Goal: Task Accomplishment & Management: Manage account settings

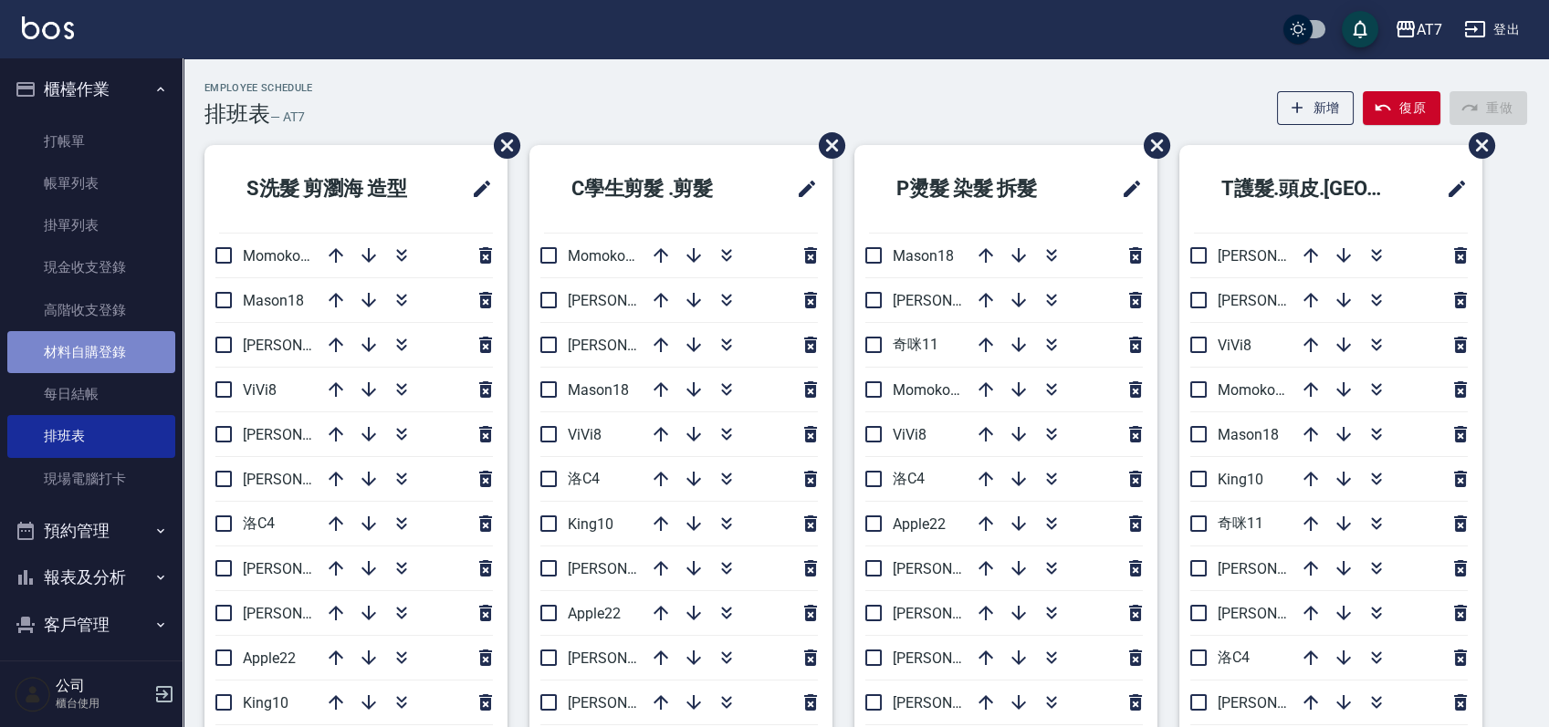
click at [100, 360] on link "材料自購登錄" at bounding box center [91, 352] width 168 height 42
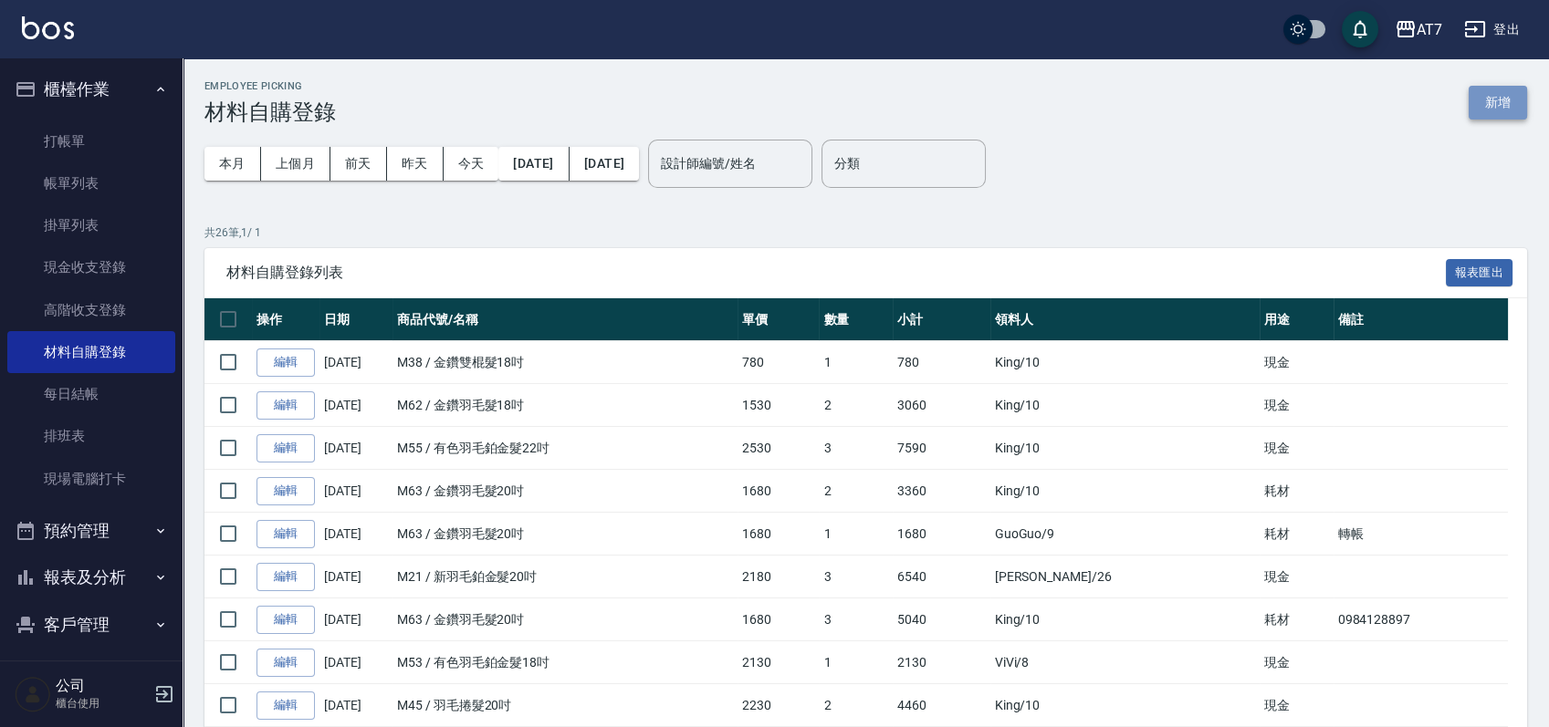
click at [1500, 100] on button "新增" at bounding box center [1497, 103] width 58 height 34
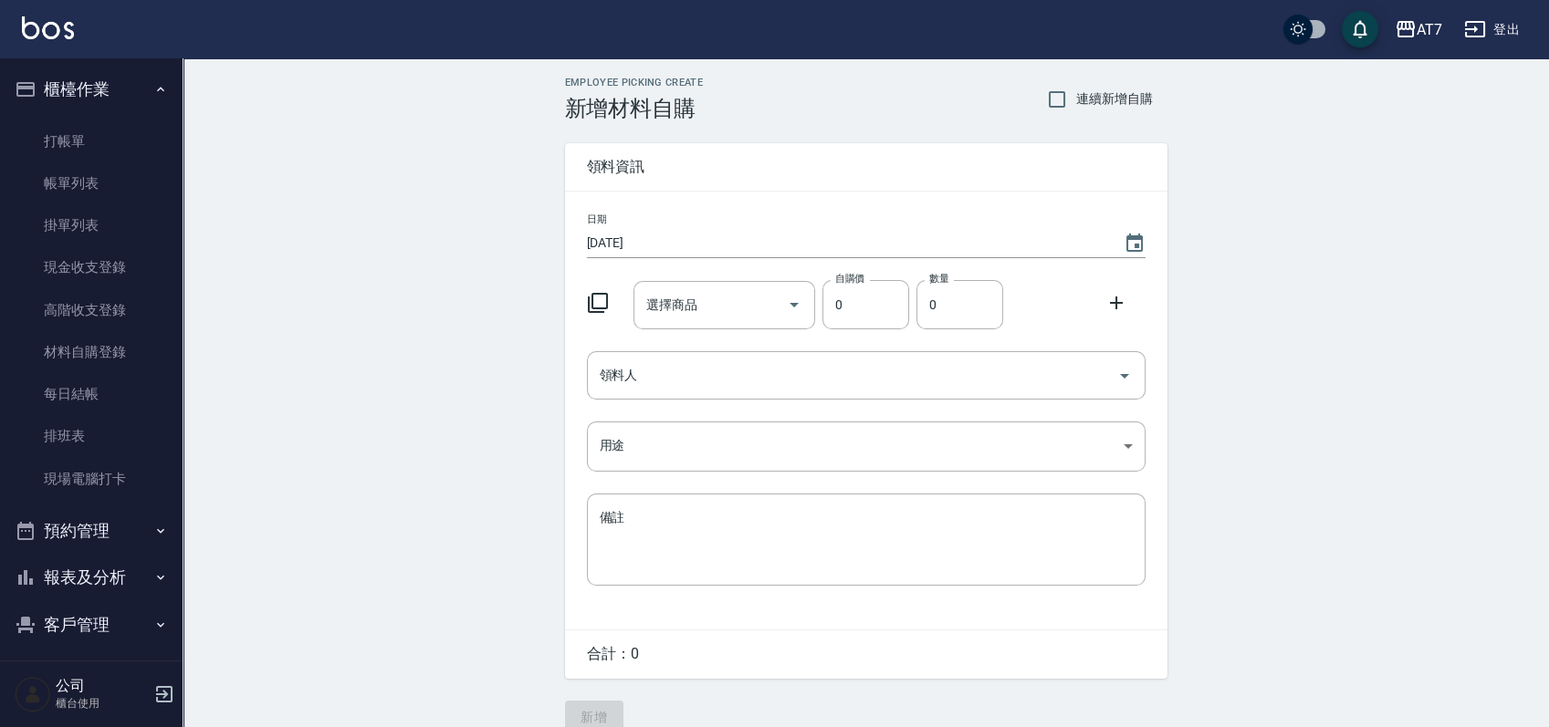
click at [599, 303] on icon at bounding box center [598, 303] width 22 height 22
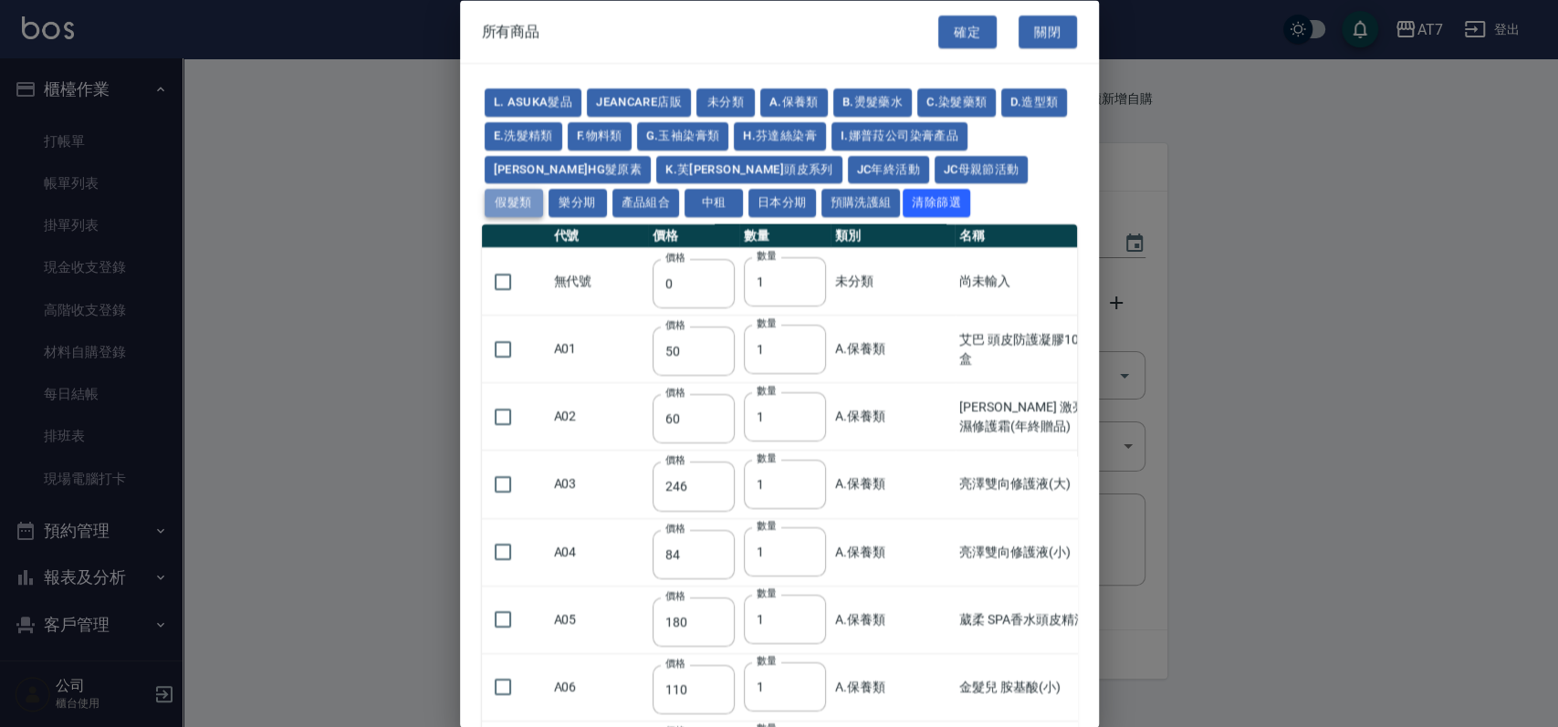
click at [543, 189] on button "假髮類" at bounding box center [514, 203] width 58 height 28
type input "62"
type input "64"
type input "800"
type input "80"
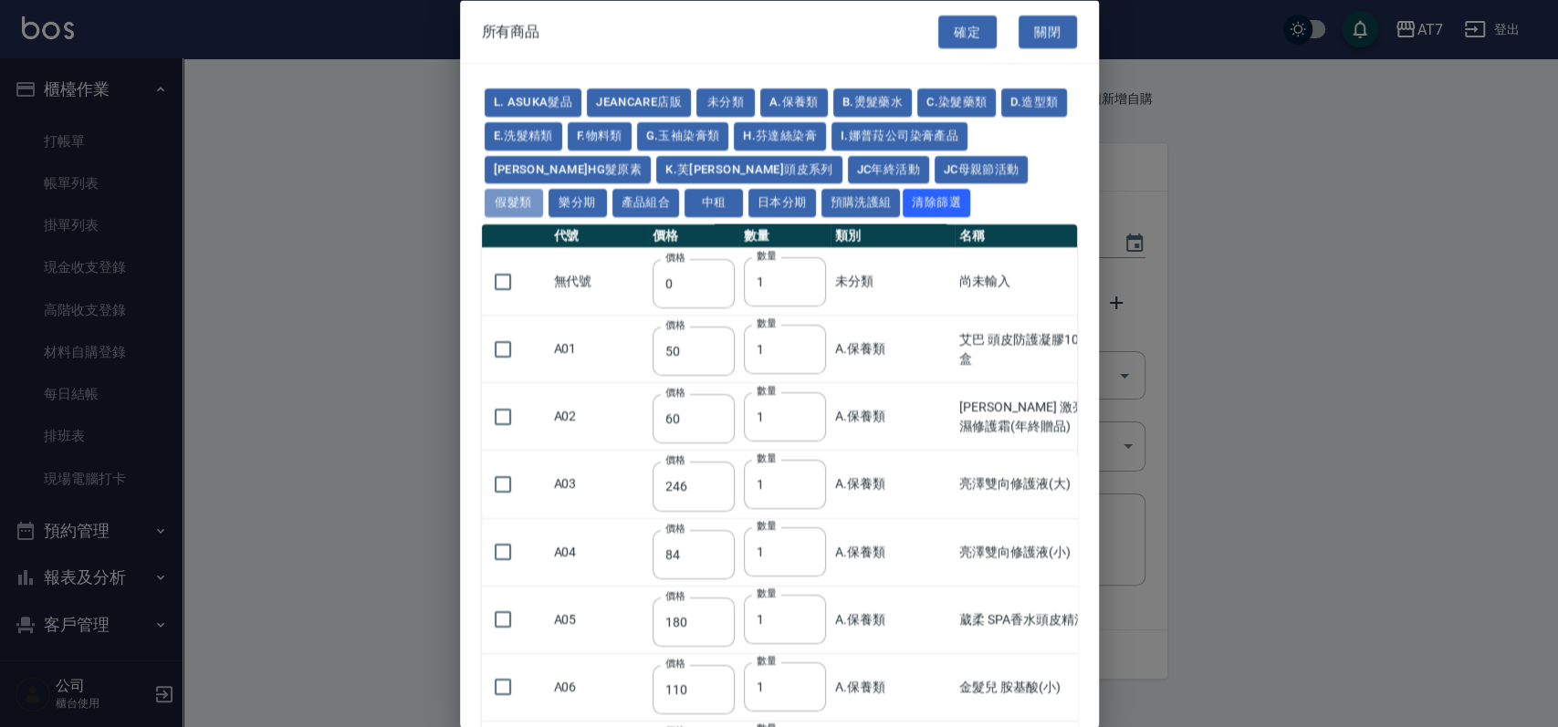
type input "350"
type input "25"
type input "400"
type input "100"
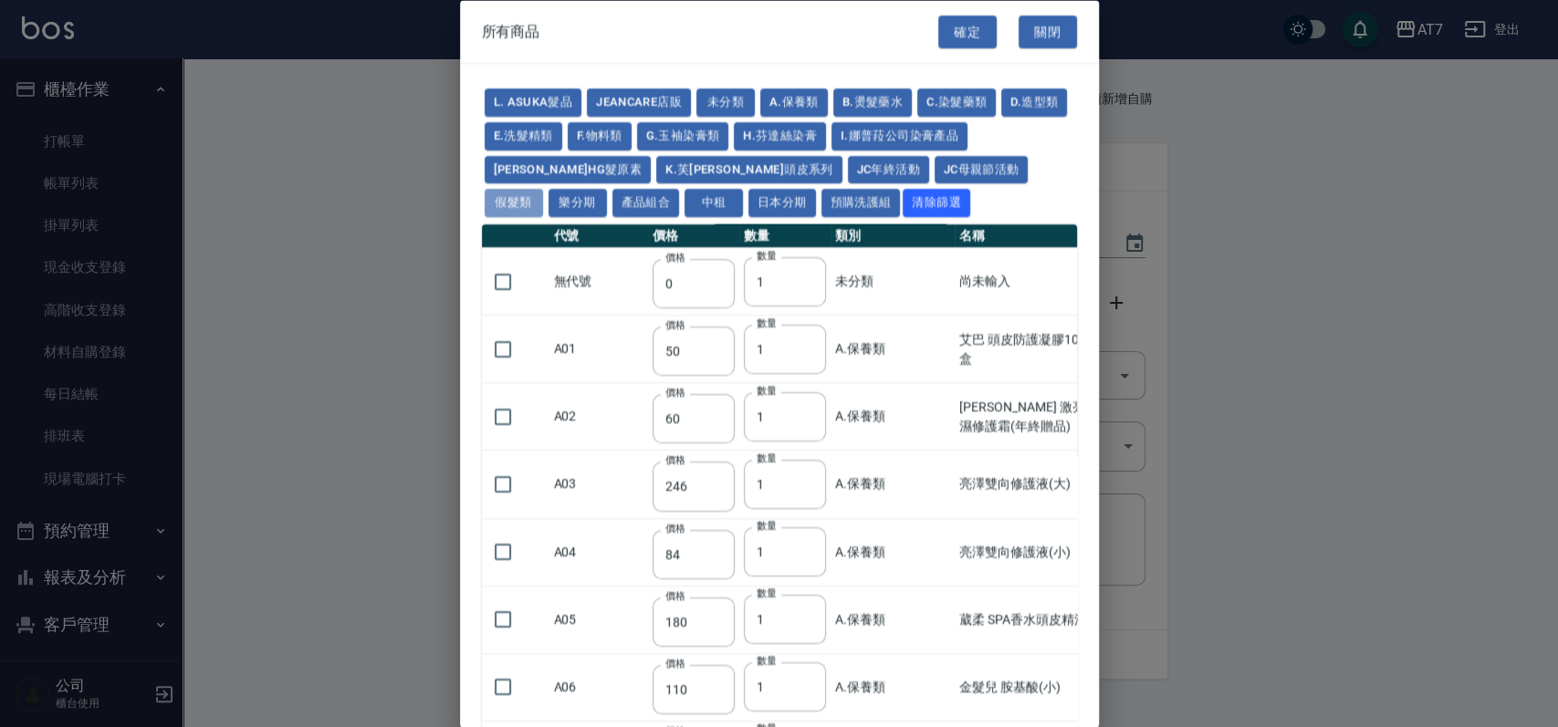
type input "880"
type input "930"
type input "980"
type input "1030"
type input "1130"
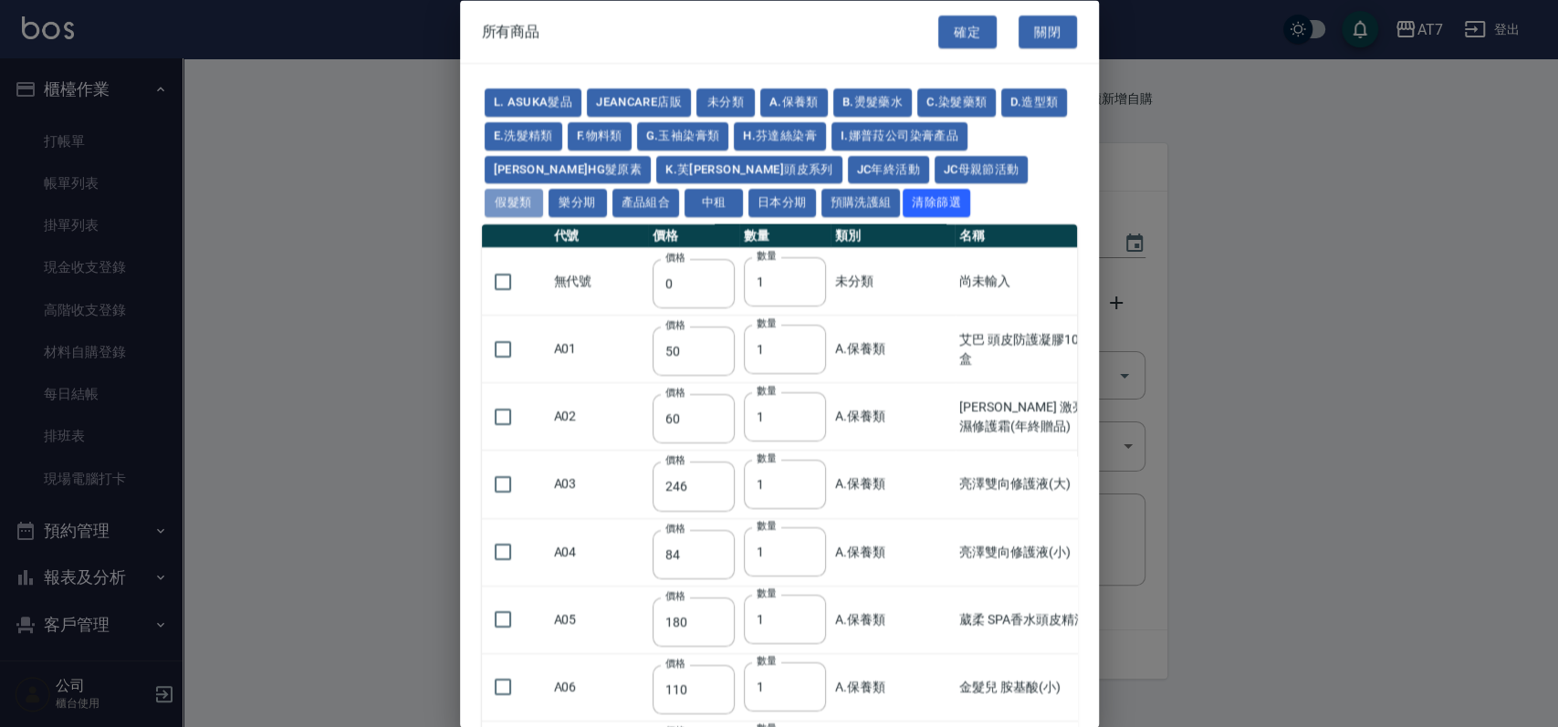
type input "1230"
type input "1330"
type input "1780"
type input "1980"
type input "2180"
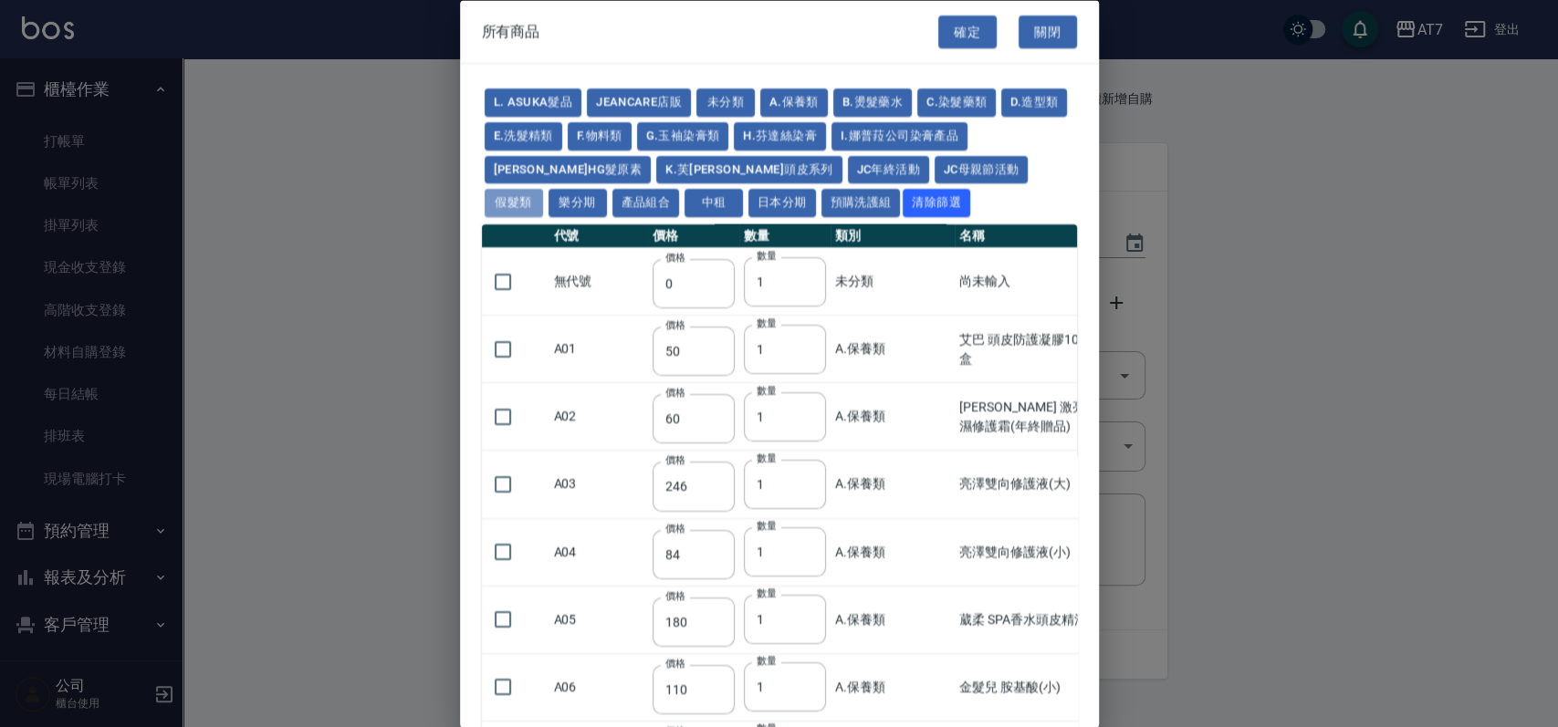
type input "2380"
type input "2580"
type input "2780"
type input "2980"
type input "1030"
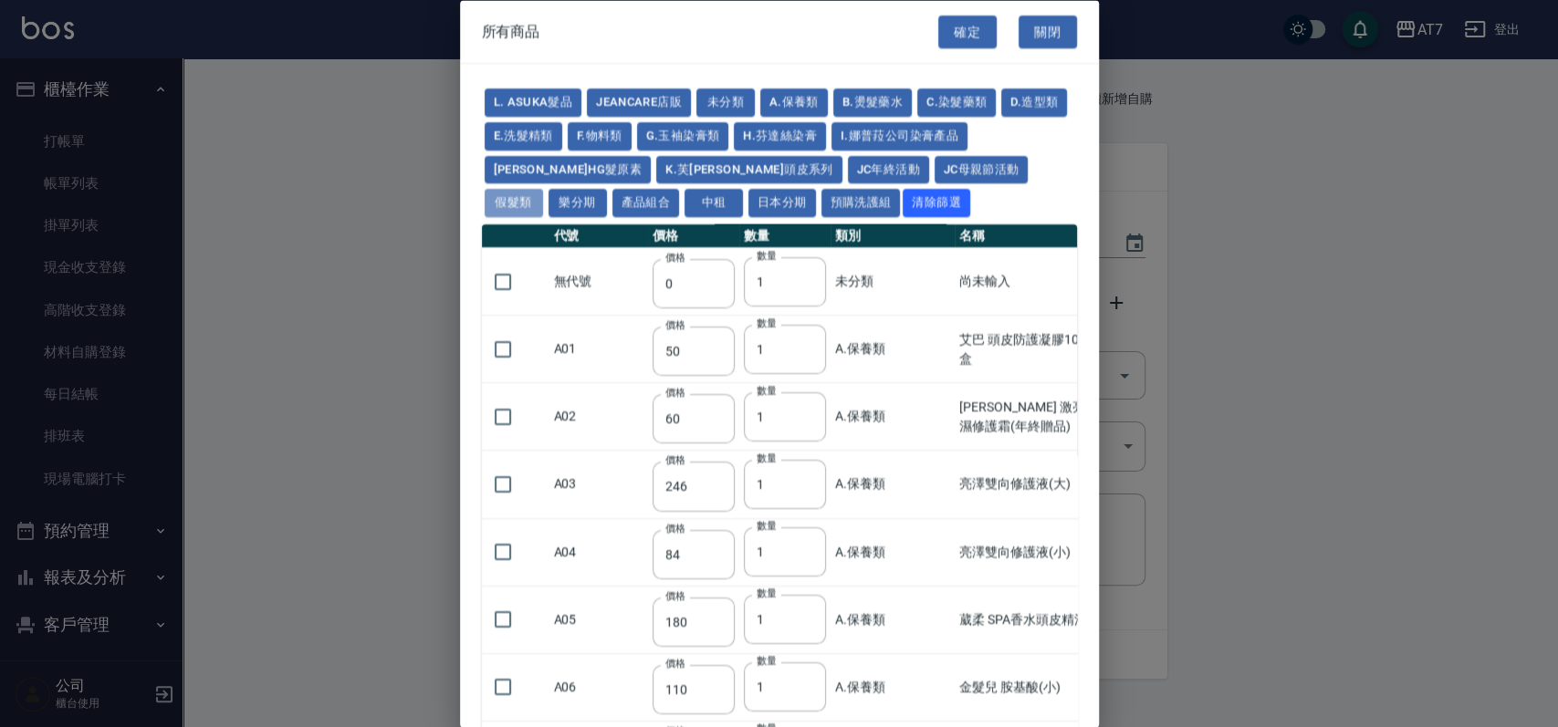
type input "1080"
type input "1130"
type input "1230"
type input "1280"
type input "1380"
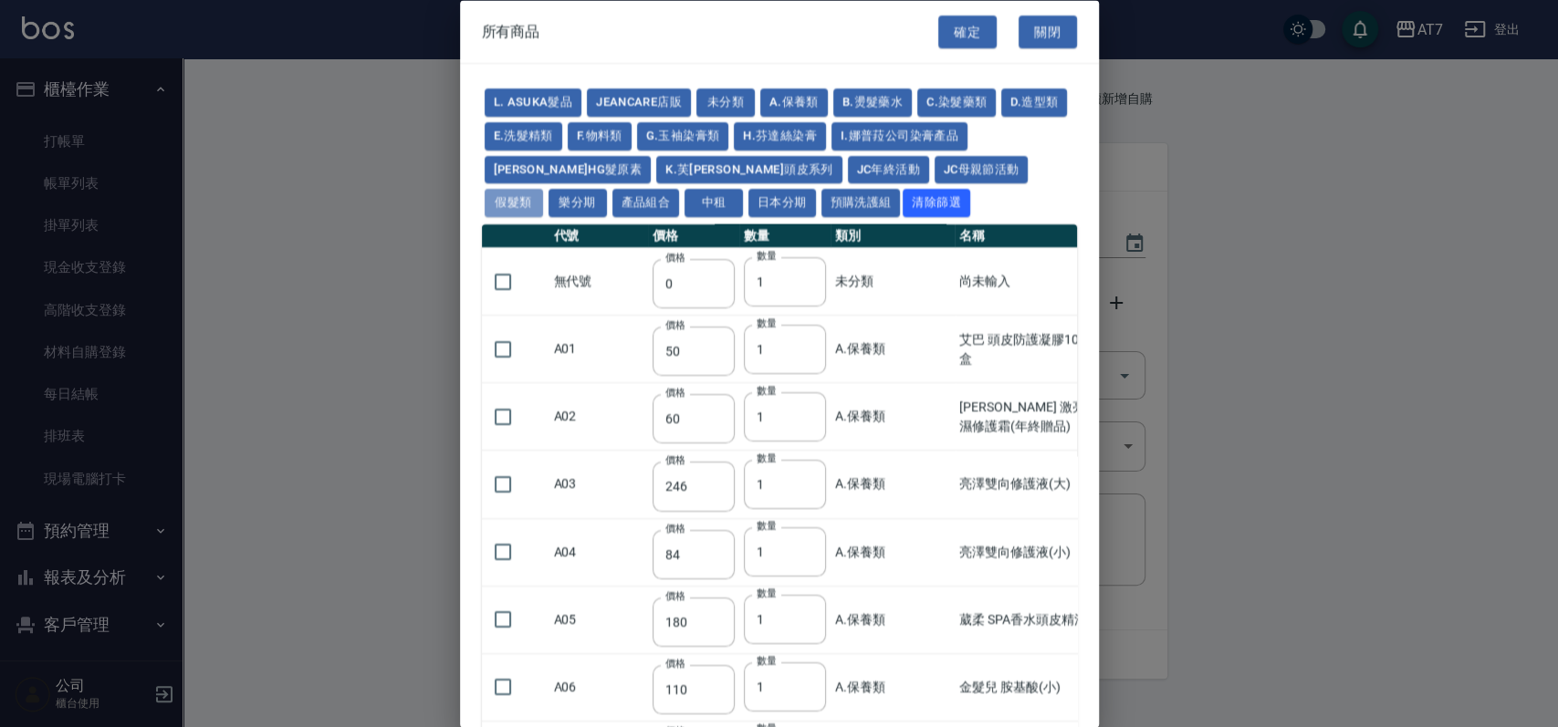
type input "2180"
type input "2380"
type input "2580"
type input "2780"
type input "2980"
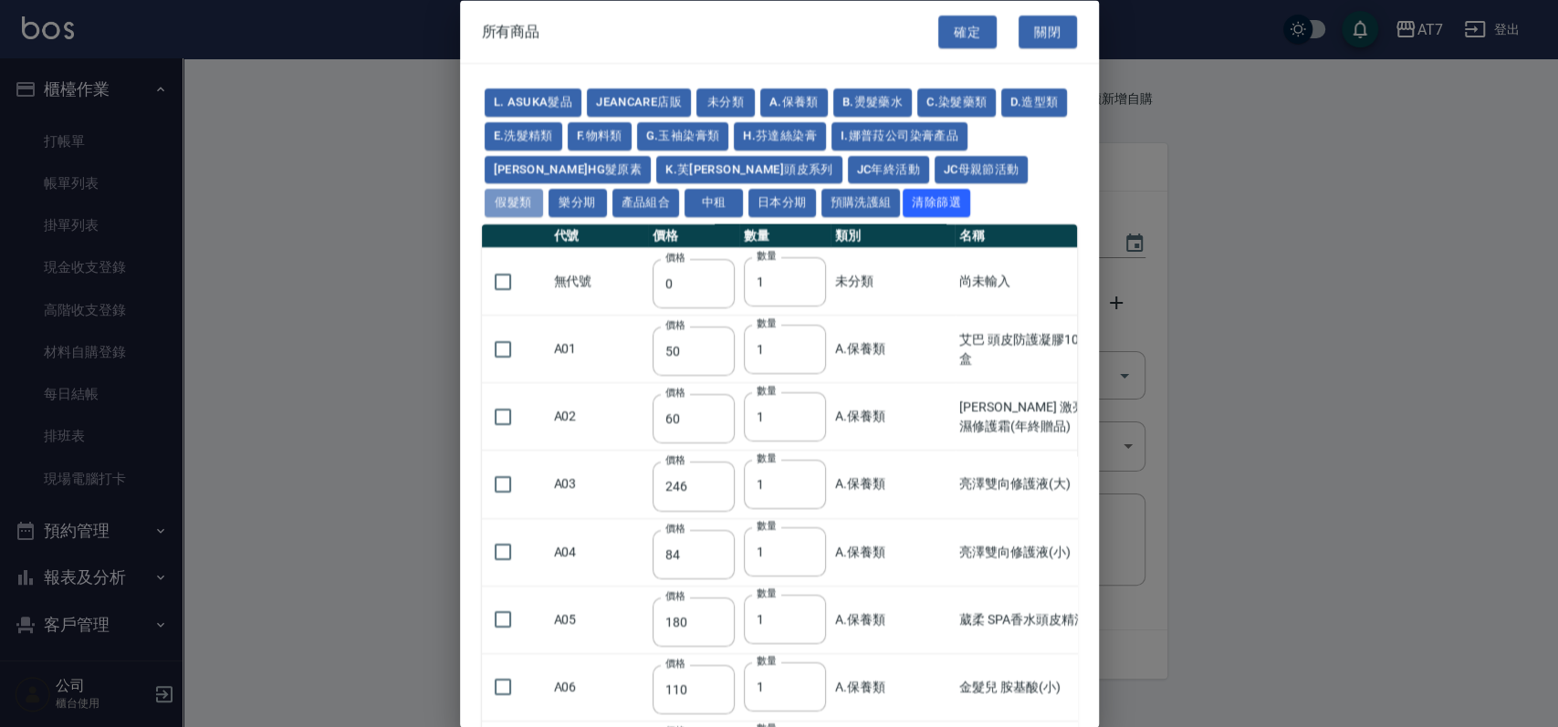
type input "730"
type input "780"
type input "830"
type input "930"
type input "980"
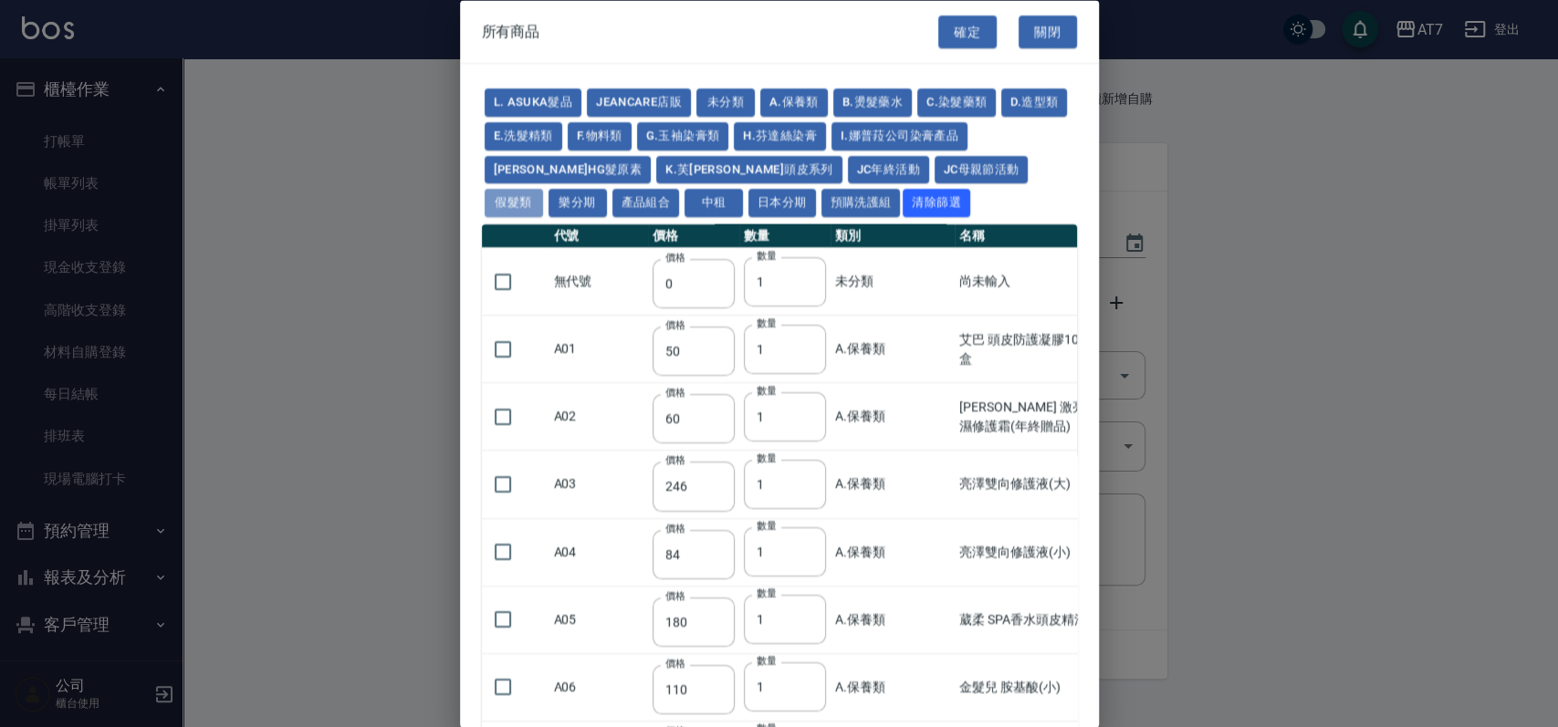
type input "560"
type input "775"
type input "580"
type input "2230"
type input "1180"
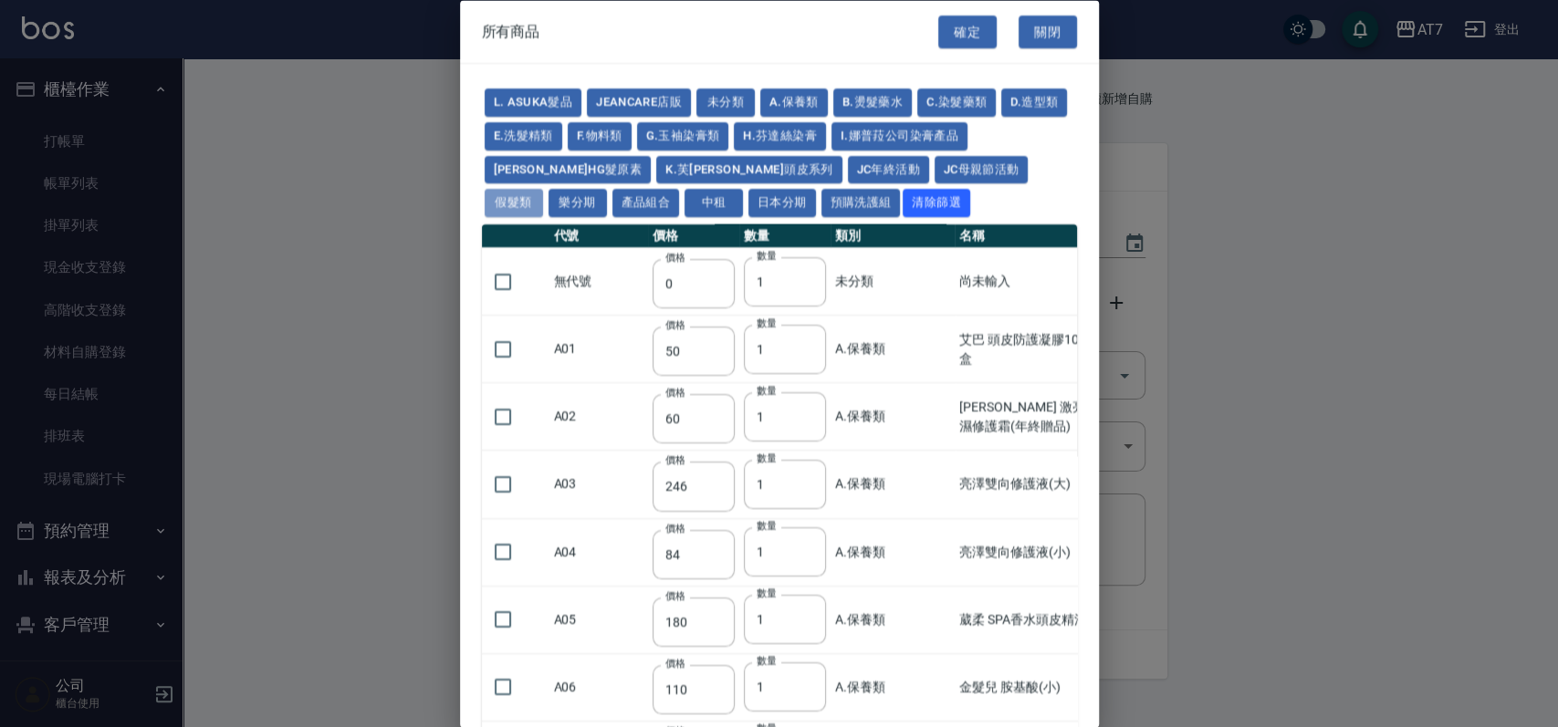
type input "1030"
type input "1080"
type input "1130"
type input "1180"
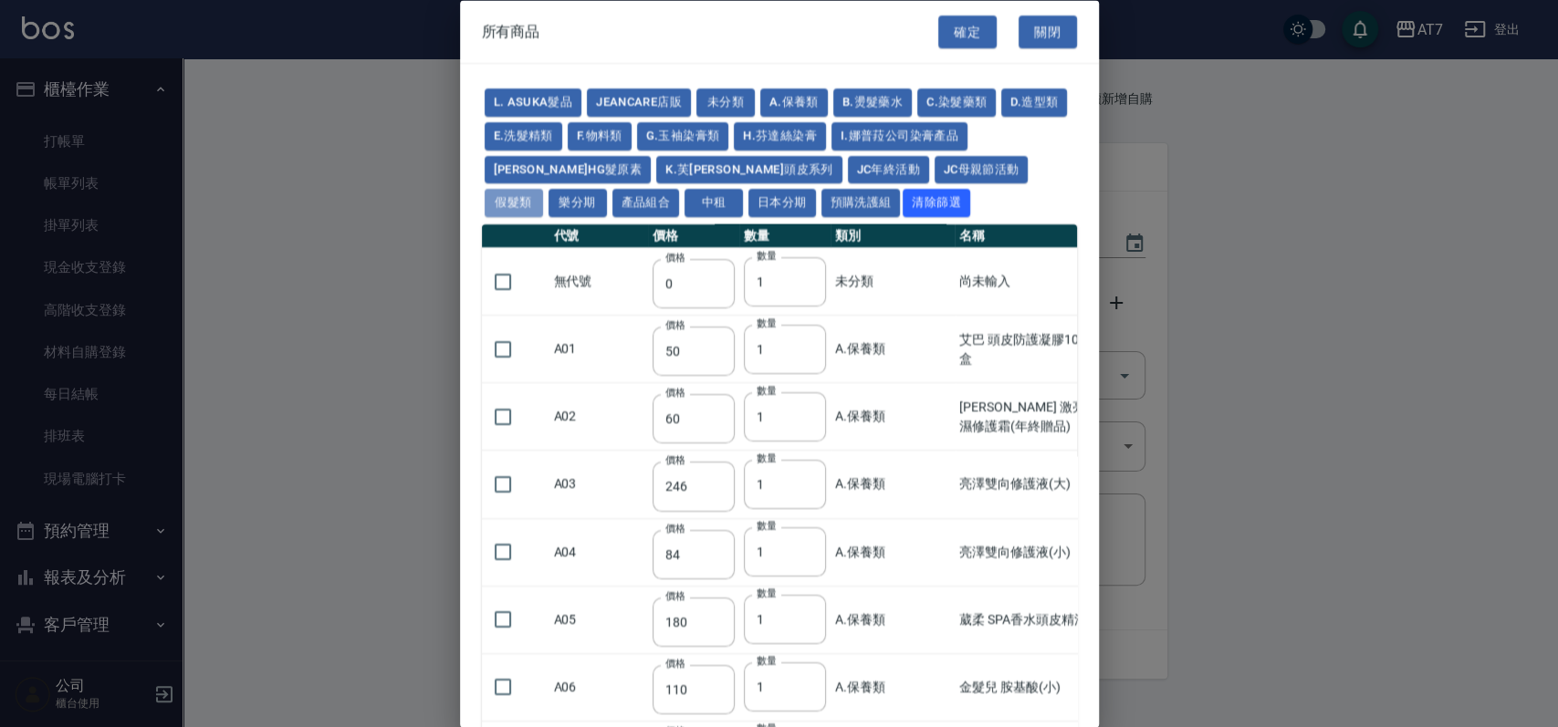
type input "1230"
type input "2130"
type input "2330"
type input "2530"
type input "930"
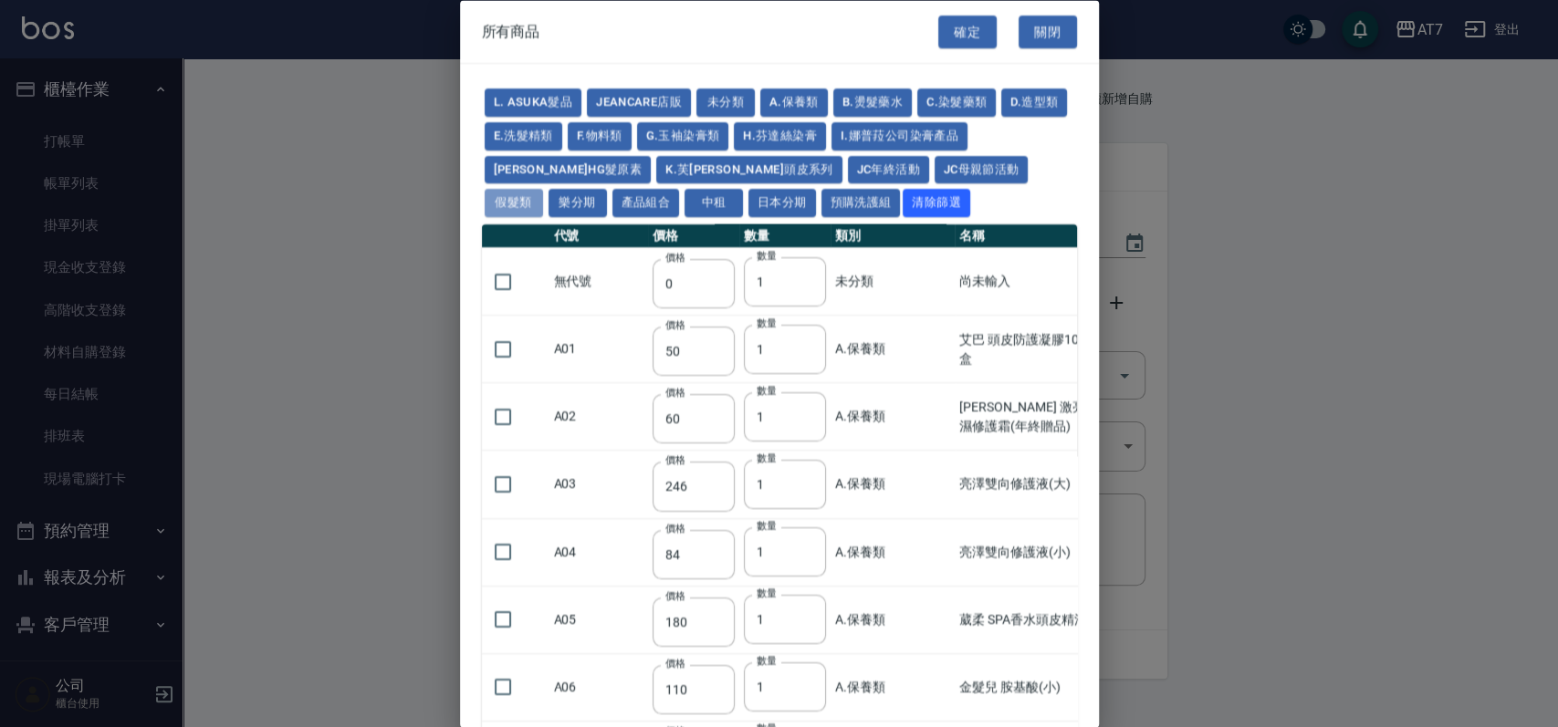
type input "170"
type input "1380"
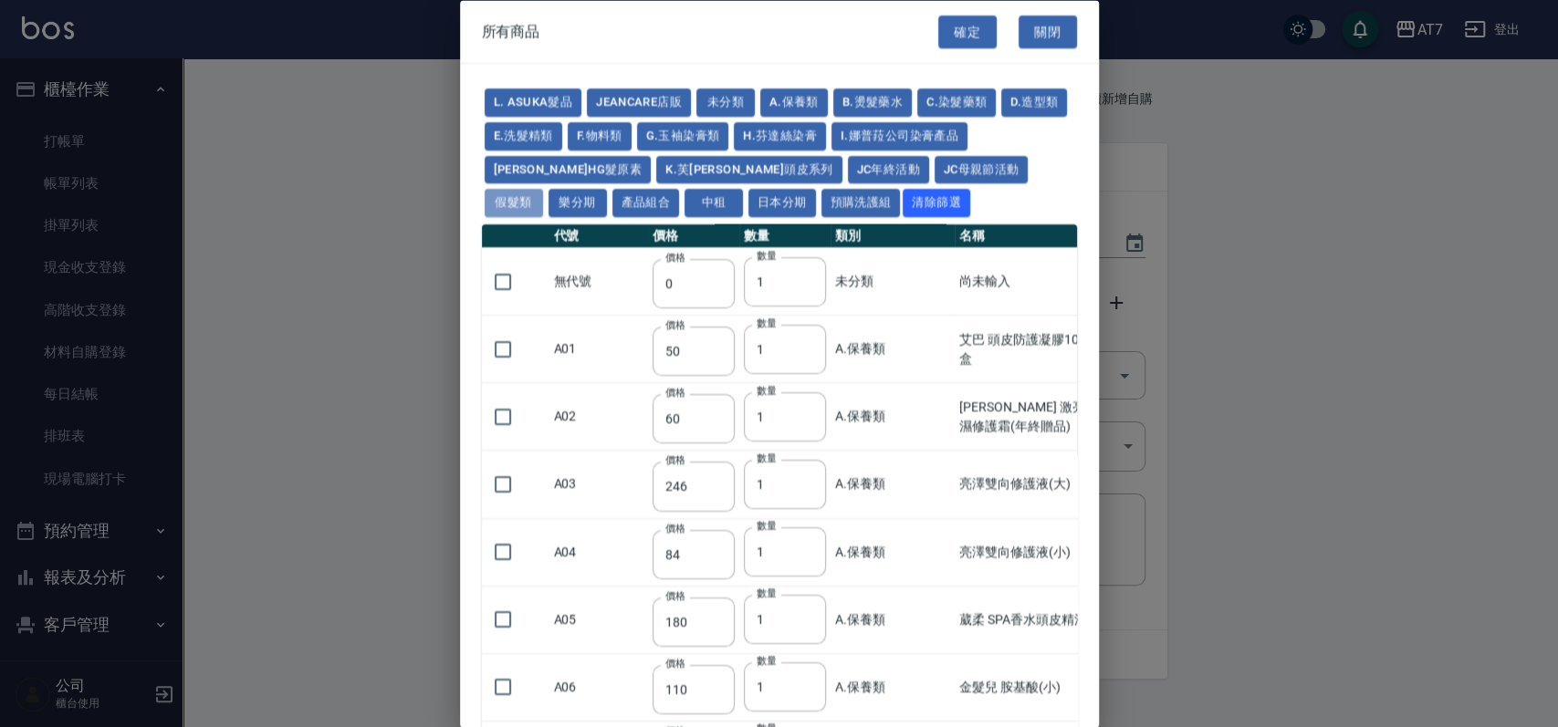
type input "1530"
type input "1680"
type input "1830"
type input "1980"
type input "2130"
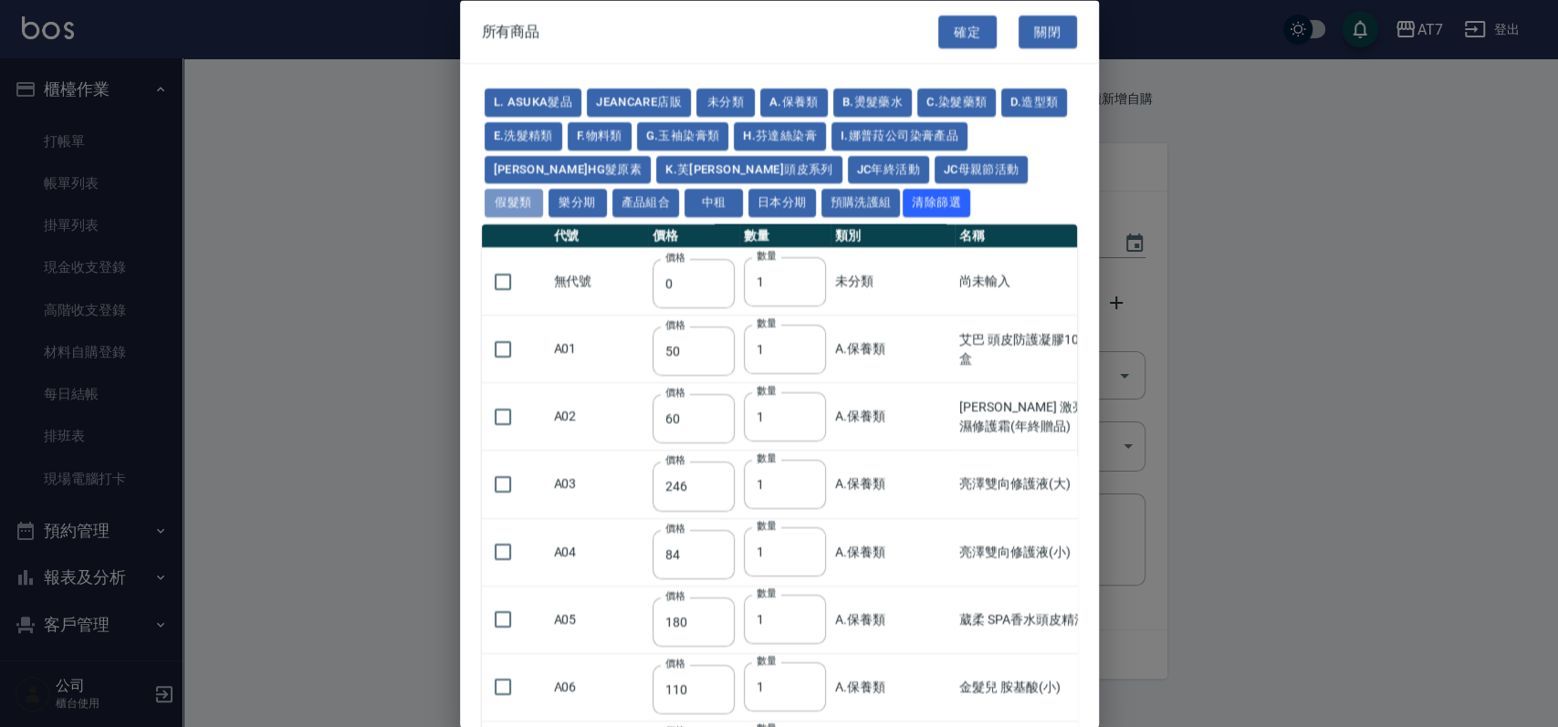
type input "1930"
type input "2730"
type input "2780"
type input "2980"
type input "2380"
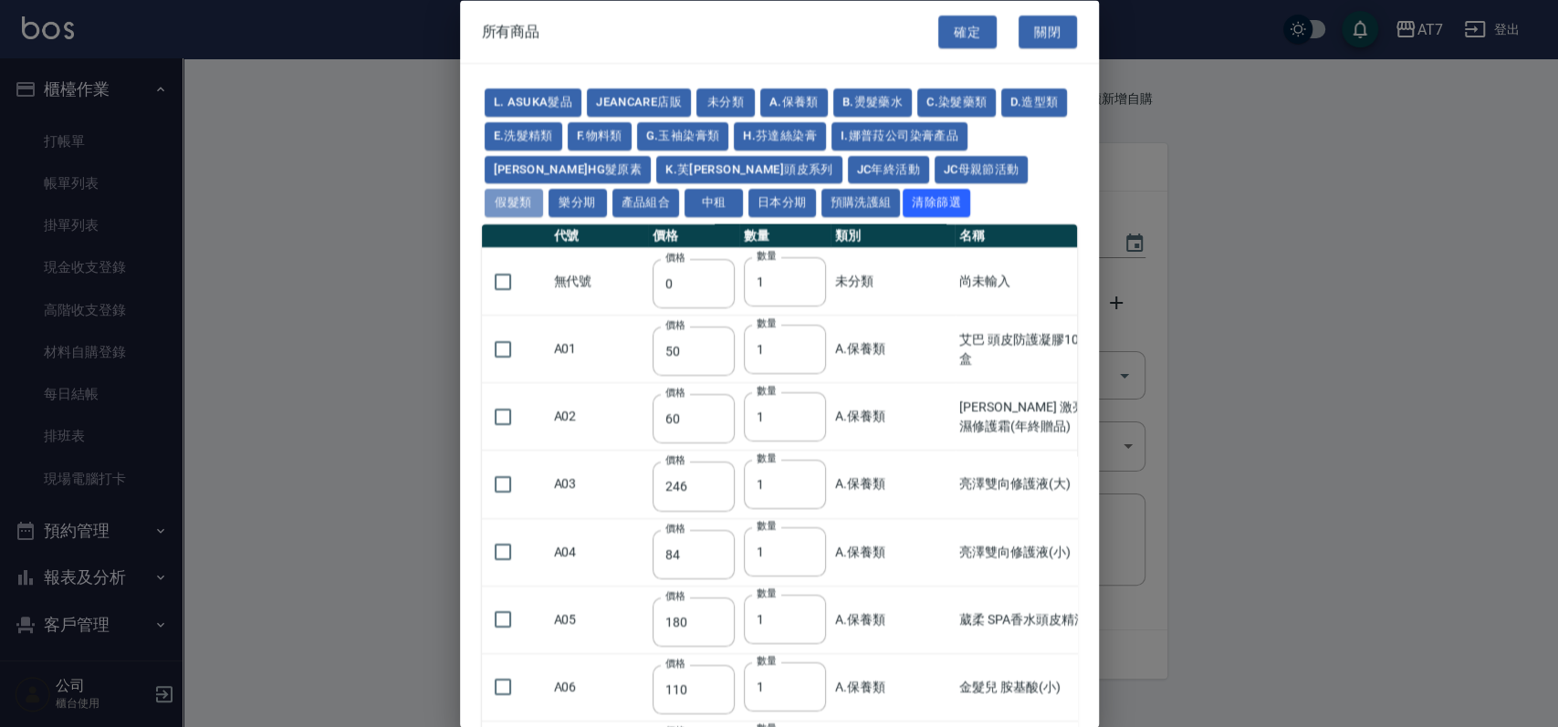
type input "2580"
type input "2780"
type input "2980"
type input "3180"
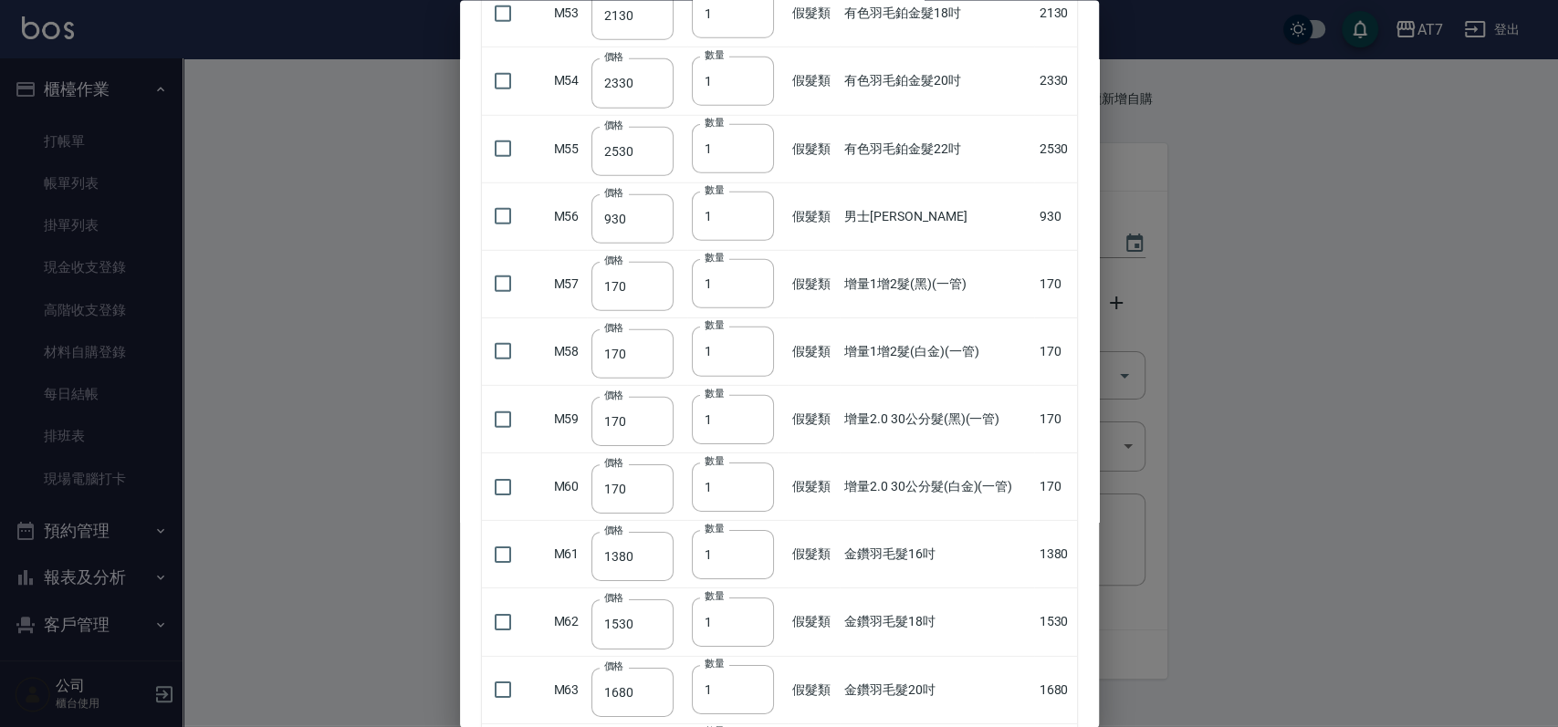
scroll to position [3772, 0]
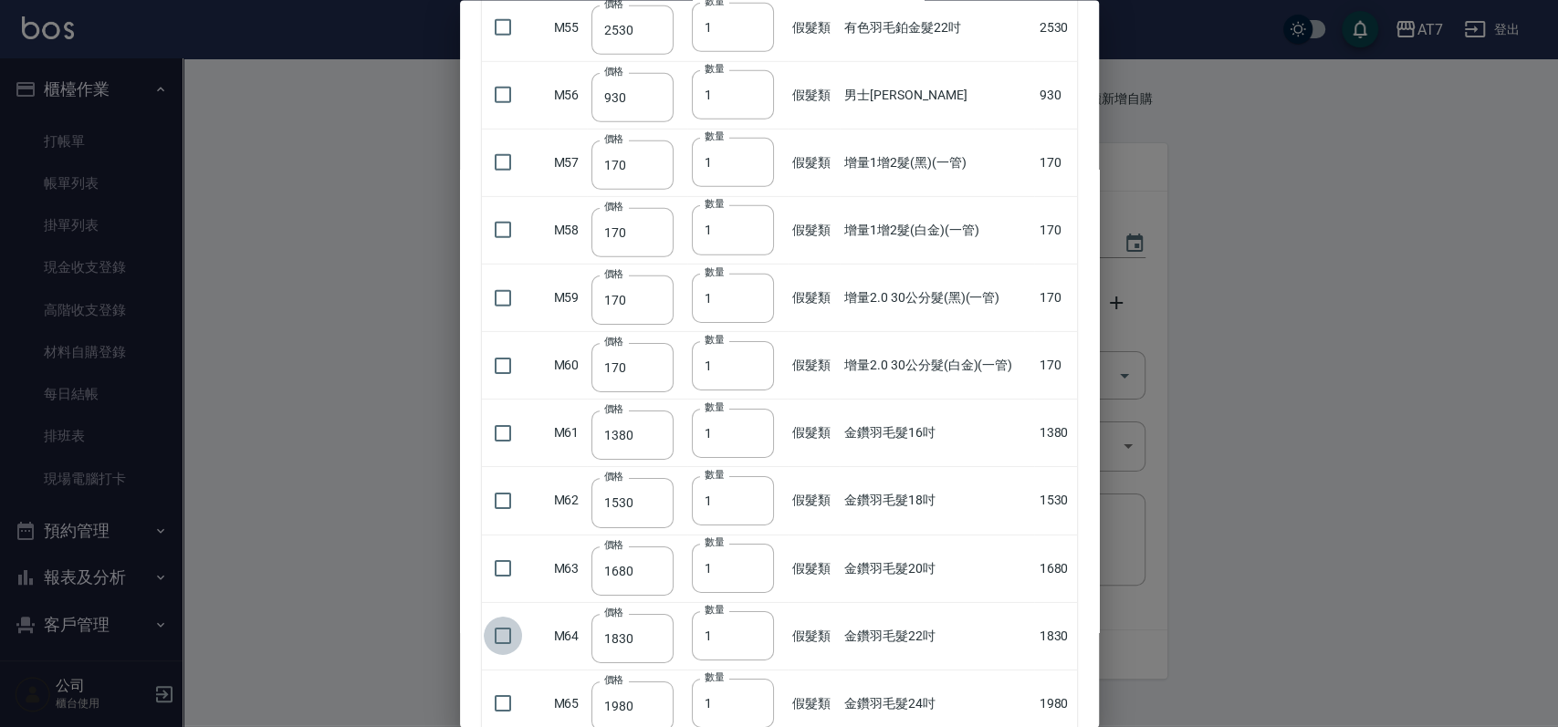
click at [495, 627] on input "checkbox" at bounding box center [503, 636] width 38 height 38
checkbox input "true"
type input "2"
click at [750, 624] on input "2" at bounding box center [733, 635] width 82 height 49
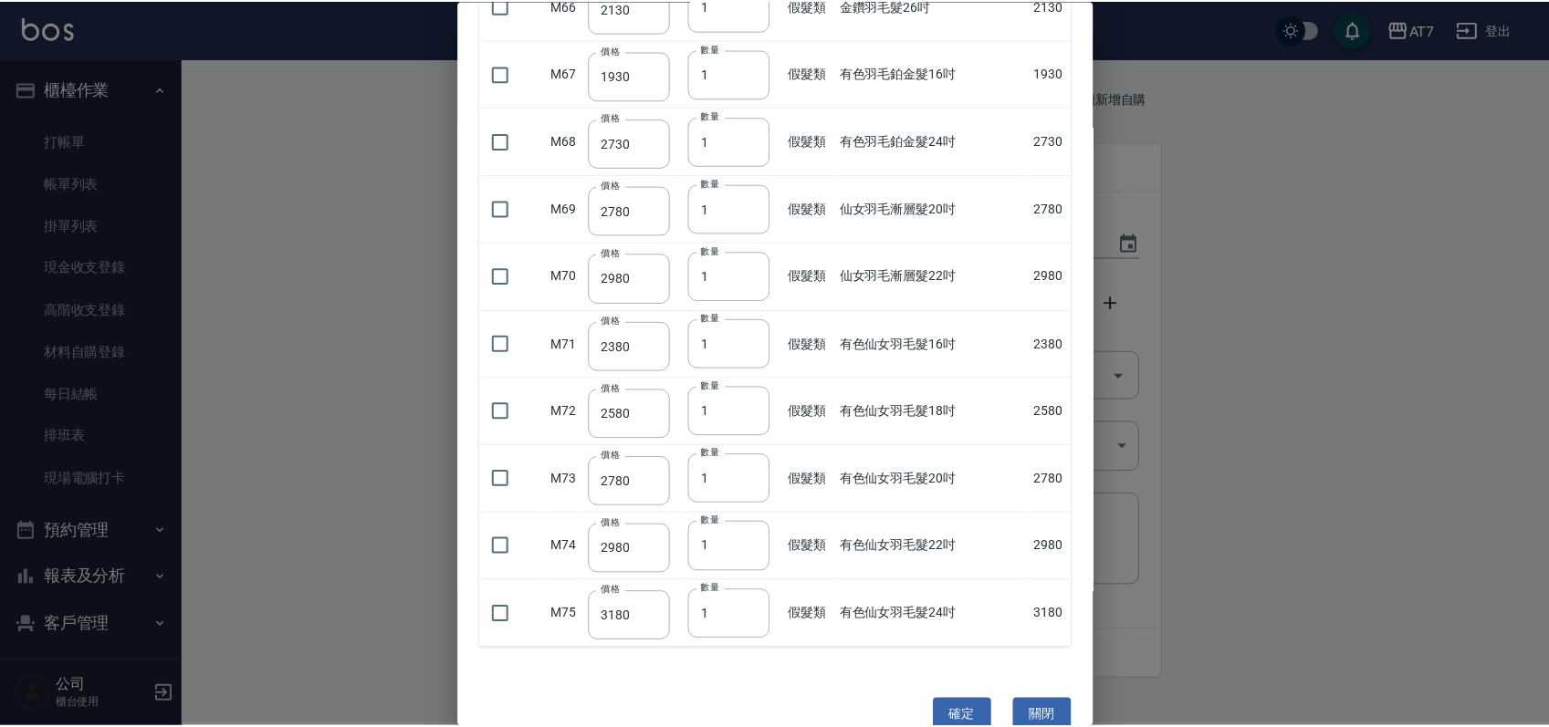
scroll to position [4563, 0]
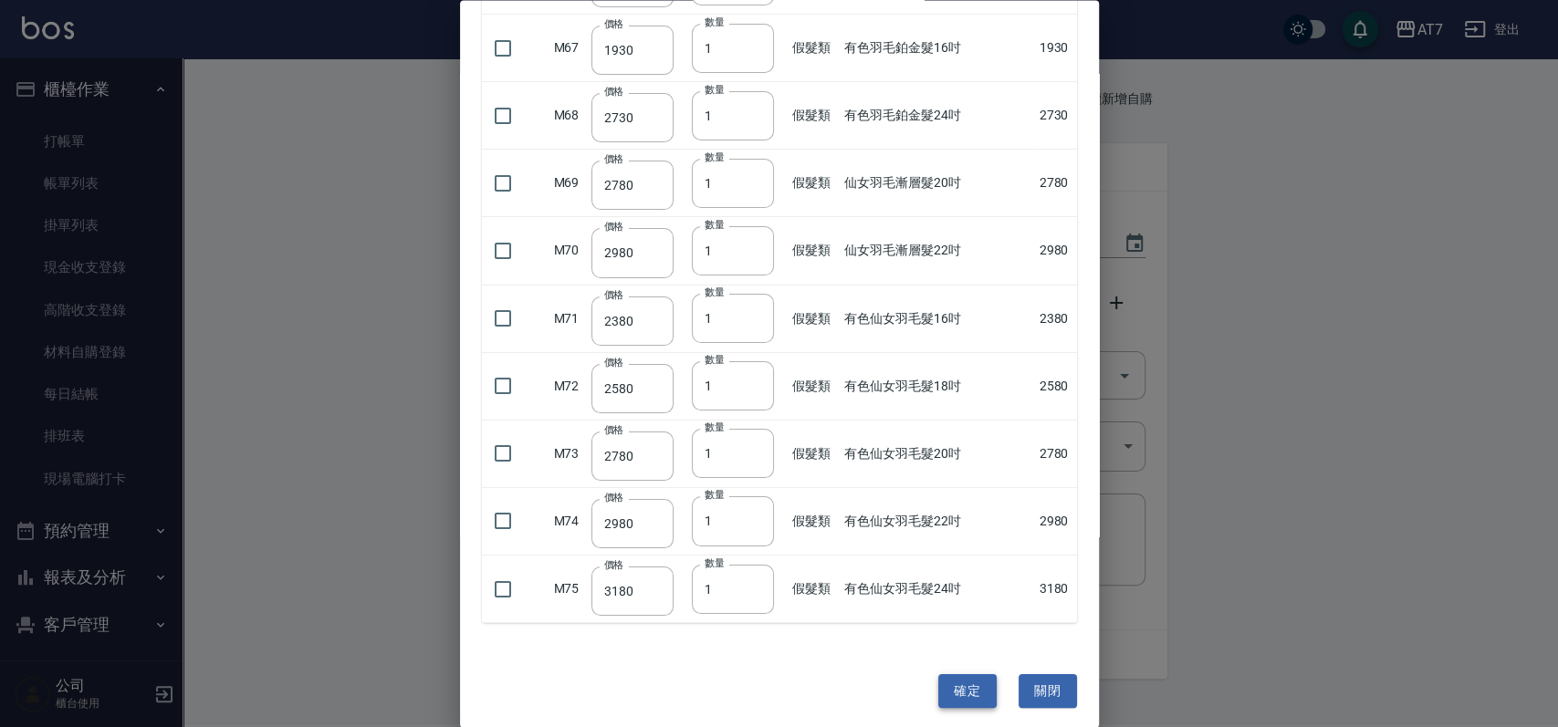
click at [959, 689] on button "確定" at bounding box center [967, 691] width 58 height 34
type input "金鑽羽毛髮22吋"
type input "1830"
type input "2"
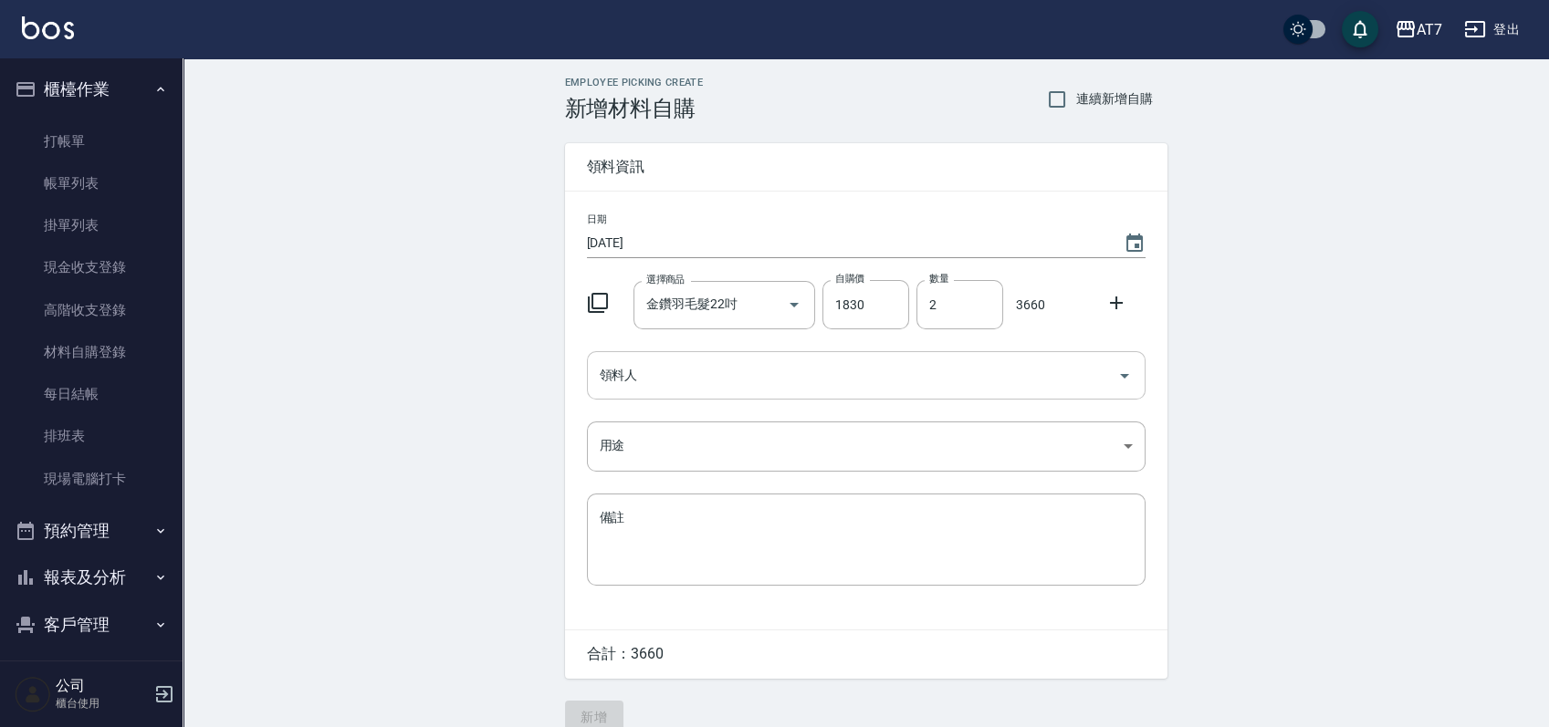
click at [826, 395] on div "領料人" at bounding box center [866, 375] width 558 height 48
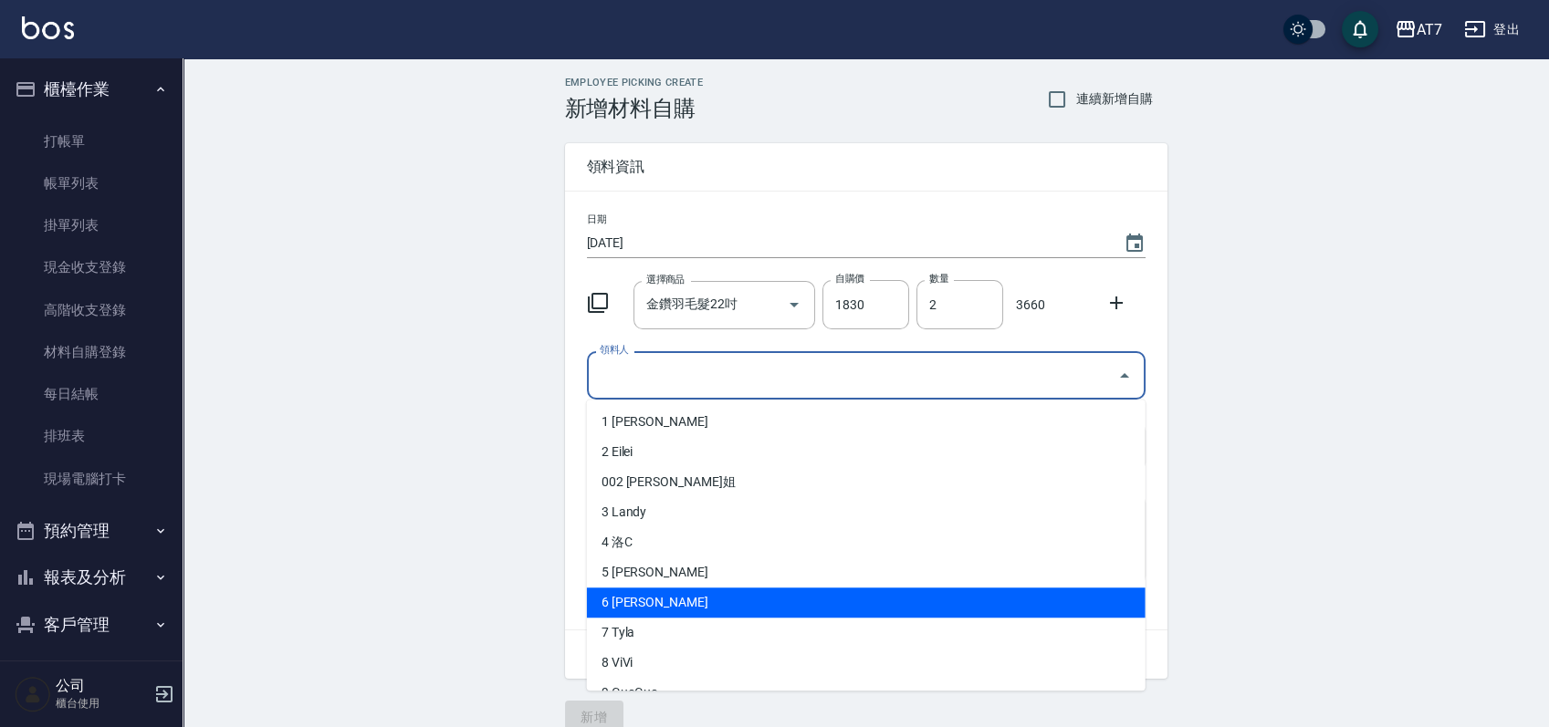
scroll to position [121, 0]
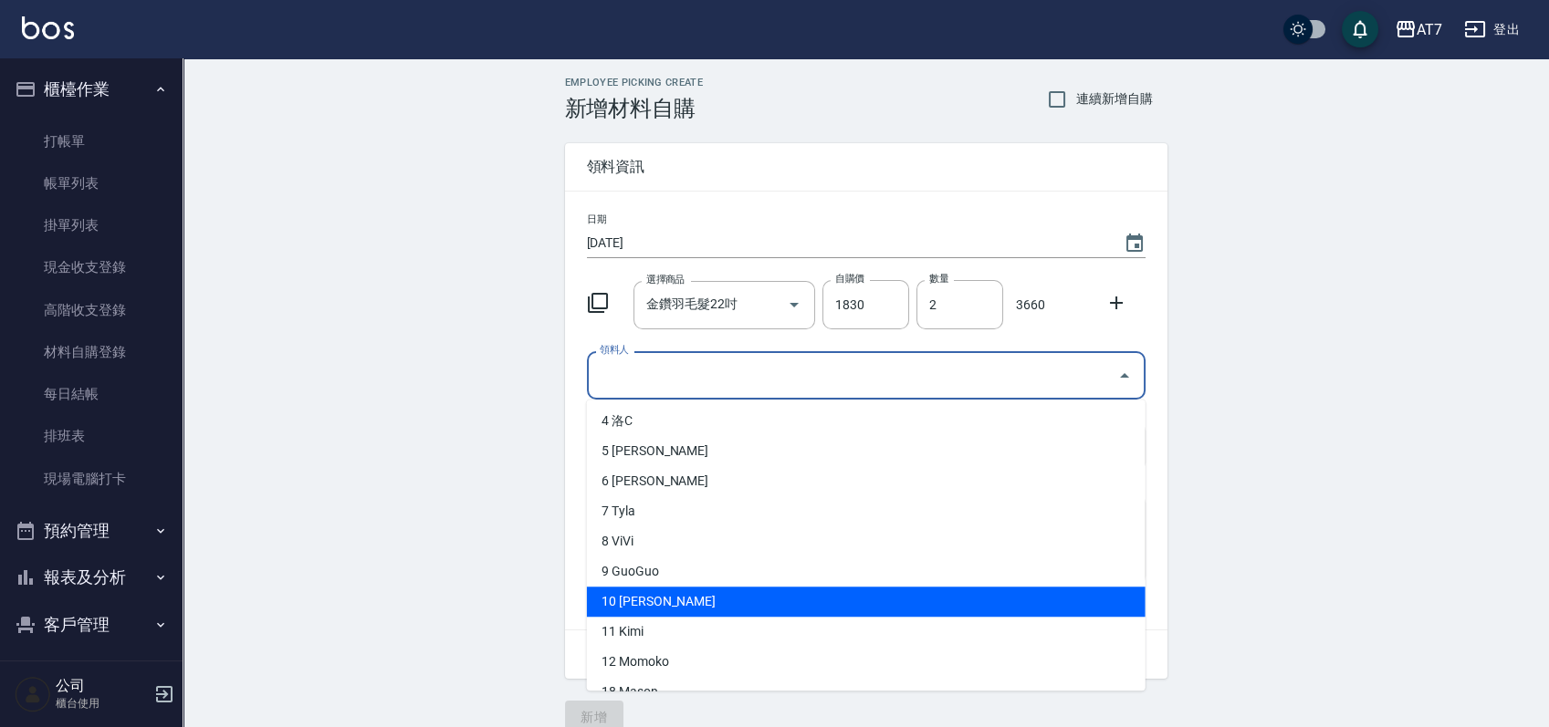
click at [741, 600] on li "10 King" at bounding box center [866, 602] width 558 height 30
type input "King"
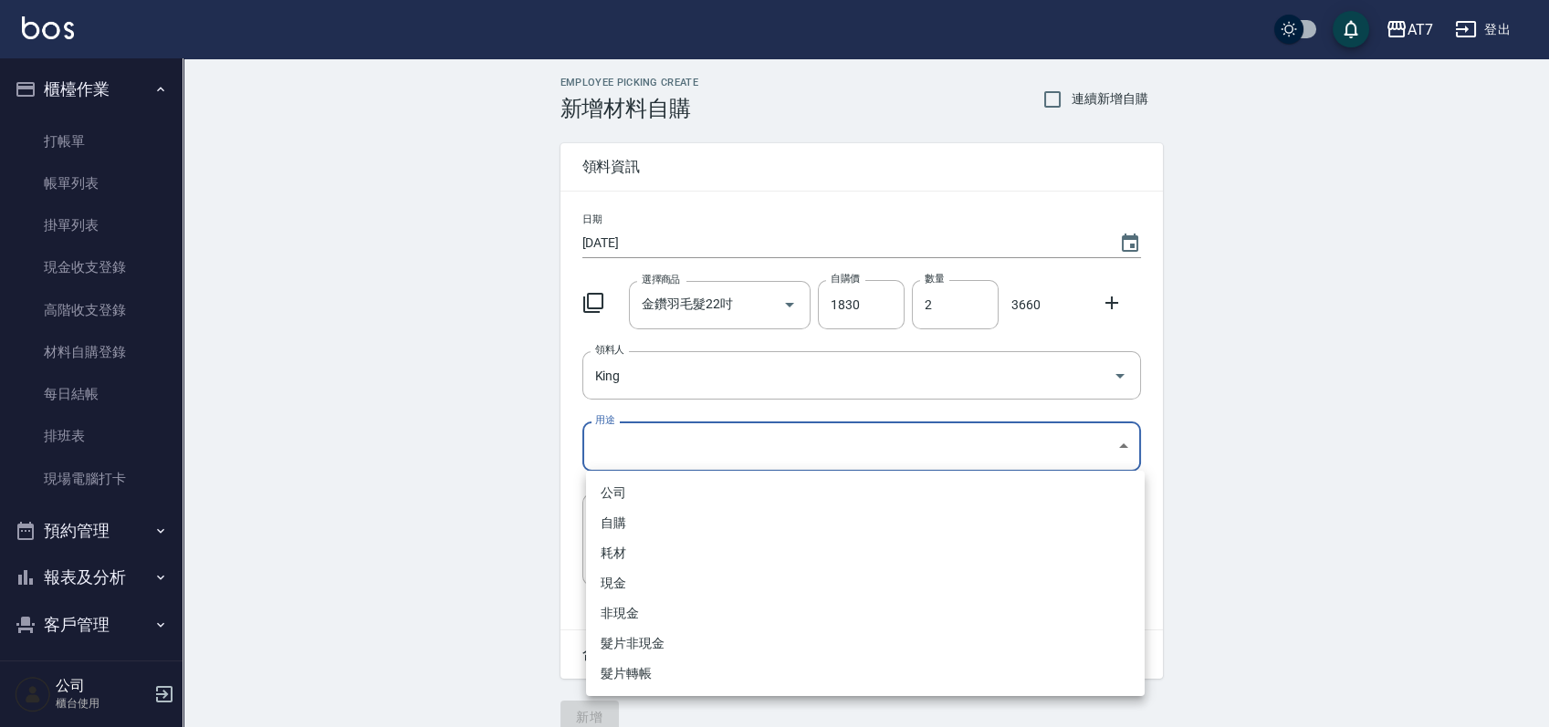
click at [747, 442] on body "AT7 登出 櫃檯作業 打帳單 帳單列表 掛單列表 現金收支登錄 高階收支登錄 材料自購登錄 每日結帳 排班表 現場電腦打卡 預約管理 預約管理 單日預約紀錄…" at bounding box center [774, 376] width 1549 height 752
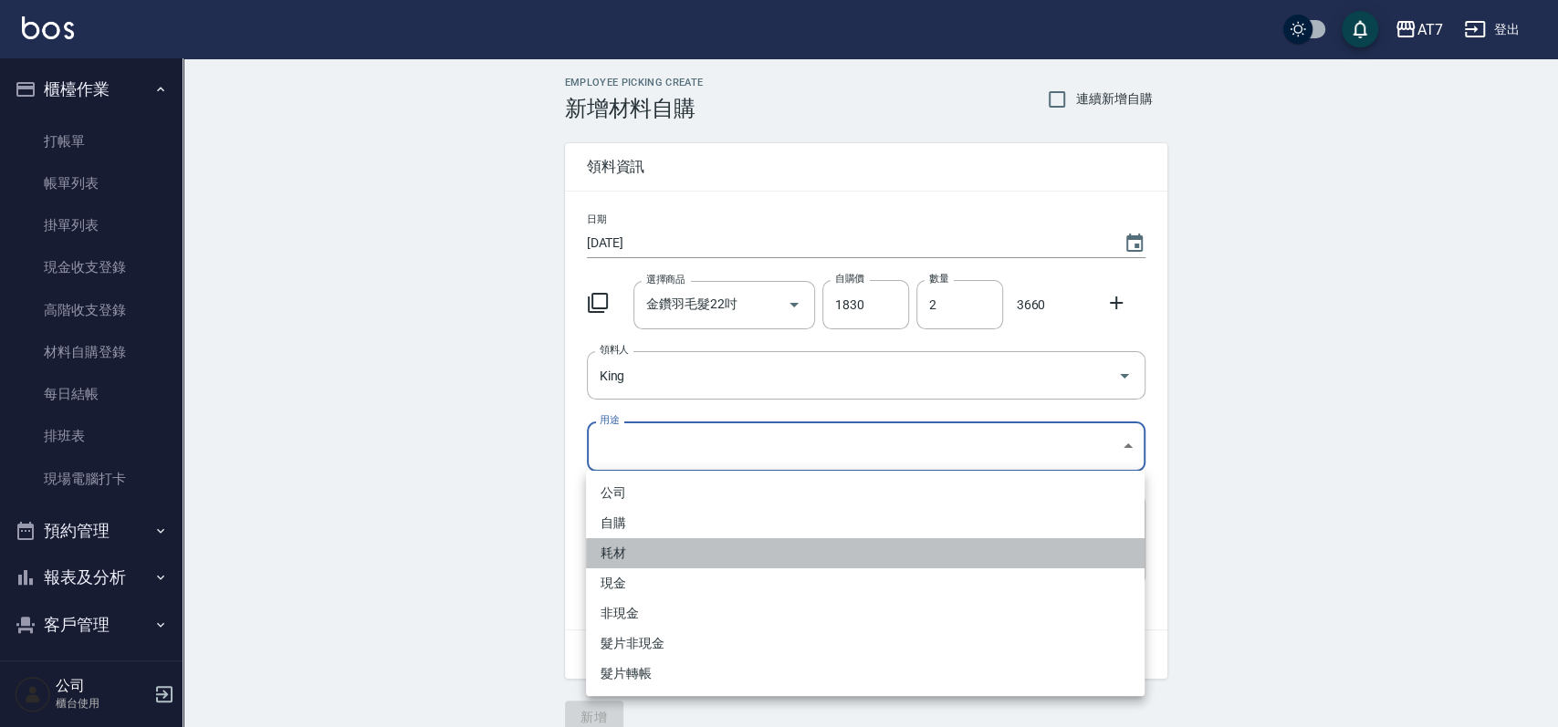
click at [735, 558] on li "耗材" at bounding box center [865, 553] width 558 height 30
type input "耗材"
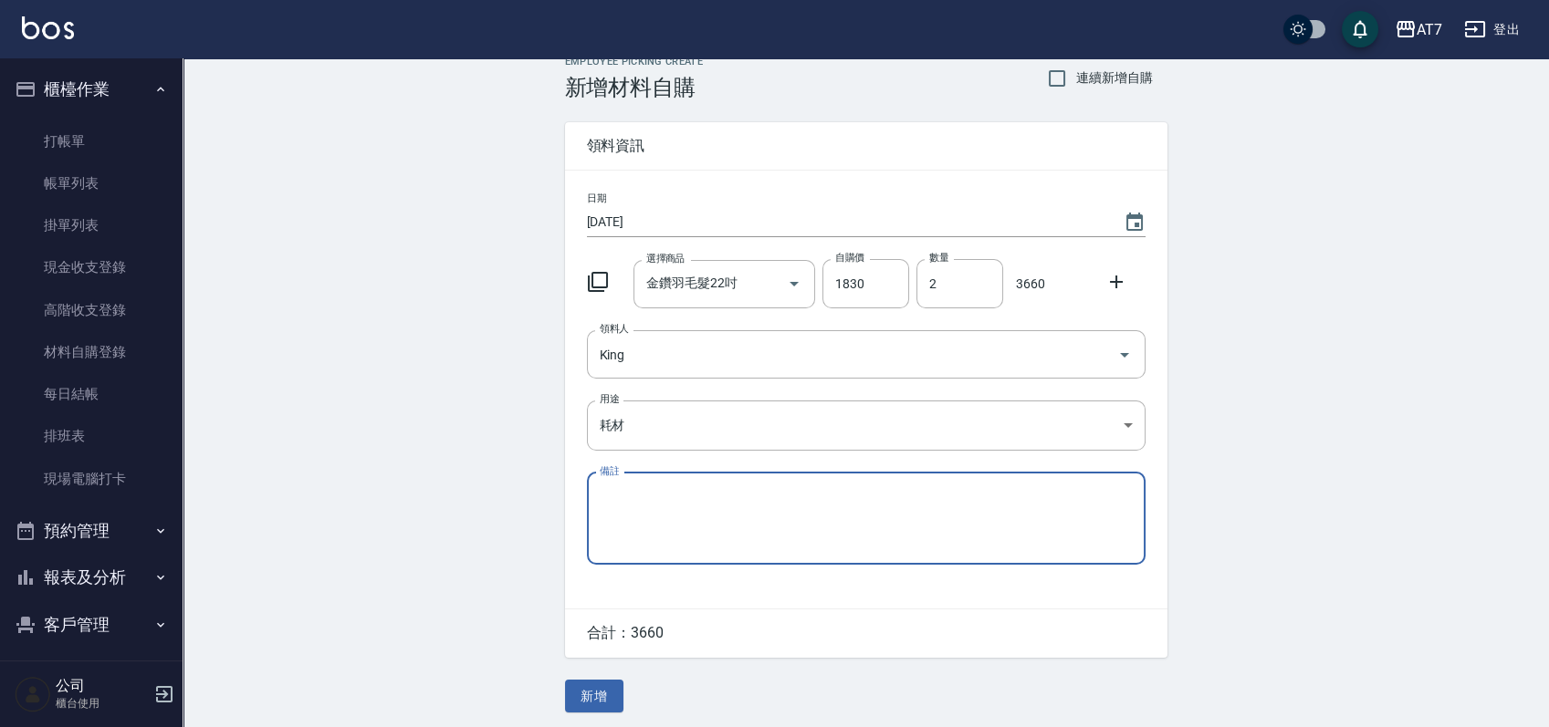
scroll to position [26, 0]
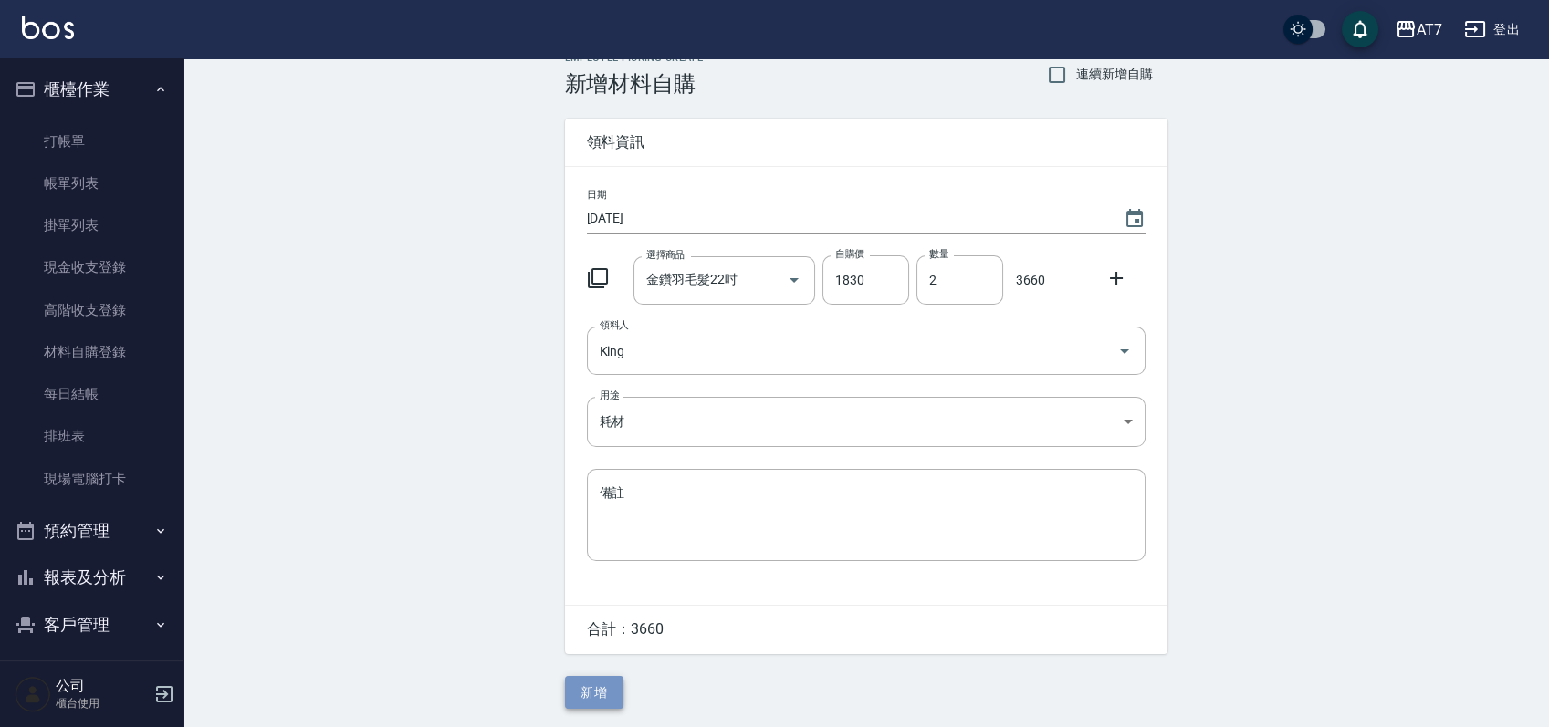
click at [597, 699] on button "新增" at bounding box center [594, 693] width 58 height 34
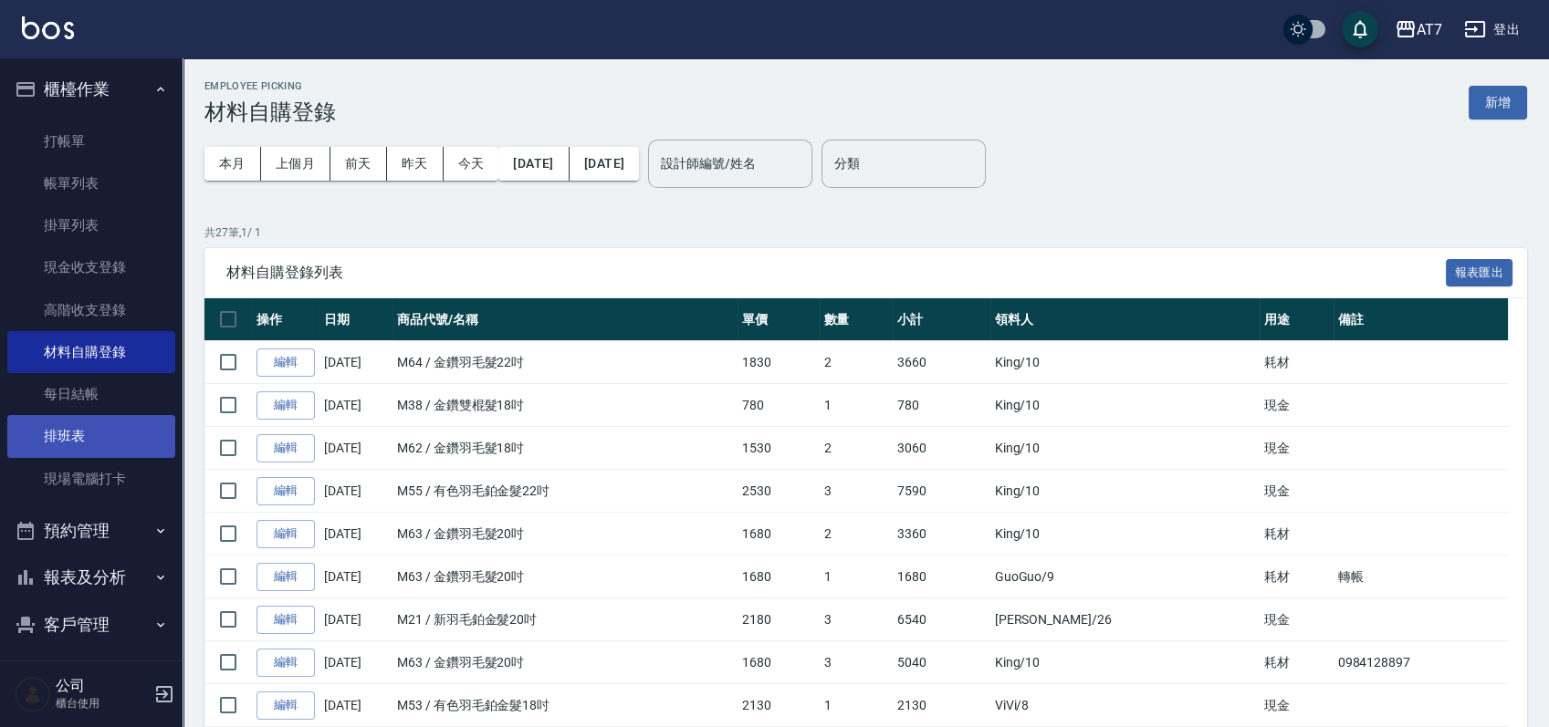
click at [85, 430] on link "排班表" at bounding box center [91, 436] width 168 height 42
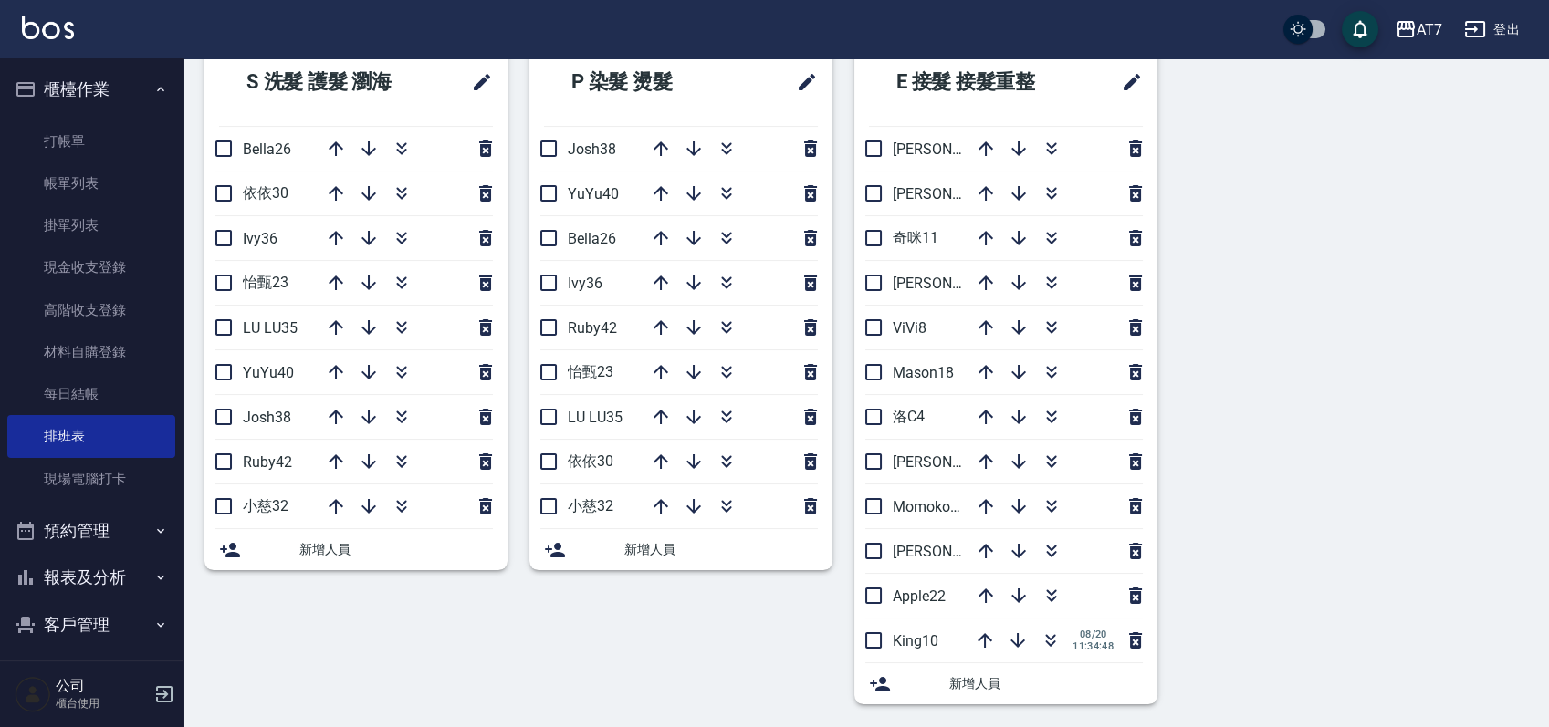
scroll to position [798, 0]
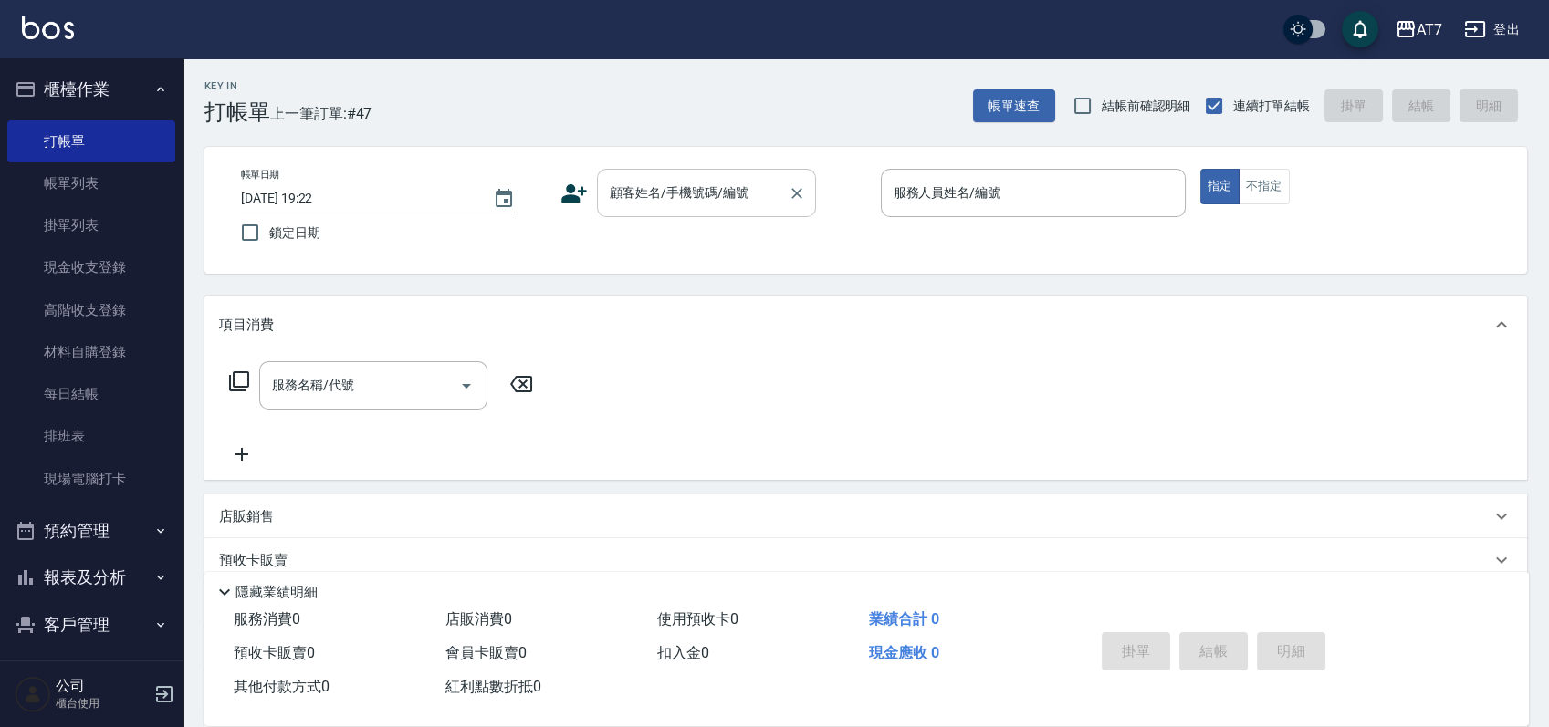
drag, startPoint x: 0, startPoint y: 0, endPoint x: 669, endPoint y: 202, distance: 698.6
click at [669, 202] on input "顧客姓名/手機號碼/編號" at bounding box center [692, 193] width 175 height 32
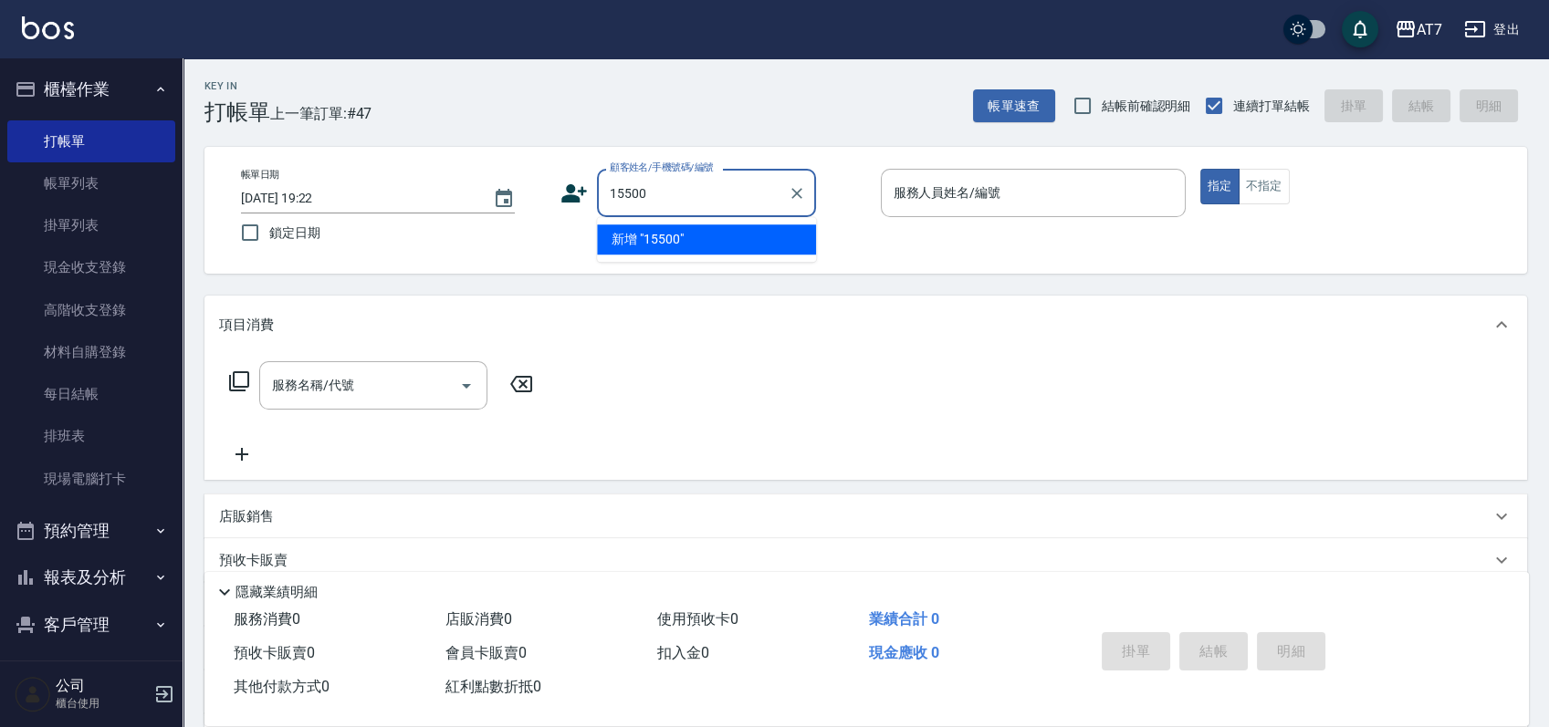
type input "15500"
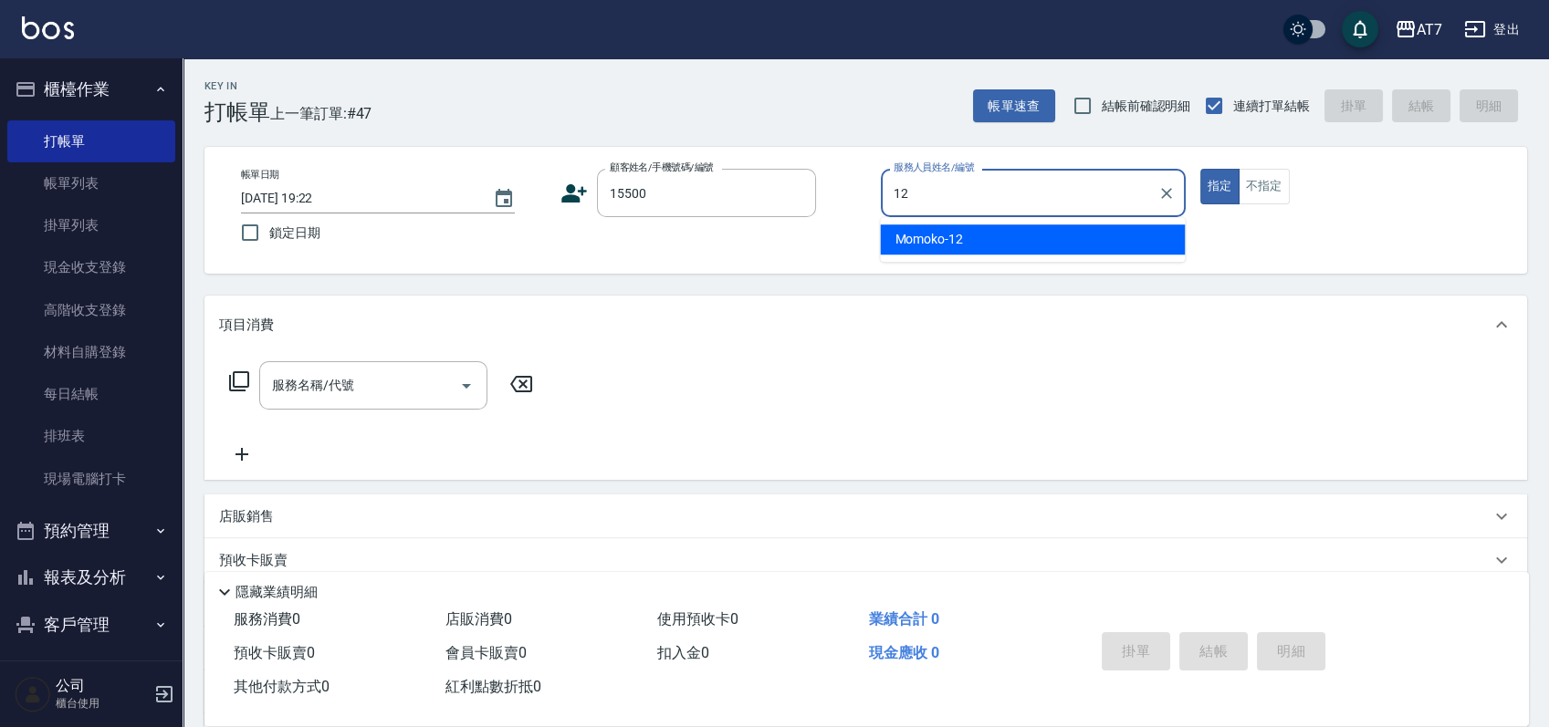
type input "Momoko-12"
type button "true"
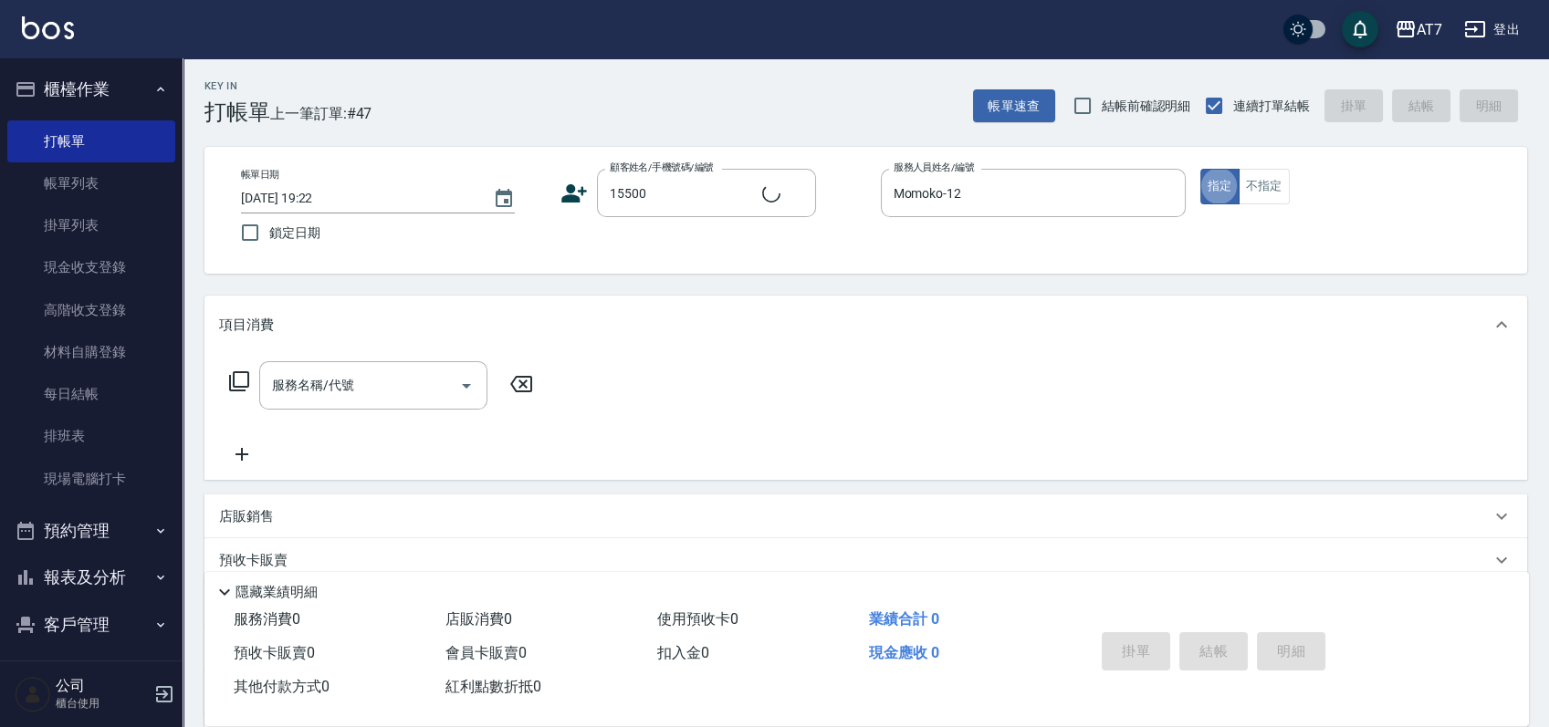
type input "公司/公司15500/15500"
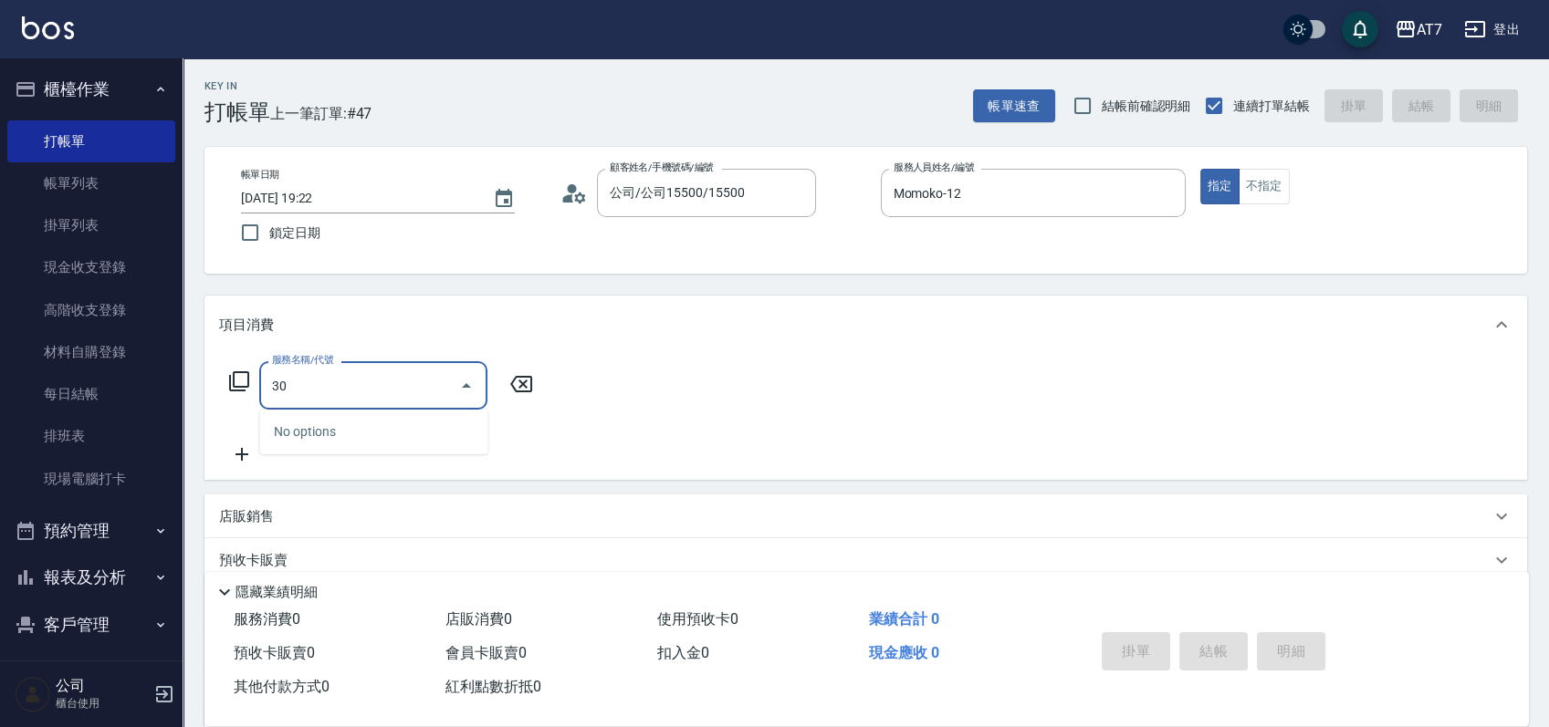
type input "304"
type input "40"
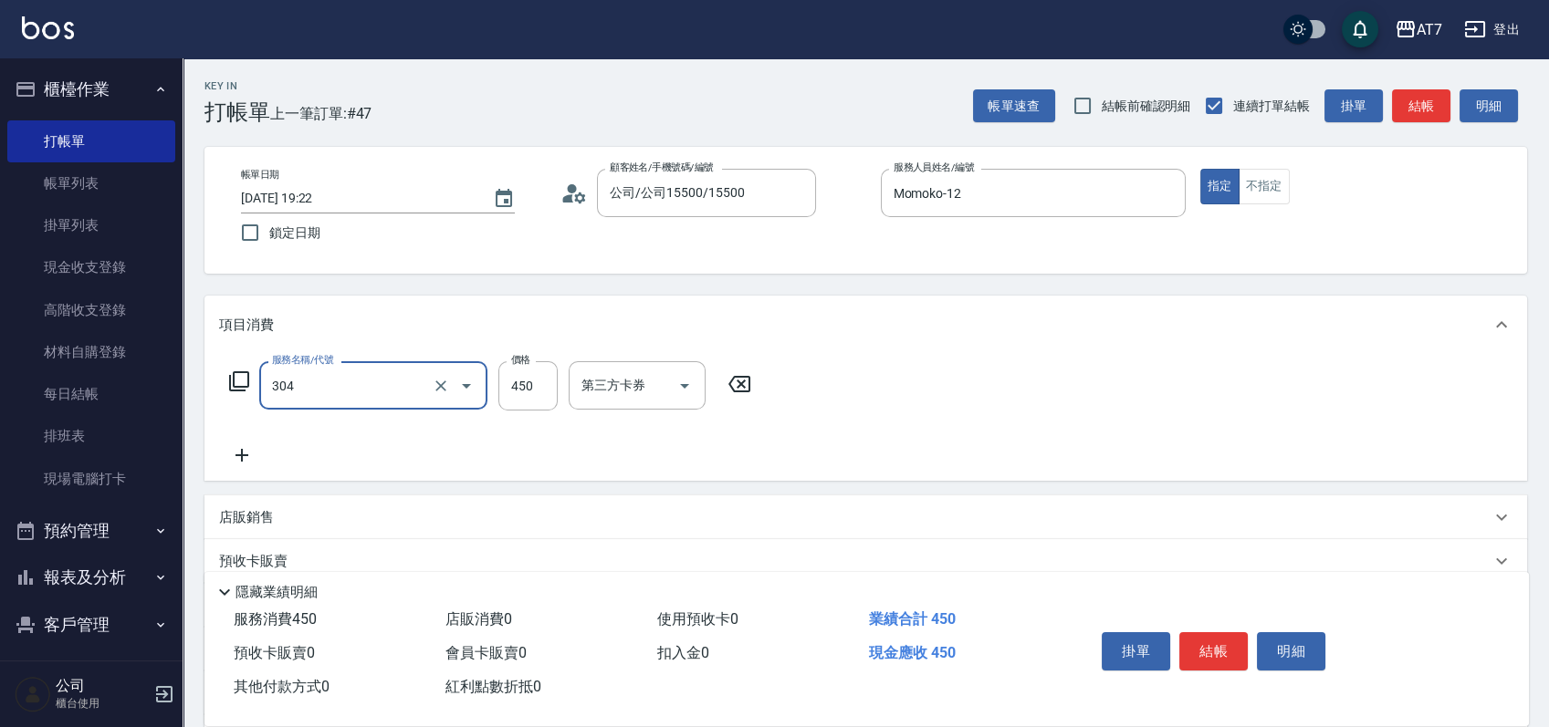
type input "A+級剪髮(304)"
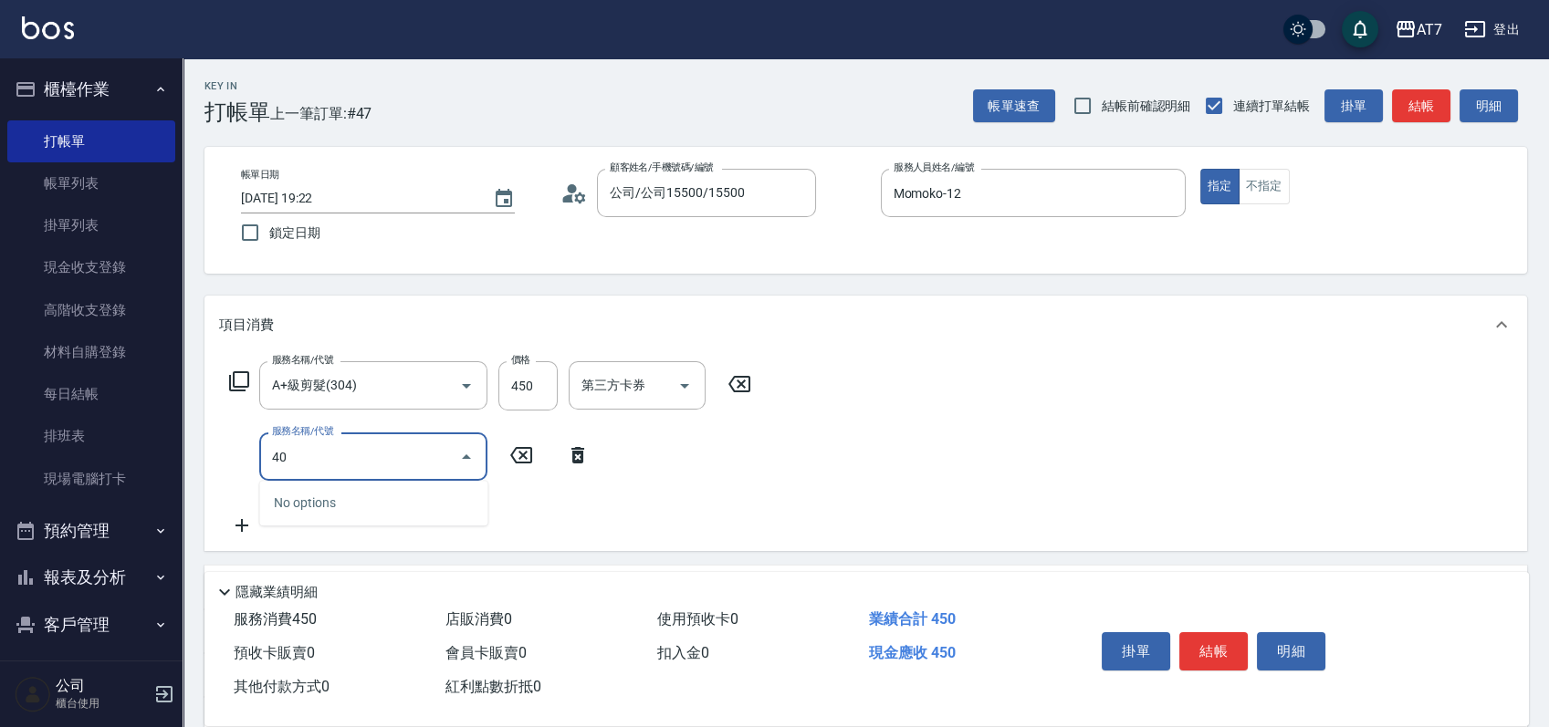
type input "401"
type input "190"
type input "染髮(互助)(401)"
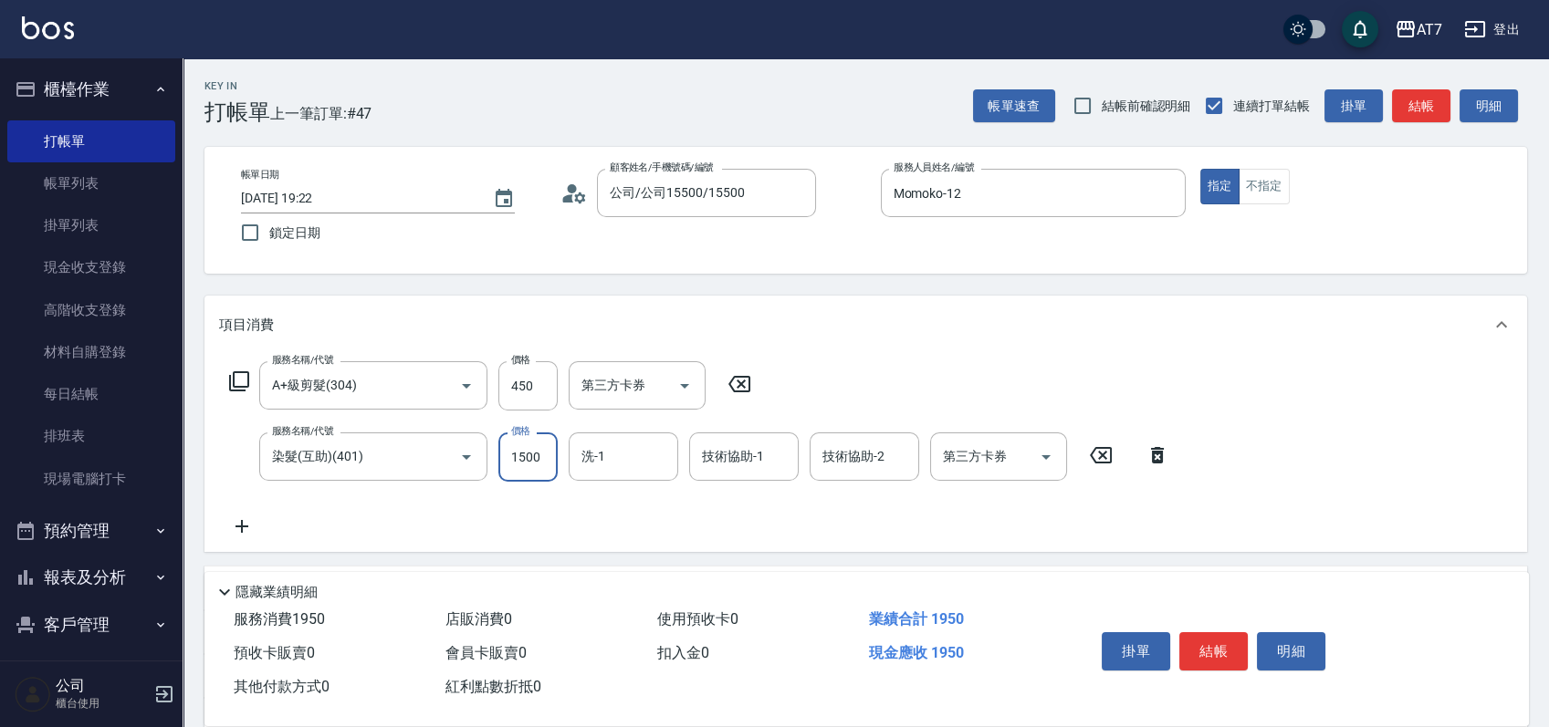
type input "1"
type input "40"
type input "168"
type input "210"
type input "1680"
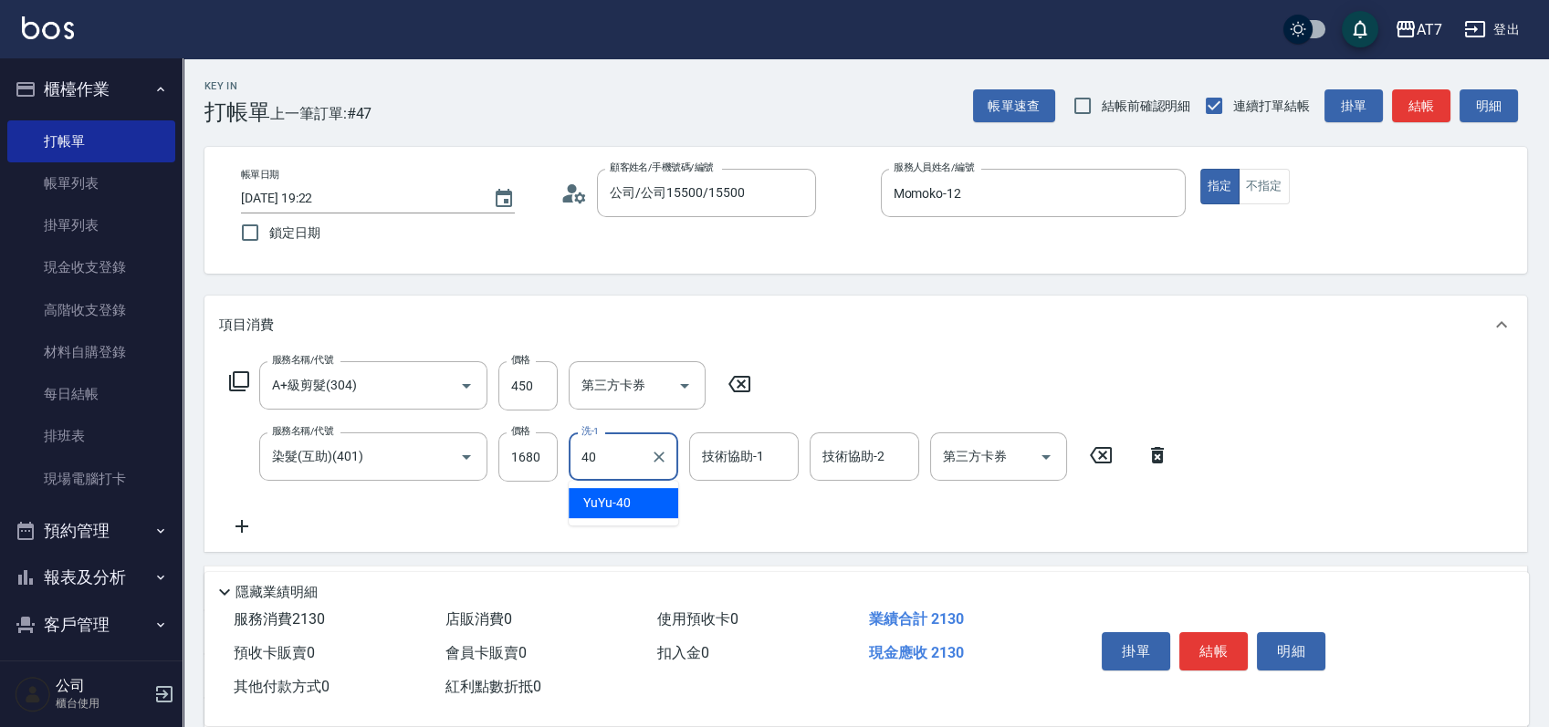
type input "YuYu-40"
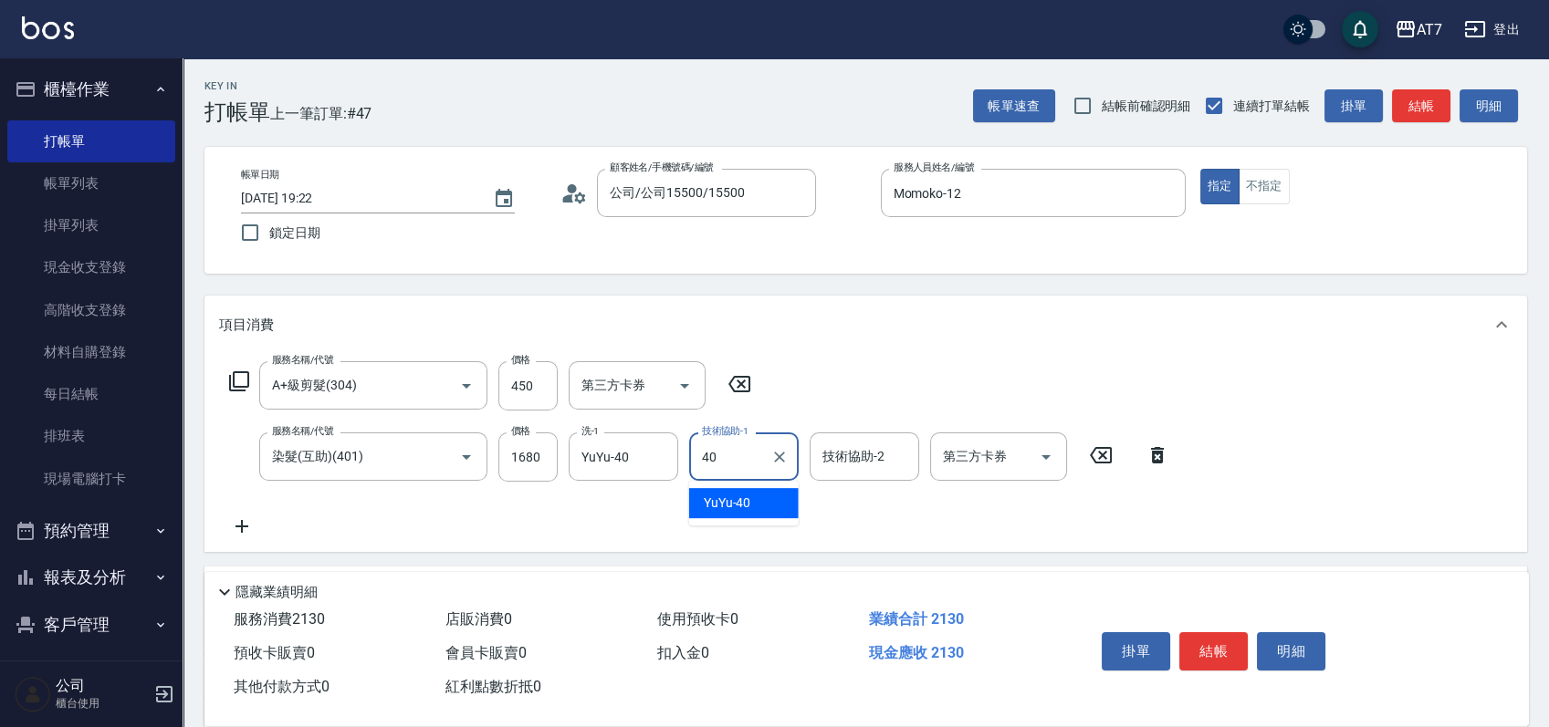
type input "YuYu-40"
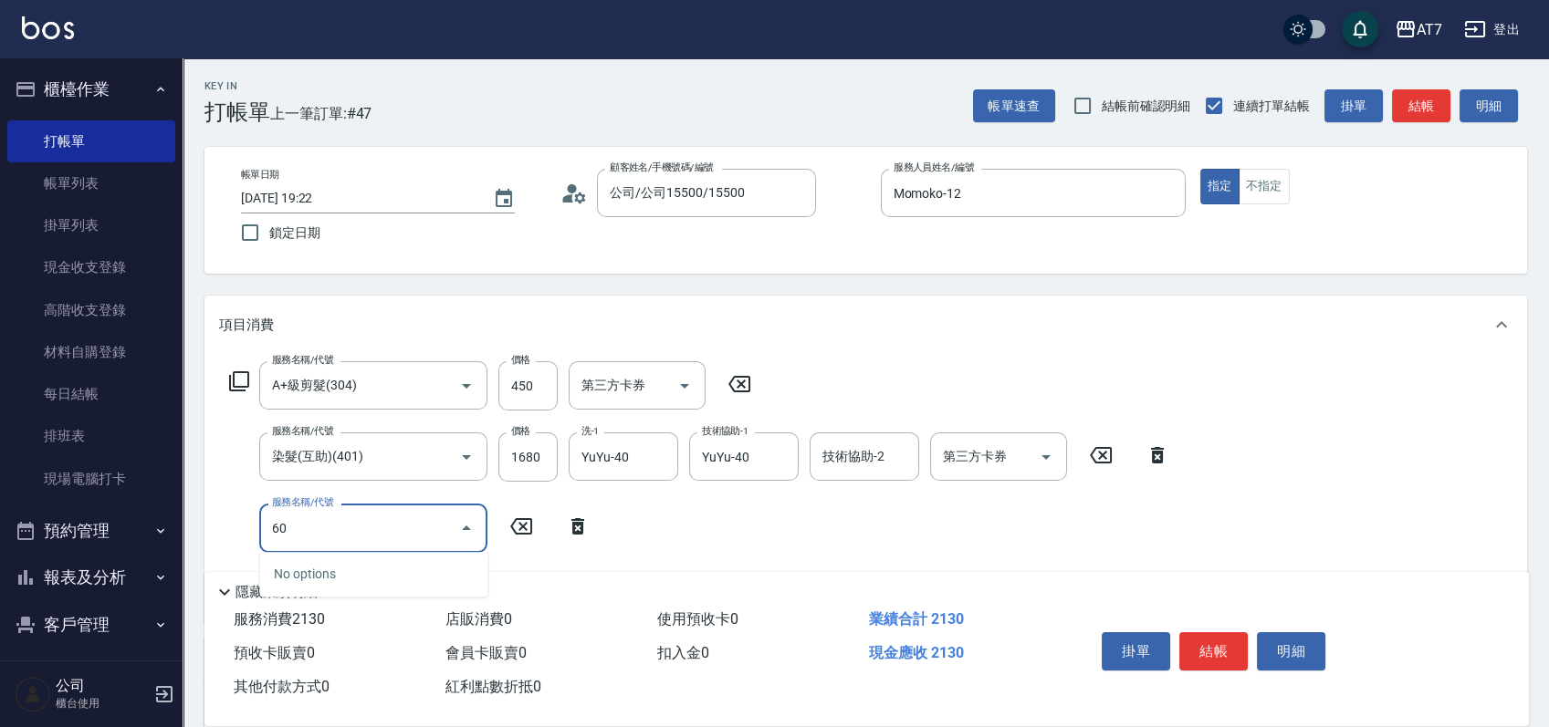
type input "608"
type input "410"
type input "鉑金護髮S（自領(608)"
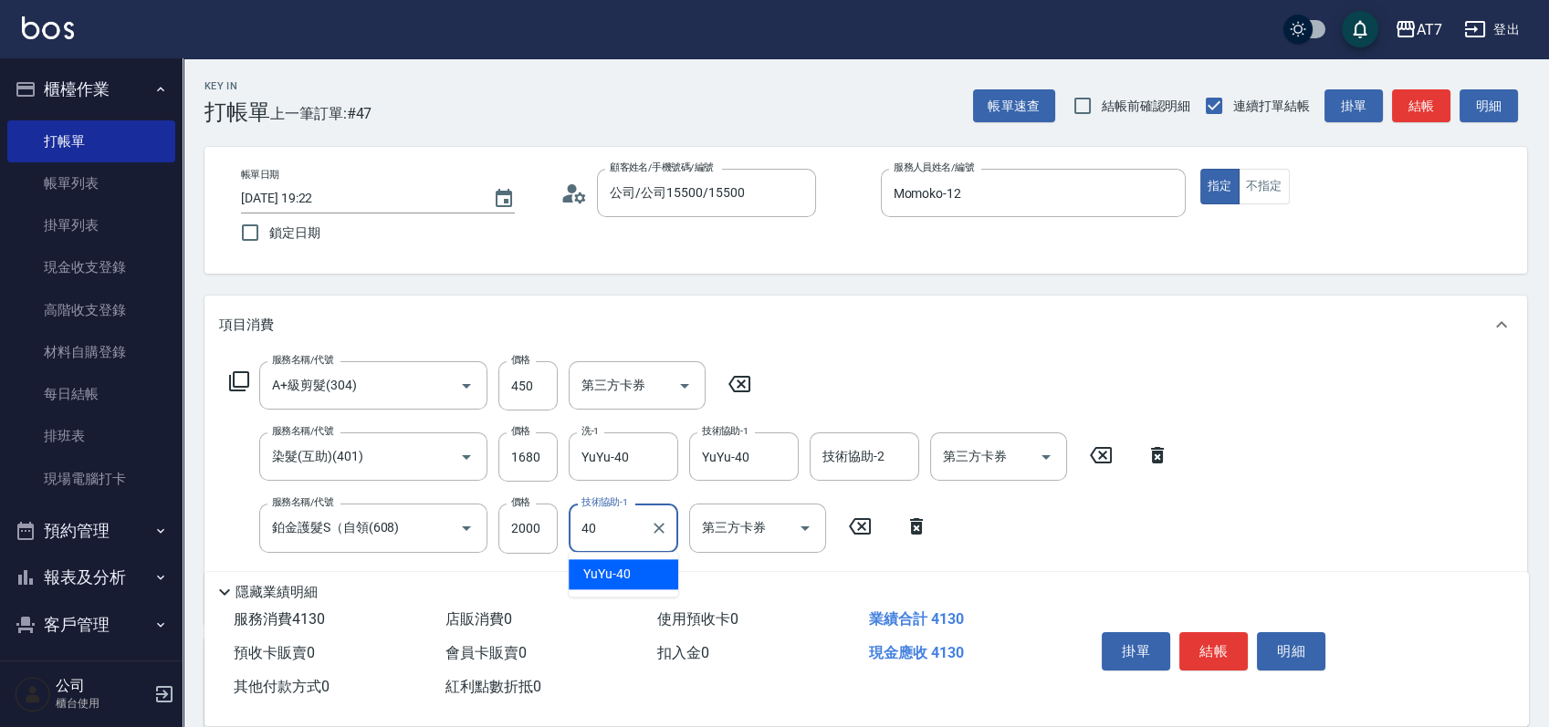
type input "YuYu-40"
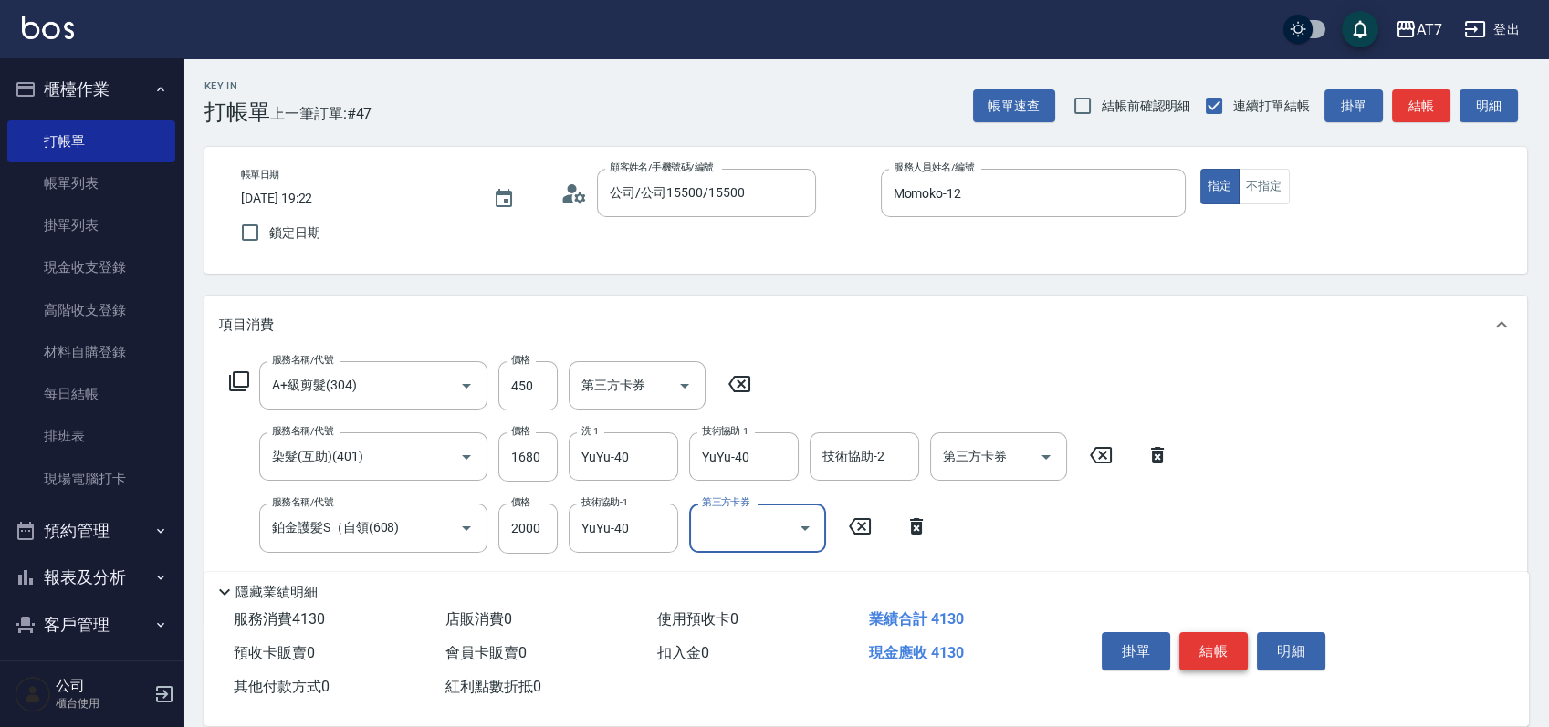
click at [1234, 639] on button "結帳" at bounding box center [1213, 651] width 68 height 38
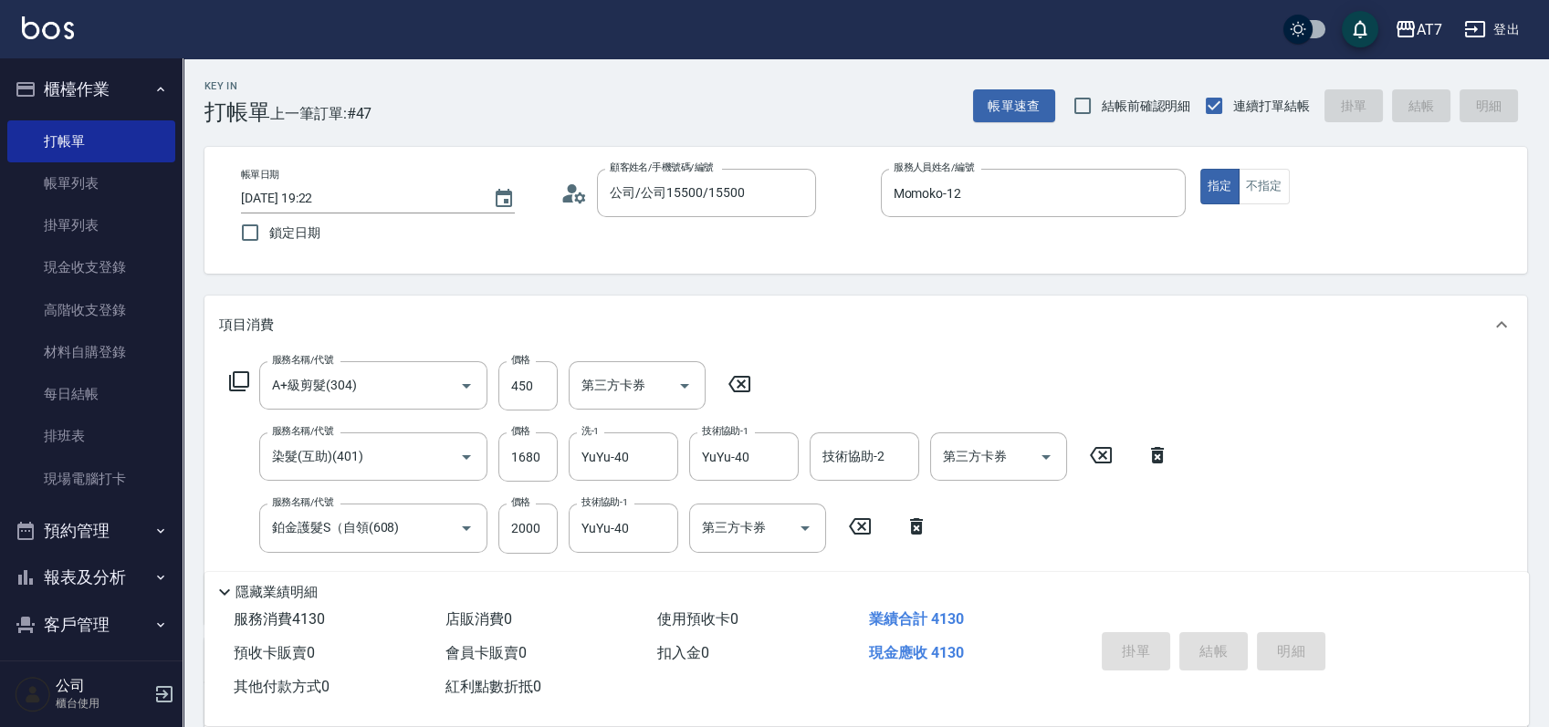
type input "2025/08/20 20:29"
type input "0"
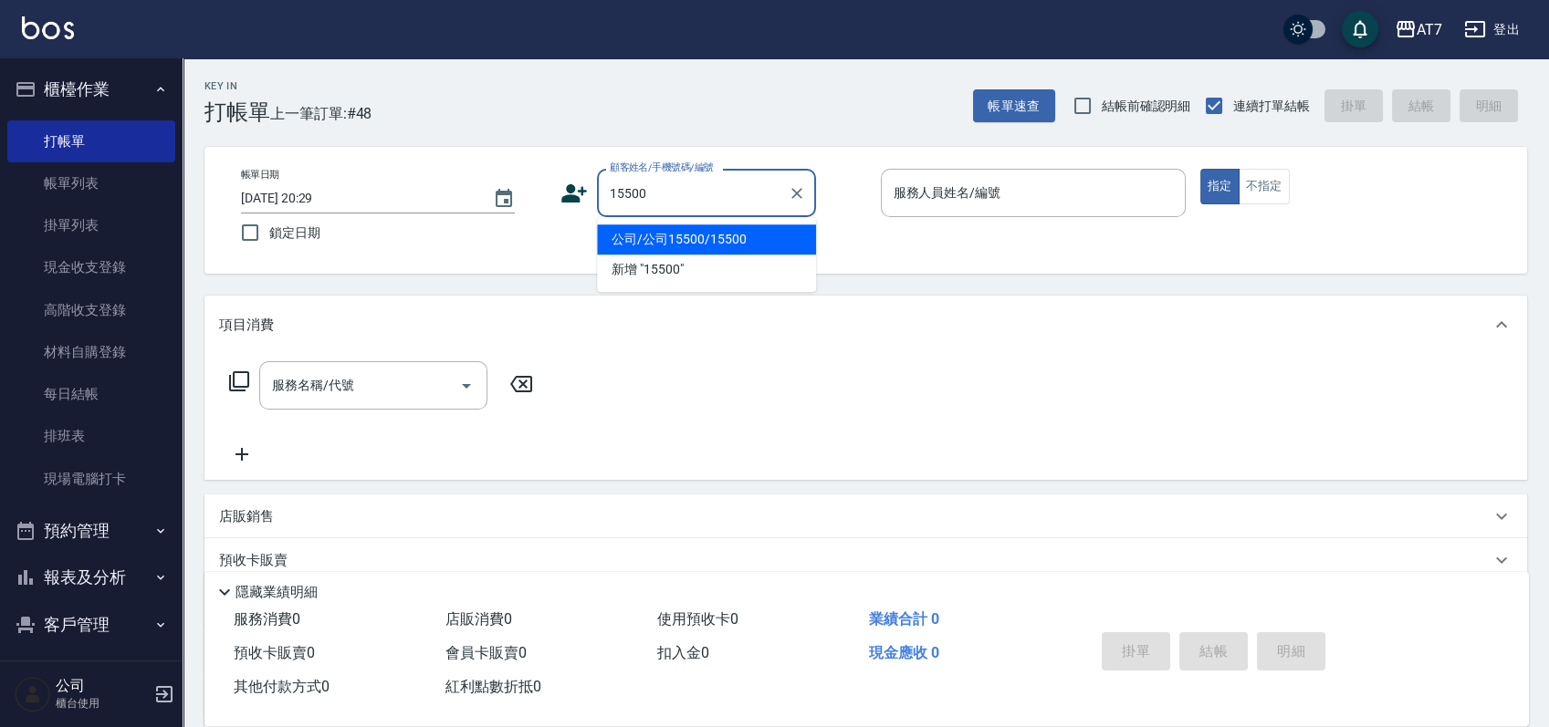
type input "公司/公司15500/15500"
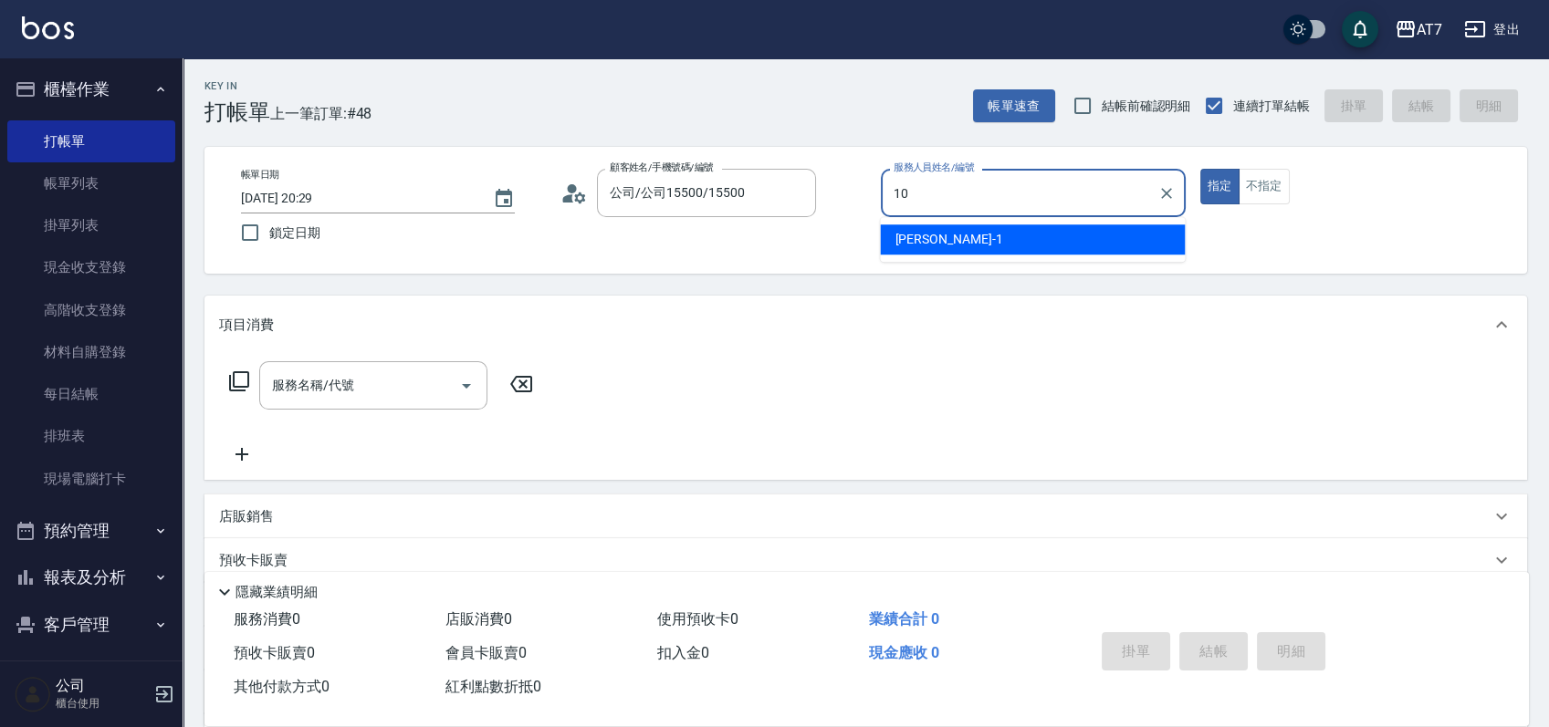
type input "King-10"
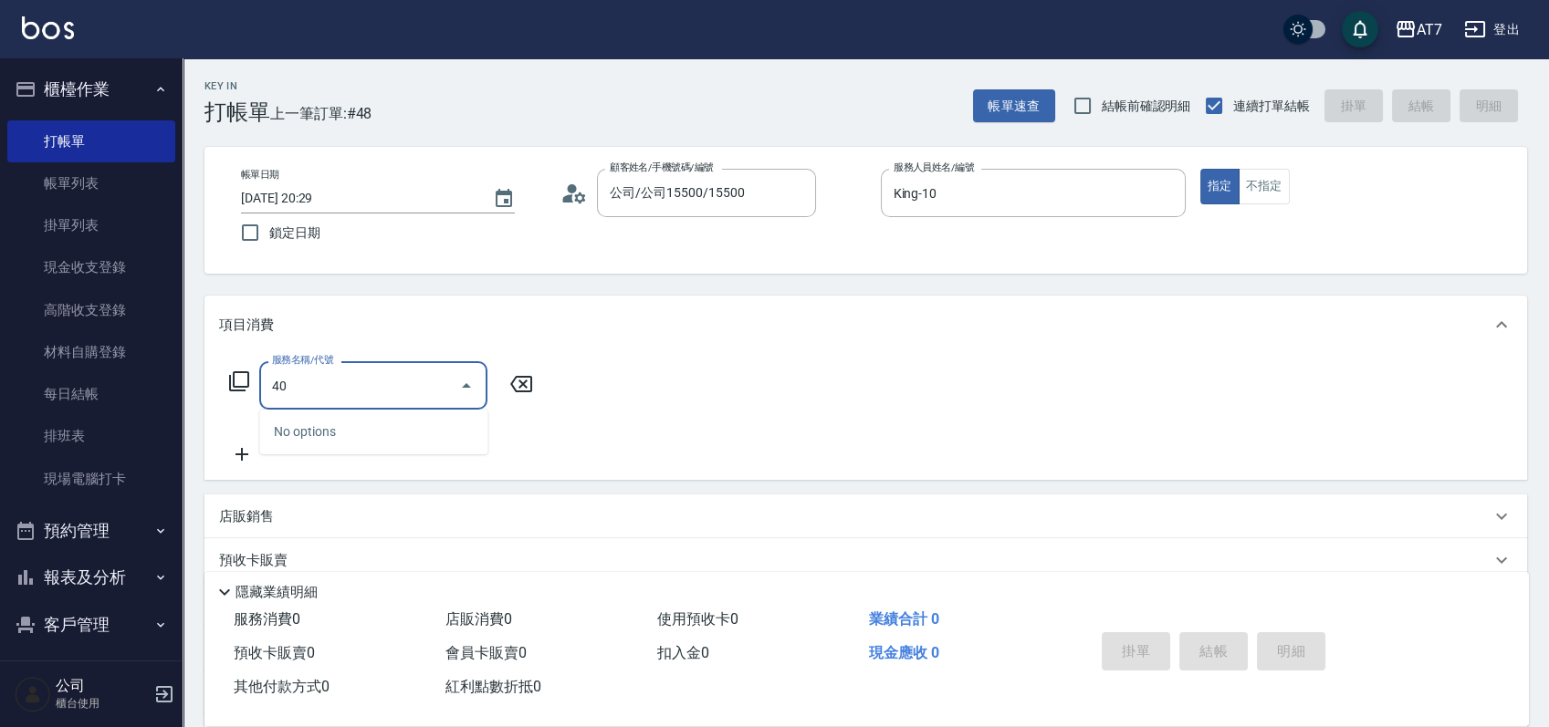
type input "401"
type input "150"
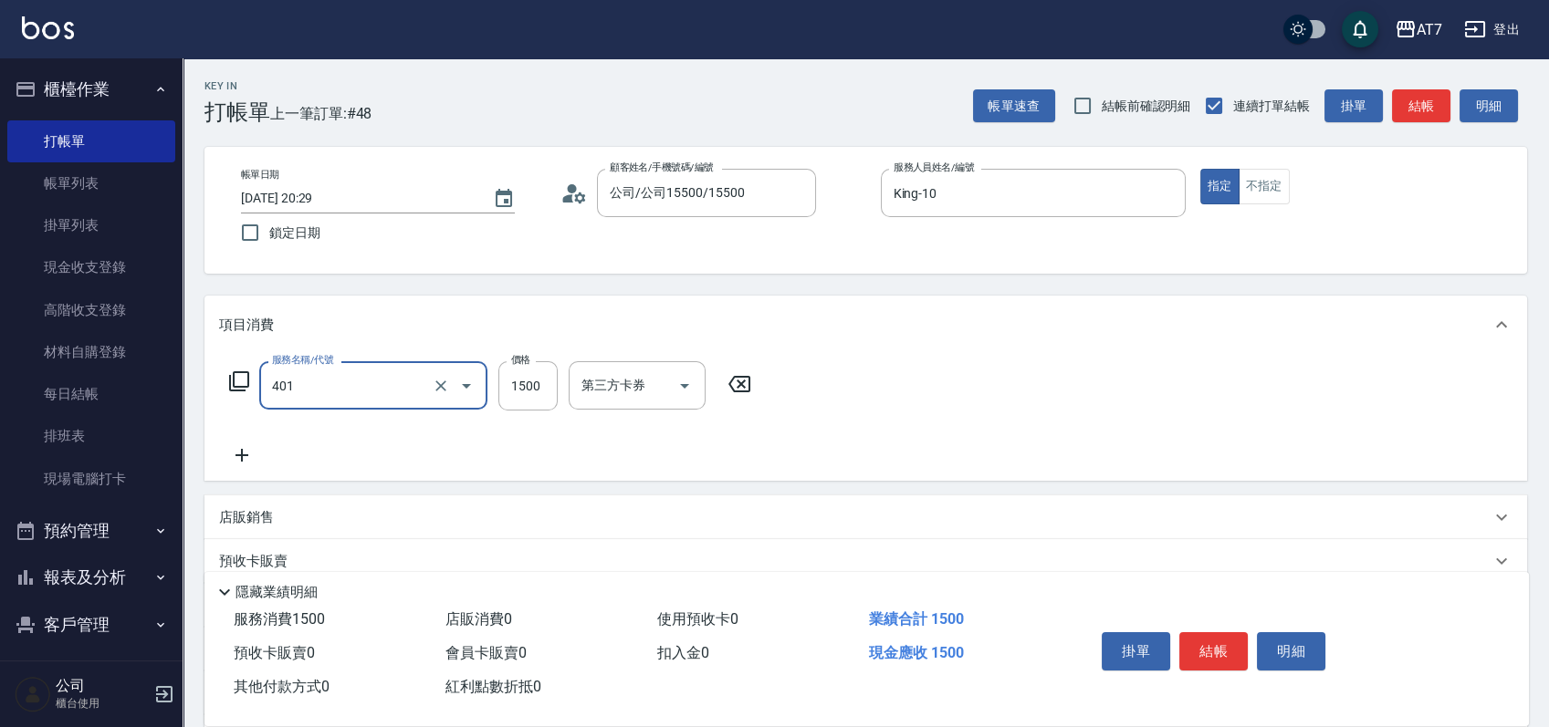
type input "染髮(互助)(401)"
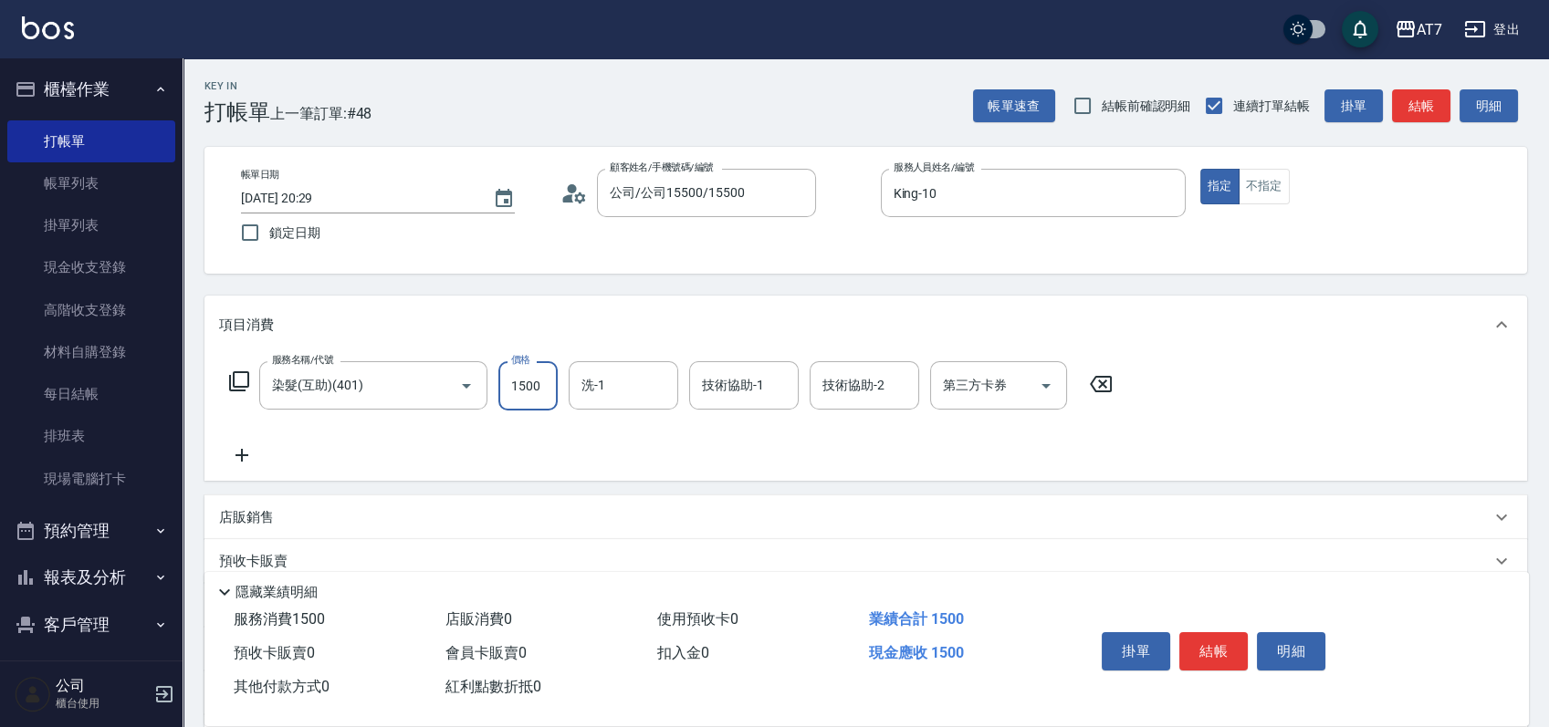
type input "1"
type input "0"
type input "168"
type input "160"
type input "1680"
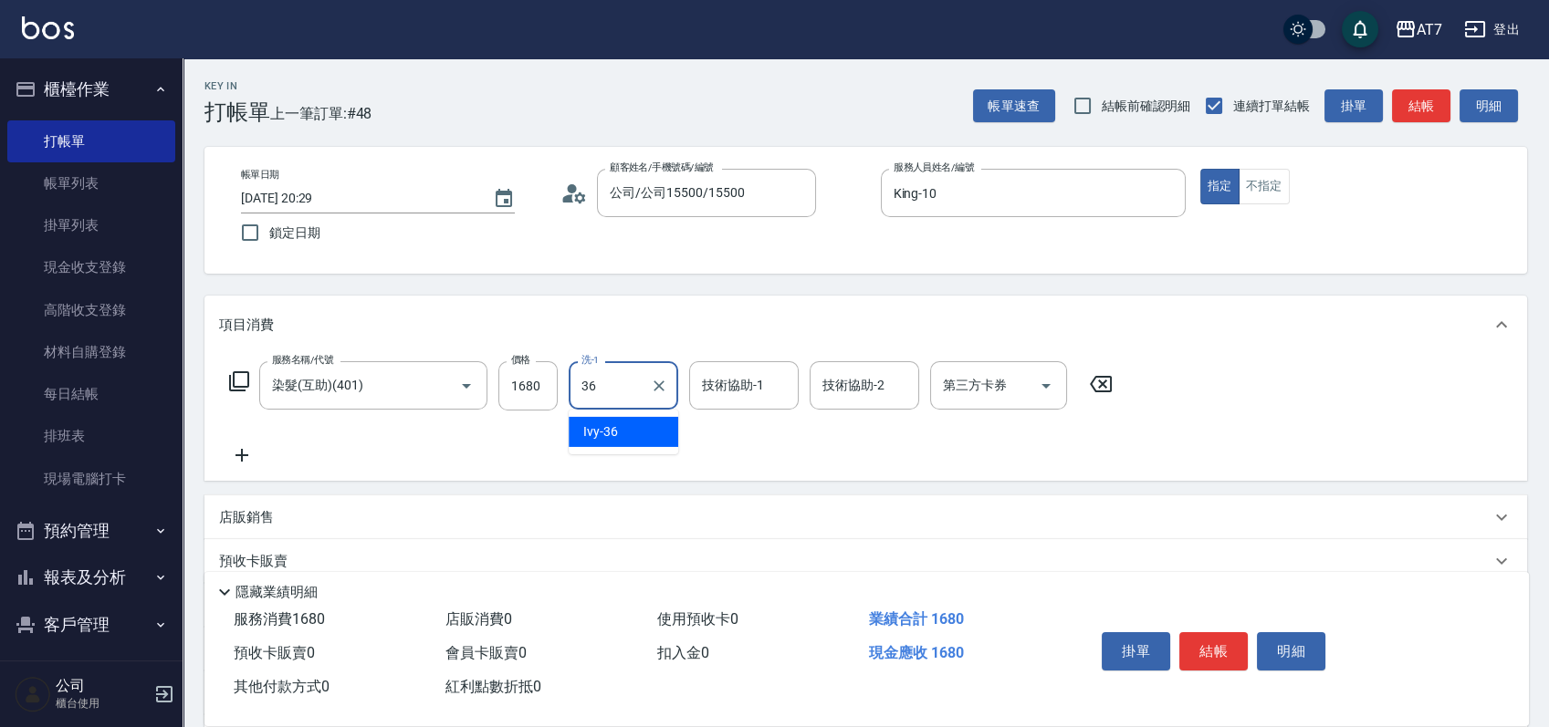
type input "Ivy-36"
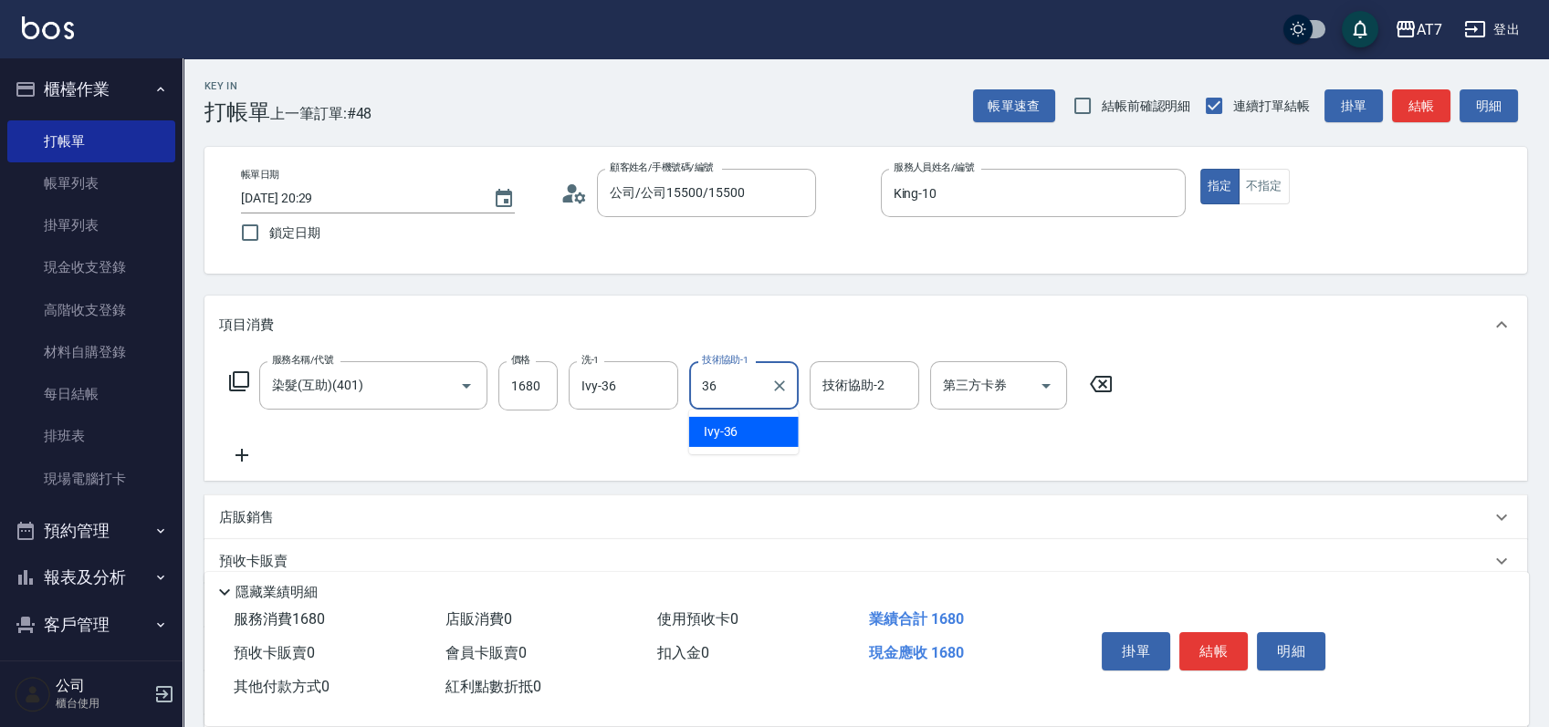
type input "Ivy-36"
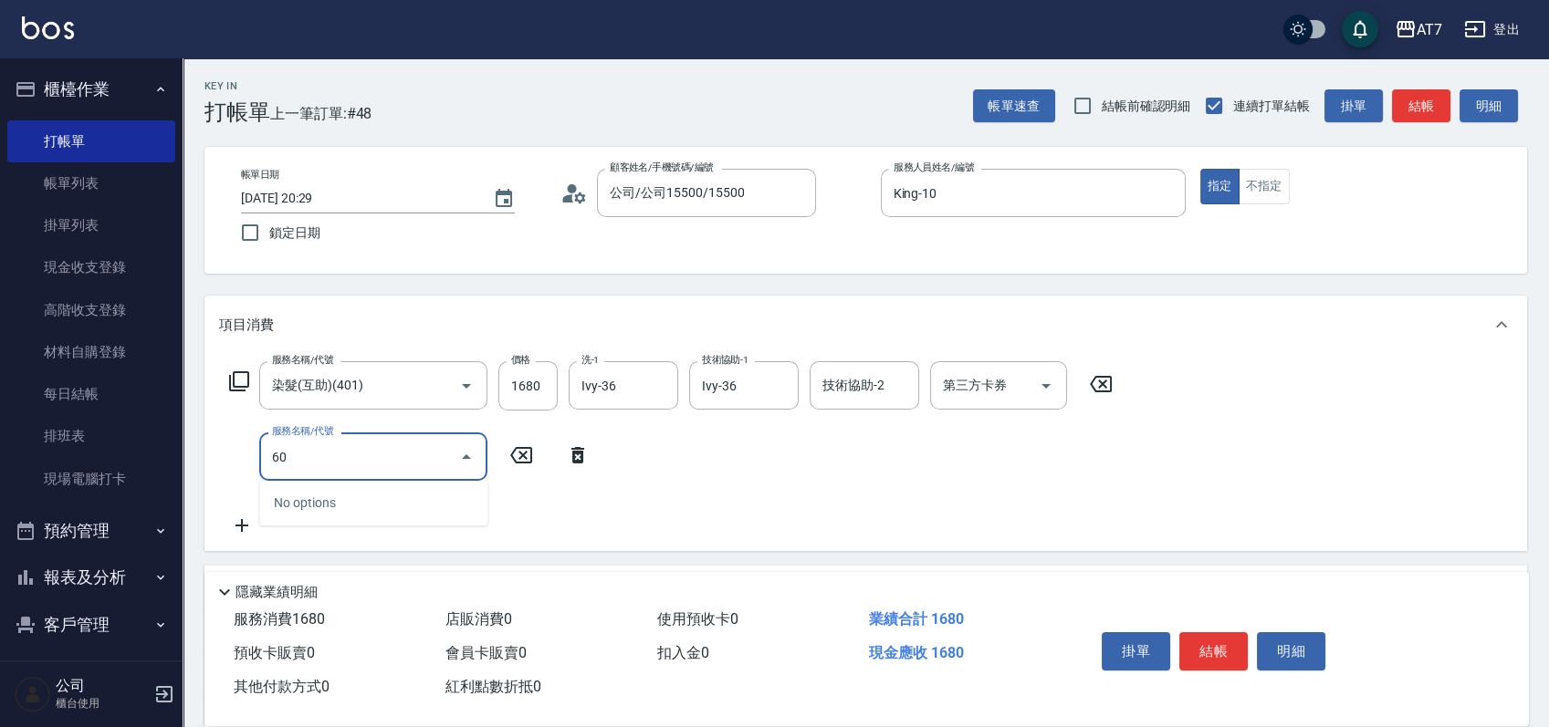
type input "603"
type input "240"
type input "TKO護髮（助(603)"
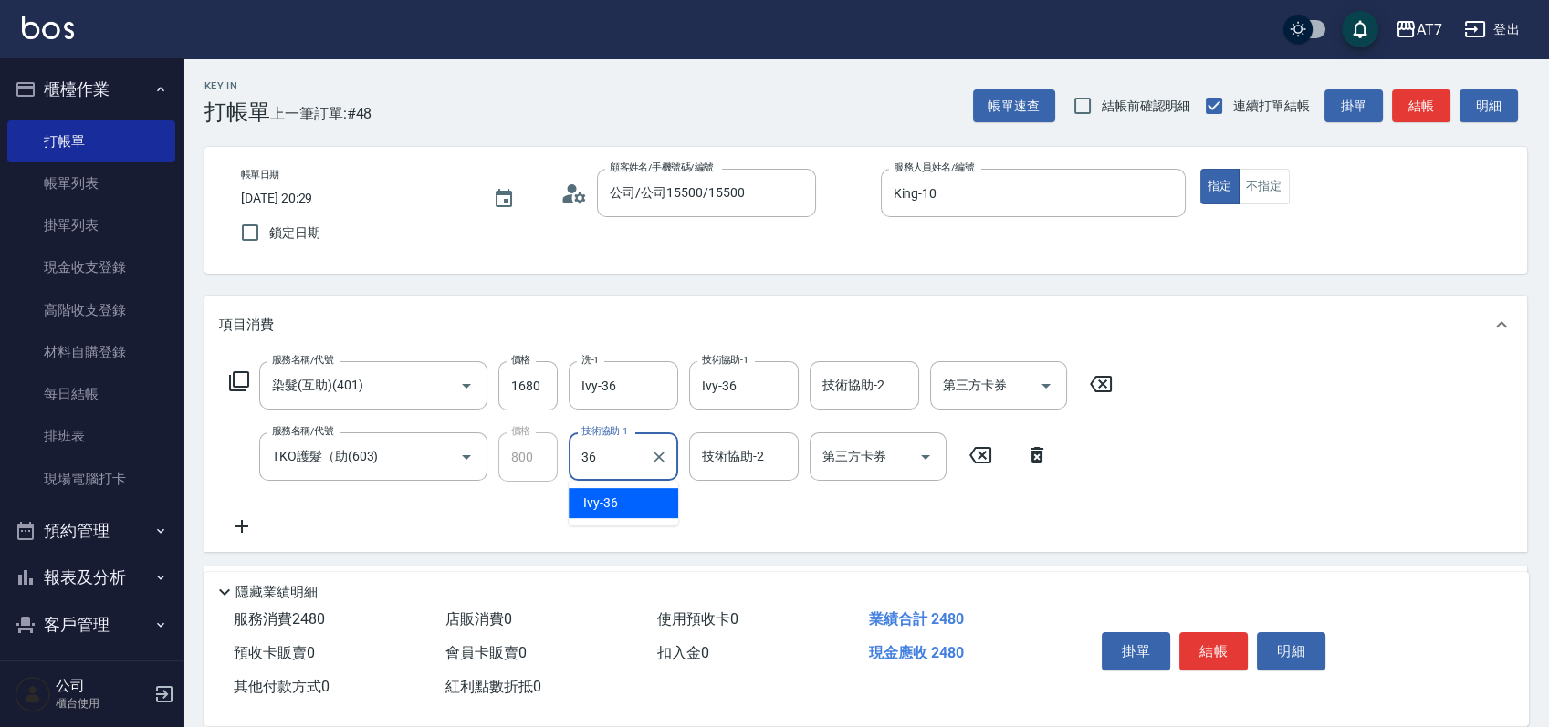
type input "Ivy-36"
click at [233, 380] on icon at bounding box center [239, 381] width 20 height 20
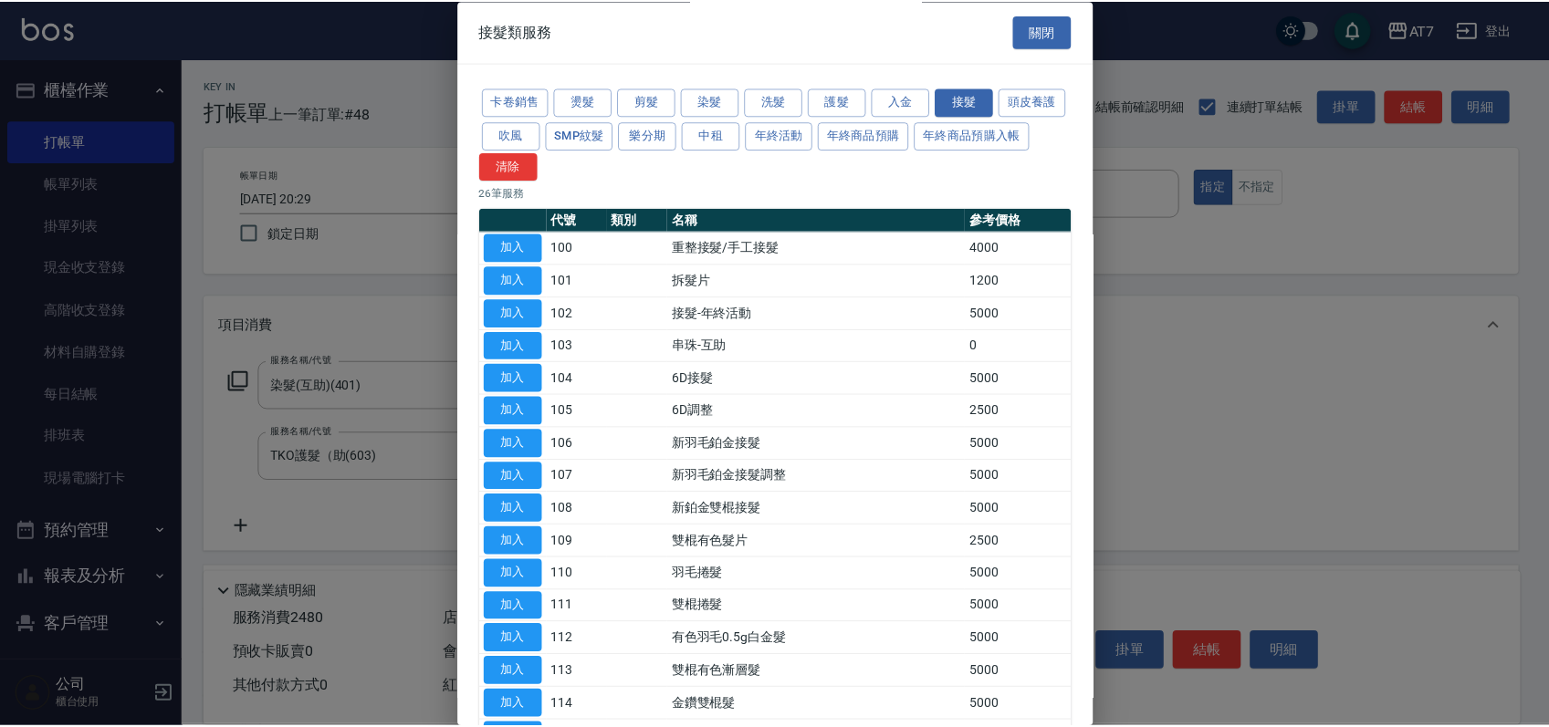
scroll to position [454, 0]
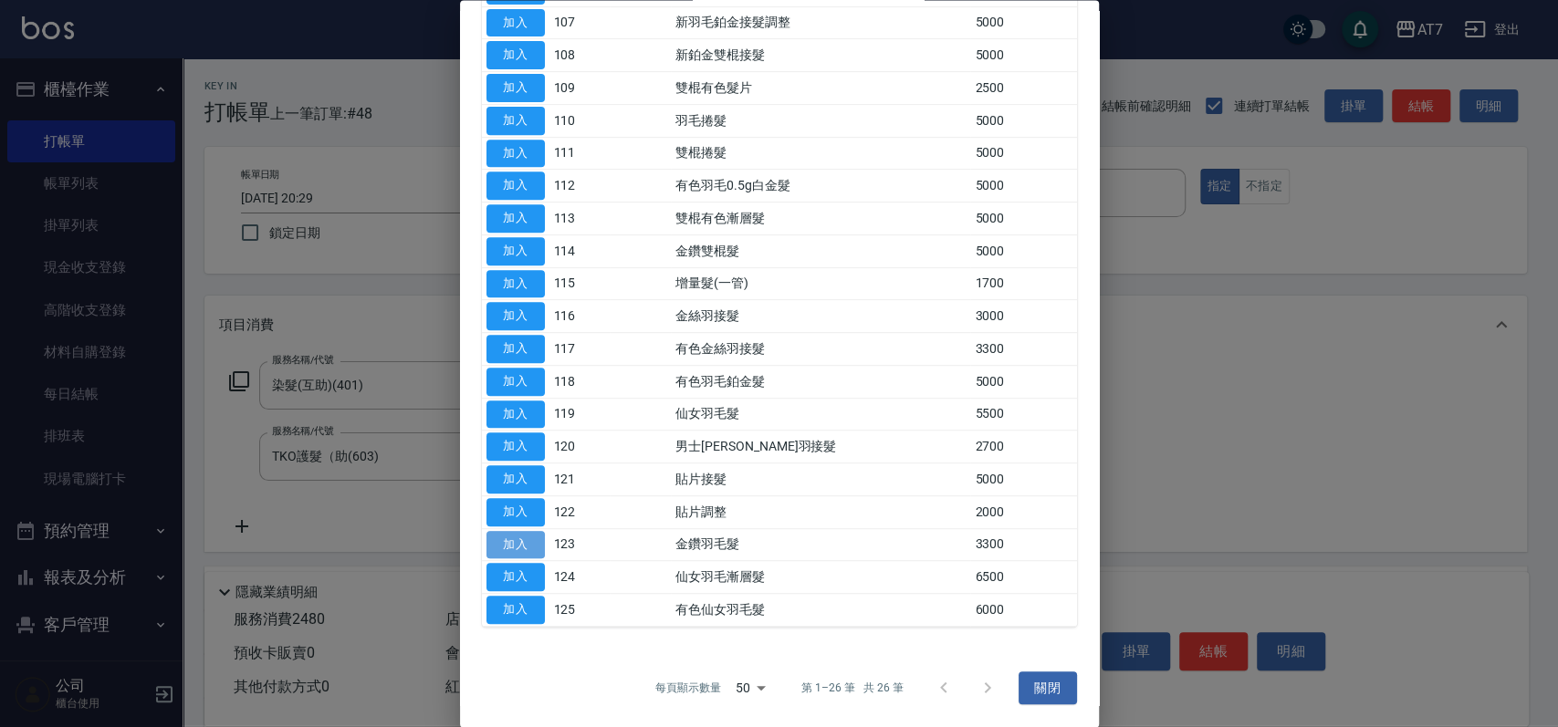
click at [516, 544] on button "加入" at bounding box center [515, 545] width 58 height 28
type input "570"
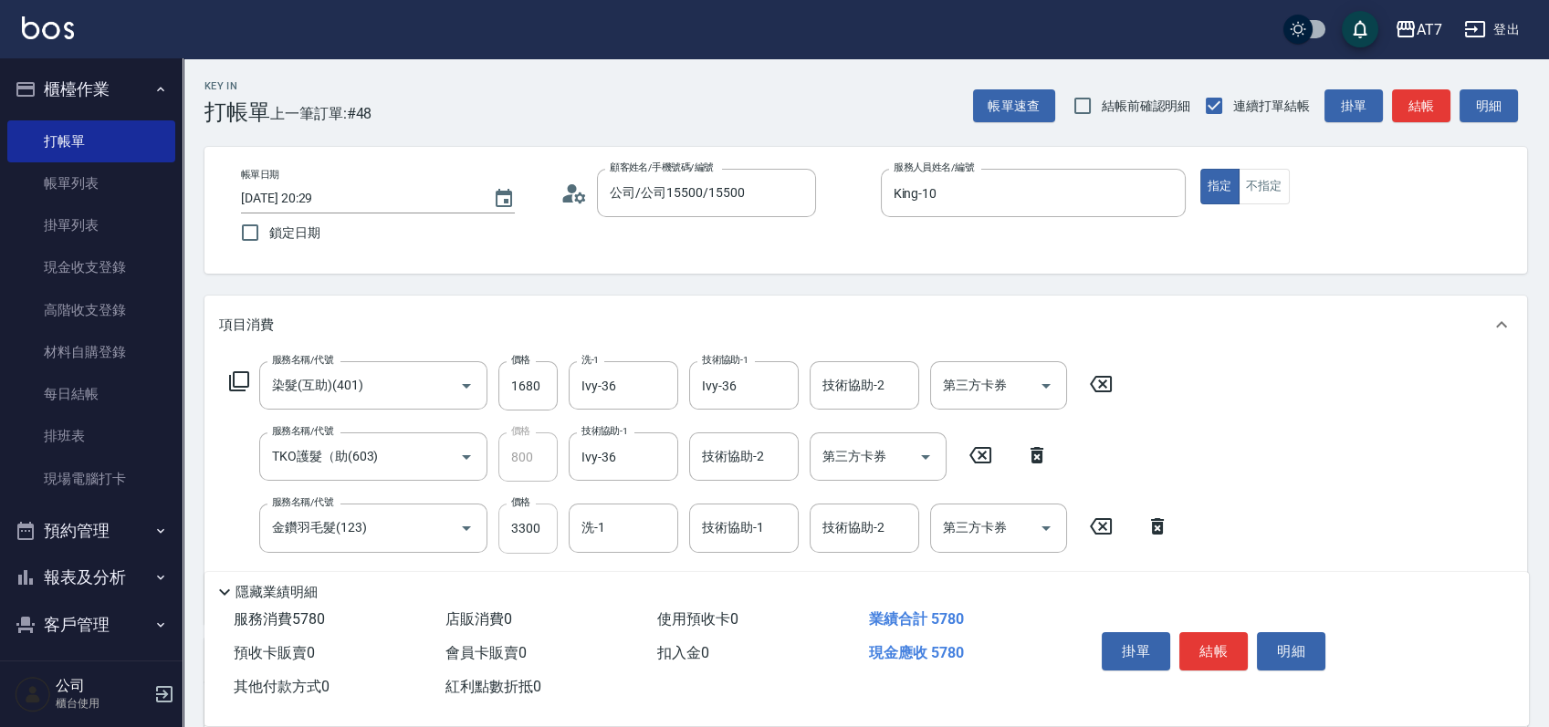
click at [527, 536] on input "3300" at bounding box center [527, 528] width 59 height 49
type input "0"
type input "240"
type input "72"
type input "250"
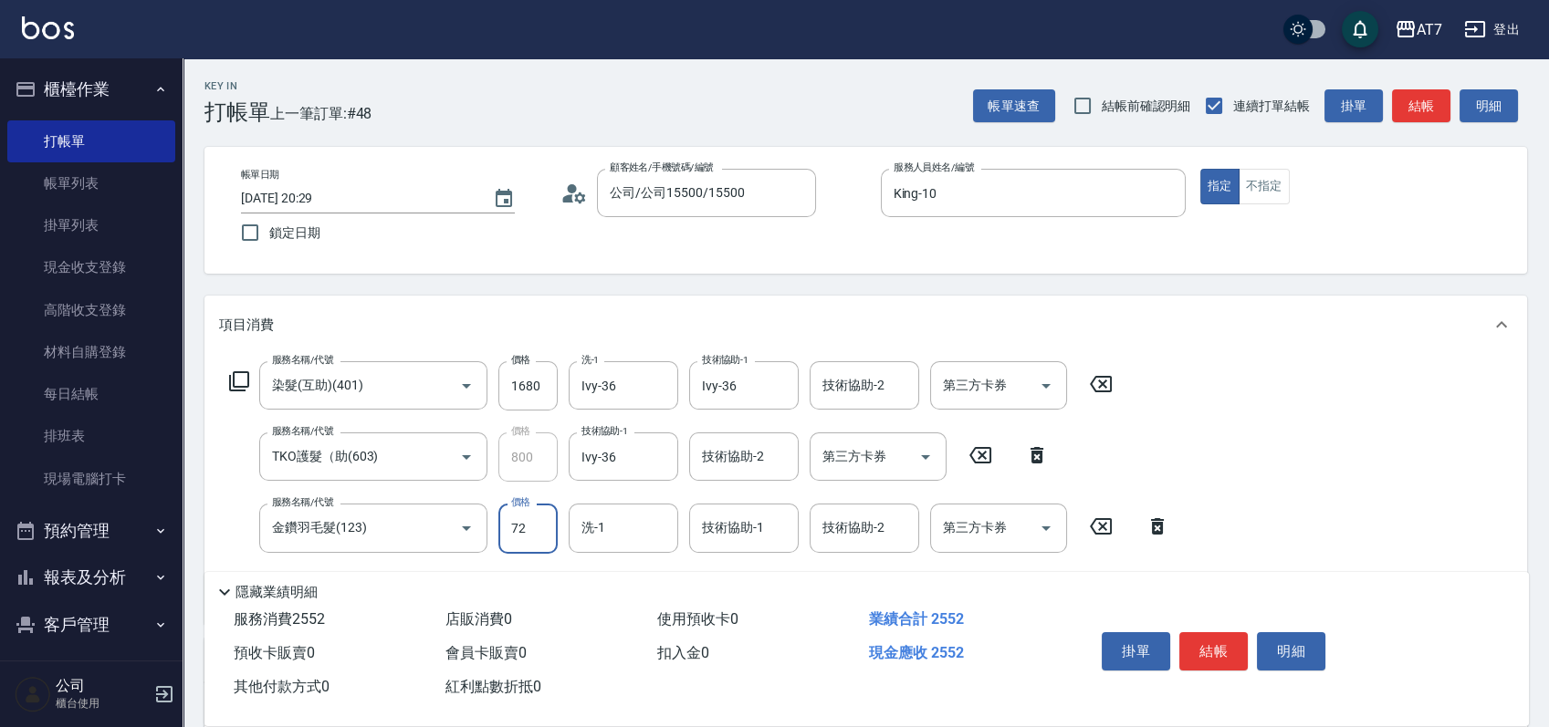
type input "722"
type input "320"
type input "7220"
type input "970"
type input "0"
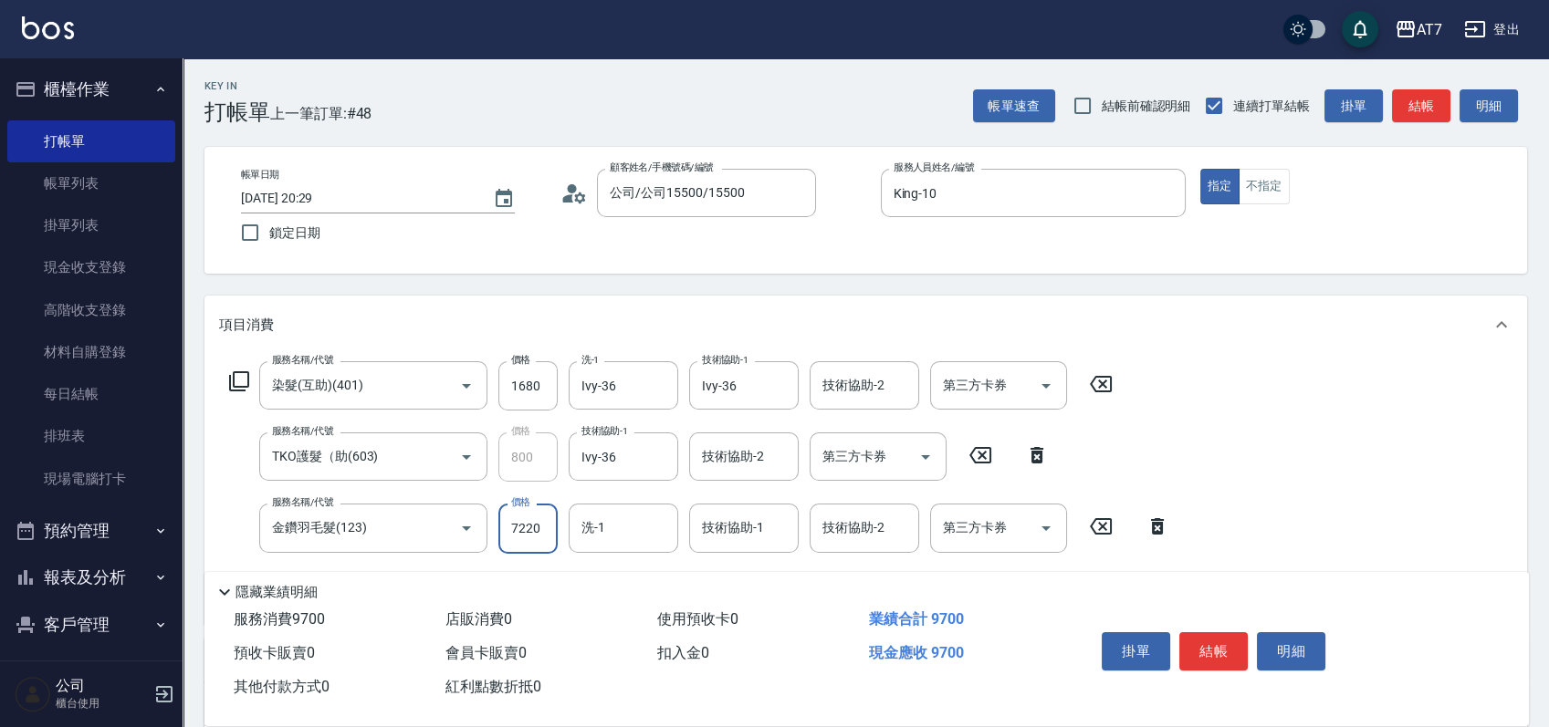
type input "240"
type input "47"
type input "250"
type input "474"
type input "290"
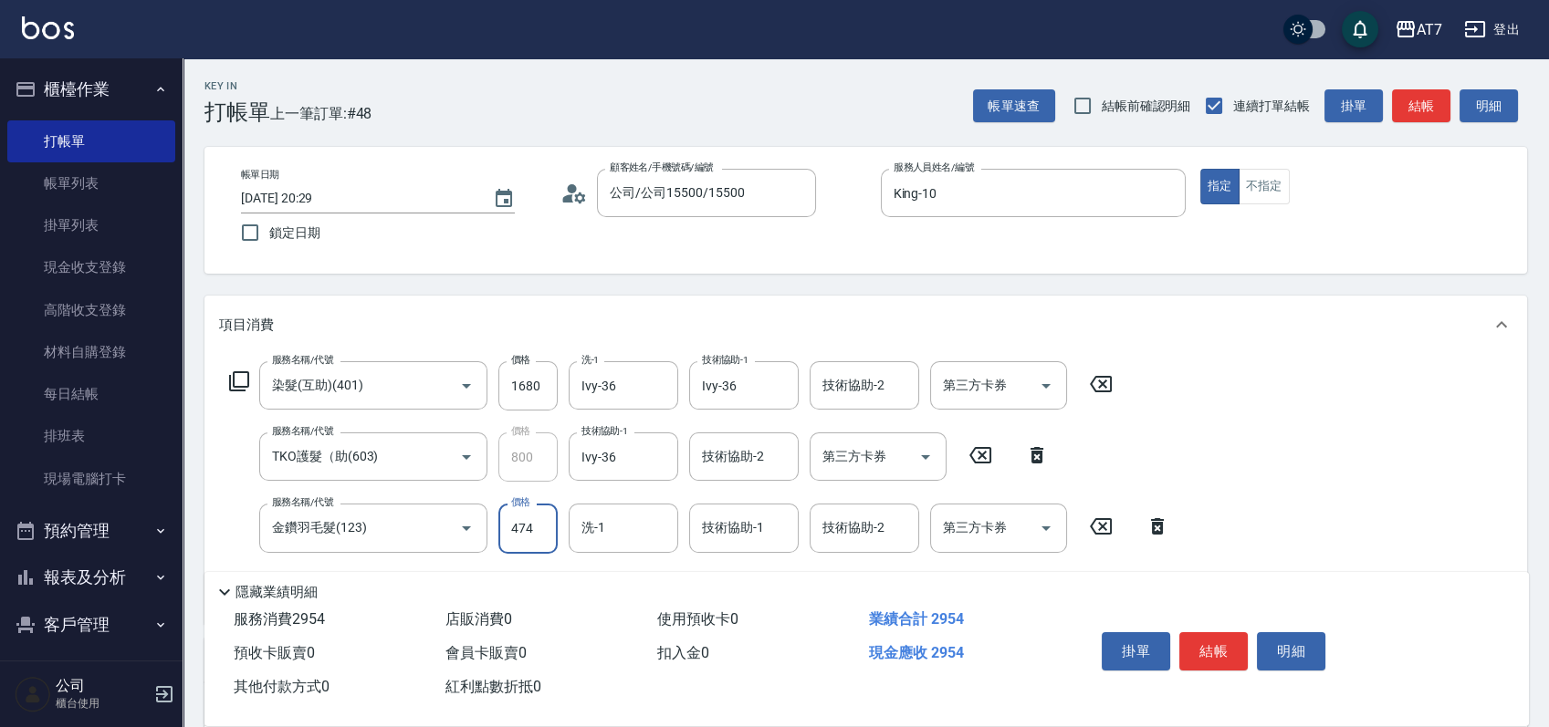
type input "4740"
type input "720"
type input "4740"
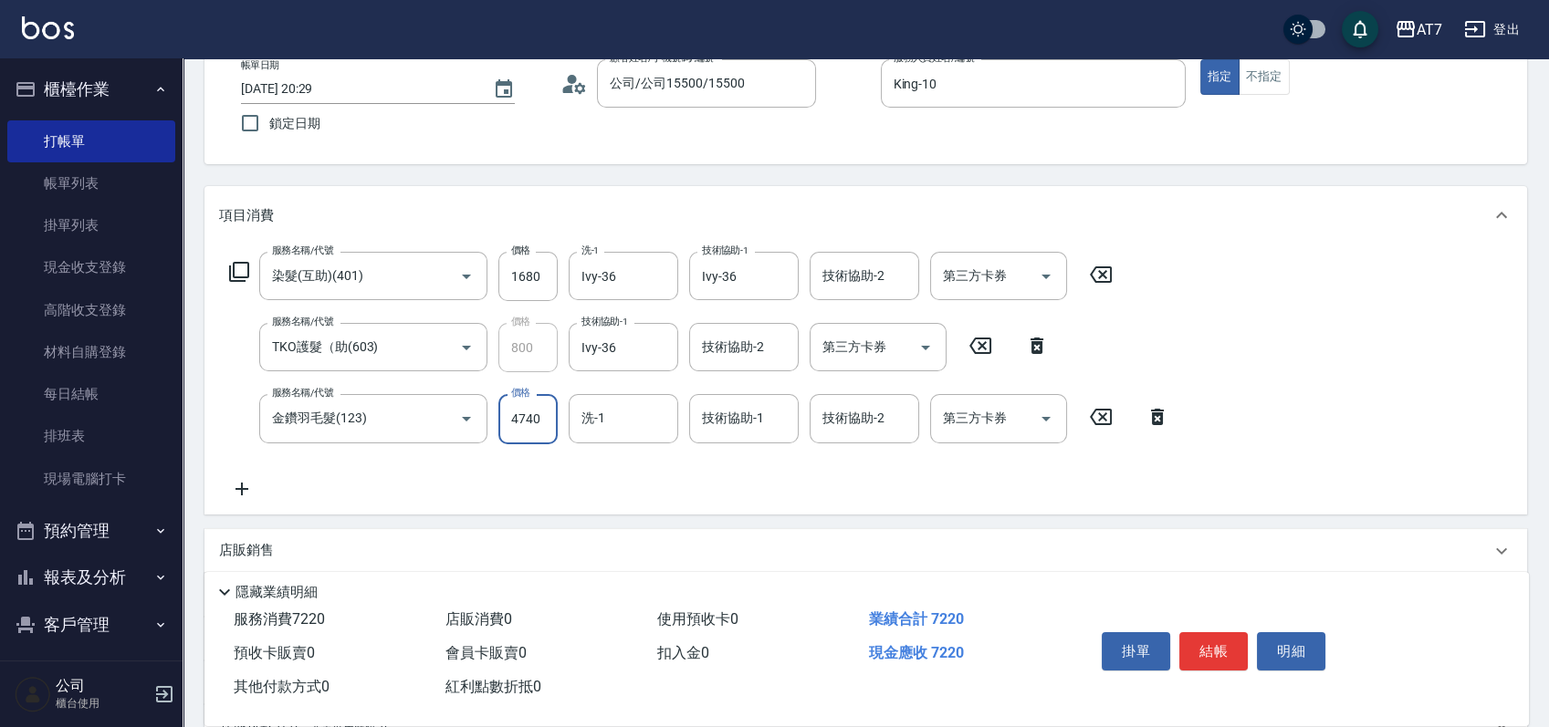
scroll to position [243, 0]
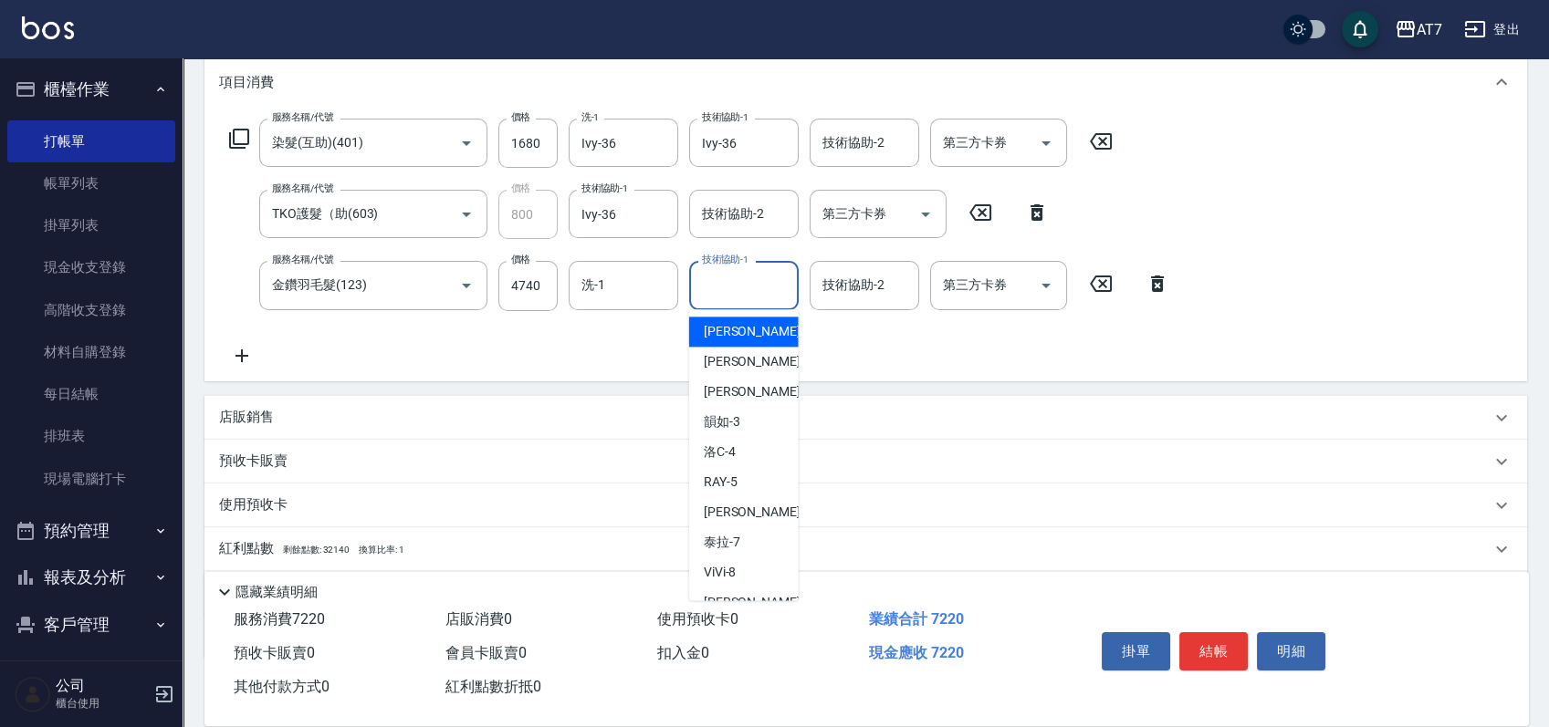
click at [727, 296] on input "技術協助-1" at bounding box center [743, 285] width 93 height 32
type input "Ivy-36"
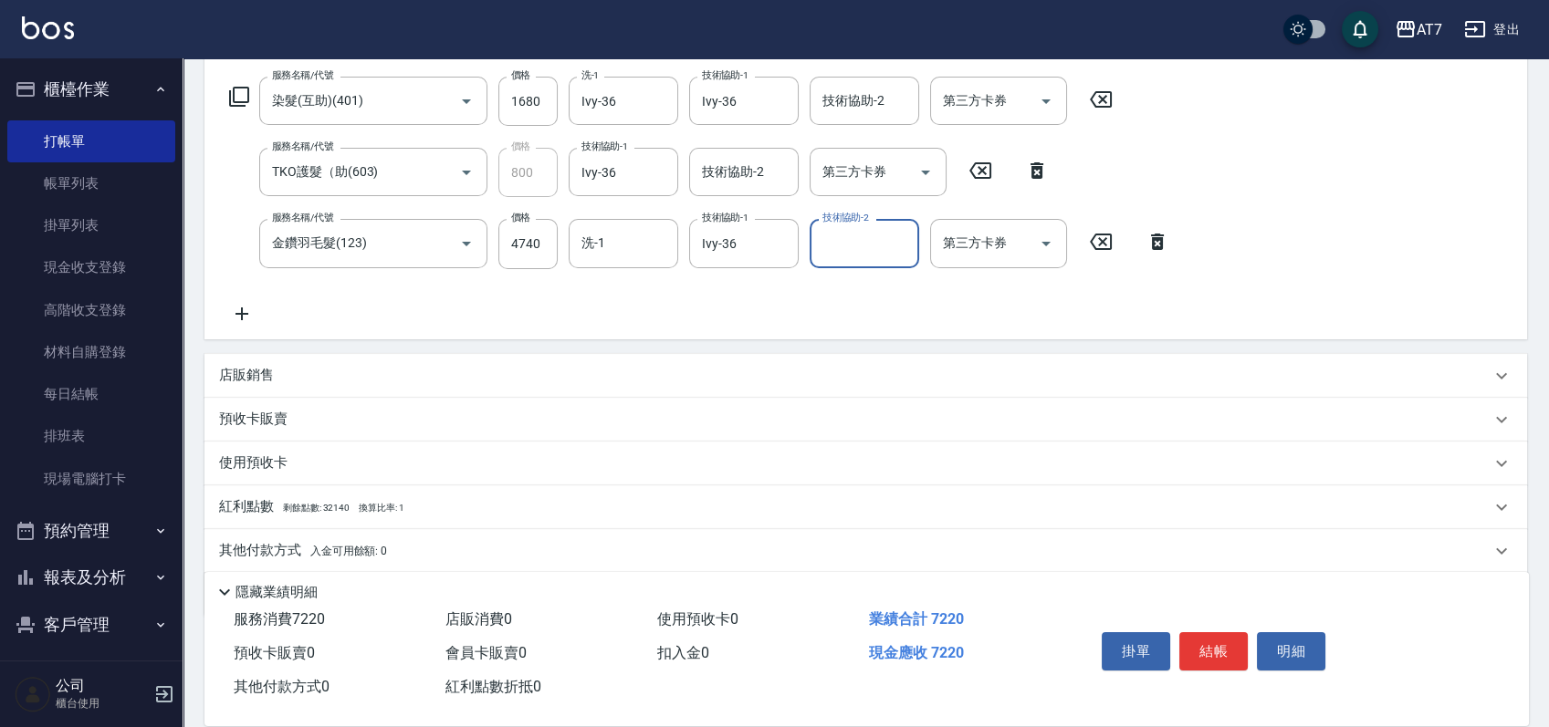
scroll to position [346, 0]
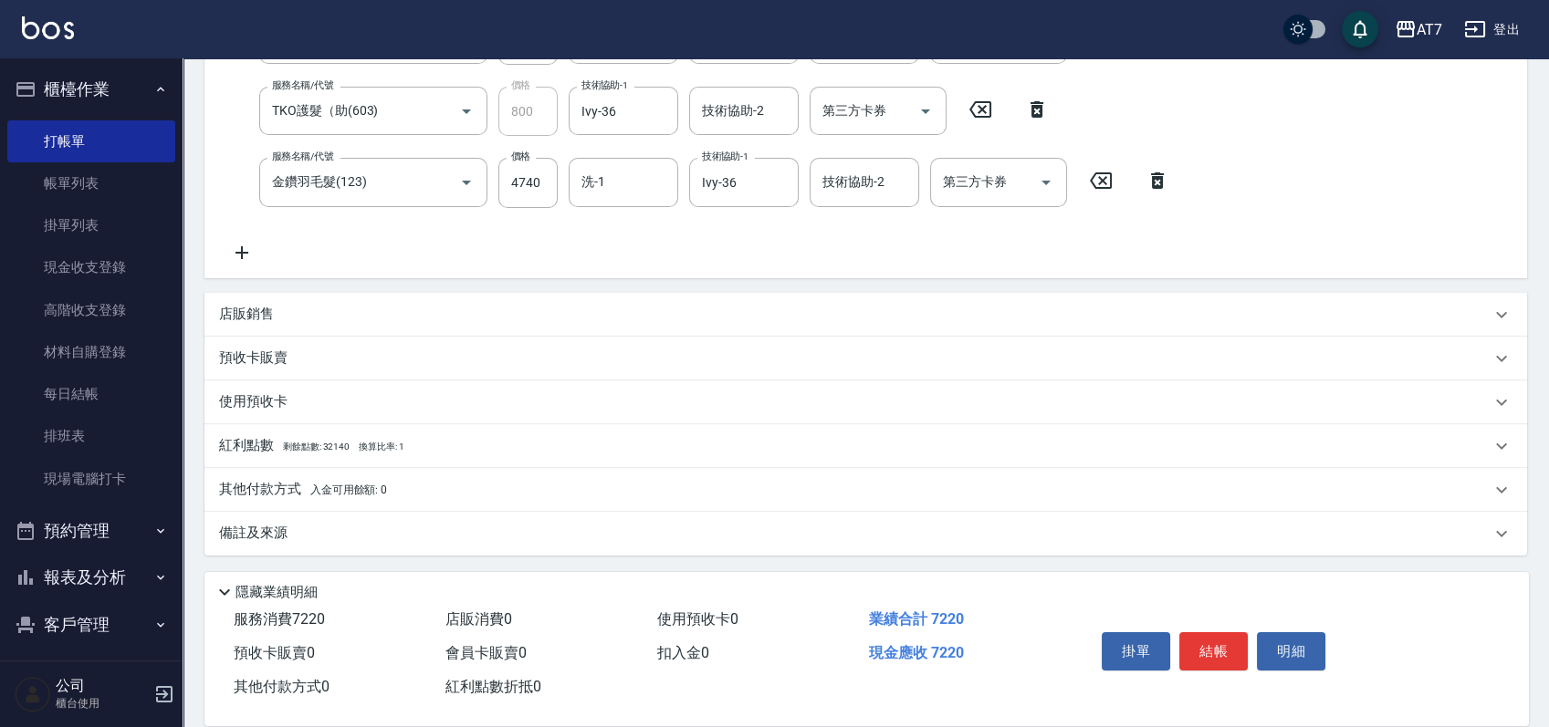
click at [450, 490] on div "其他付款方式 入金可用餘額: 0" at bounding box center [854, 490] width 1271 height 20
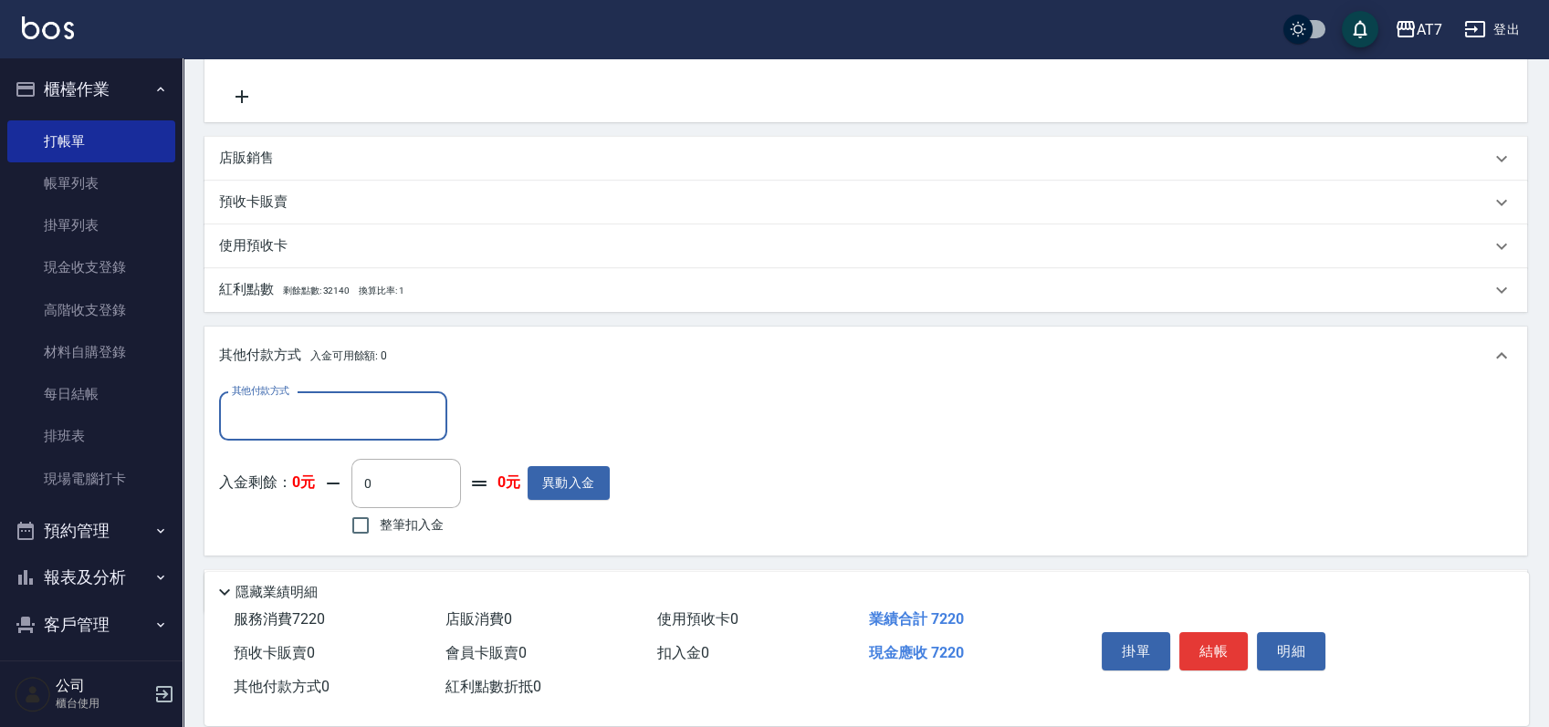
scroll to position [560, 0]
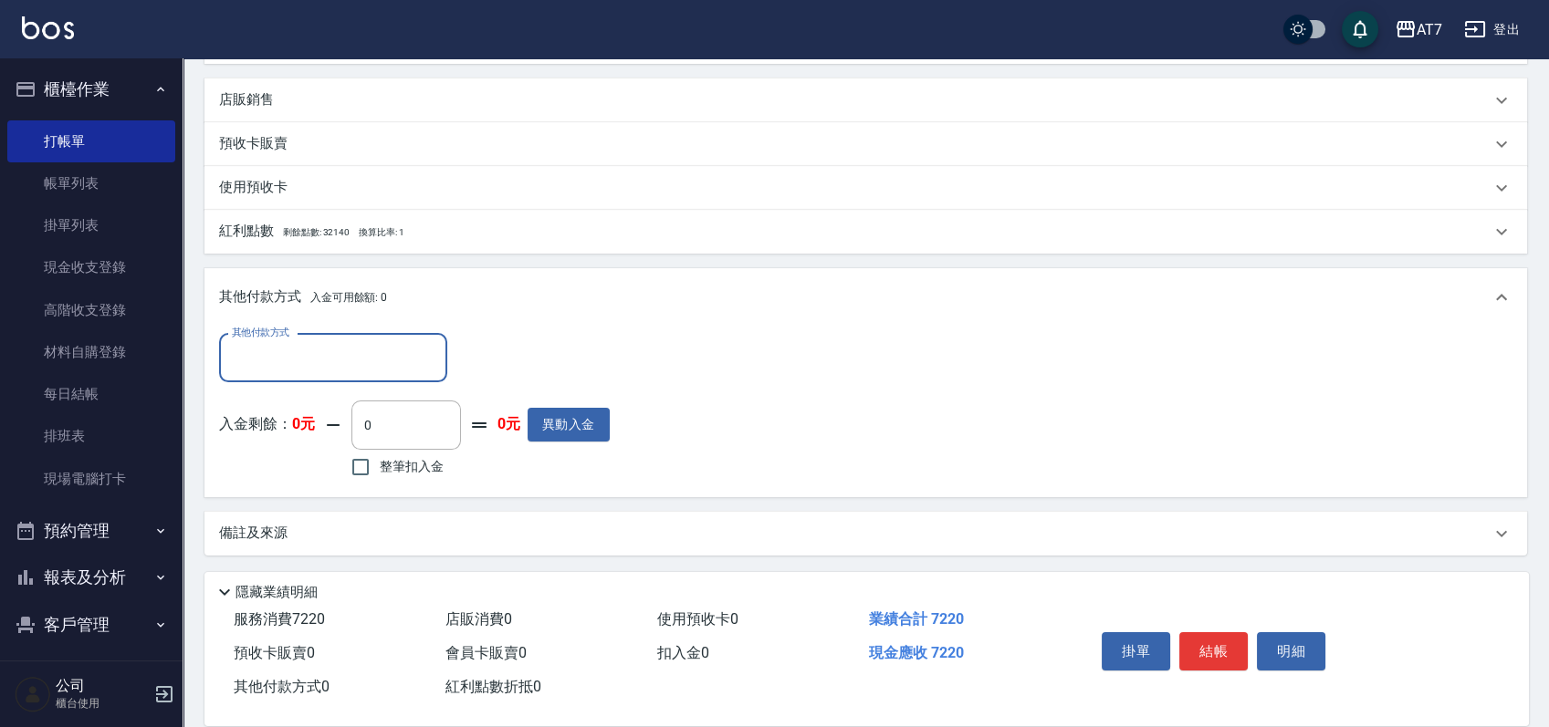
click at [315, 373] on input "其他付款方式" at bounding box center [333, 358] width 212 height 32
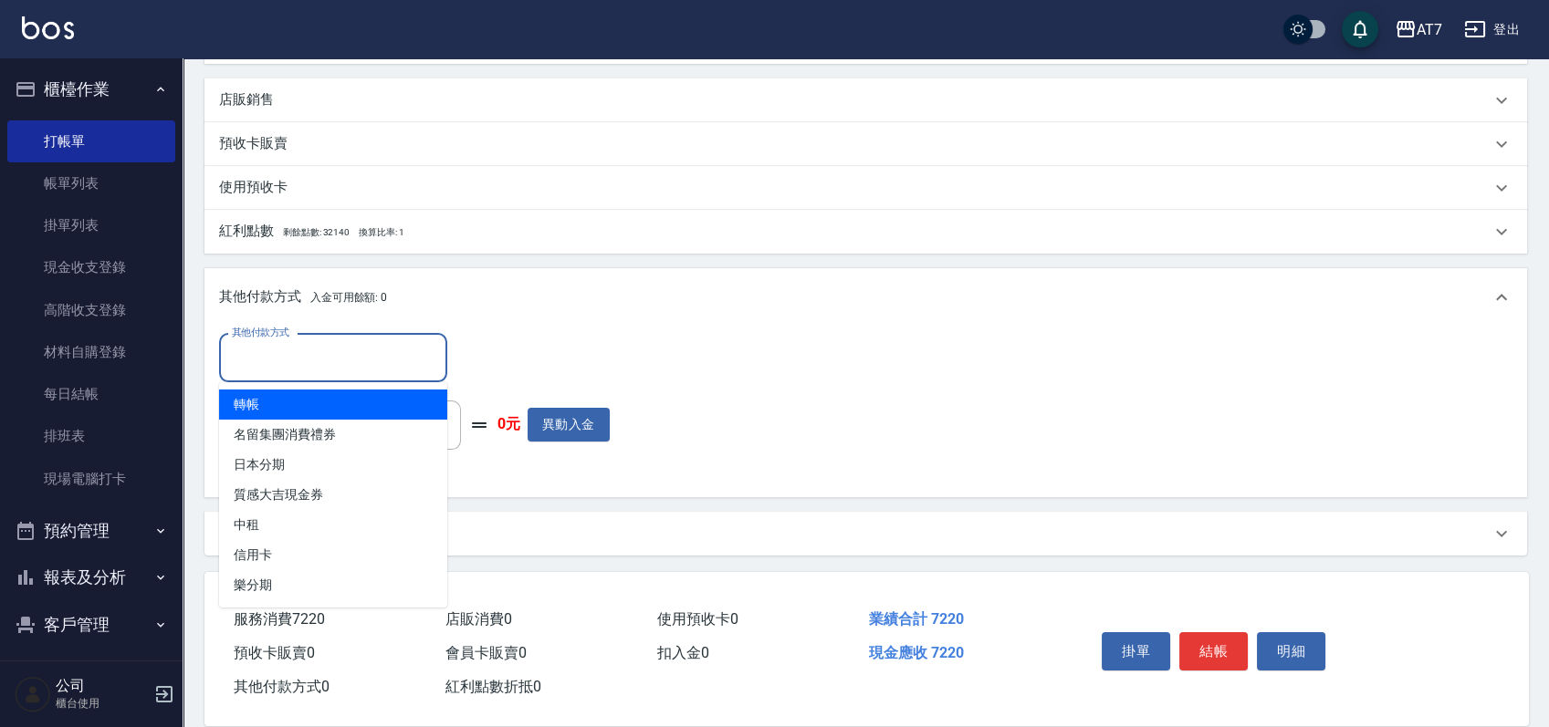
click at [321, 411] on span "轉帳" at bounding box center [333, 405] width 228 height 30
type input "轉帳"
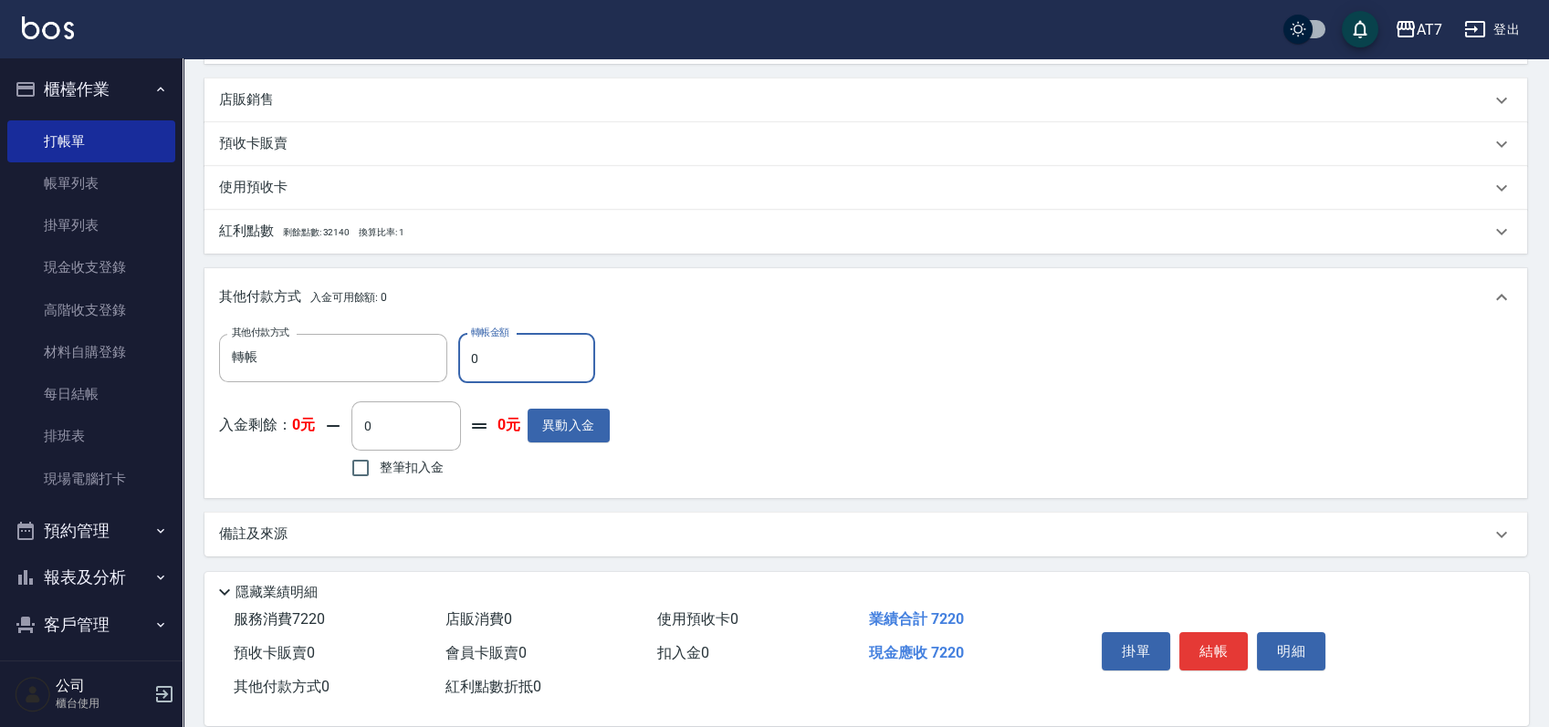
type input "70"
type input "710"
type input "720"
type input "650"
type input "7220"
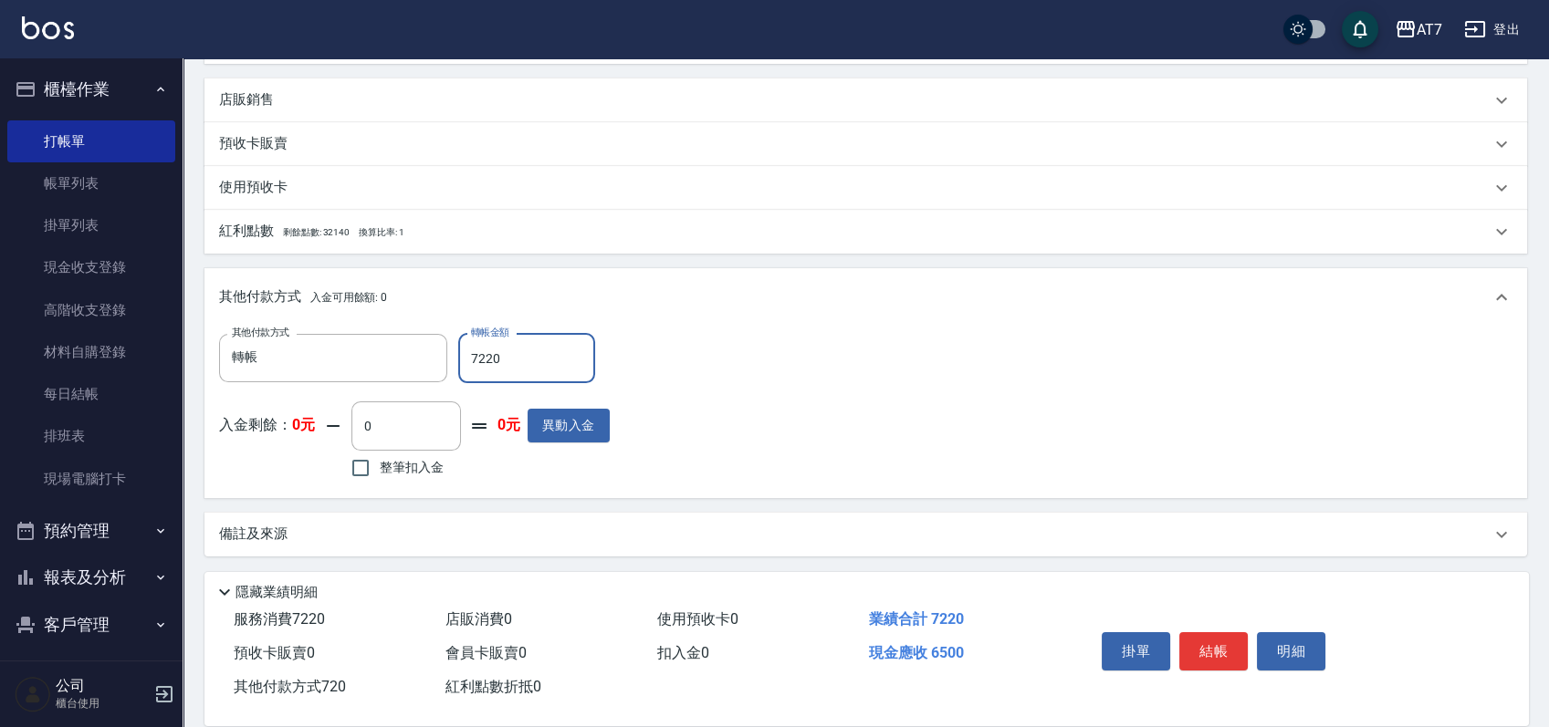
type input "0"
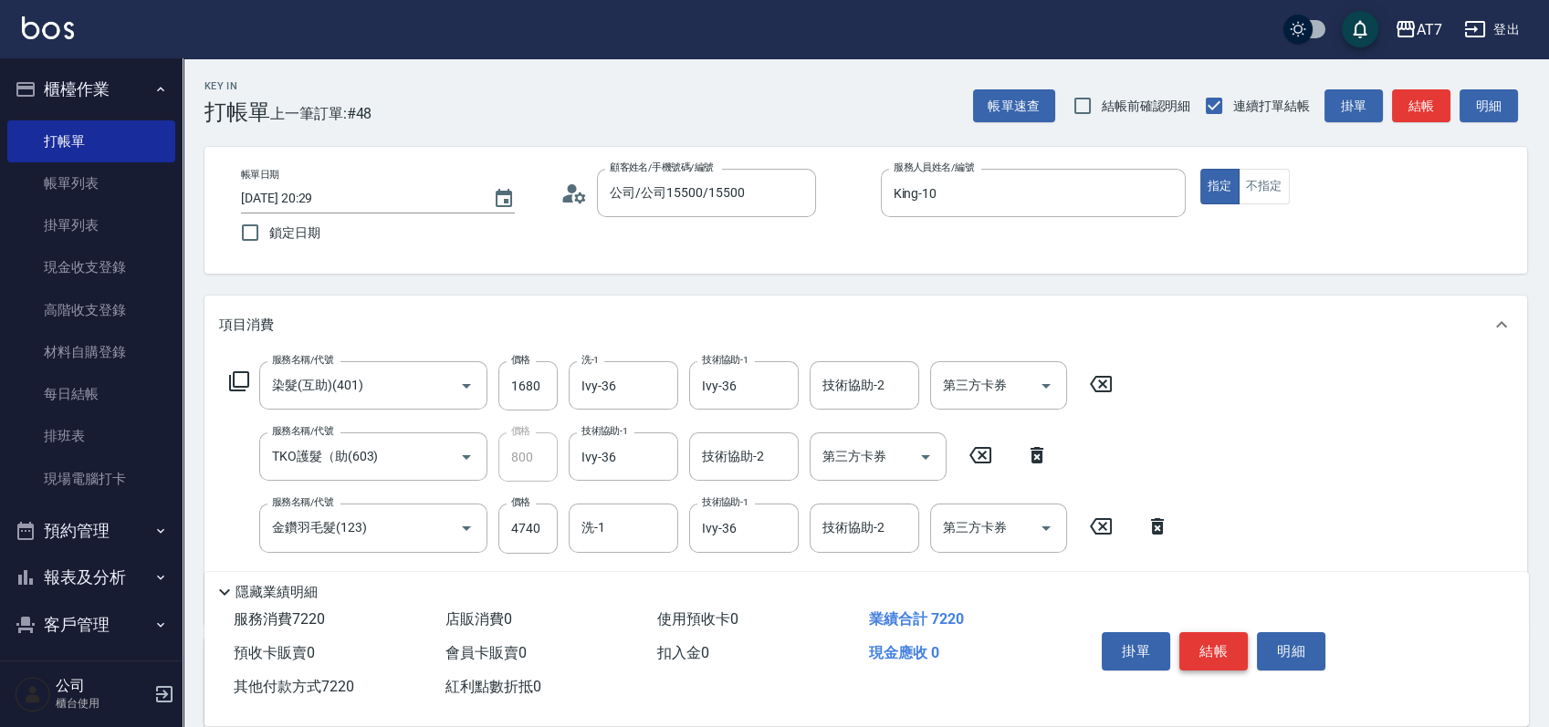
type input "7220"
click at [1230, 646] on button "結帳" at bounding box center [1213, 651] width 68 height 38
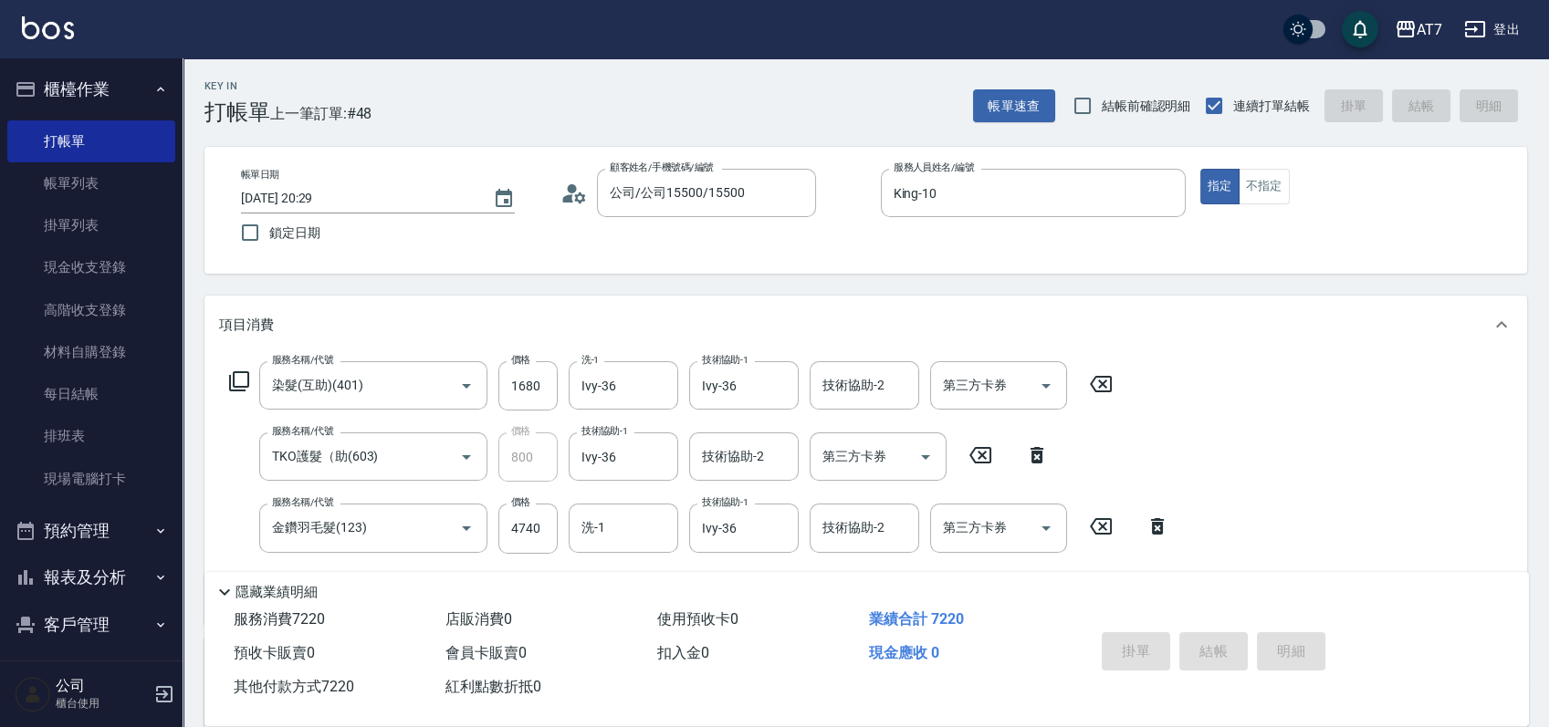
type input "2025/08/20 20:36"
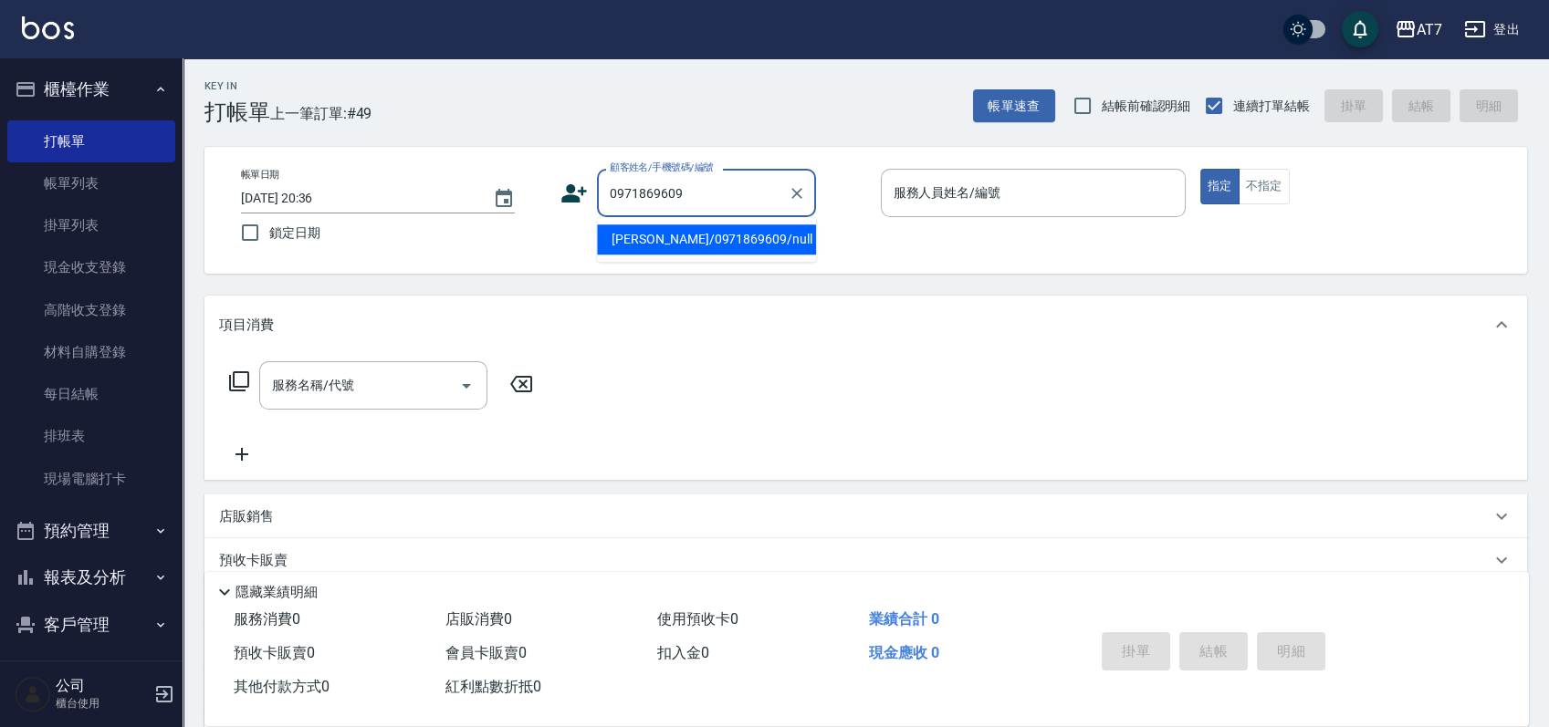
type input "徐沛頡/0971869609/null"
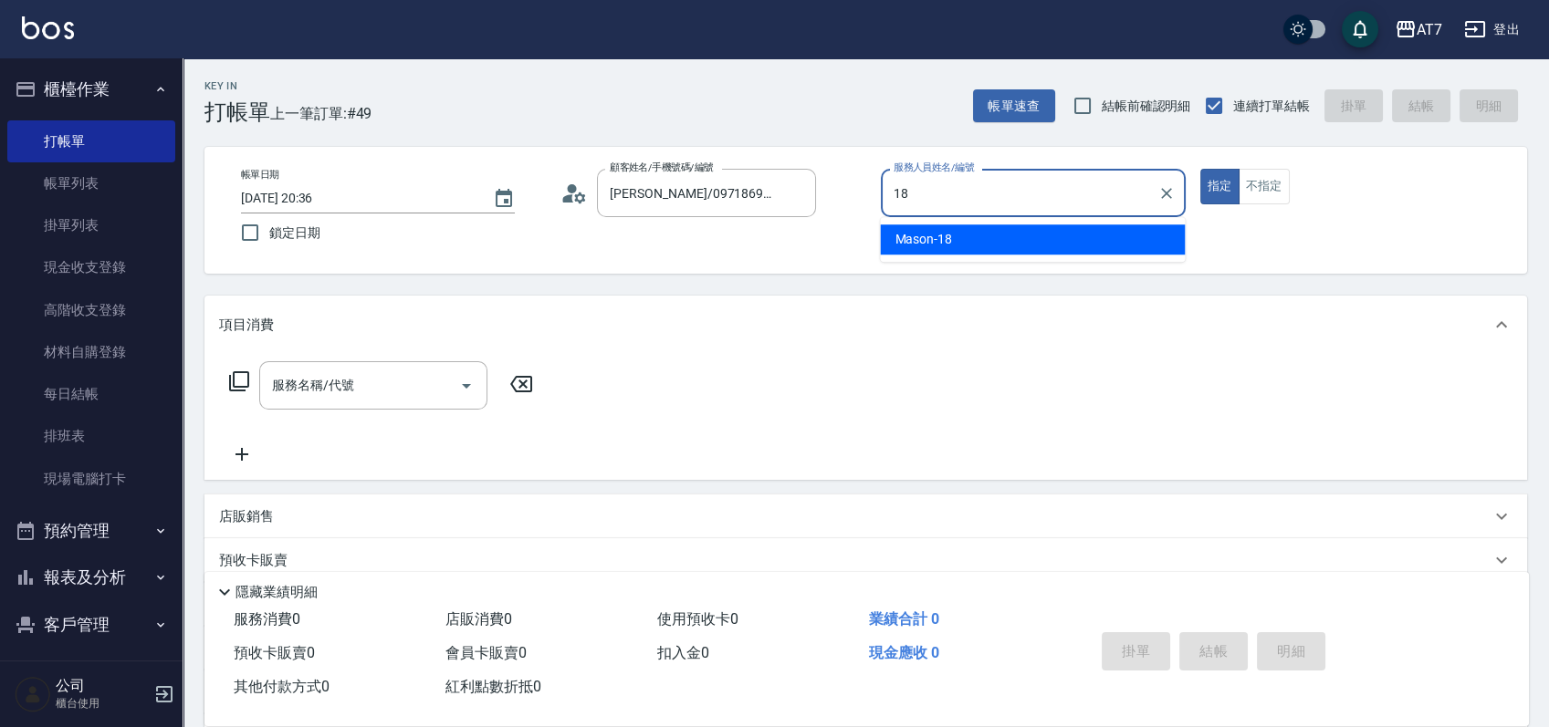
type input "Mason-18"
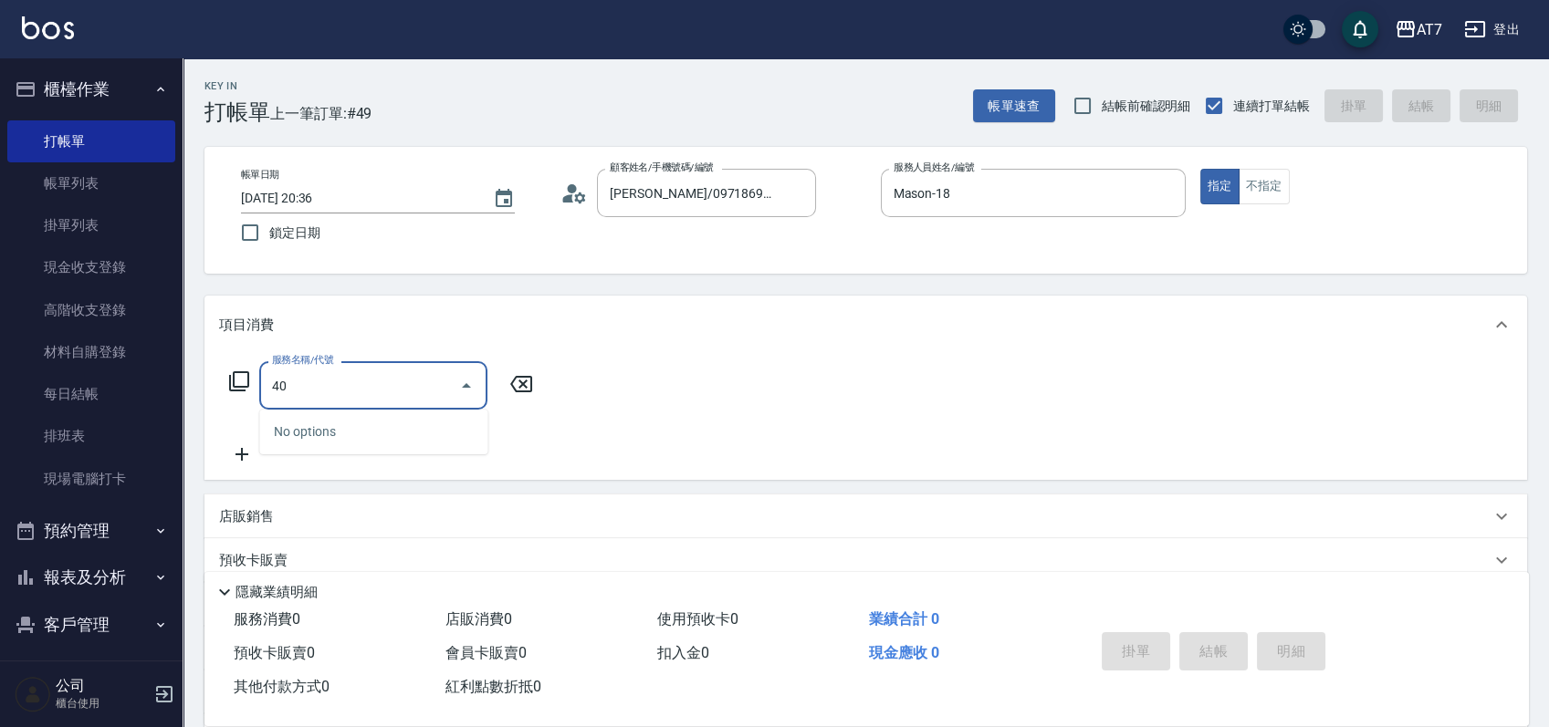
type input "400"
type input "150"
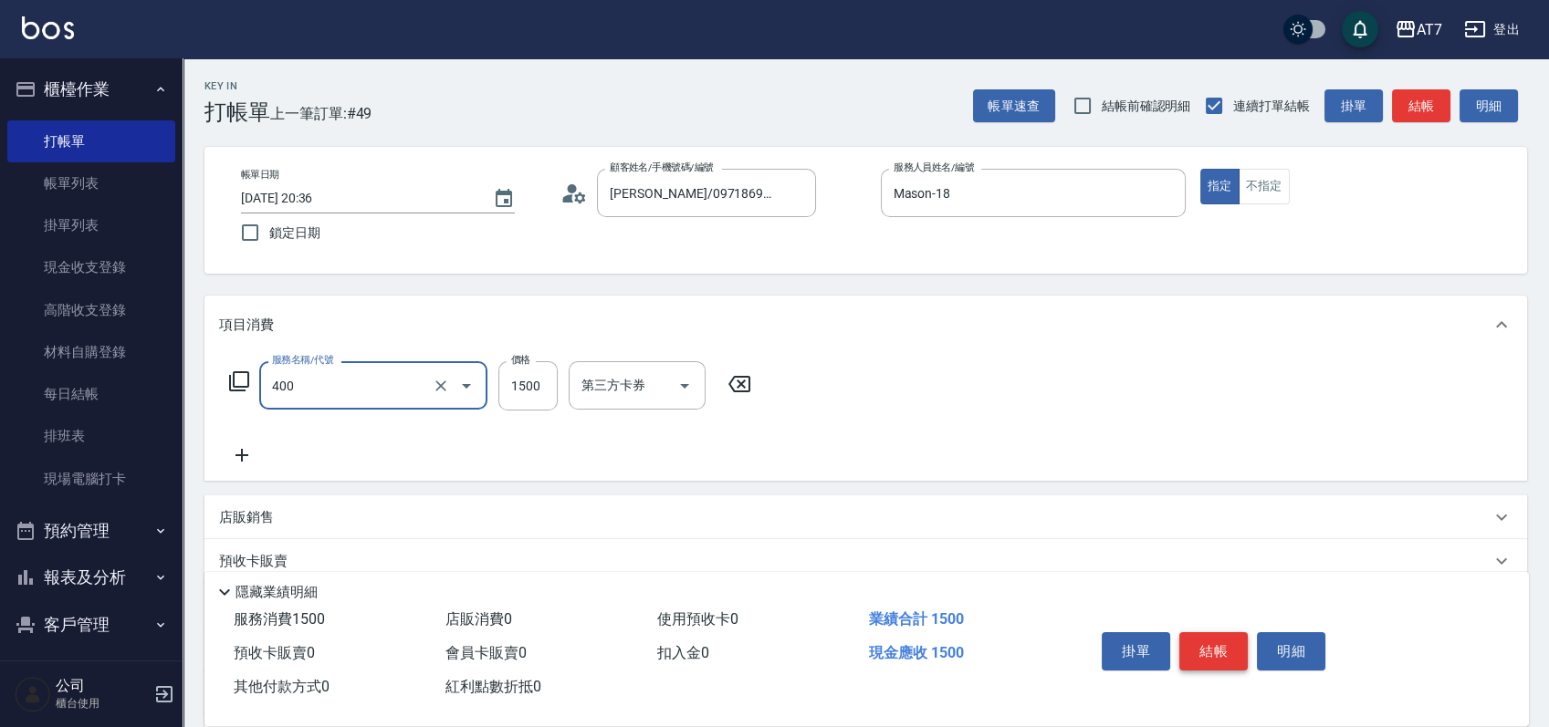
type input "染髮(400)"
type input "1"
type input "0"
type input "16"
type input "10"
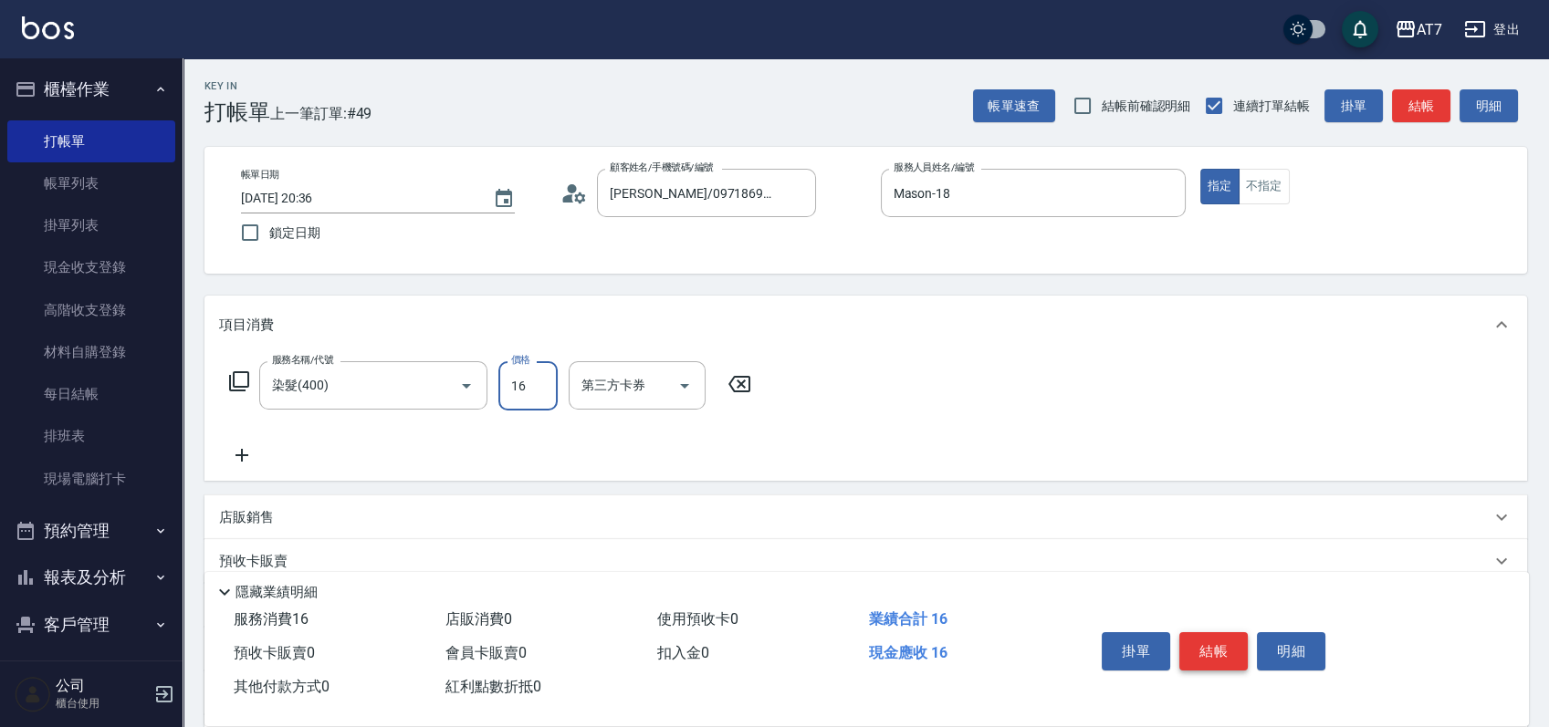
type input "169"
type input "160"
type input "1699"
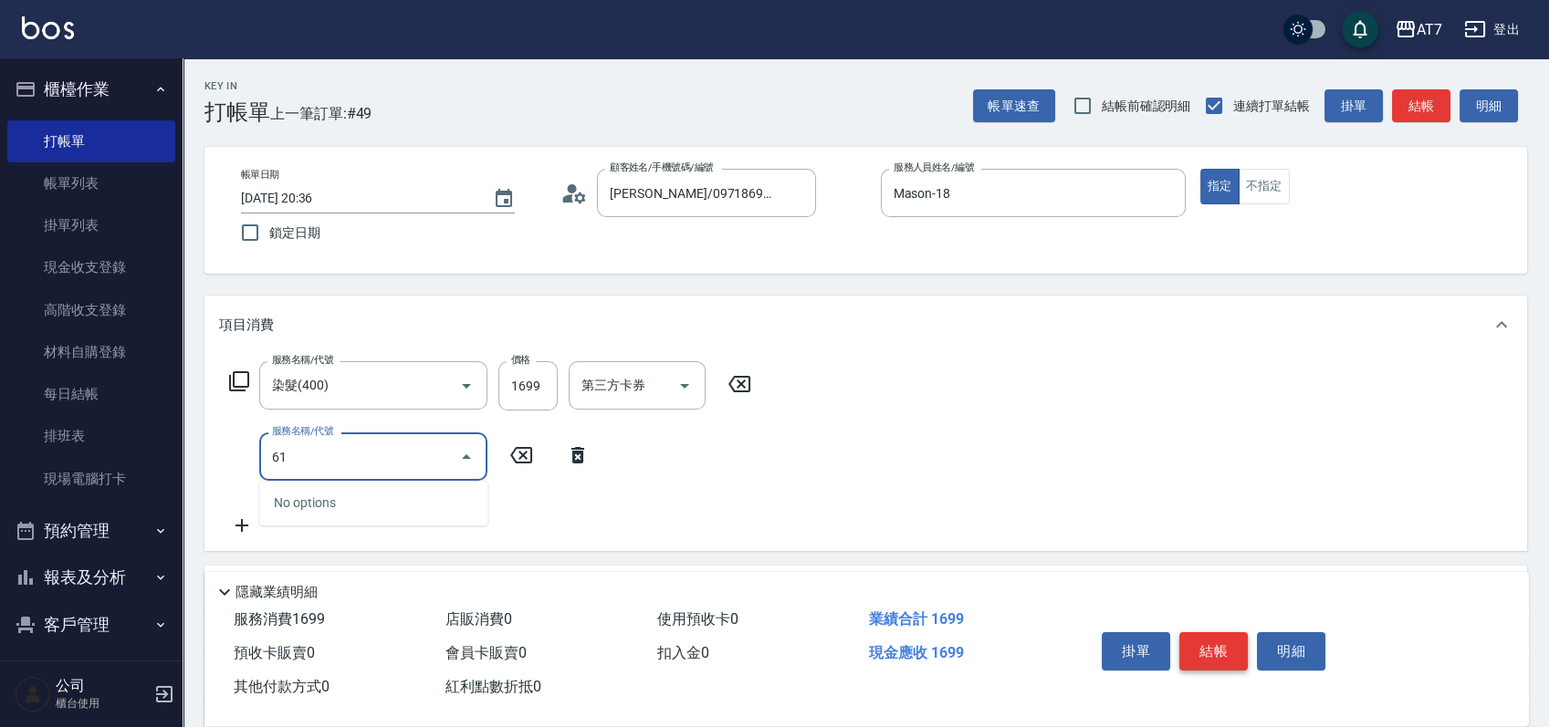
type input "610"
type input "460"
type input "鉑金護髮L（自領(610)"
type input "170"
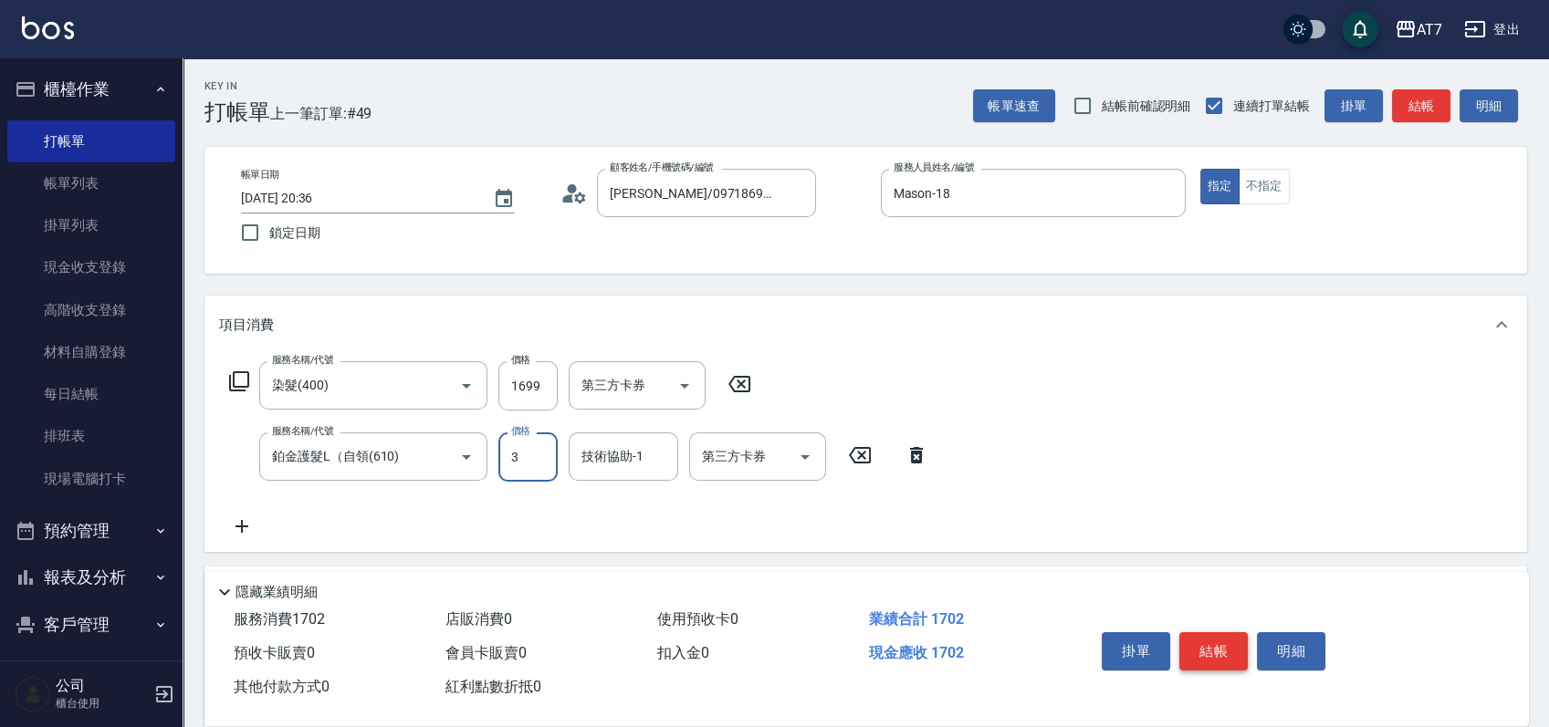
type input "30"
type input "190"
type input "3000"
type input "460"
click at [518, 449] on input "3000" at bounding box center [527, 457] width 59 height 49
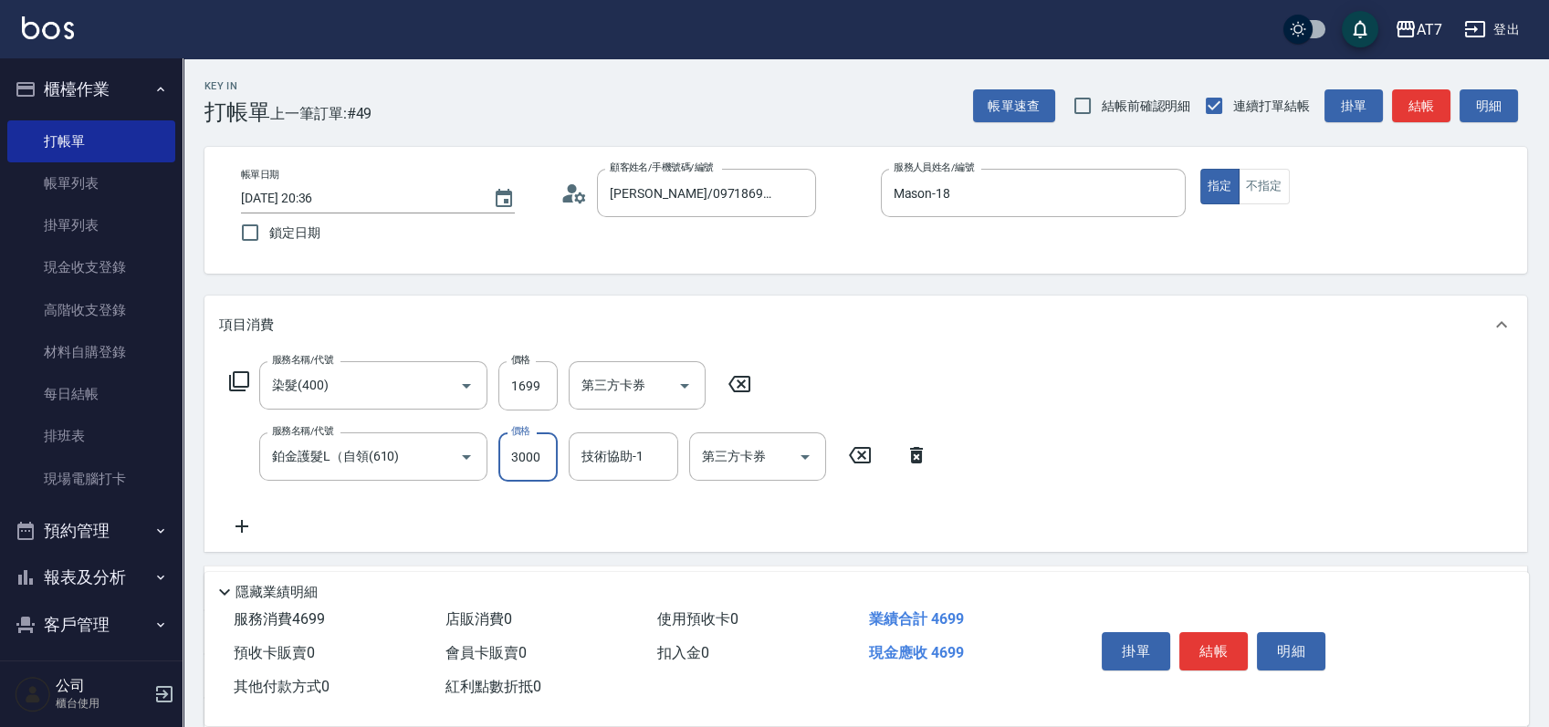
type input "0"
type input "160"
type input "4"
type input "170"
type input "400"
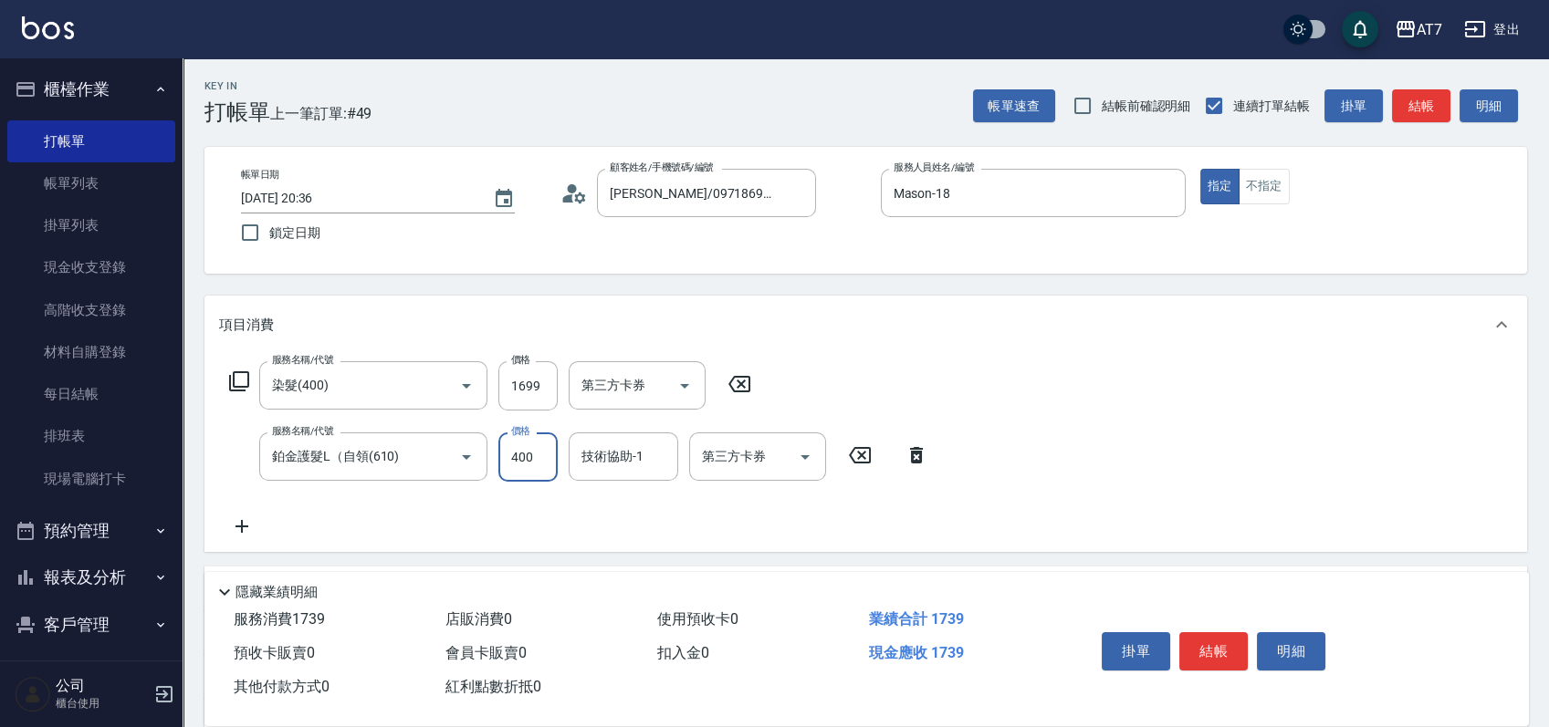
type input "200"
type input "4000"
type input "560"
type input "4000"
click at [1226, 646] on button "結帳" at bounding box center [1213, 651] width 68 height 38
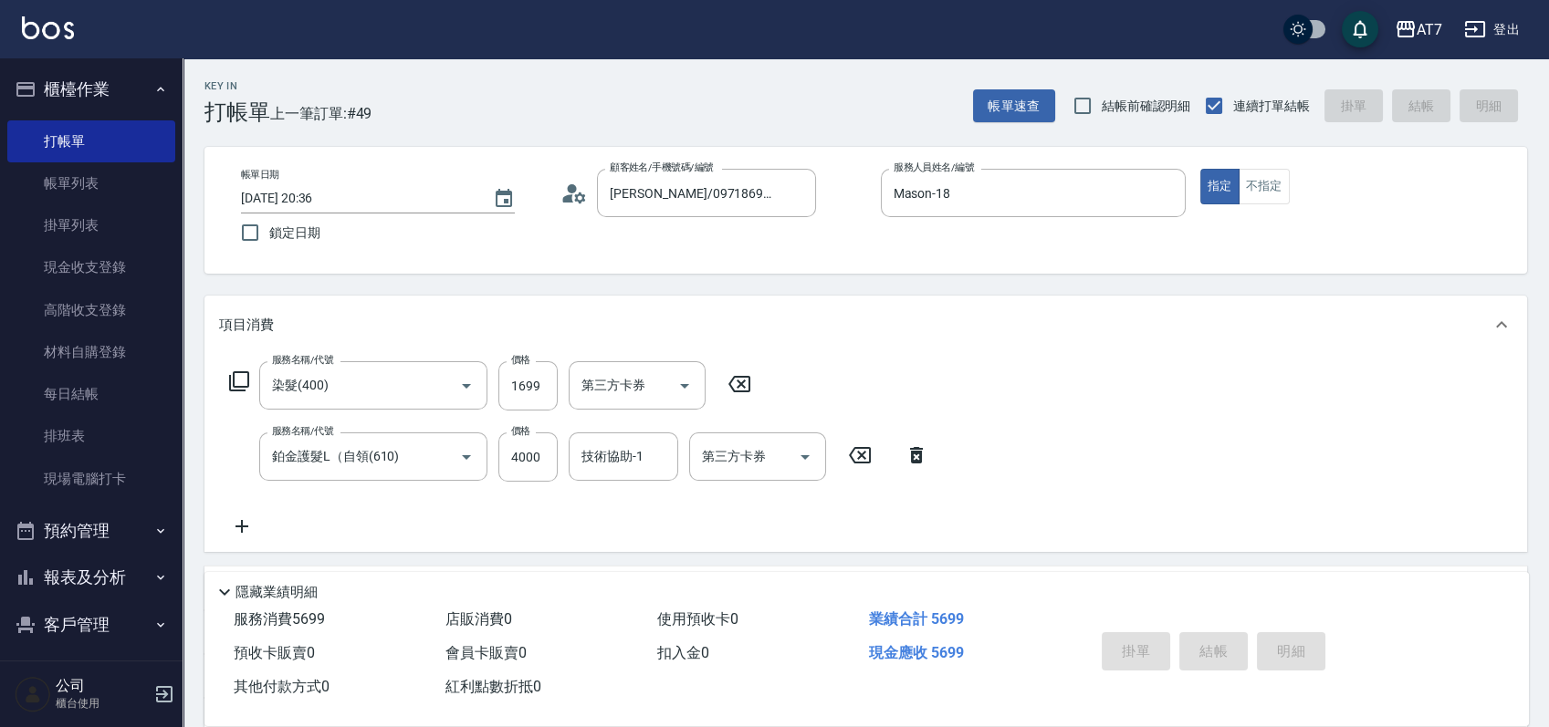
type input "2025/08/20 20:37"
type input "0"
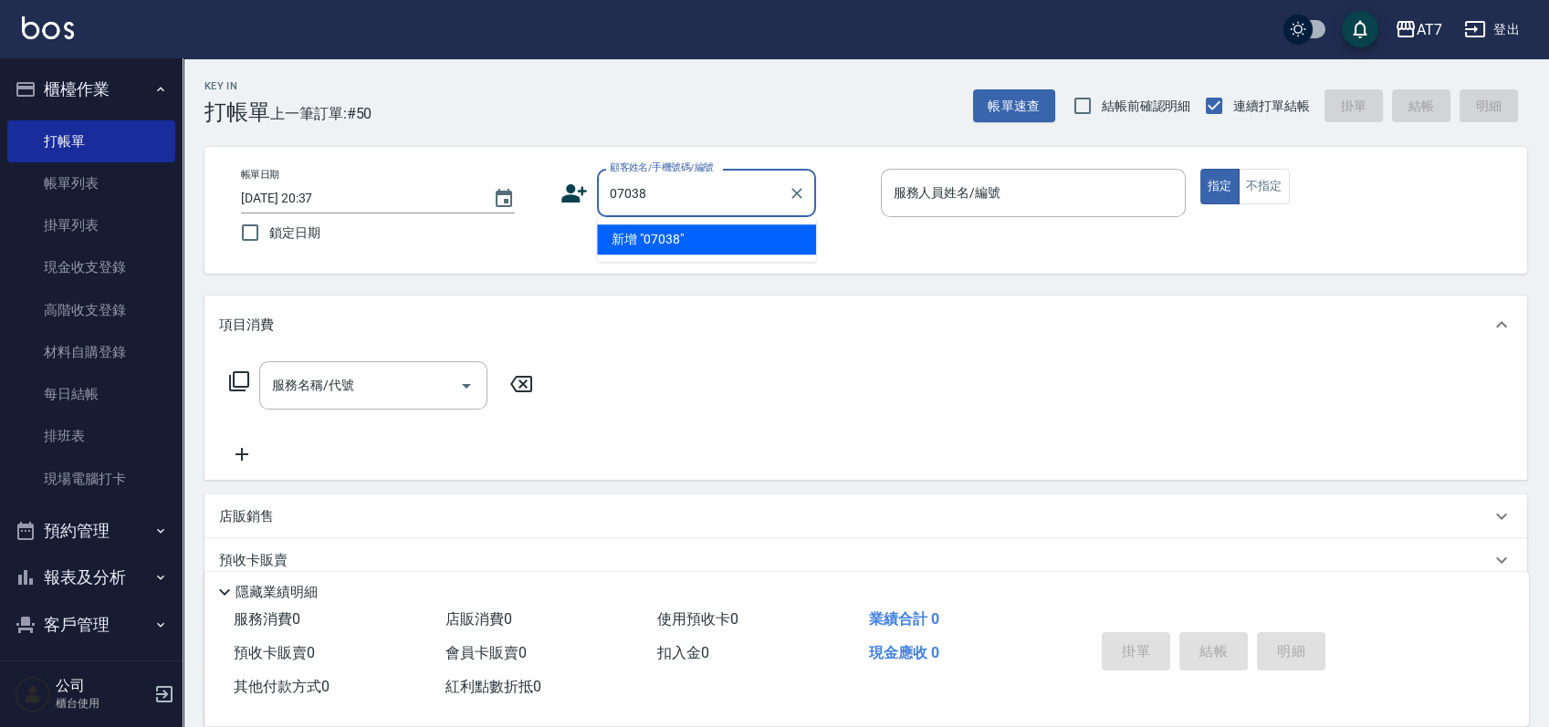
type input "07038"
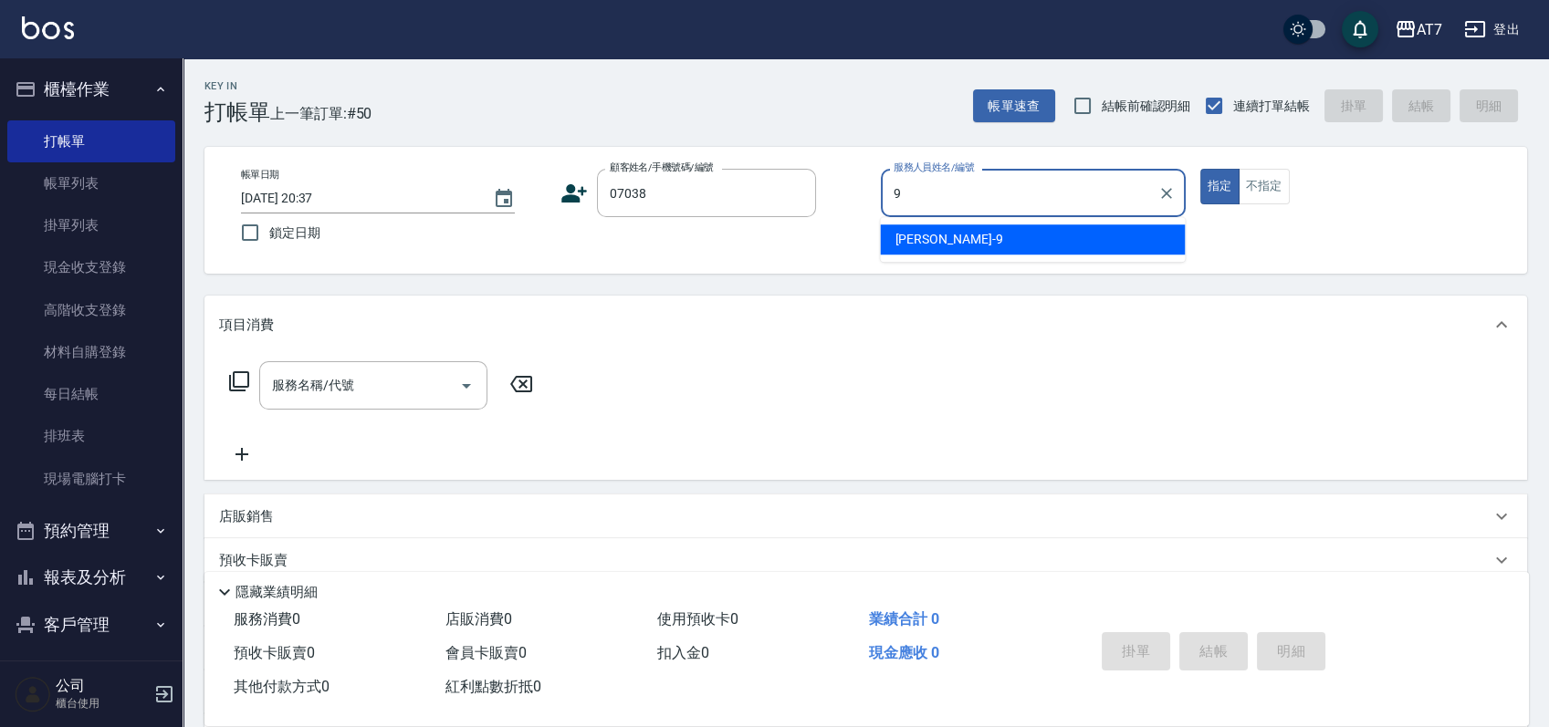
type input "郭郭-9"
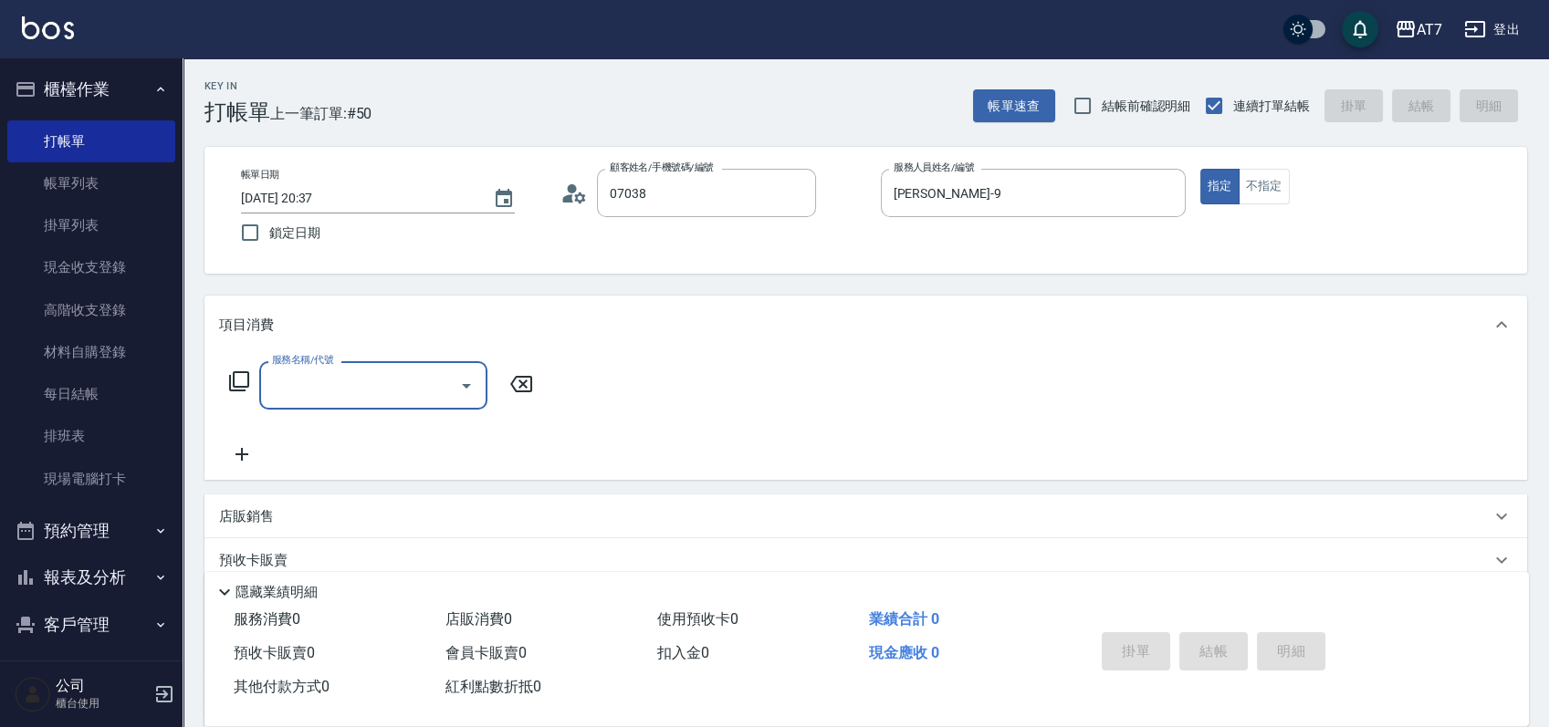
type input "公司/公司07038/07038"
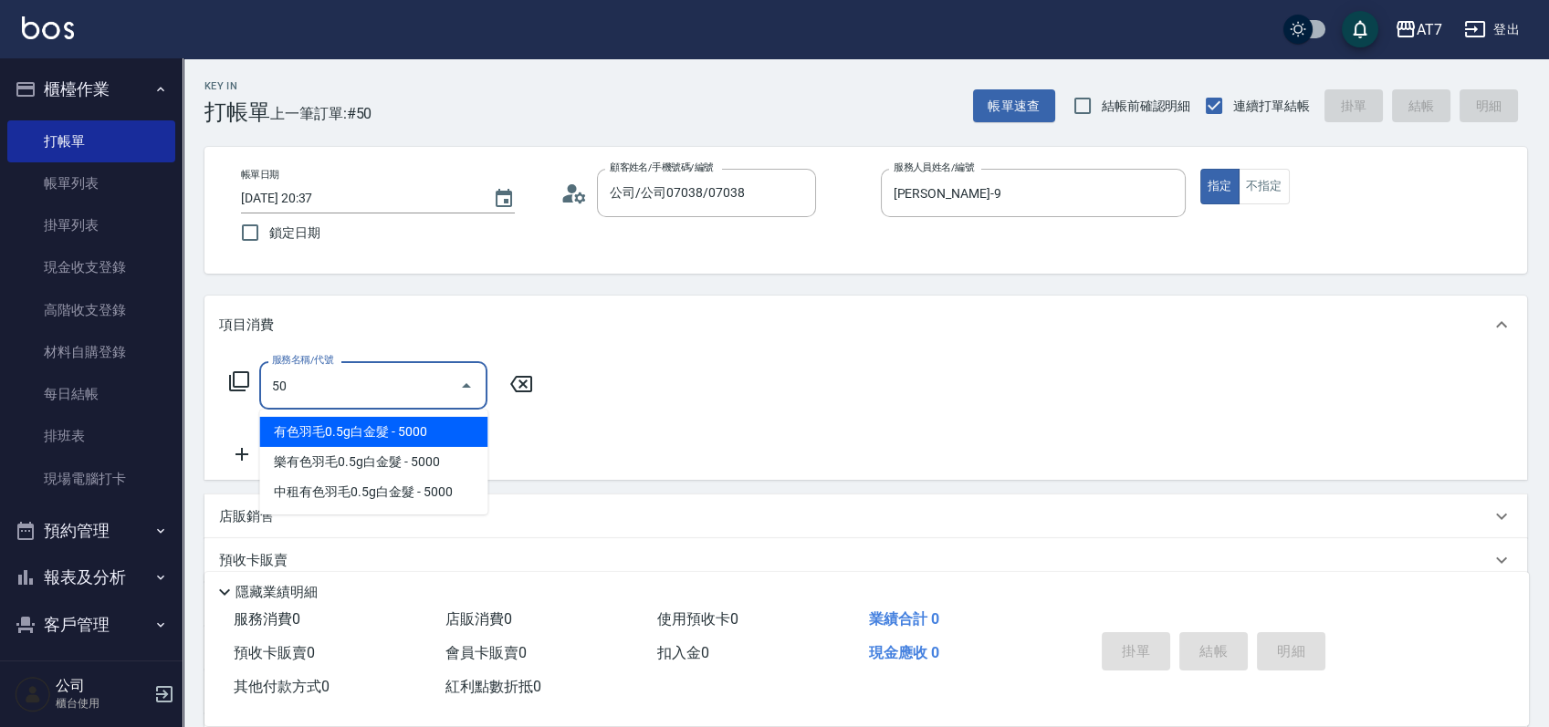
type input "500"
type input "30"
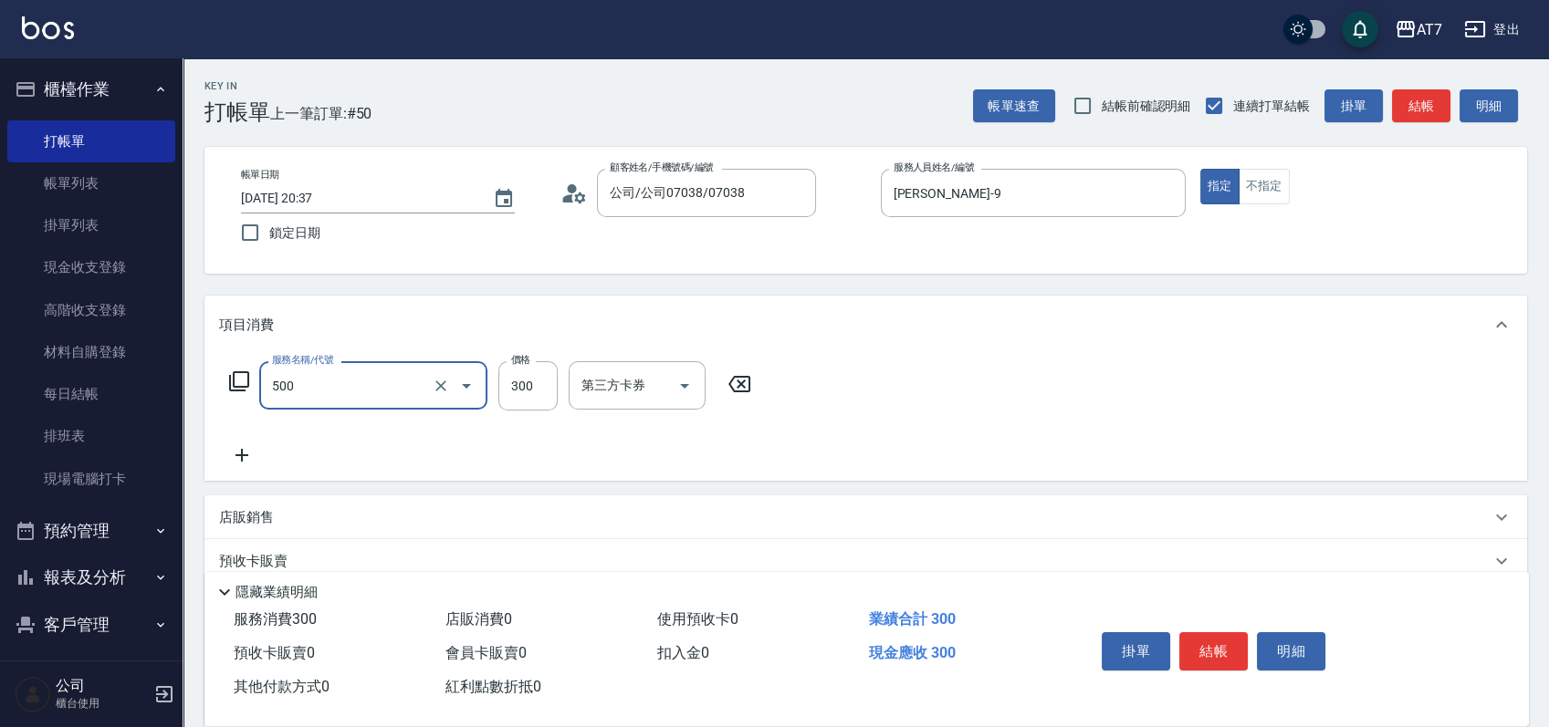
type input "洗髮(500)"
type input "2"
type input "0"
type input "250"
type input "20"
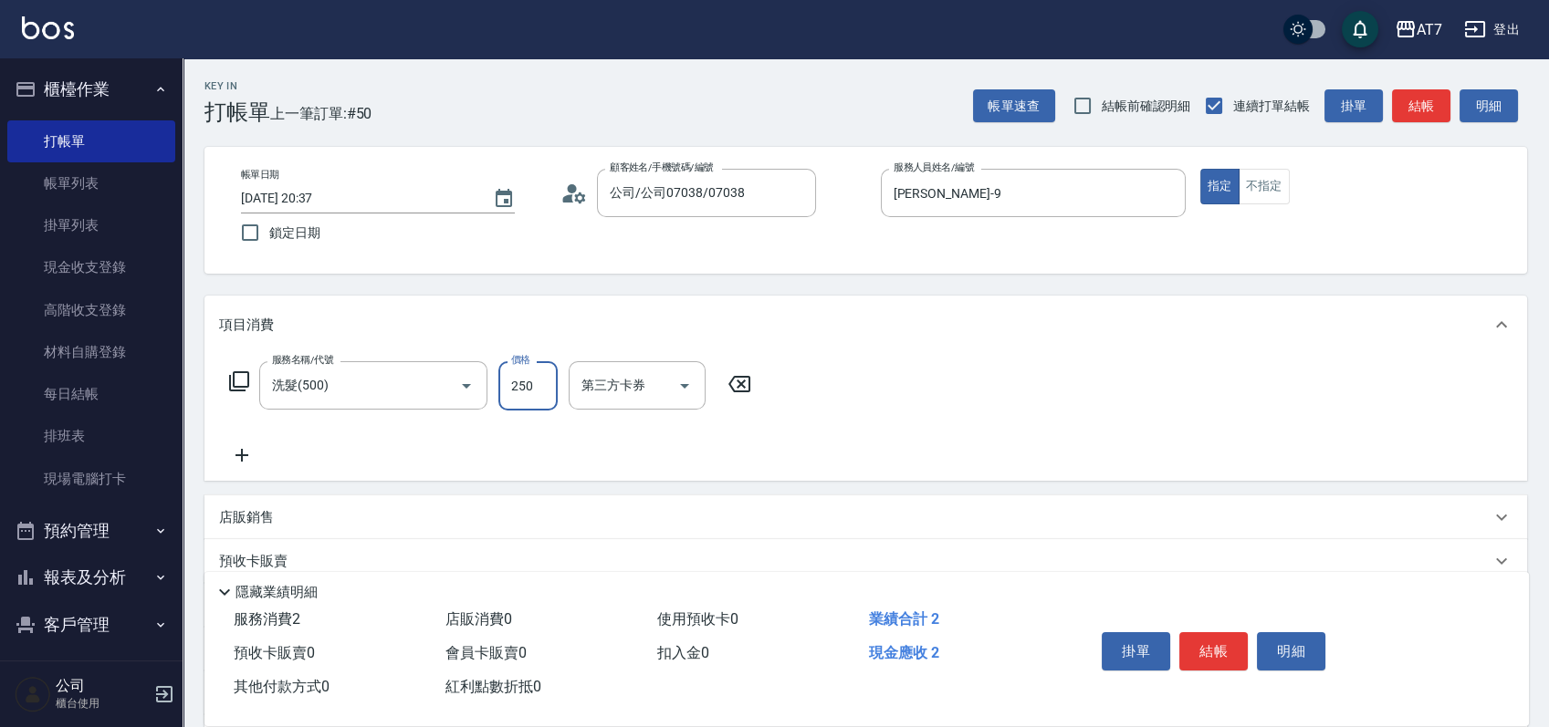
type input "250"
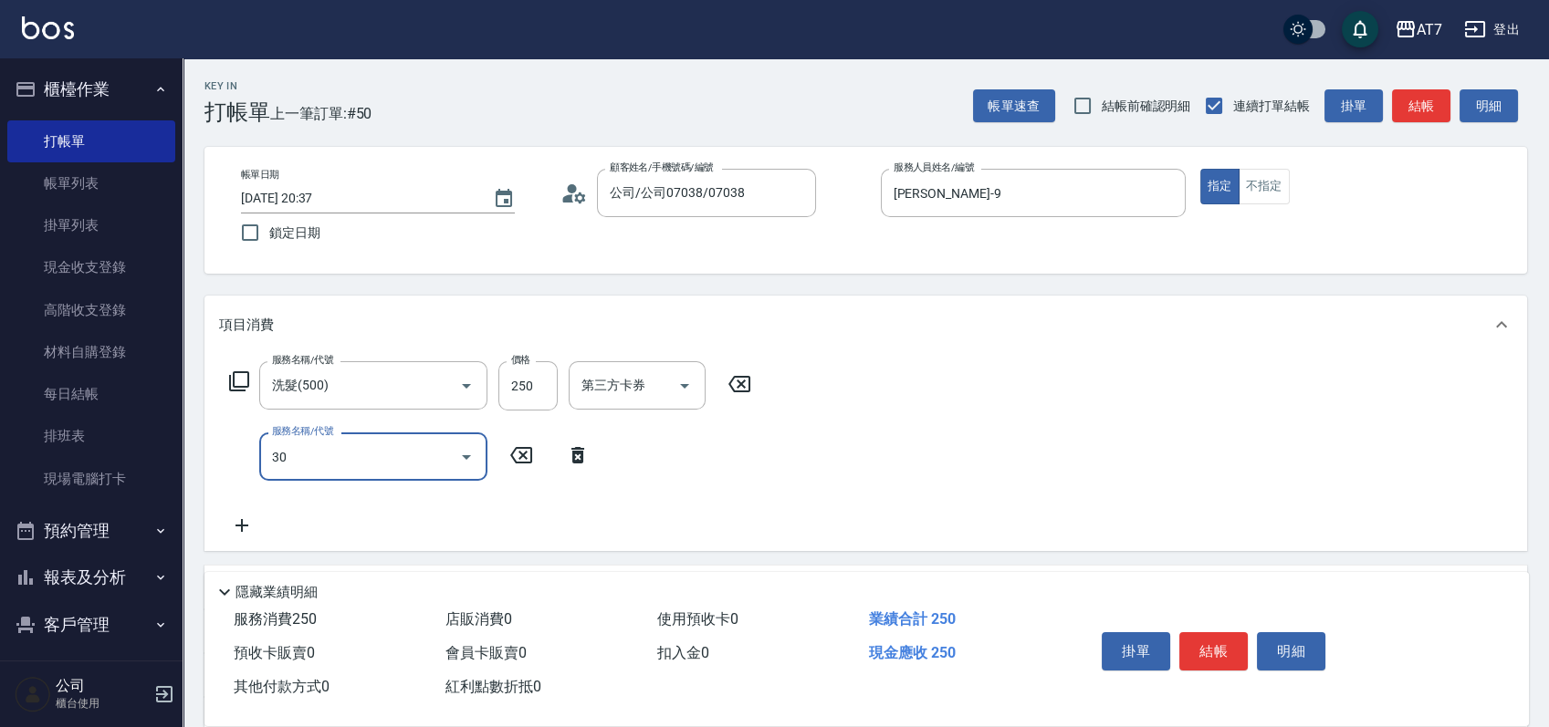
type input "302"
type input "60"
type input "剪髮(302)"
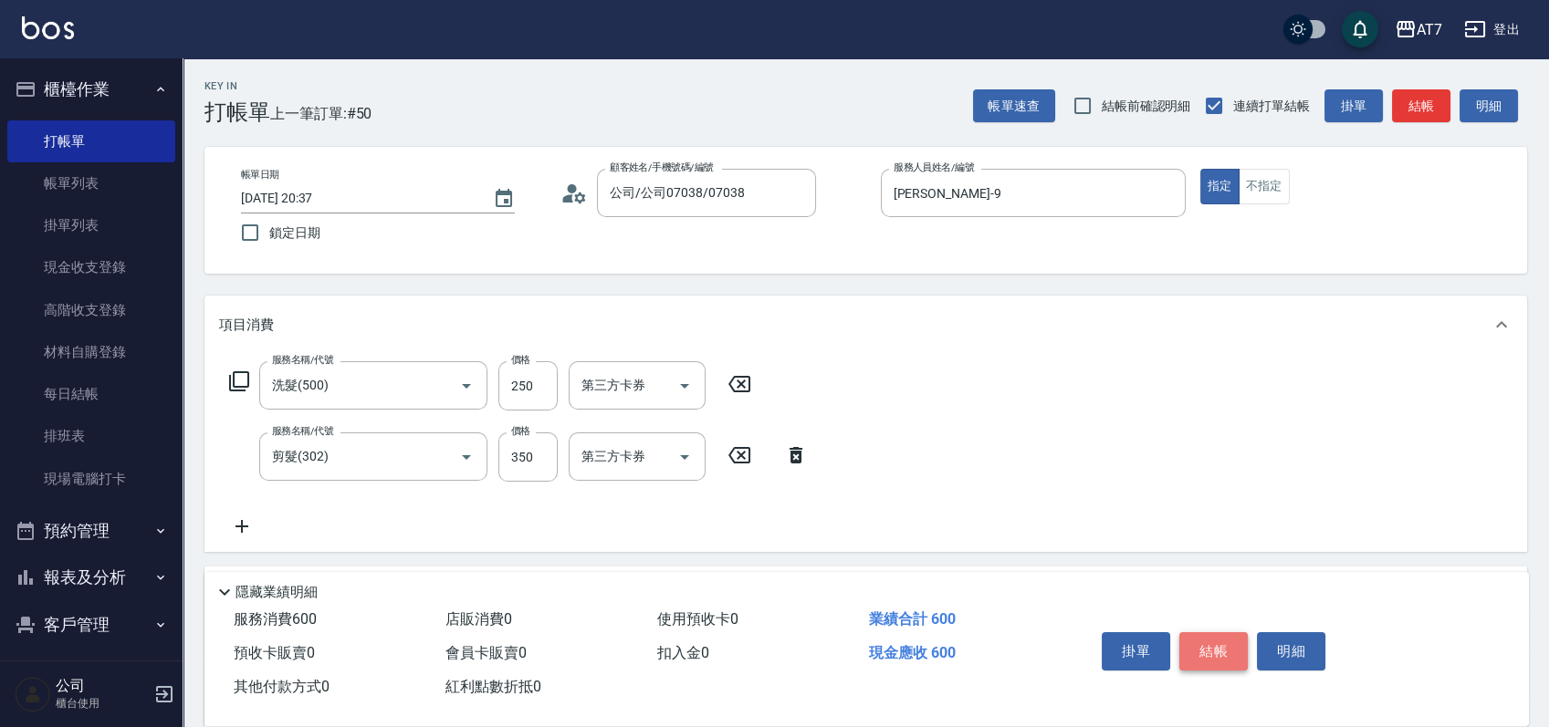
click at [1206, 644] on button "結帳" at bounding box center [1213, 651] width 68 height 38
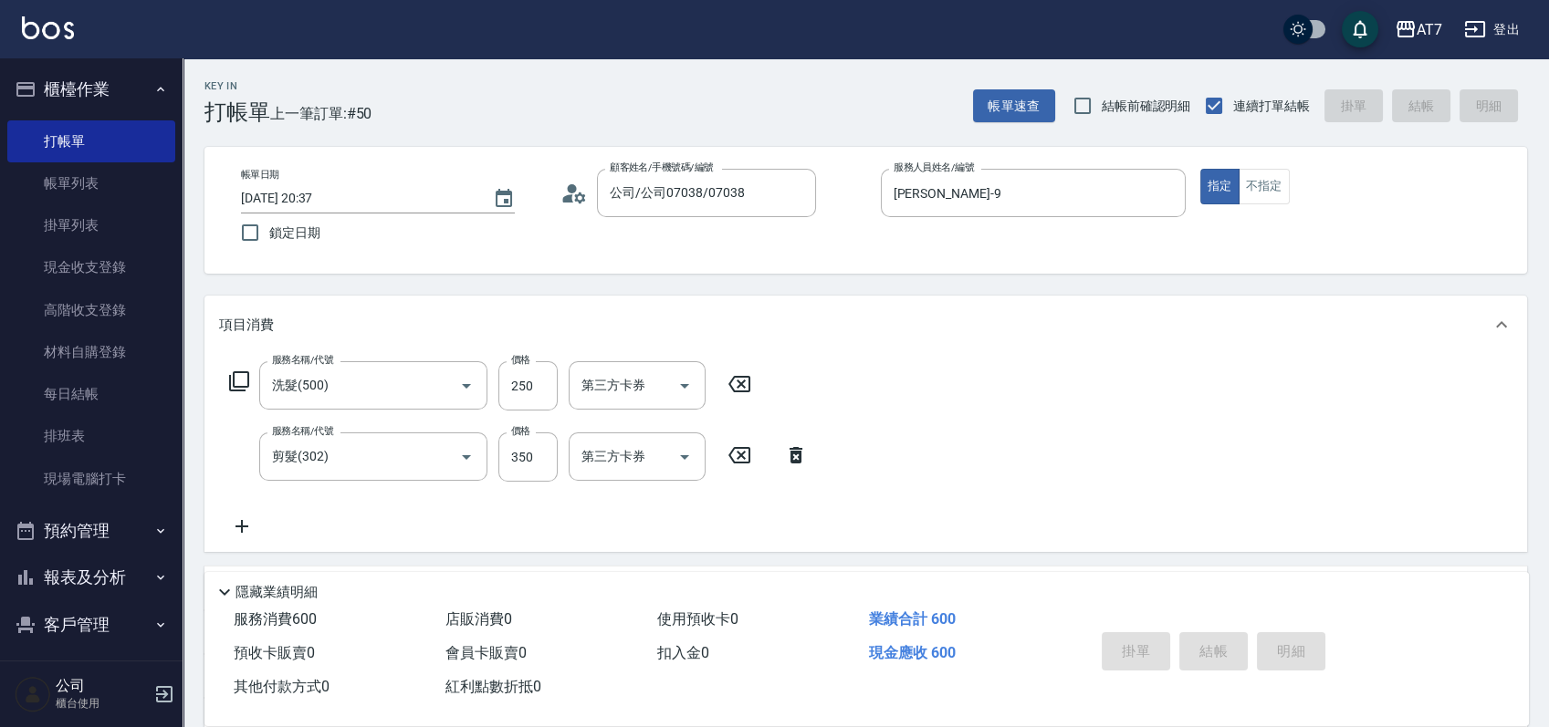
type input "0"
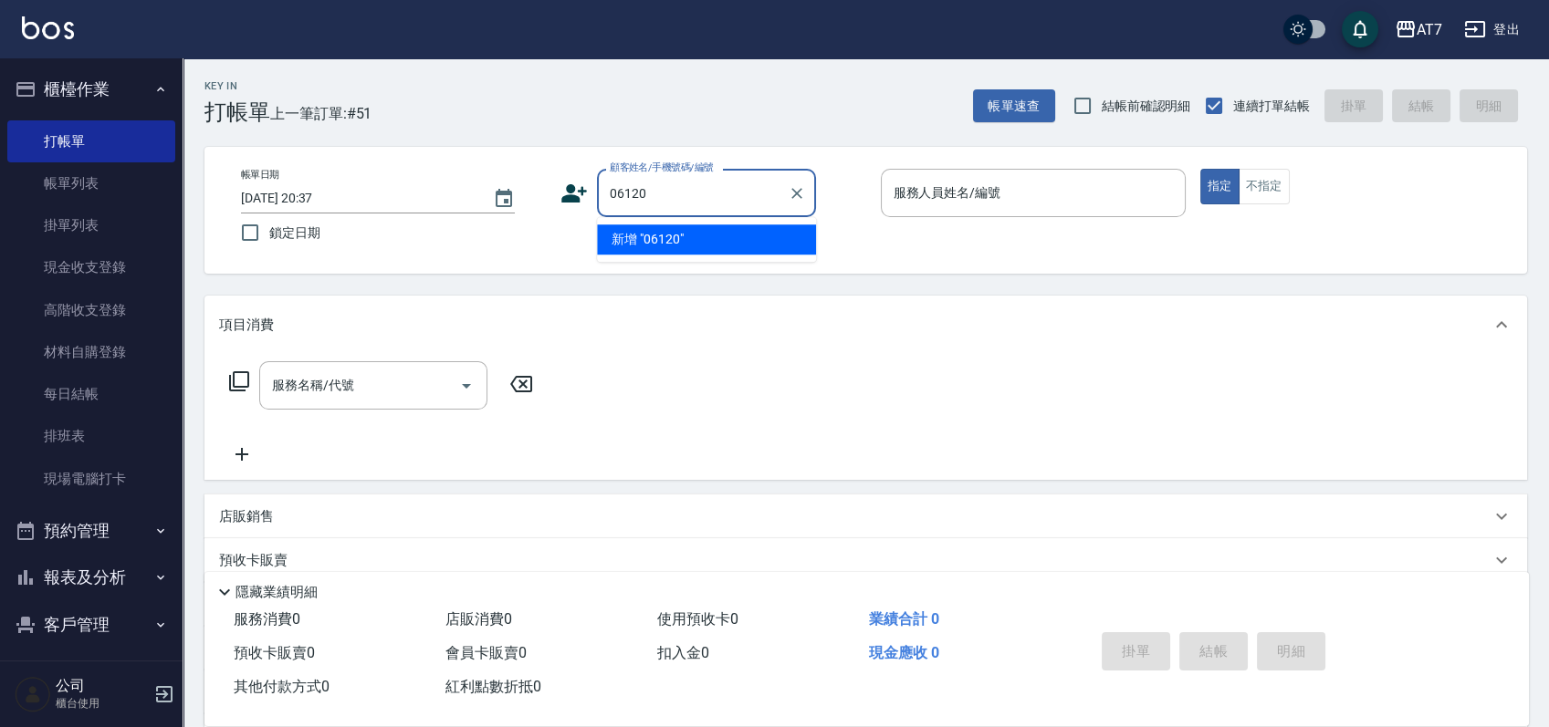
type input "06120"
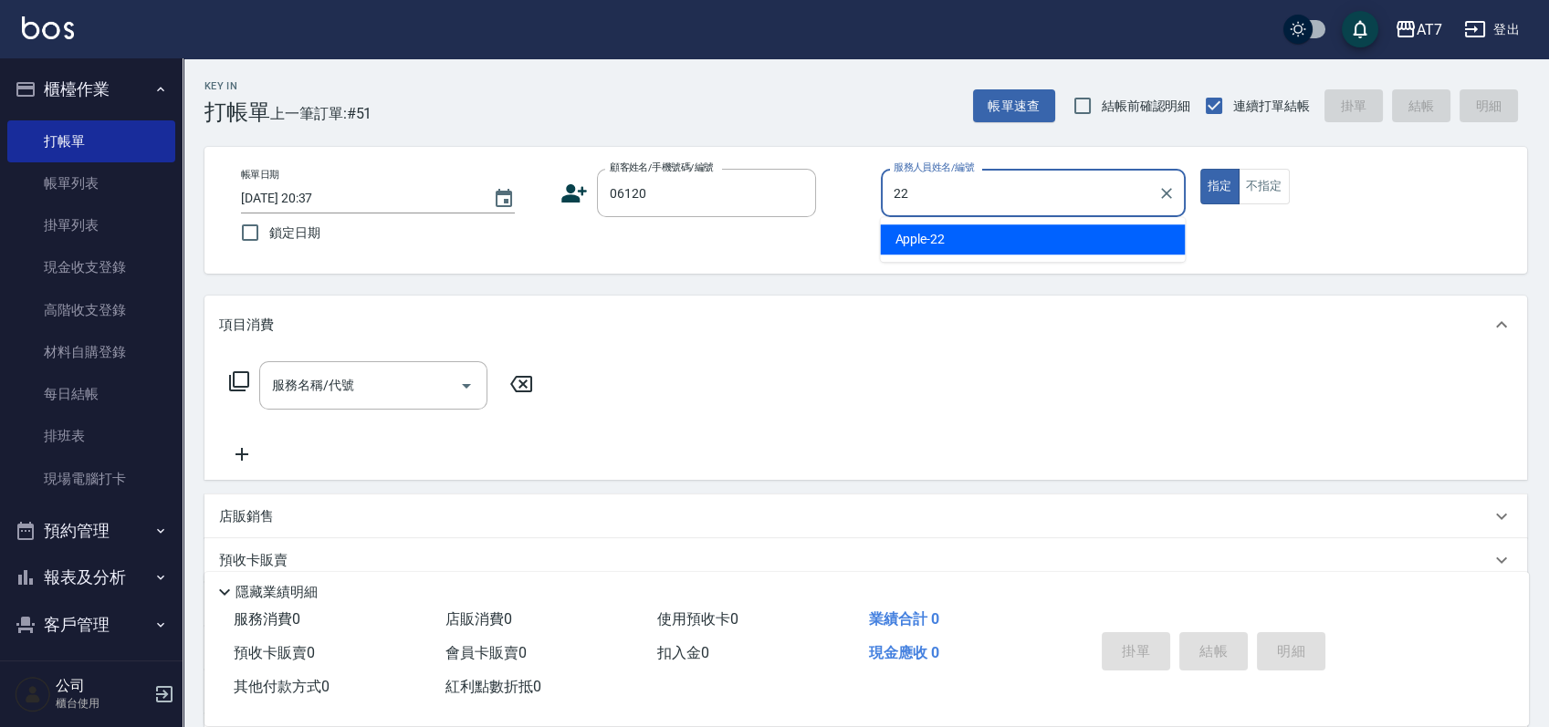
type input "Apple-22"
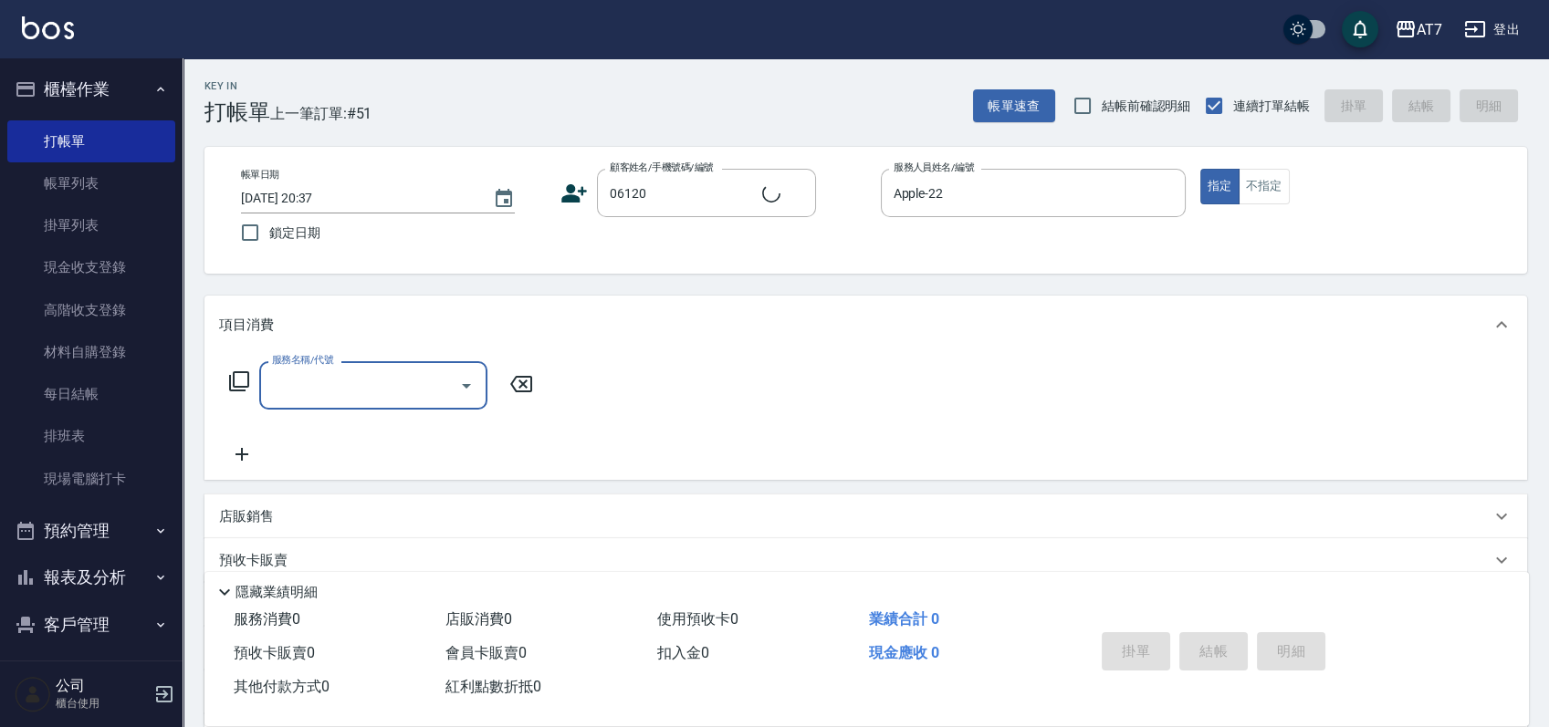
type input "公司單/06120-1/06120"
type input "301"
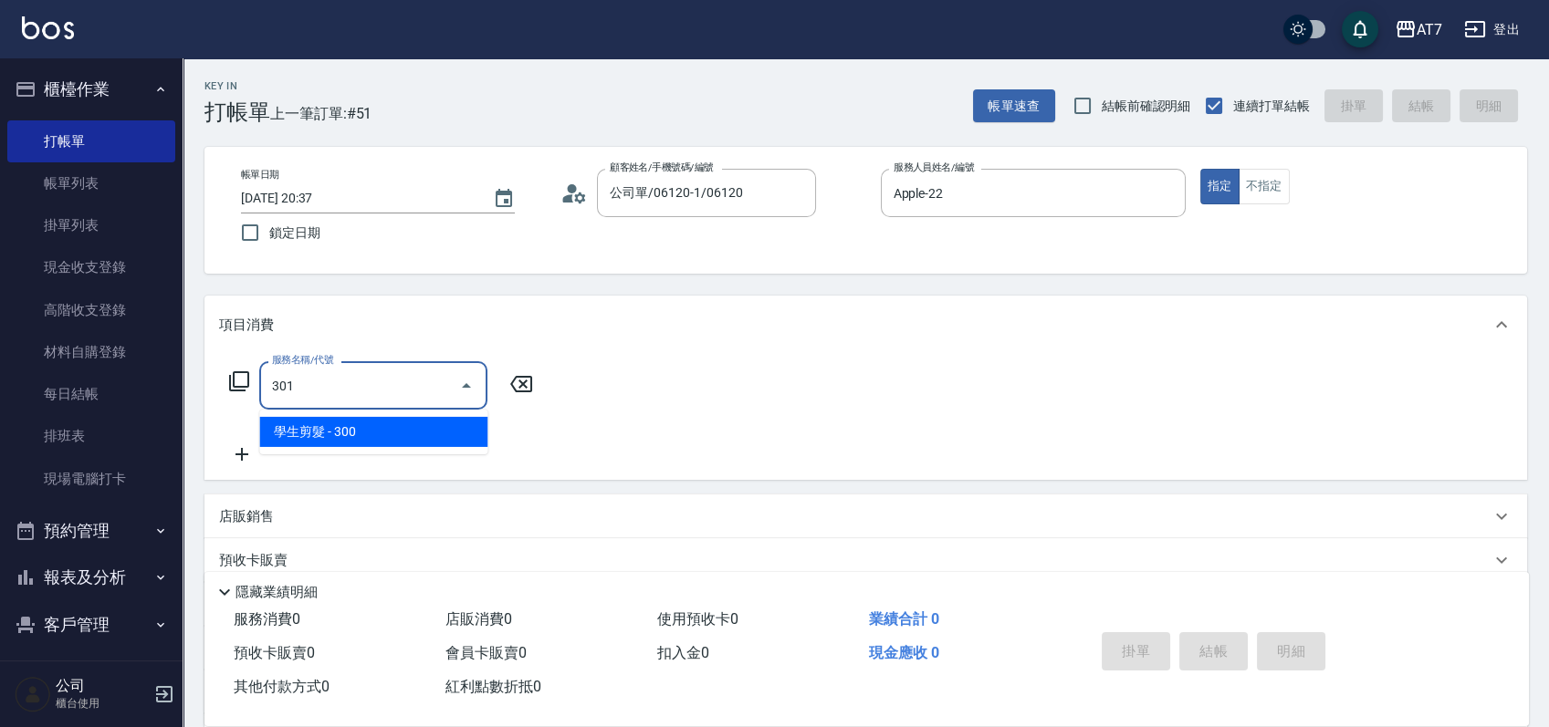
type input "30"
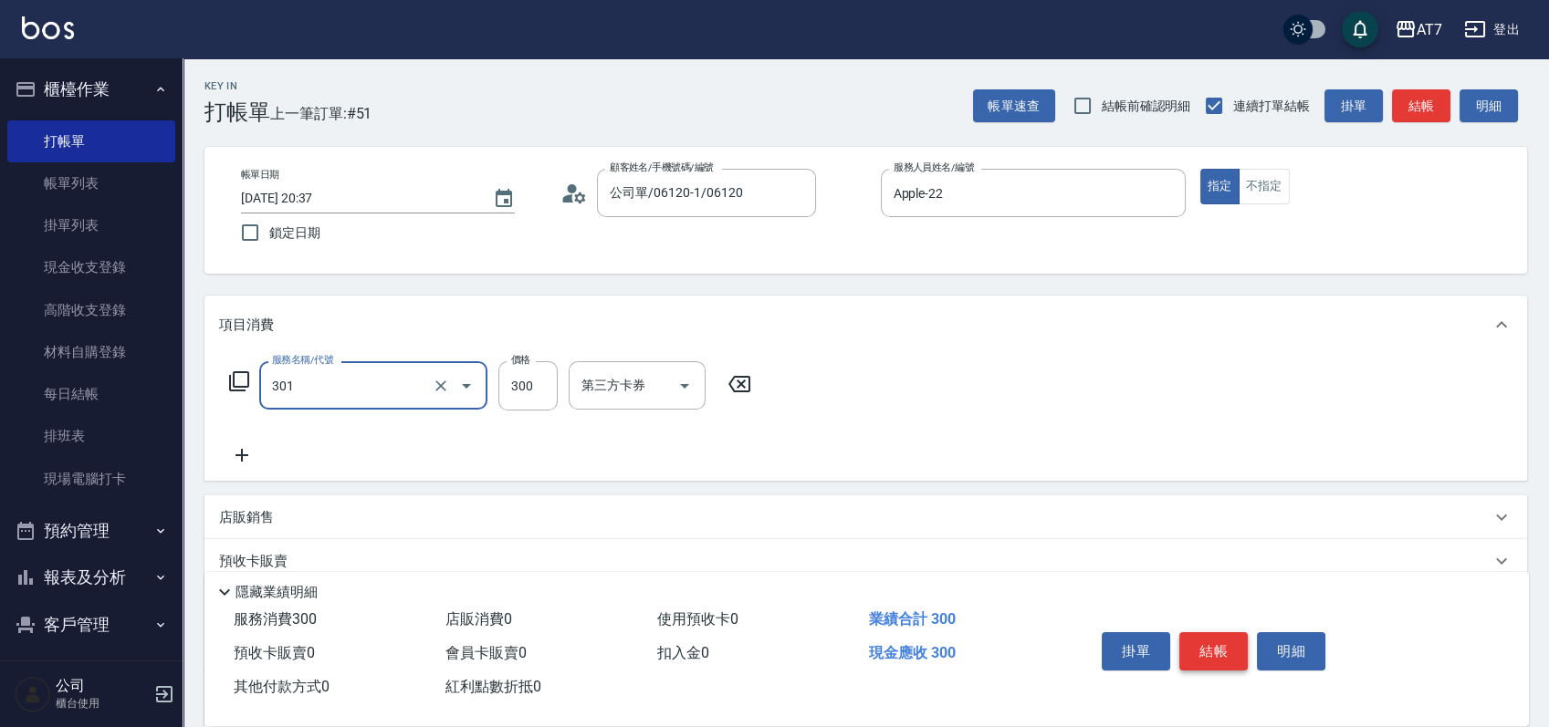
type input "學生剪髮(301)"
click at [1206, 644] on button "結帳" at bounding box center [1213, 651] width 68 height 38
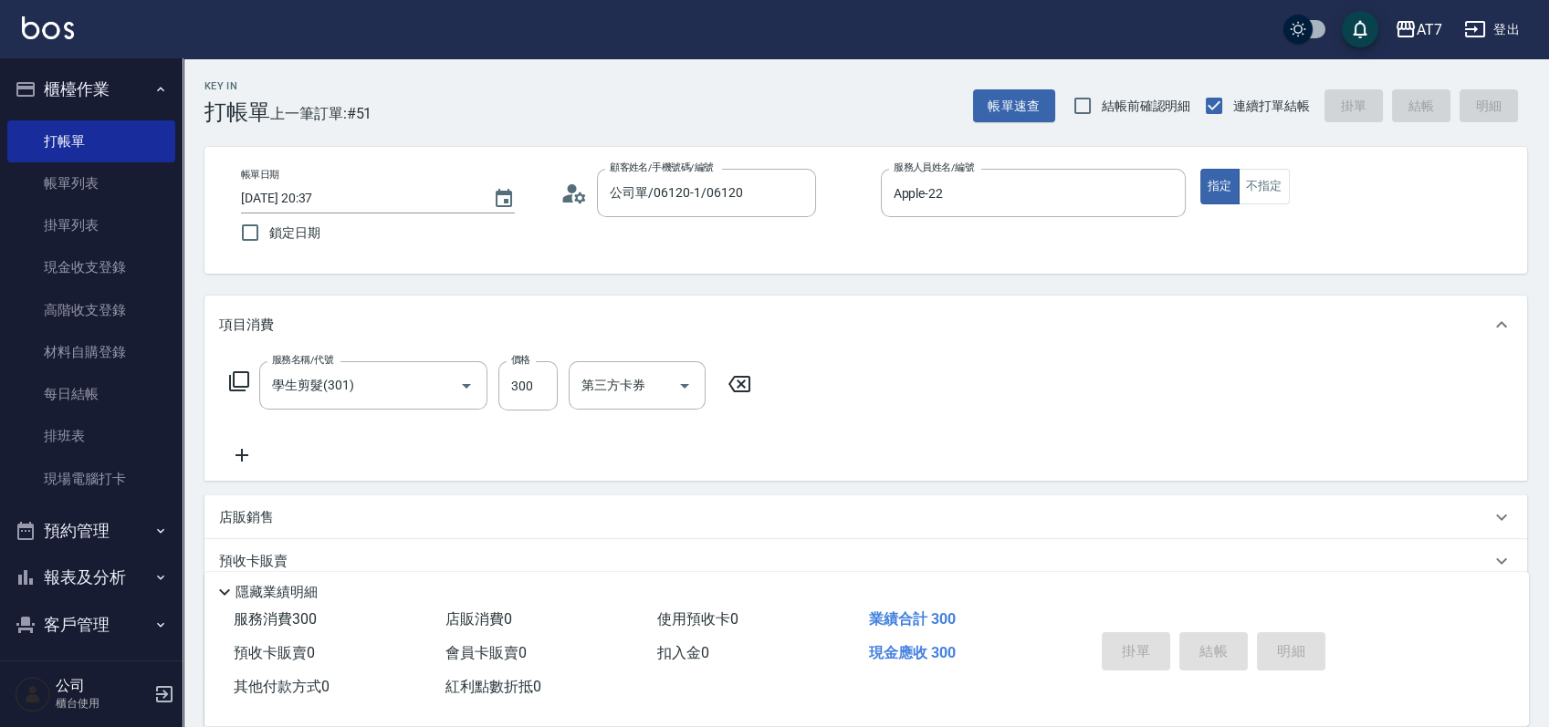
type input "0"
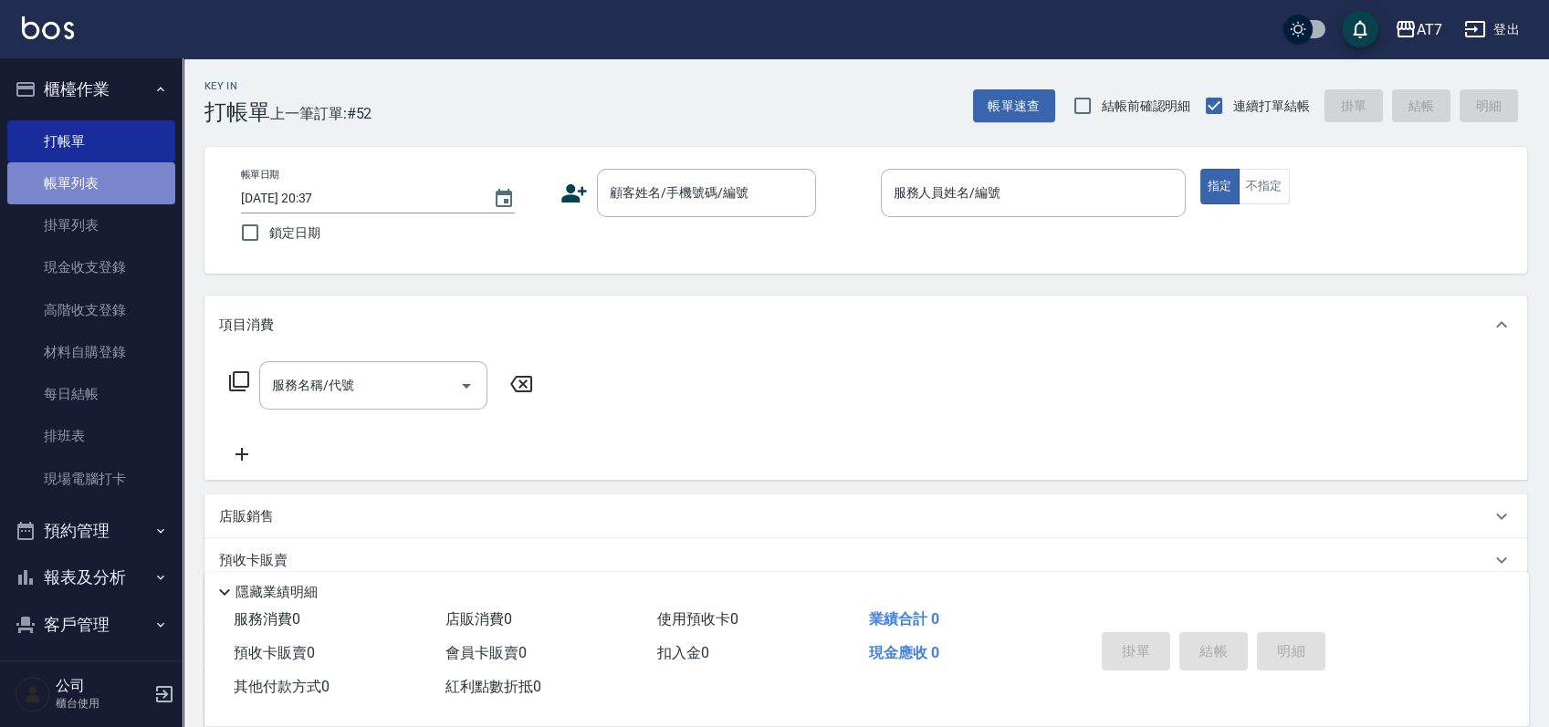
click at [111, 198] on link "帳單列表" at bounding box center [91, 183] width 168 height 42
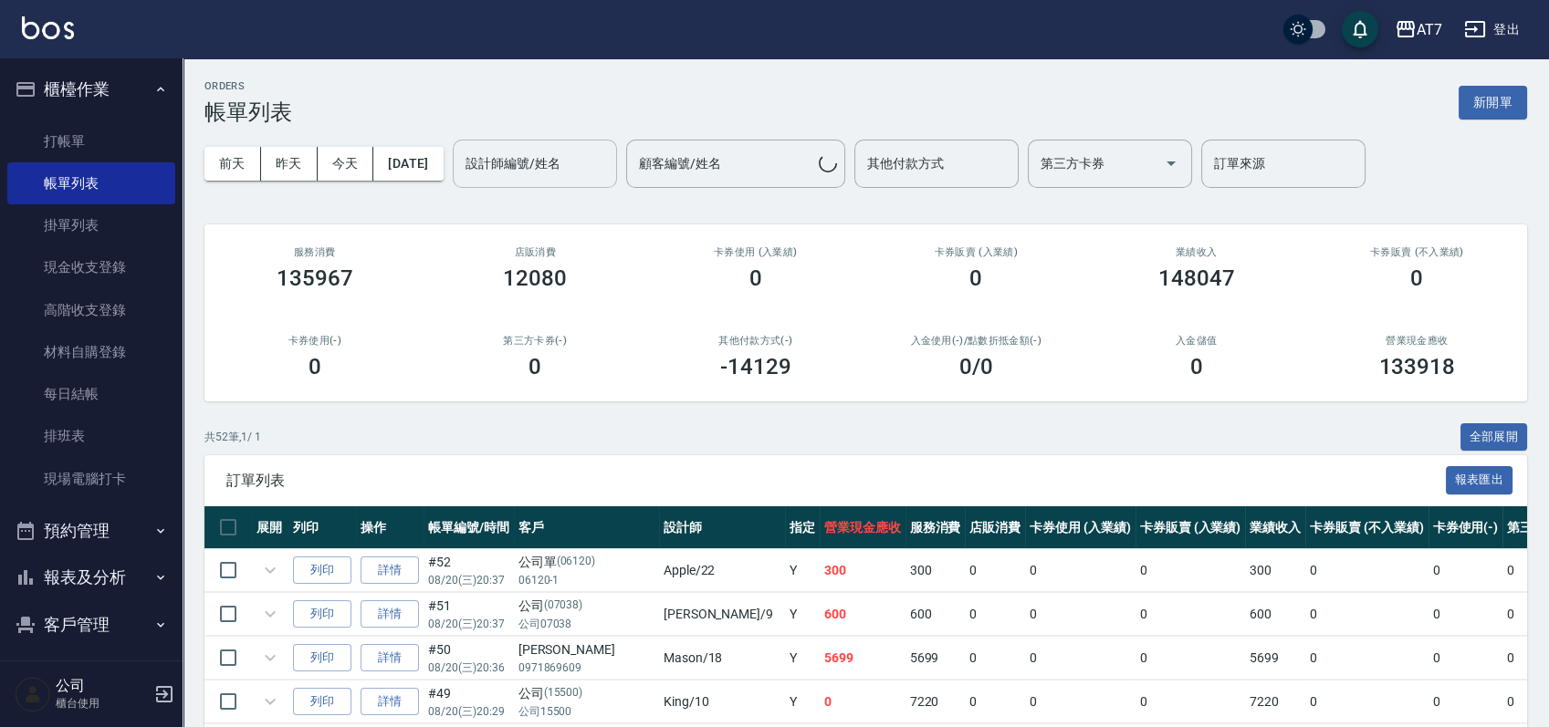
click at [603, 171] on input "設計師編號/姓名" at bounding box center [535, 164] width 148 height 32
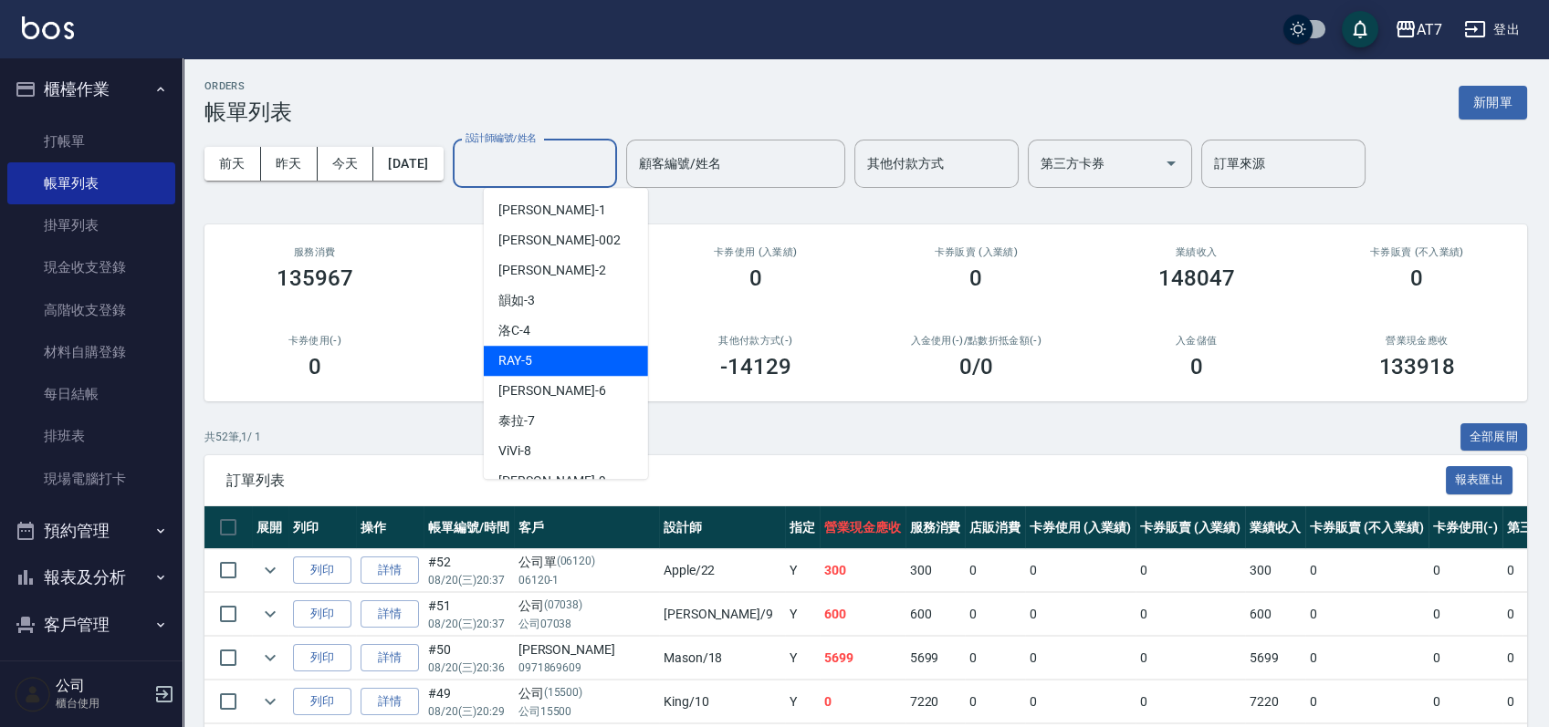
click at [573, 358] on div "RAY -5" at bounding box center [566, 361] width 164 height 30
type input "RAY -5"
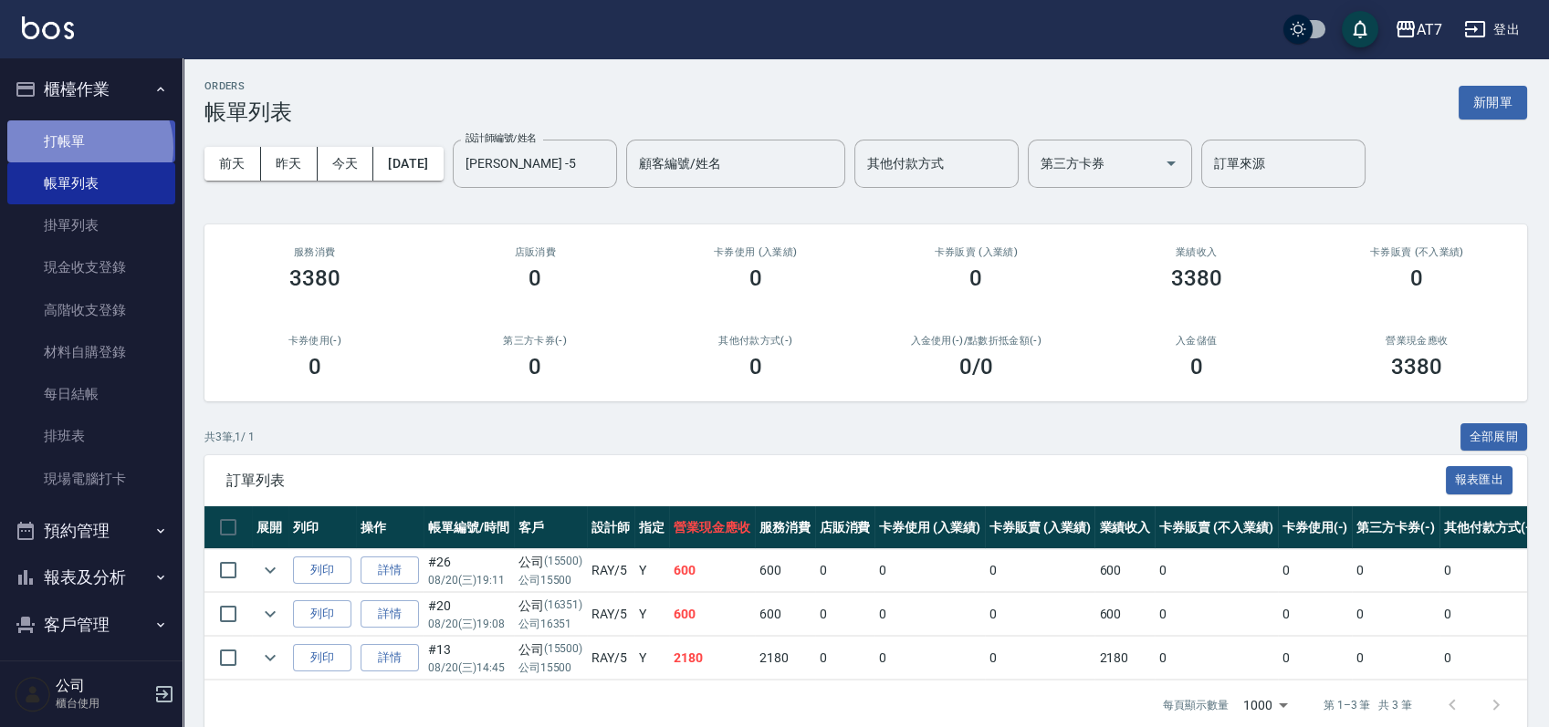
click at [88, 147] on link "打帳單" at bounding box center [91, 141] width 168 height 42
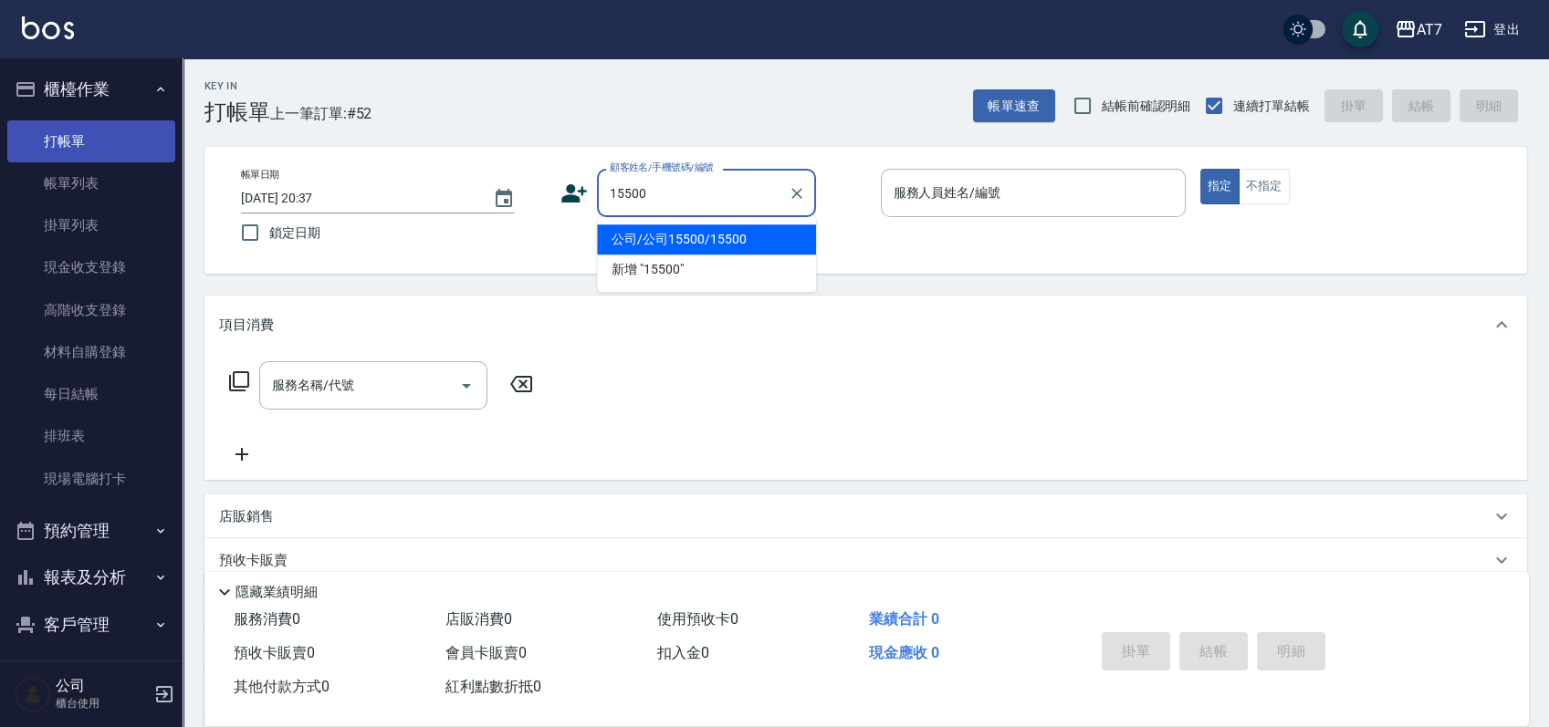
type input "公司/公司15500/15500"
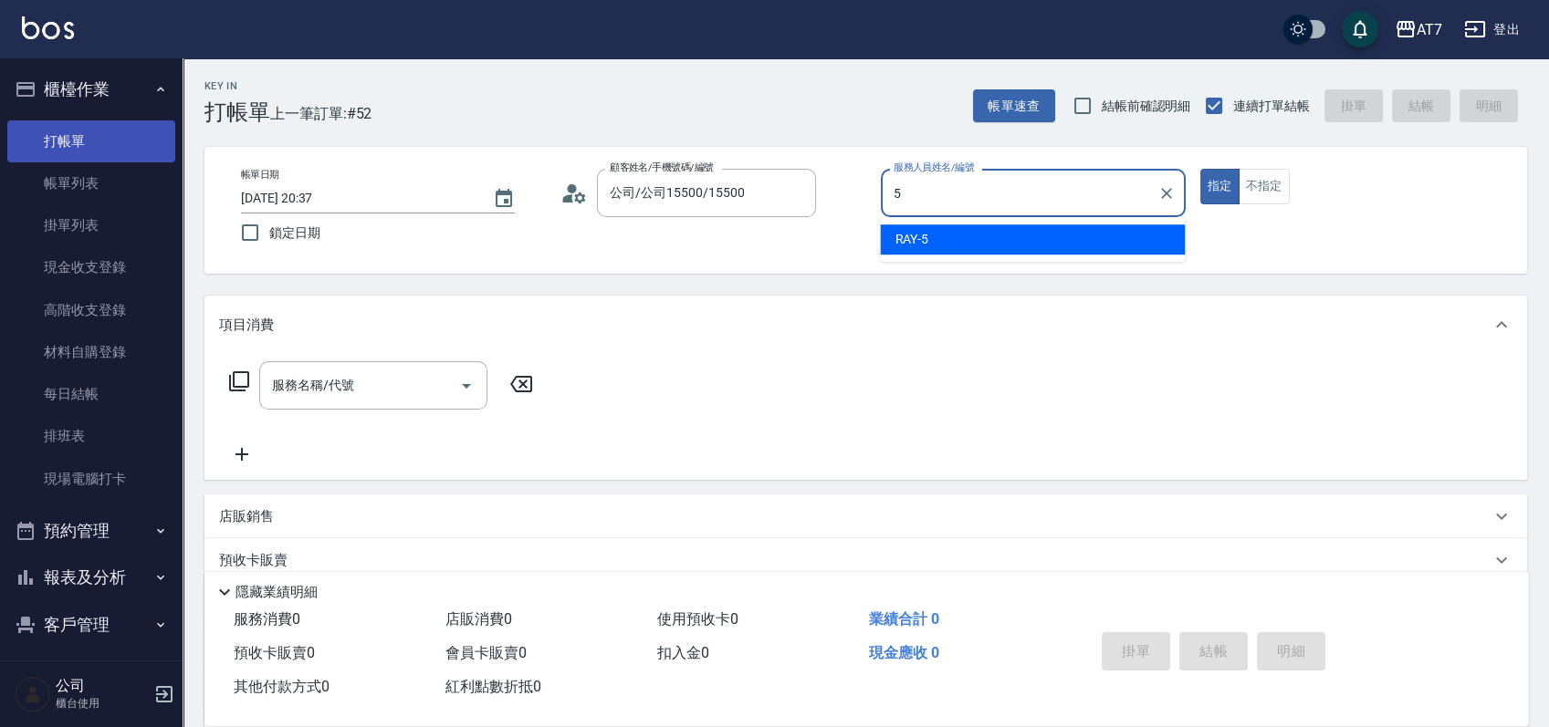
type input "RAY -5"
type button "true"
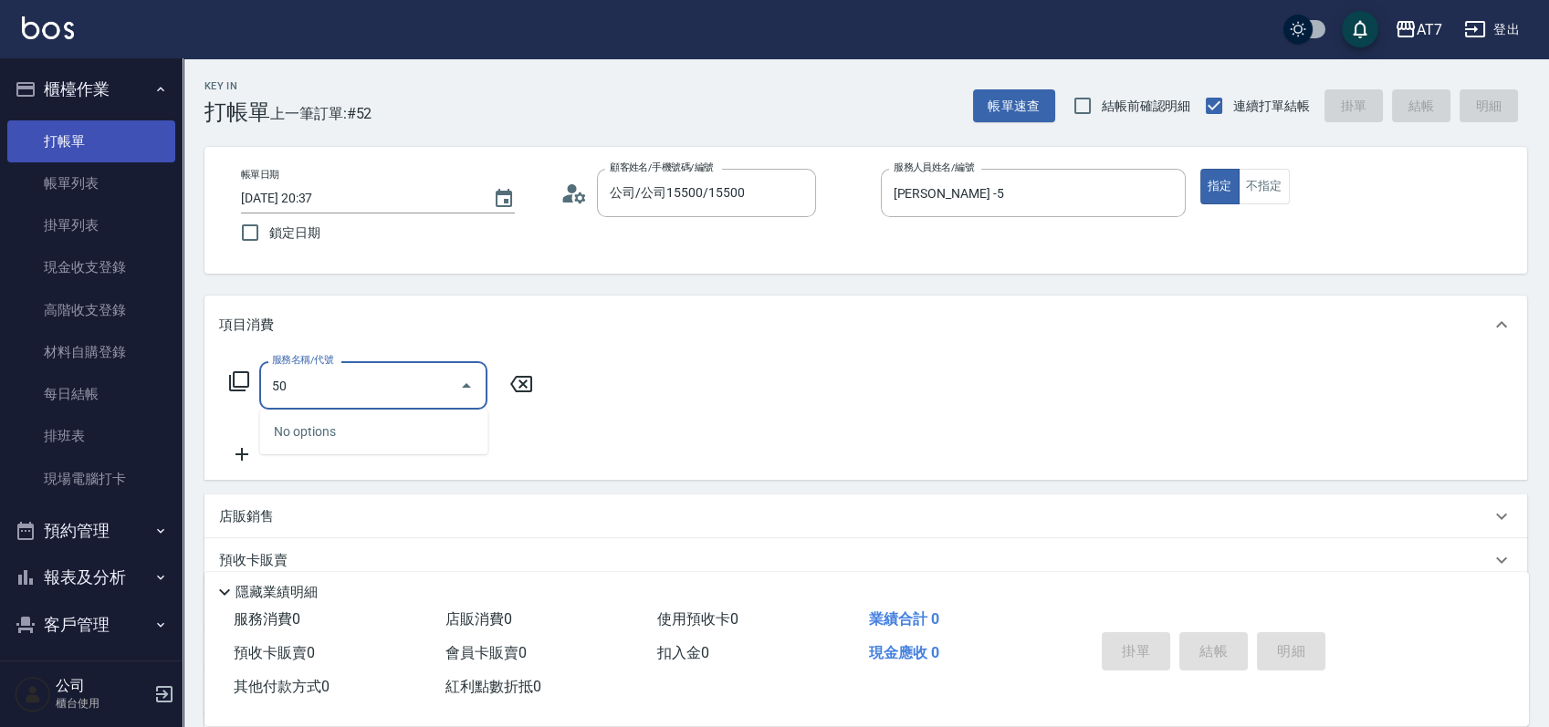
type input "500"
type input "30"
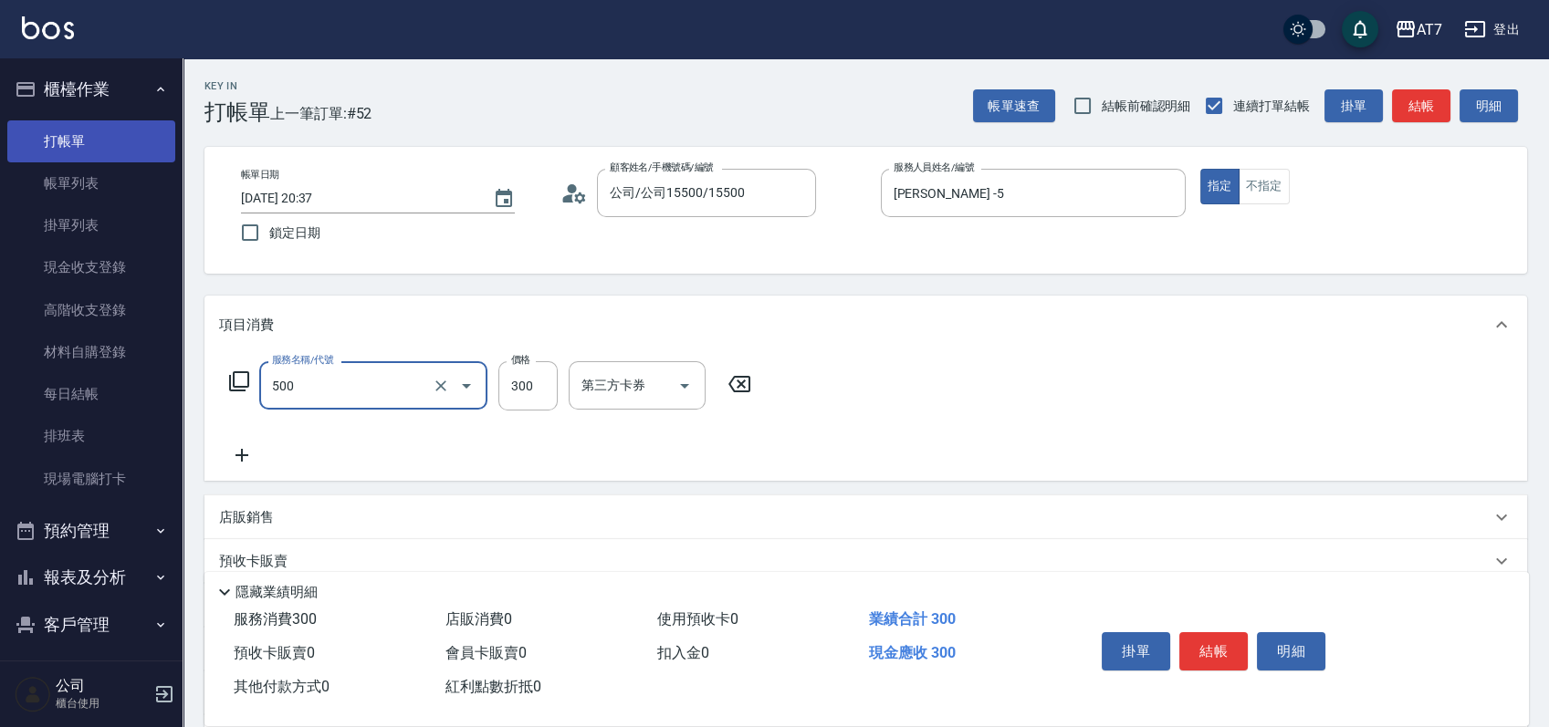
type input "洗髮(500)"
type input "0"
type input "35"
type input "30"
type input "350"
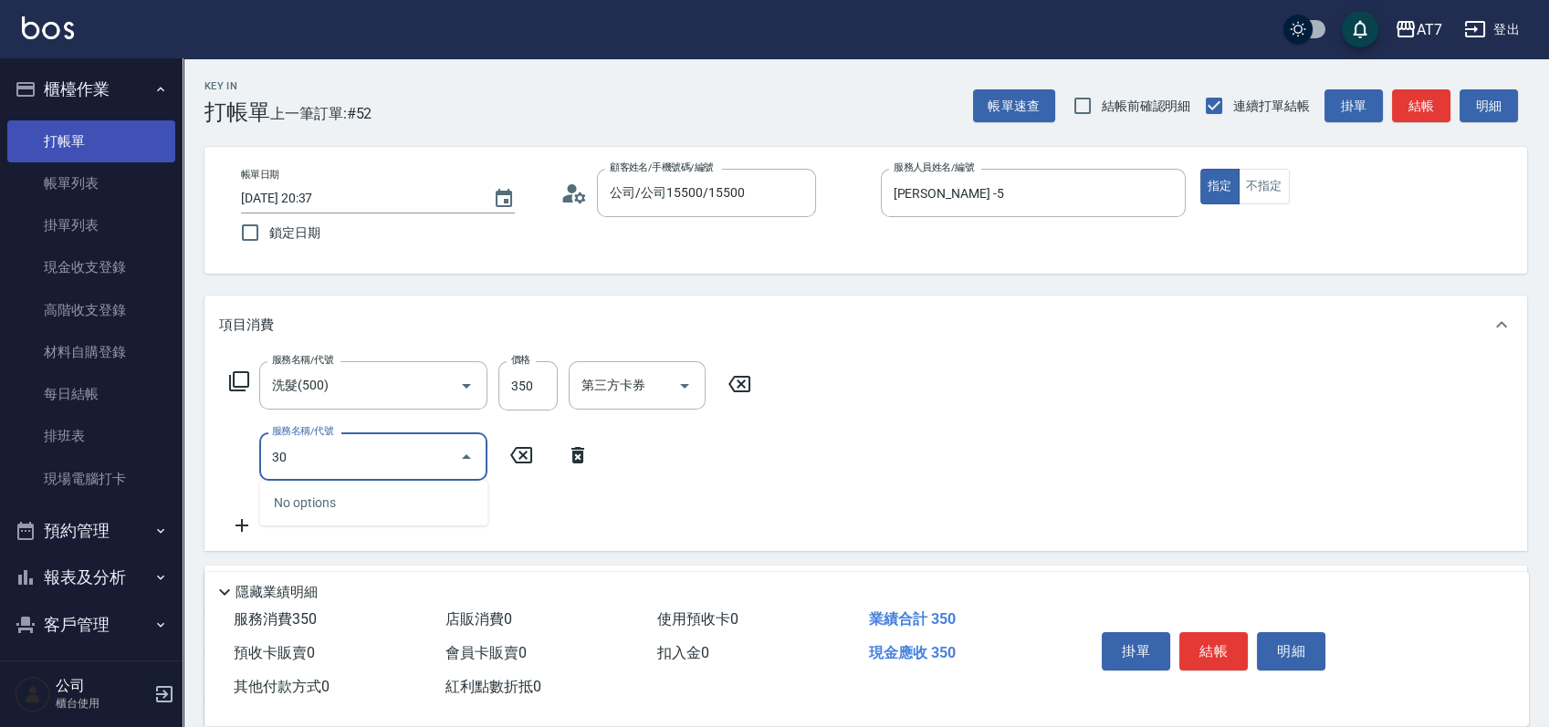
type input "303"
type input "70"
type input "A級剪髮(303)"
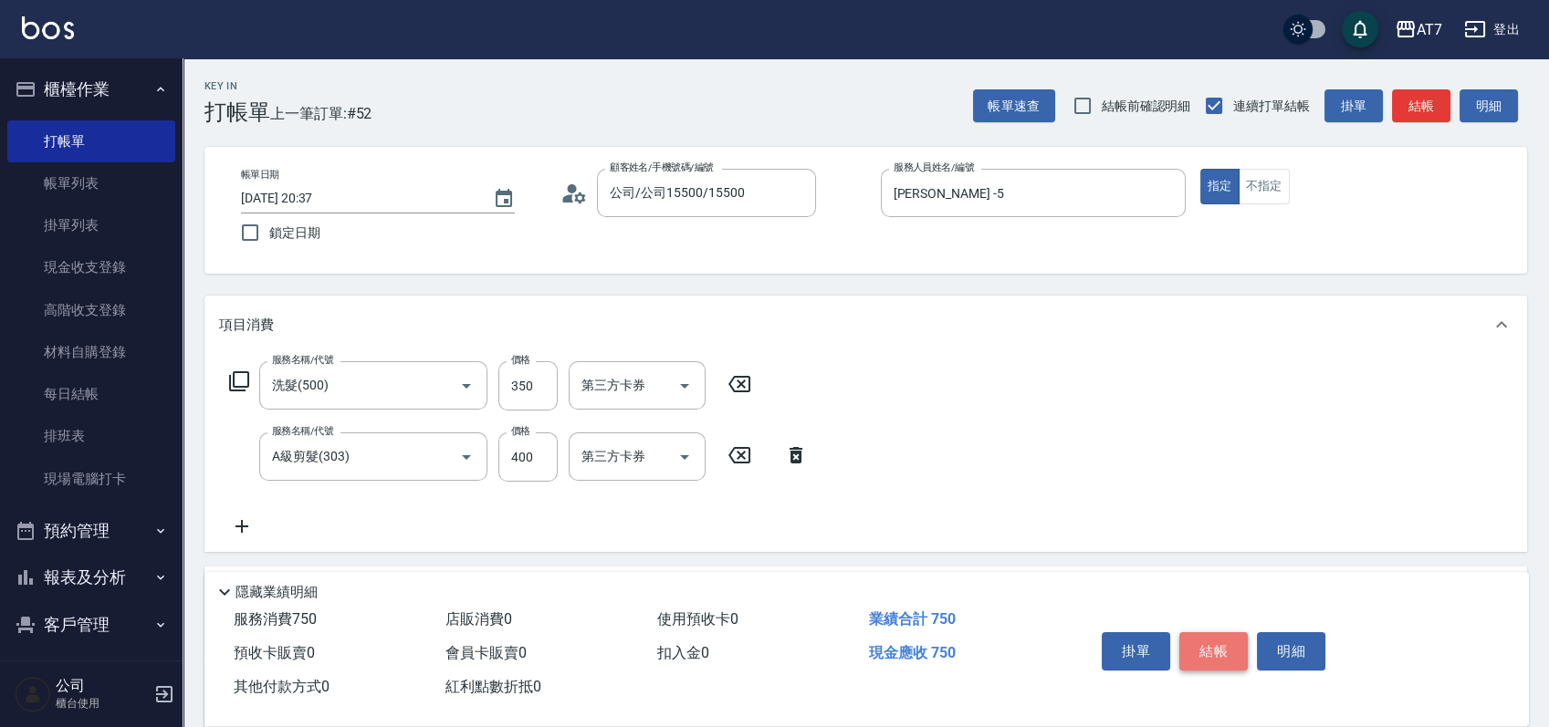
click at [1222, 644] on button "結帳" at bounding box center [1213, 651] width 68 height 38
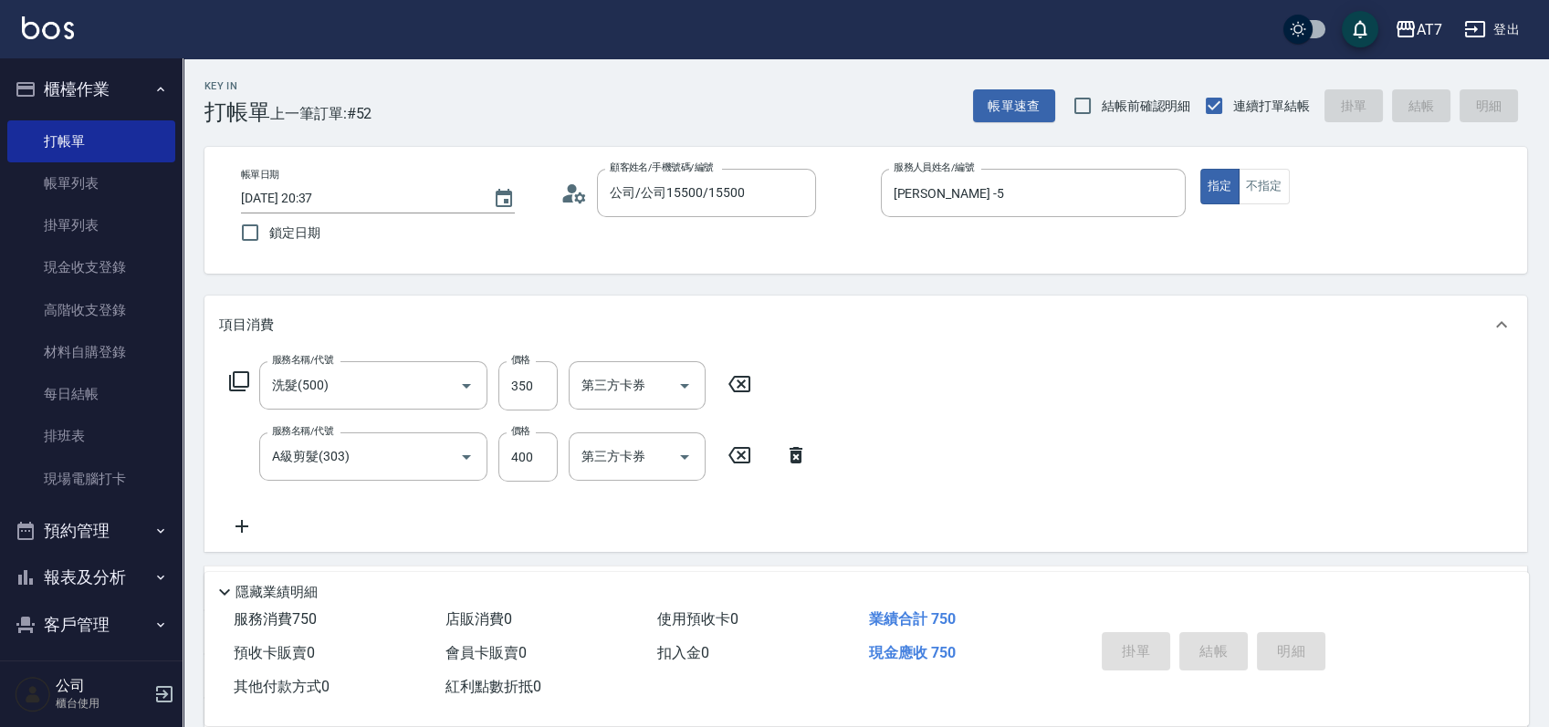
type input "2025/08/20 20:38"
type input "0"
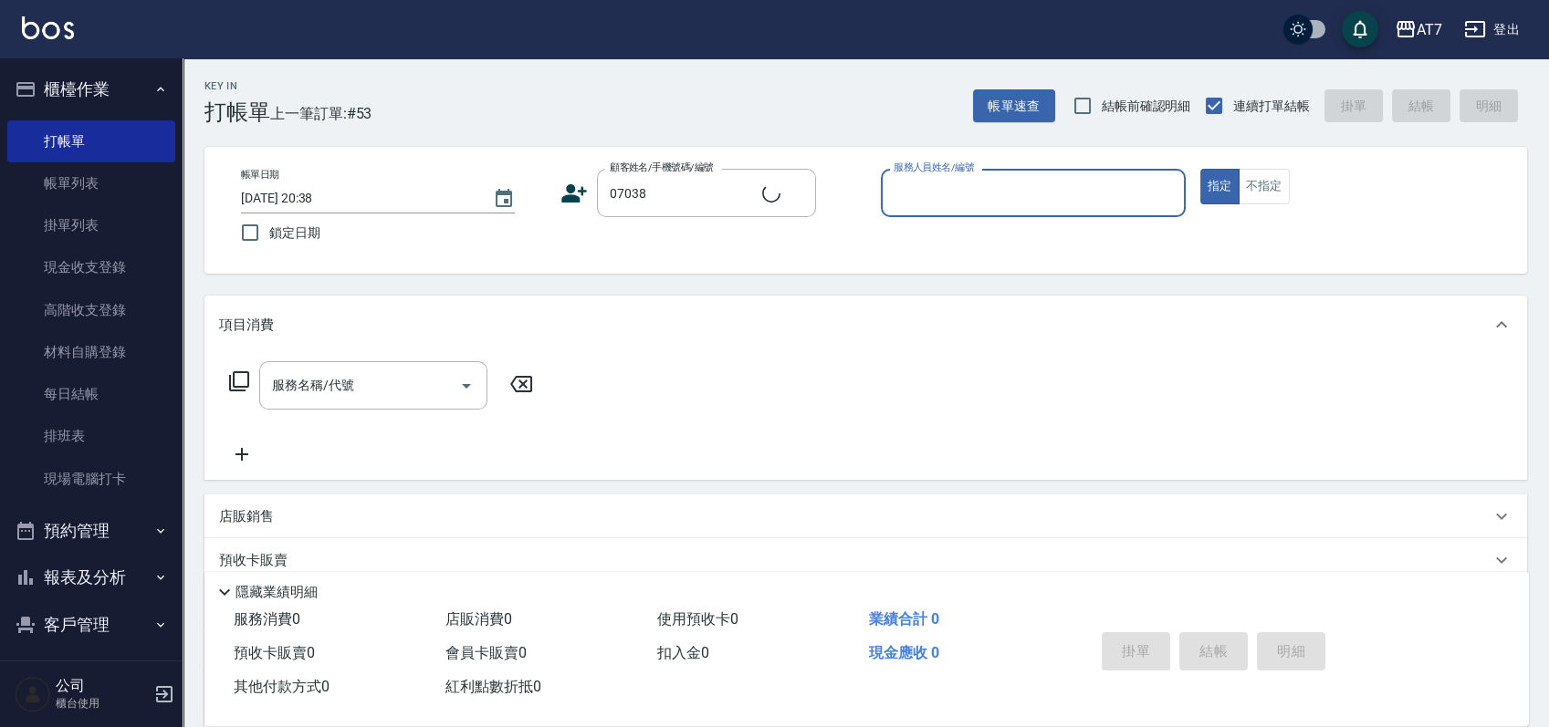
type input "公司/公司07038/07038"
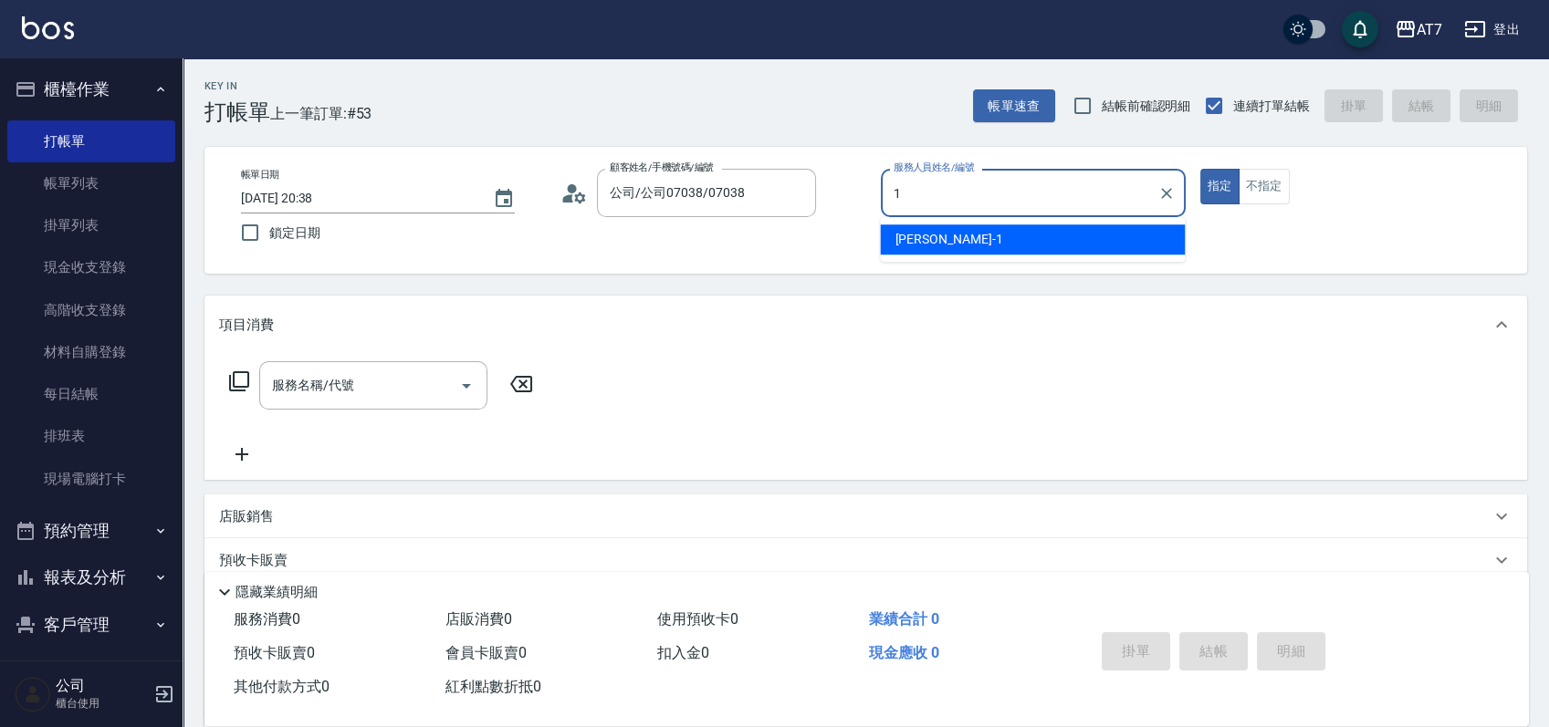
type input "米雪兒-1"
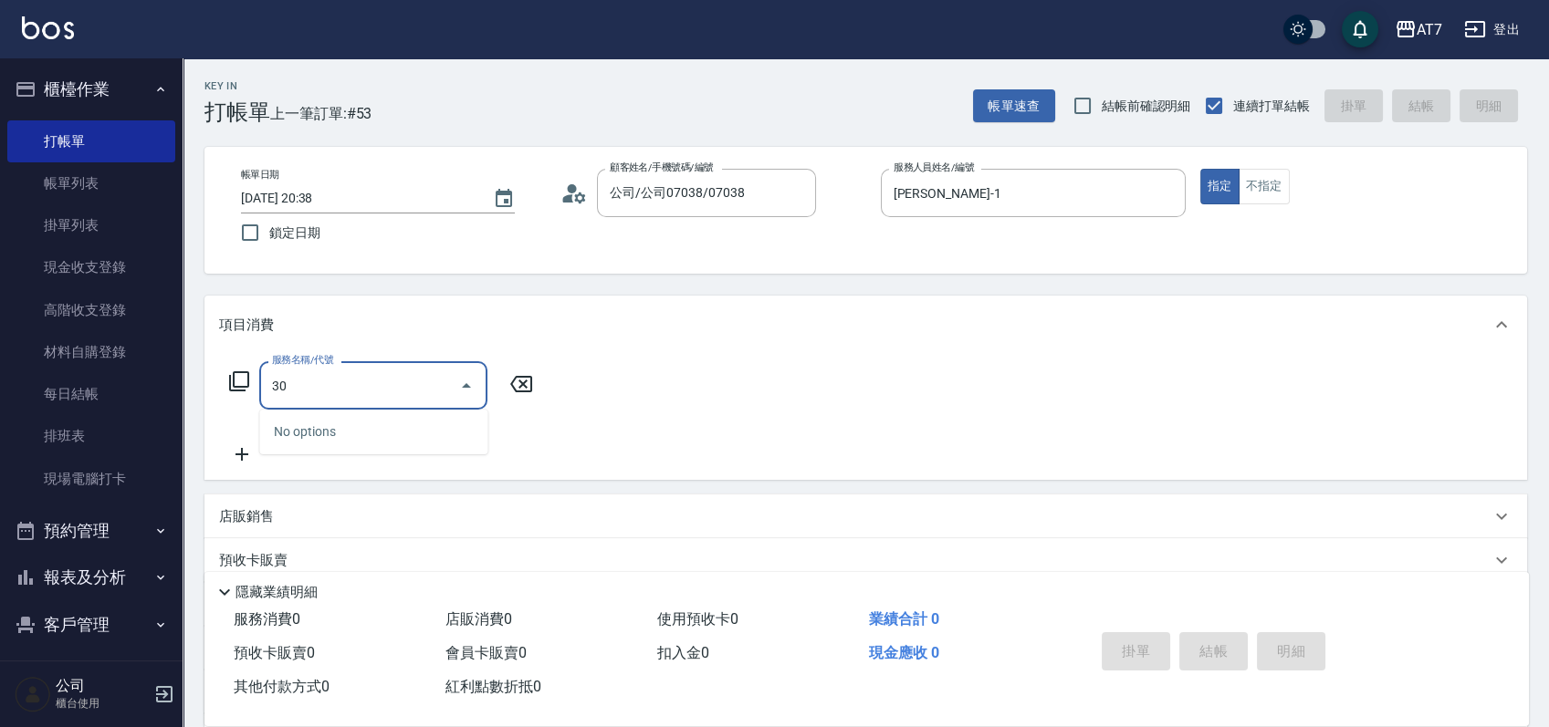
type input "305"
type input "50"
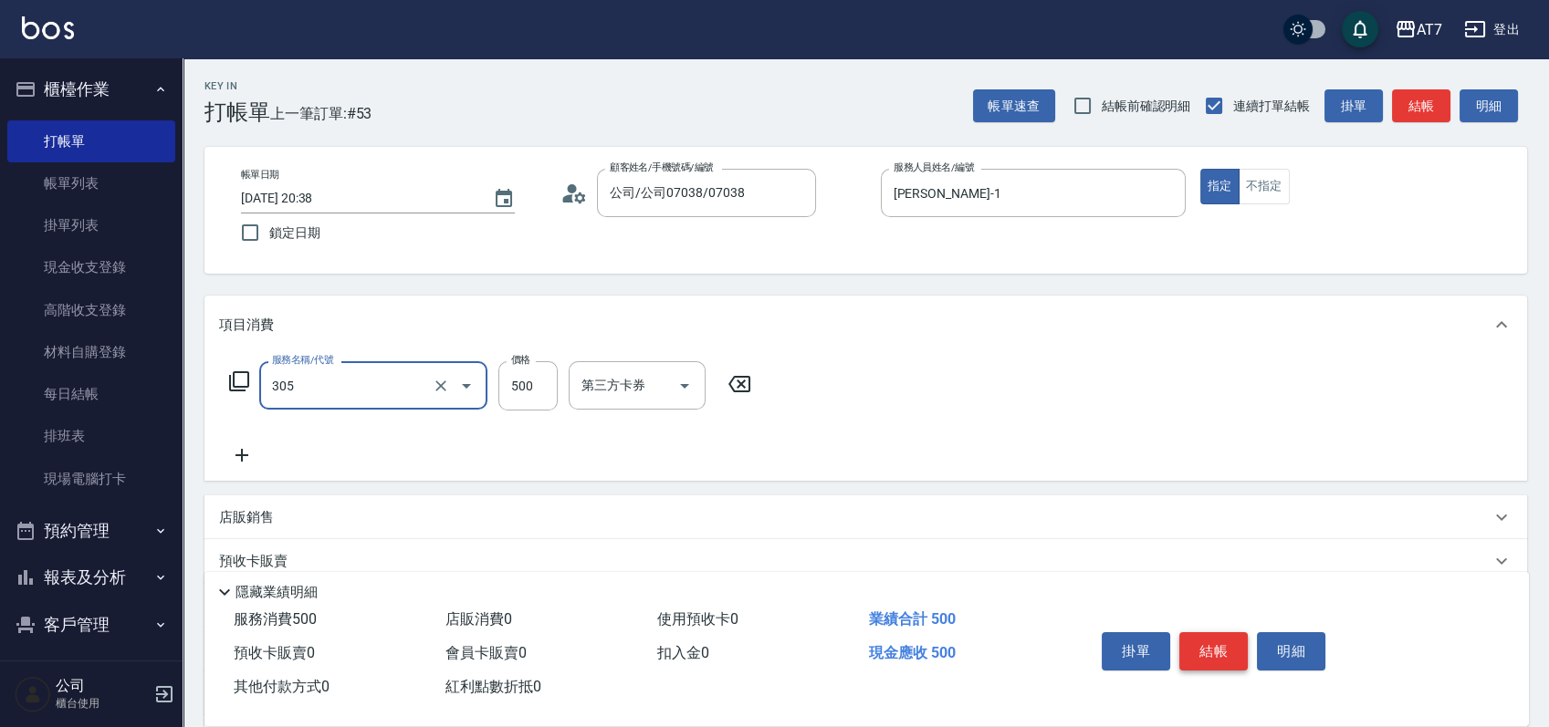
type input "A++剪髮(305)"
type input "1"
type input "0"
type input "185"
type input "10"
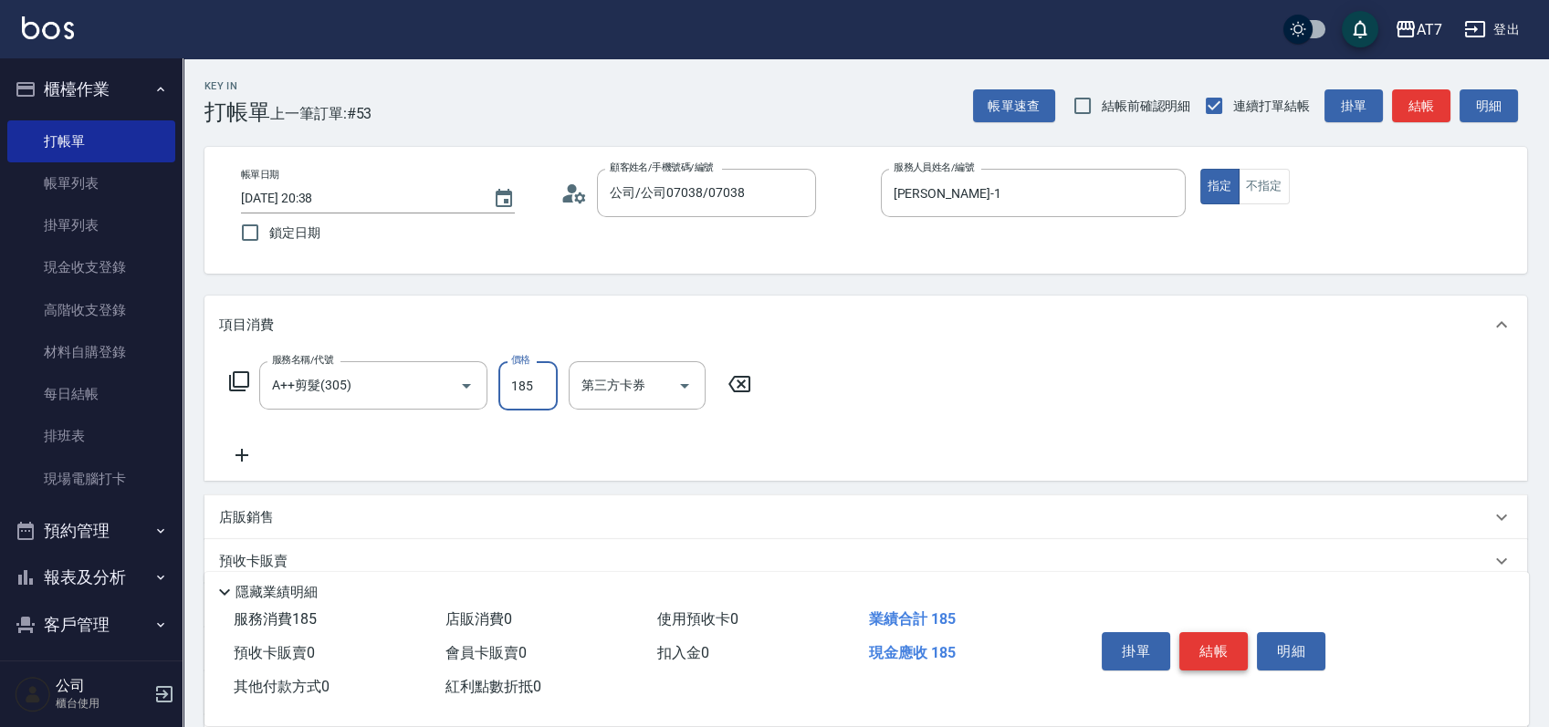
type input "1850"
type input "180"
type input "1850"
click at [1222, 644] on button "結帳" at bounding box center [1213, 651] width 68 height 38
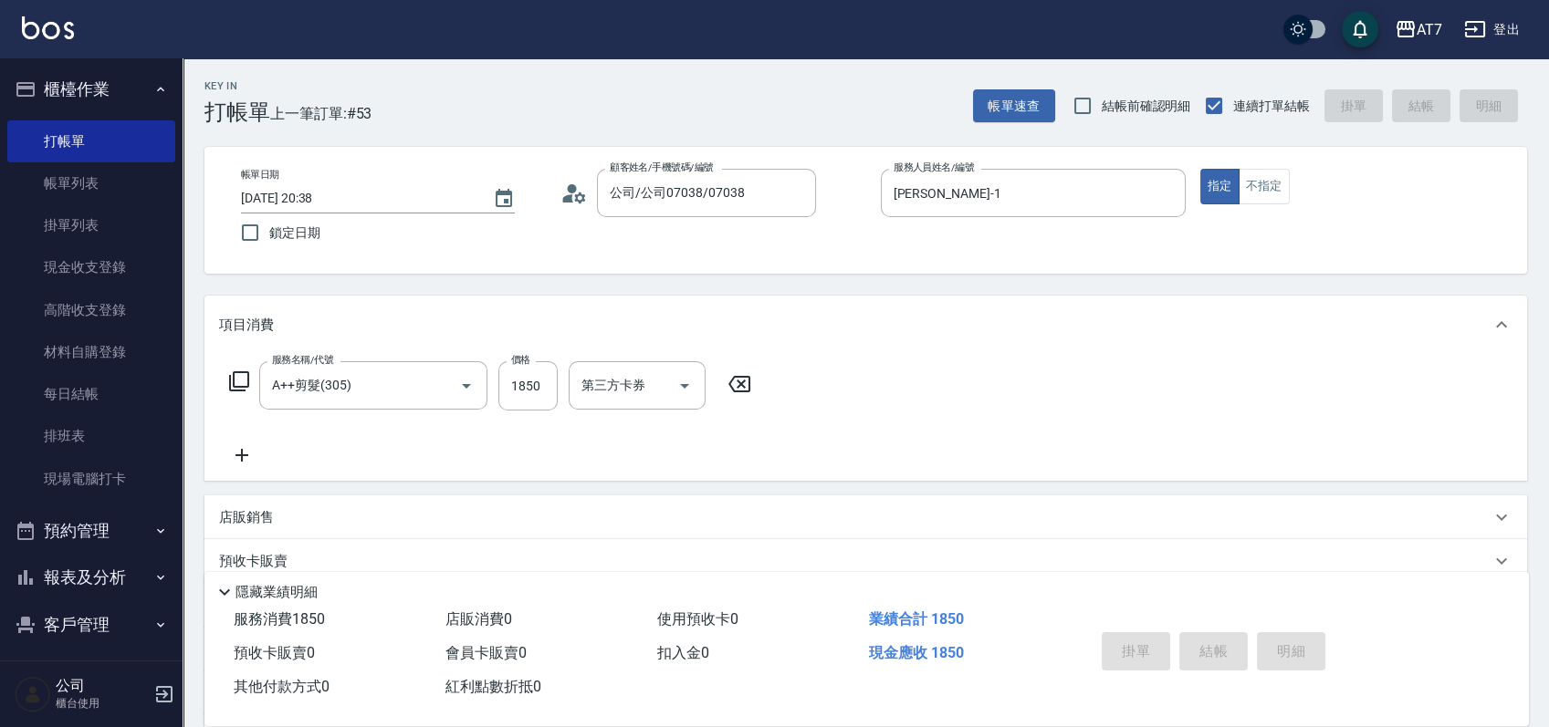
type input "0"
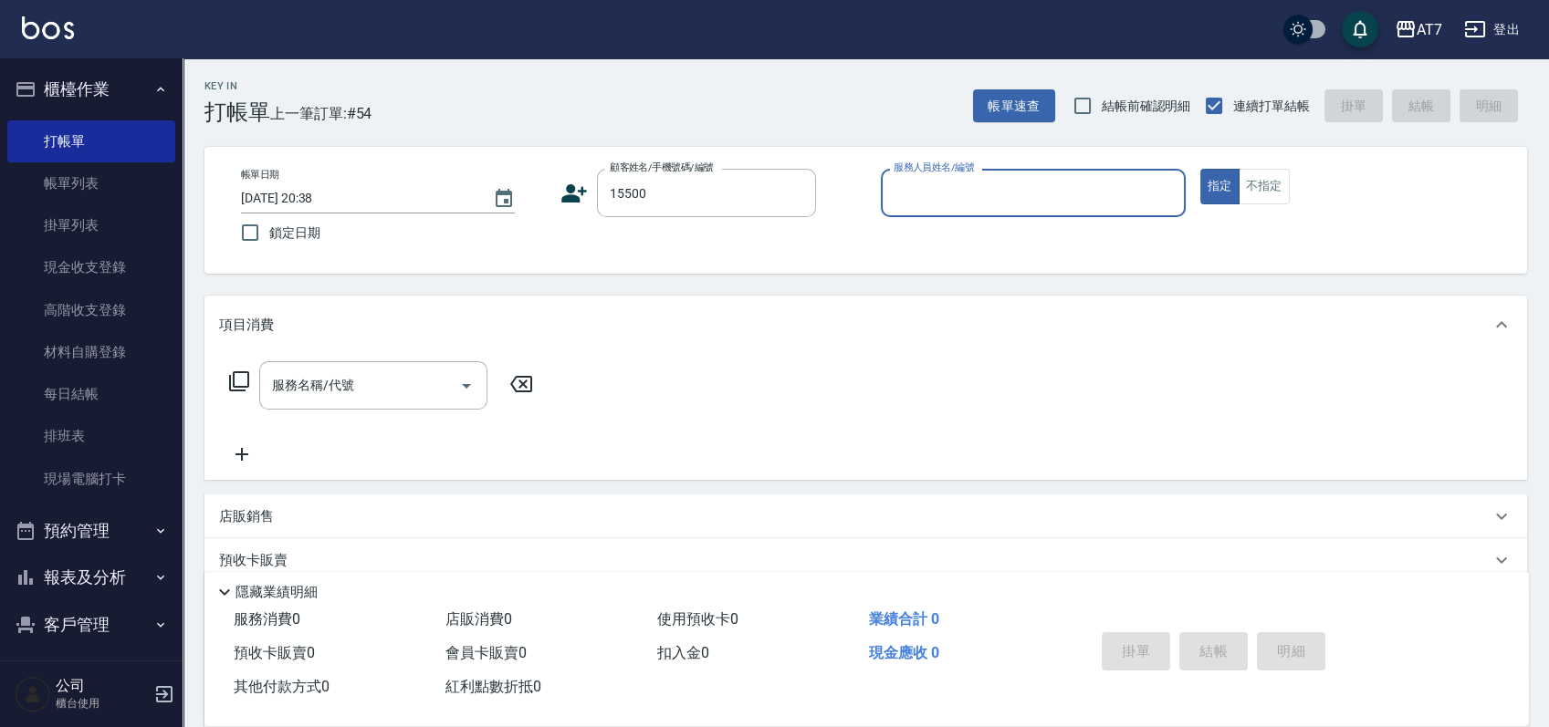
type input "公司/公司15500/15500"
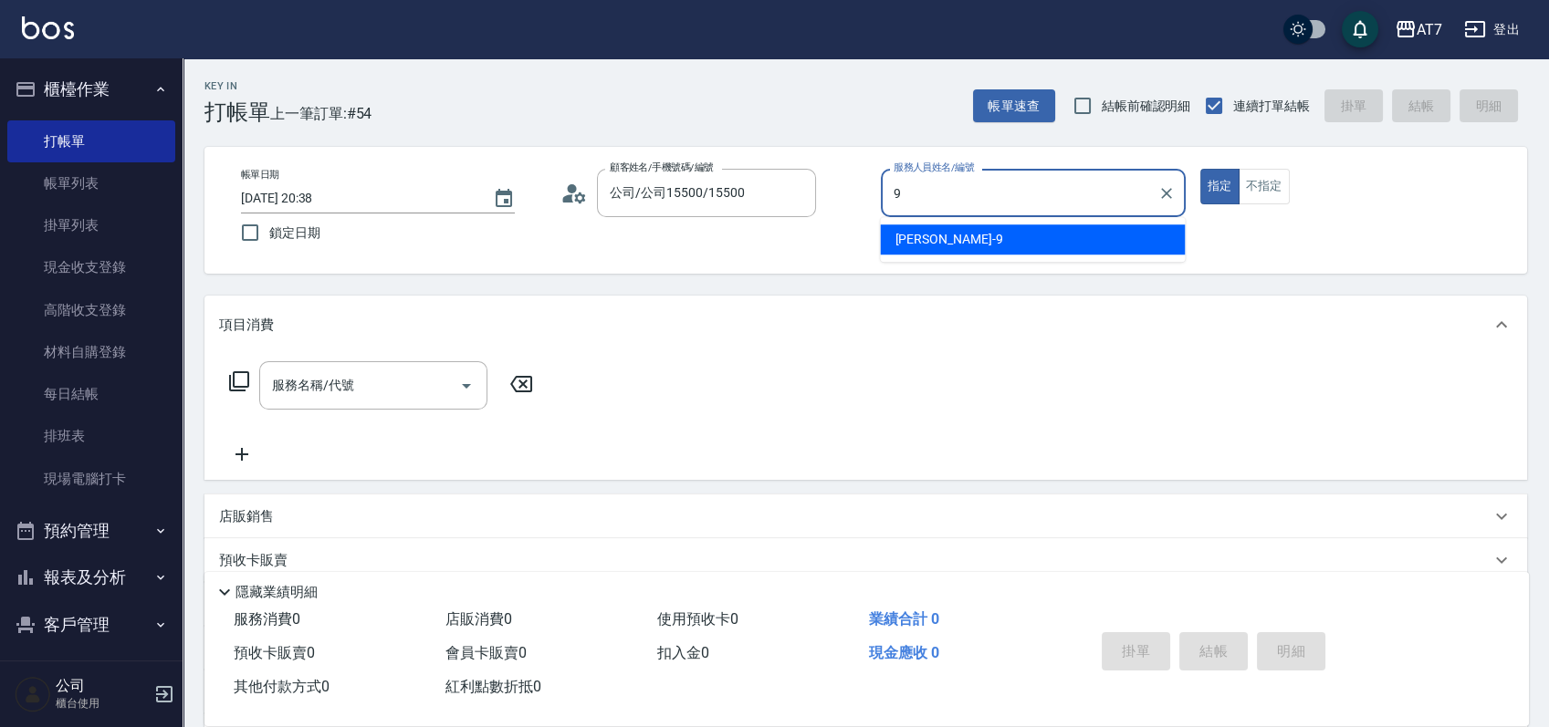
type input "郭郭-9"
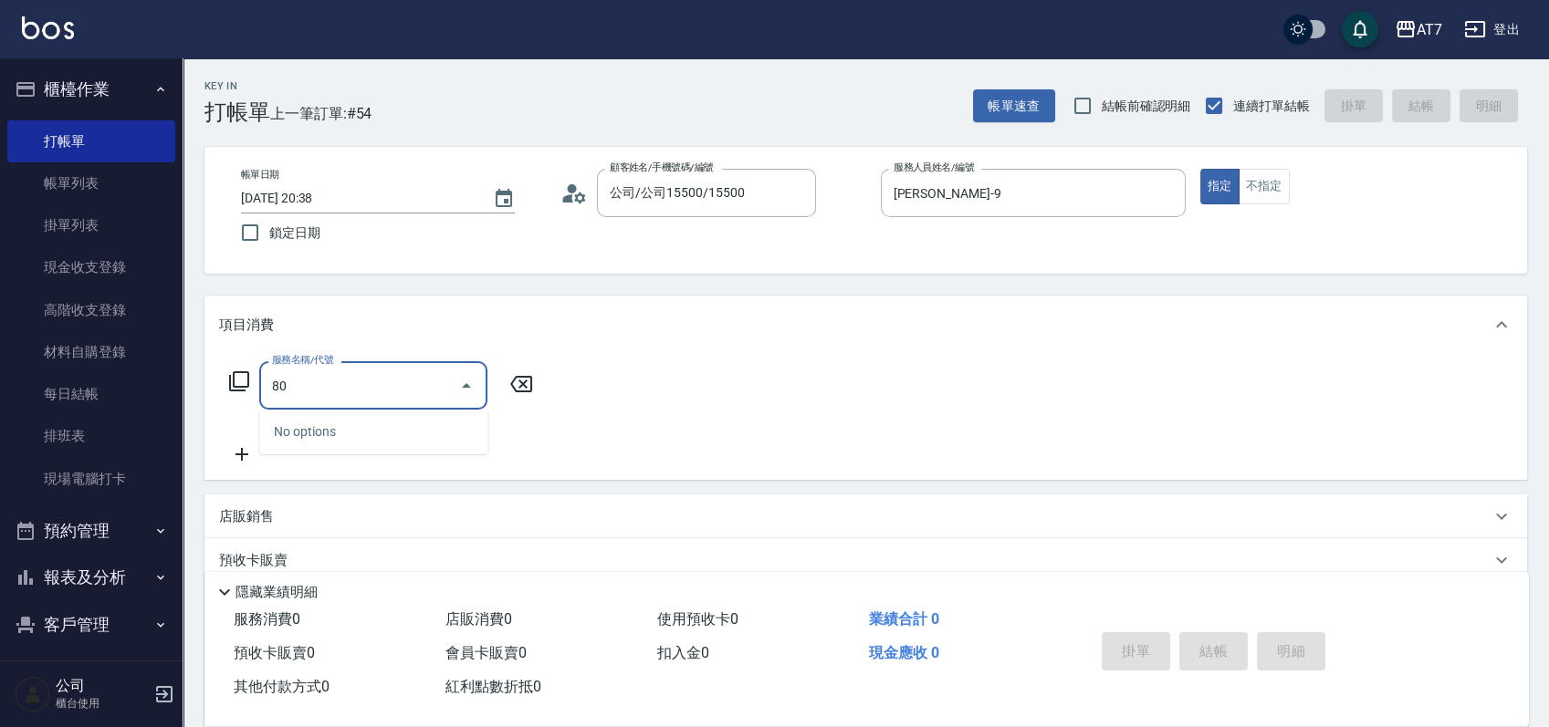
type input "801"
type input "40"
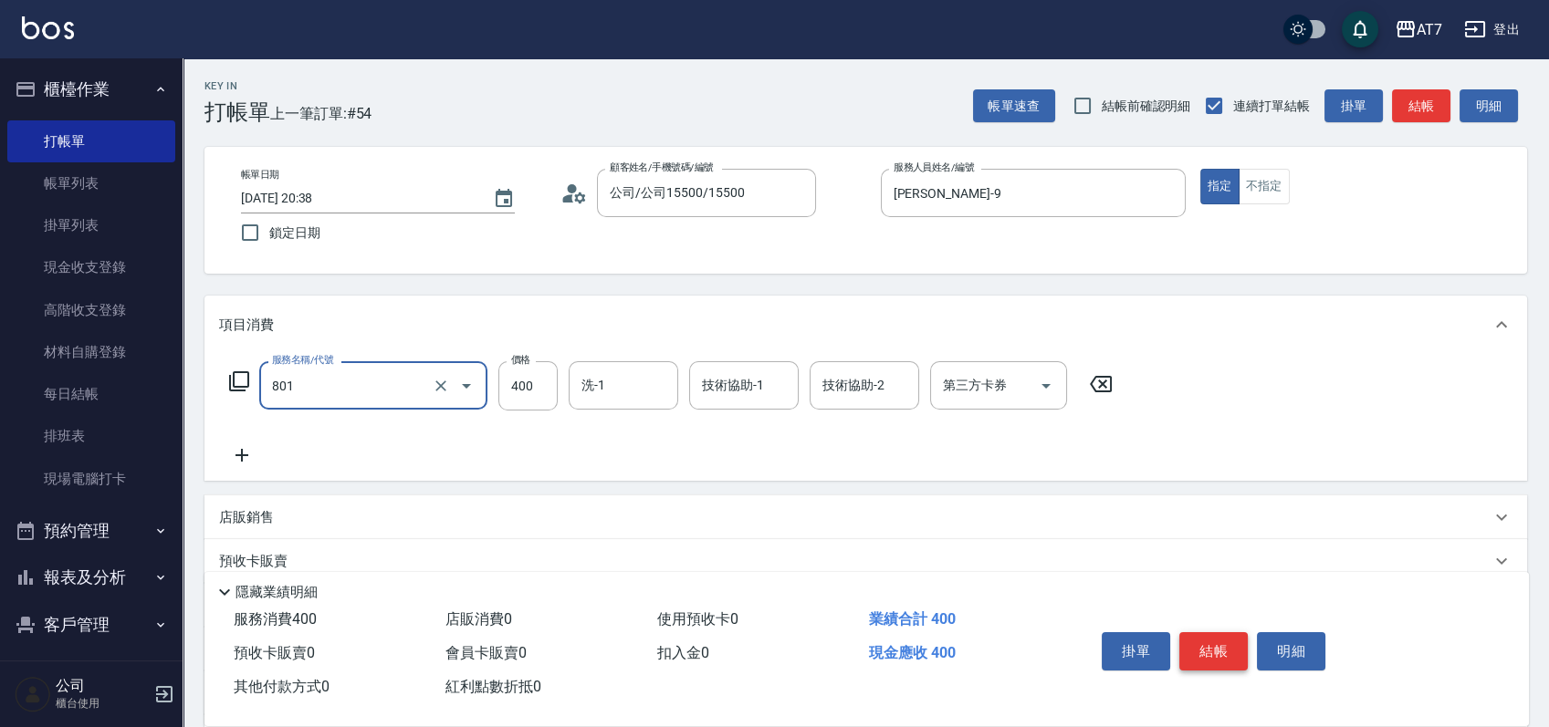
type input "自購-葉綠素洗髮(互助)(801)"
type input "5"
type input "0"
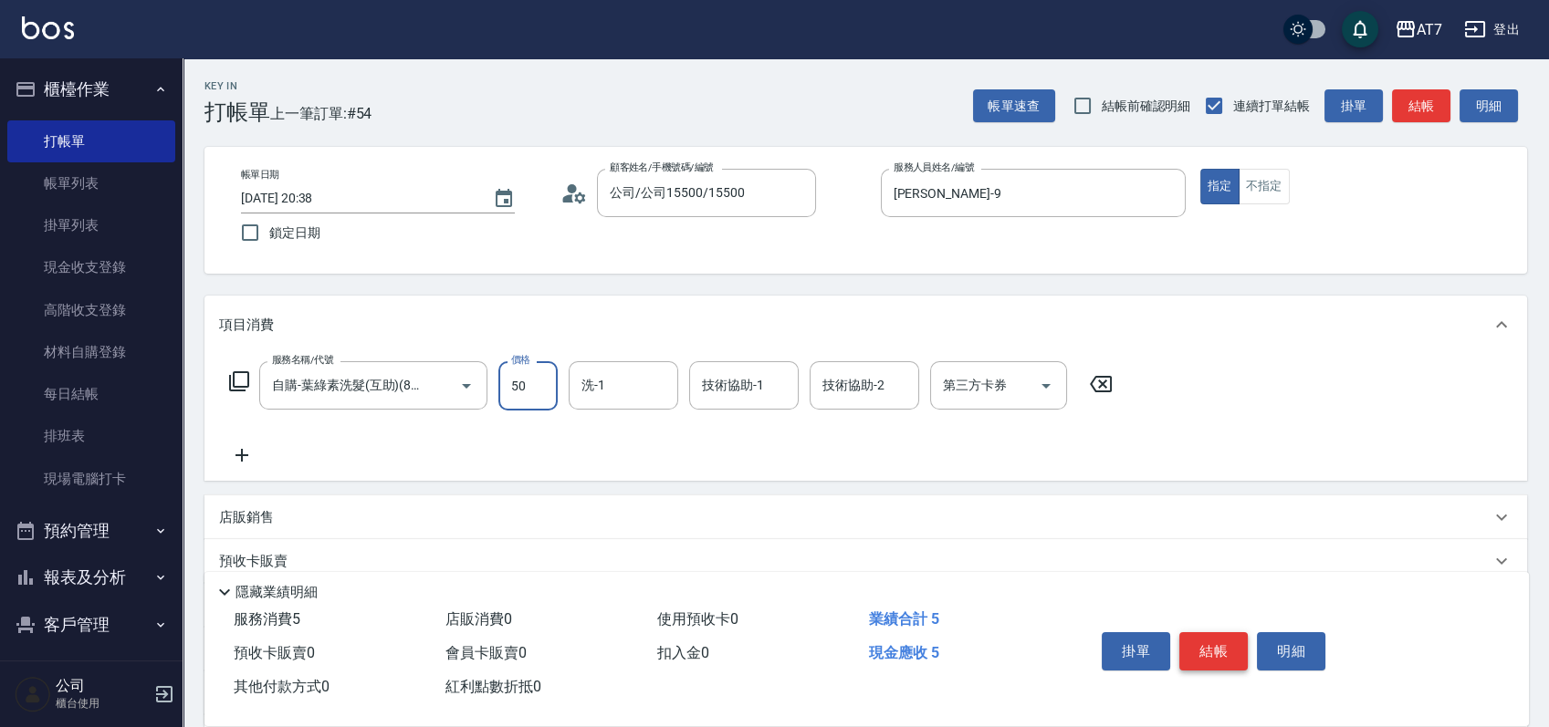
type input "500"
type input "50"
type input "500"
type input "Bella-26"
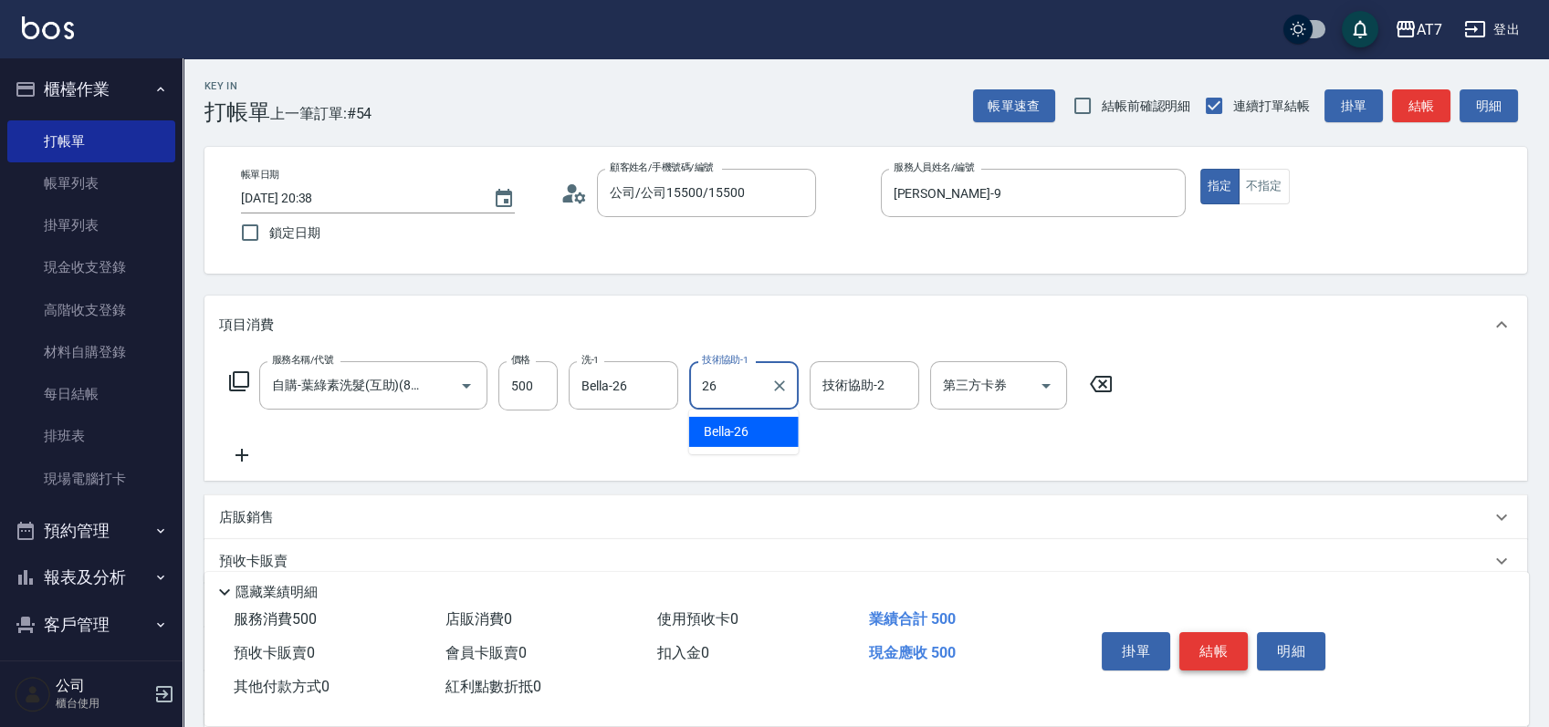
type input "Bella-26"
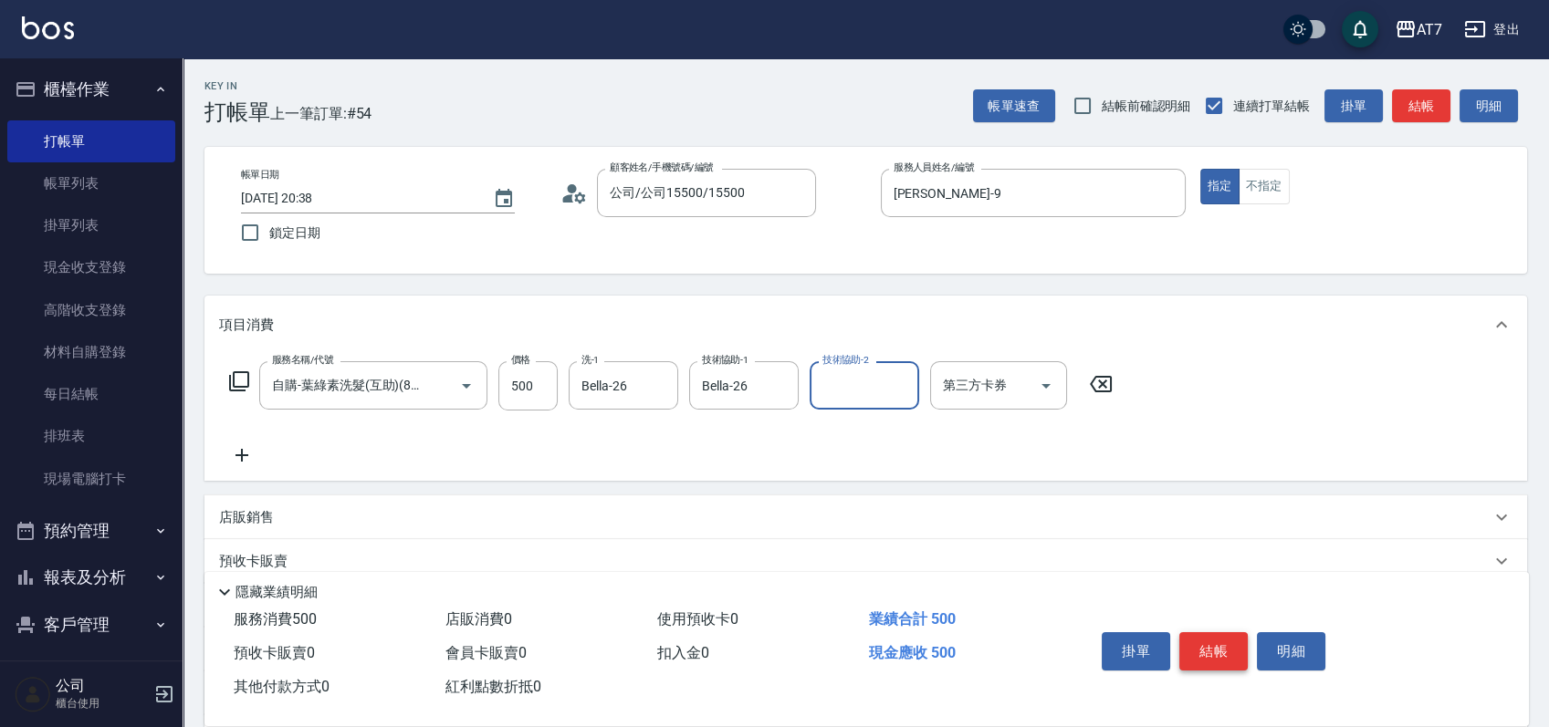
click at [1222, 644] on button "結帳" at bounding box center [1213, 651] width 68 height 38
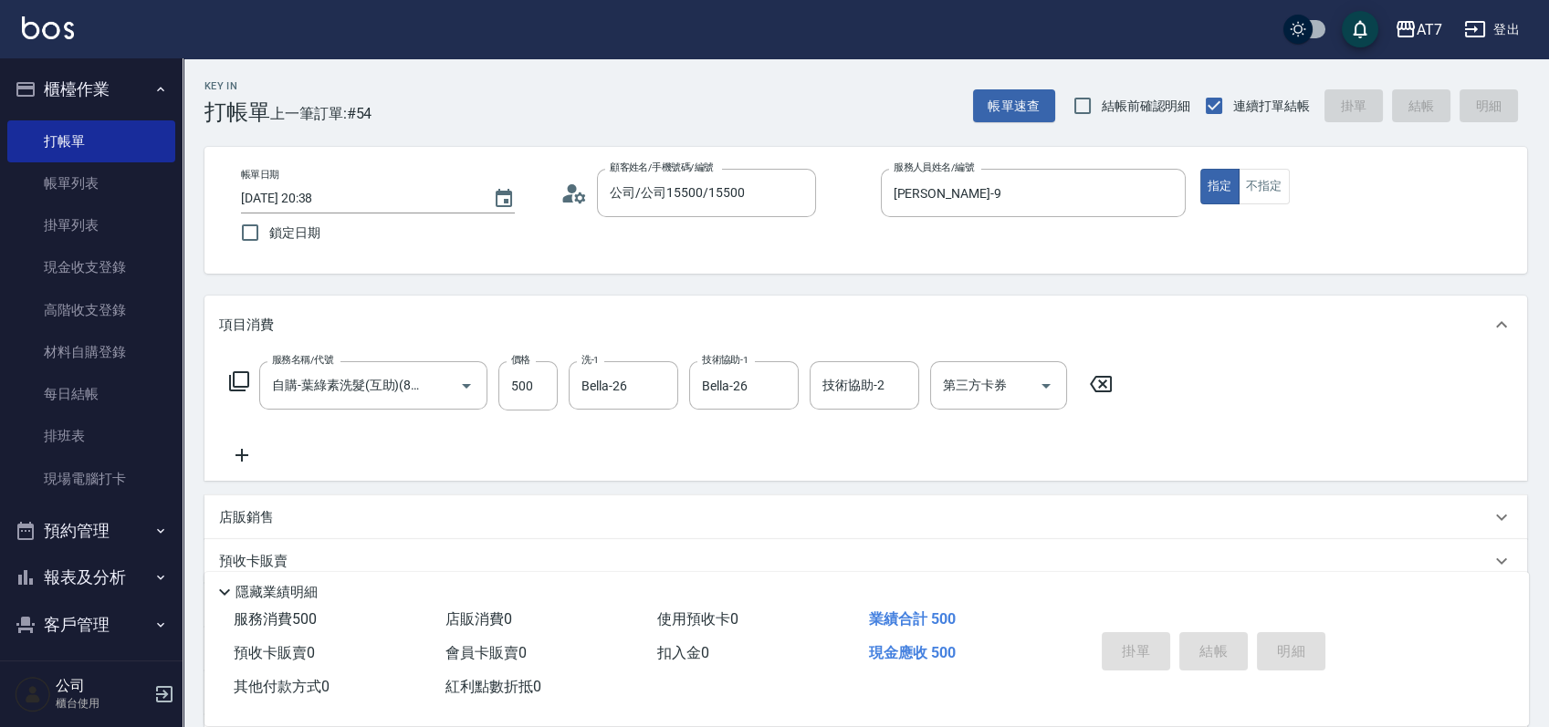
type input "2025/08/20 20:39"
type input "0"
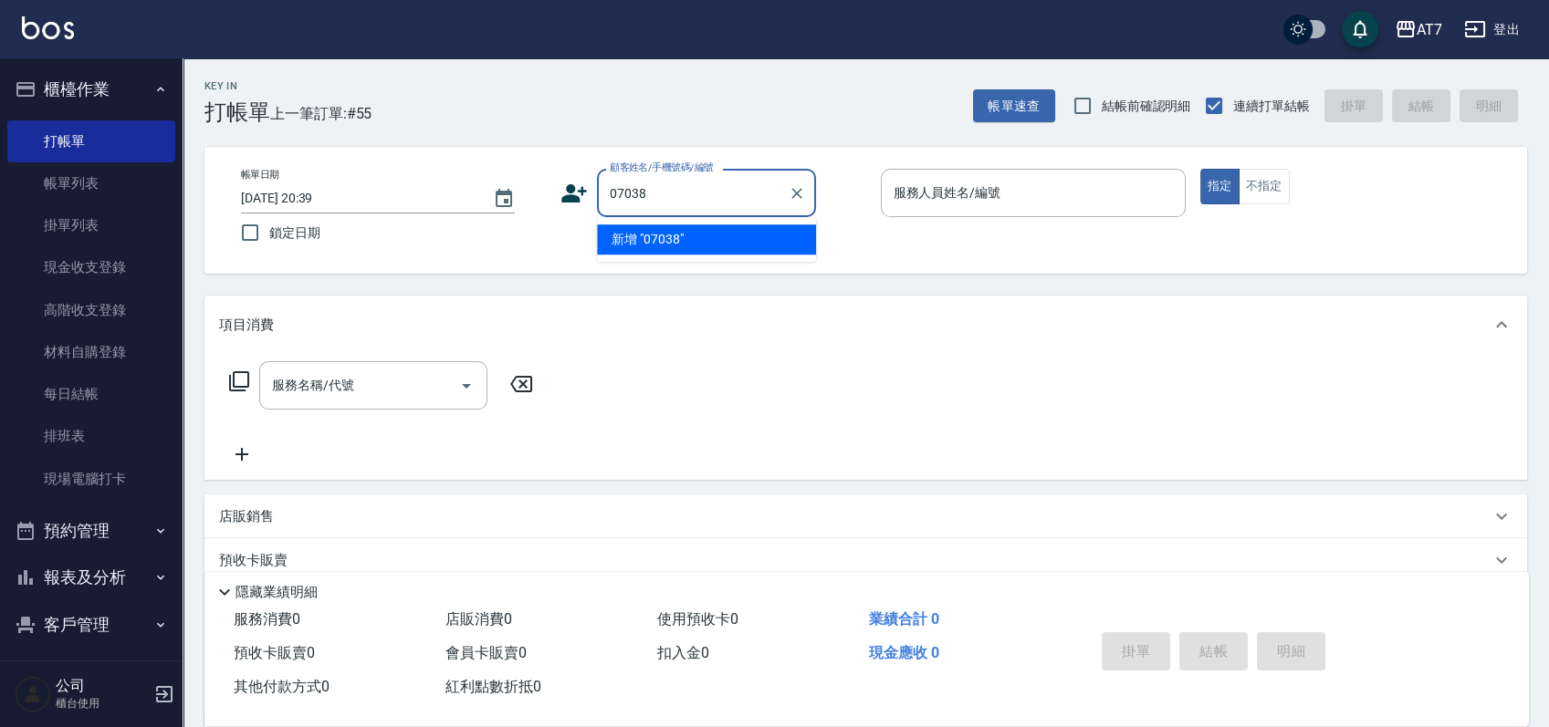
type input "07038"
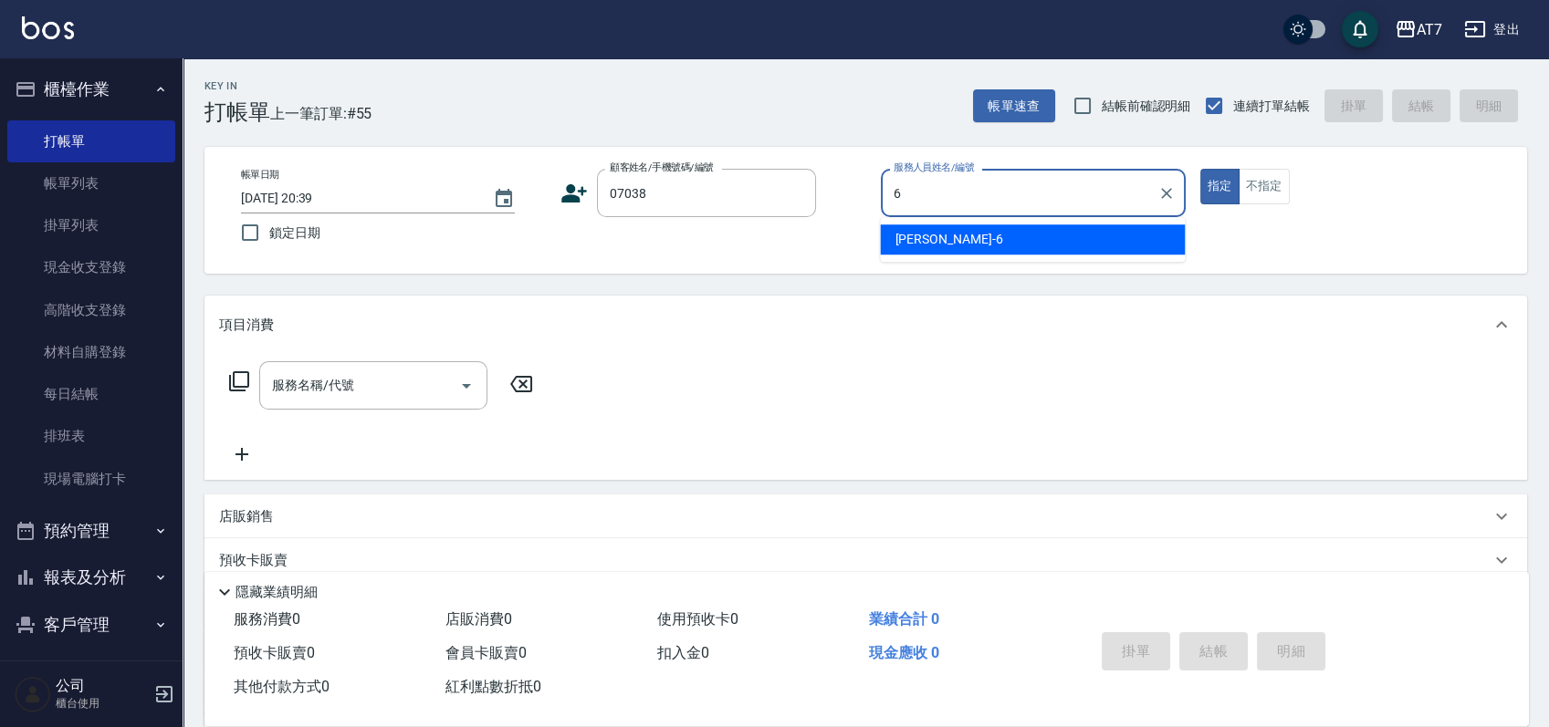
type input "杜莎莎-6"
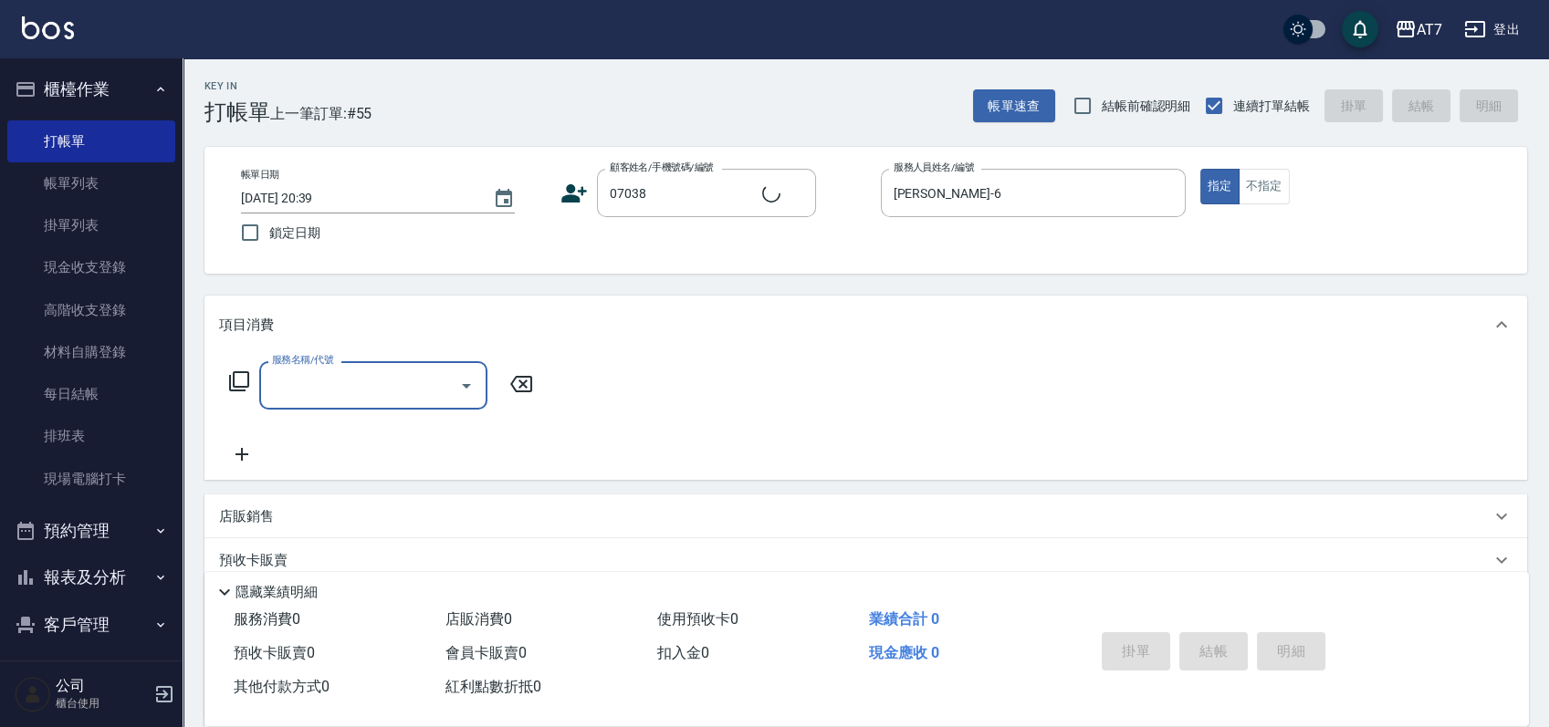
type input "公司/公司07038/07038"
click at [242, 384] on icon at bounding box center [239, 381] width 22 height 22
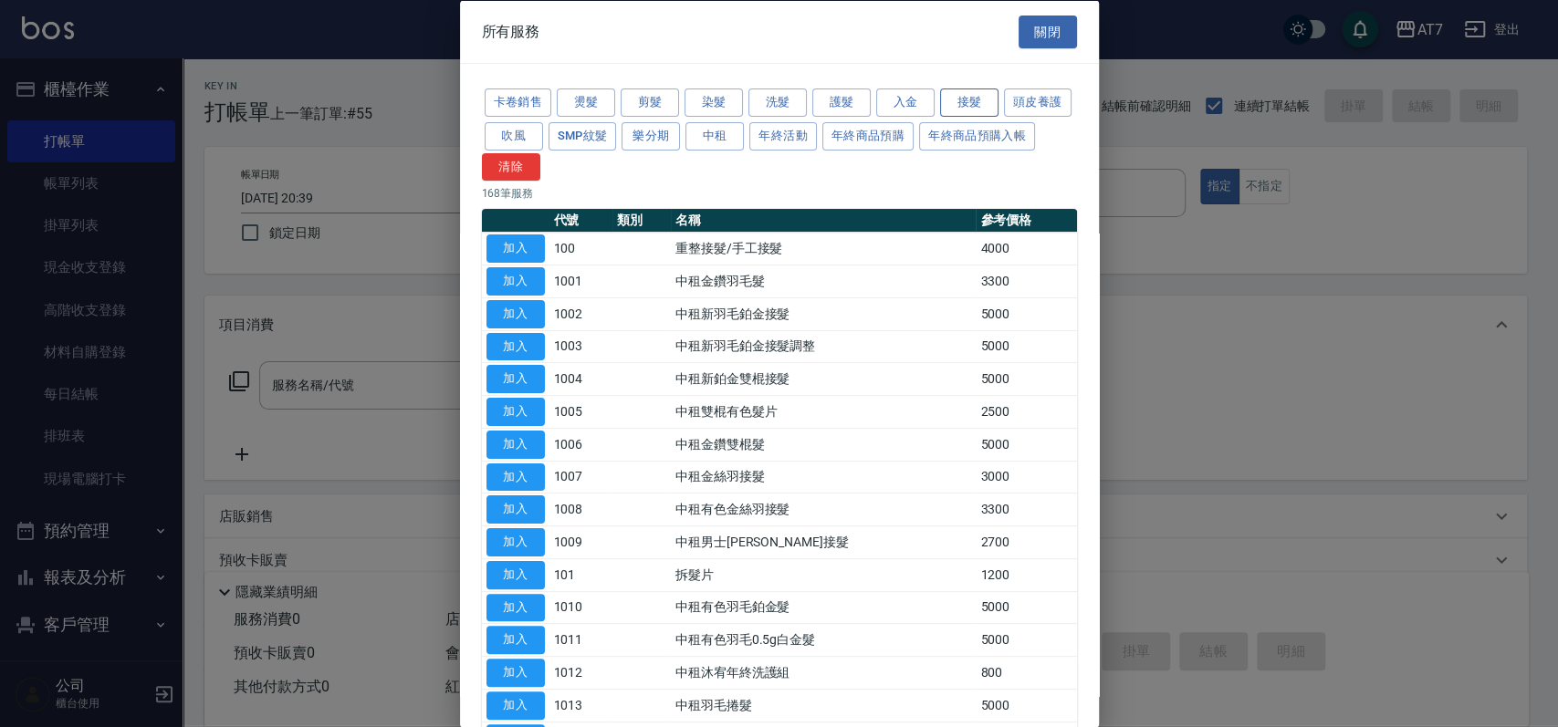
click at [972, 96] on button "接髮" at bounding box center [969, 103] width 58 height 28
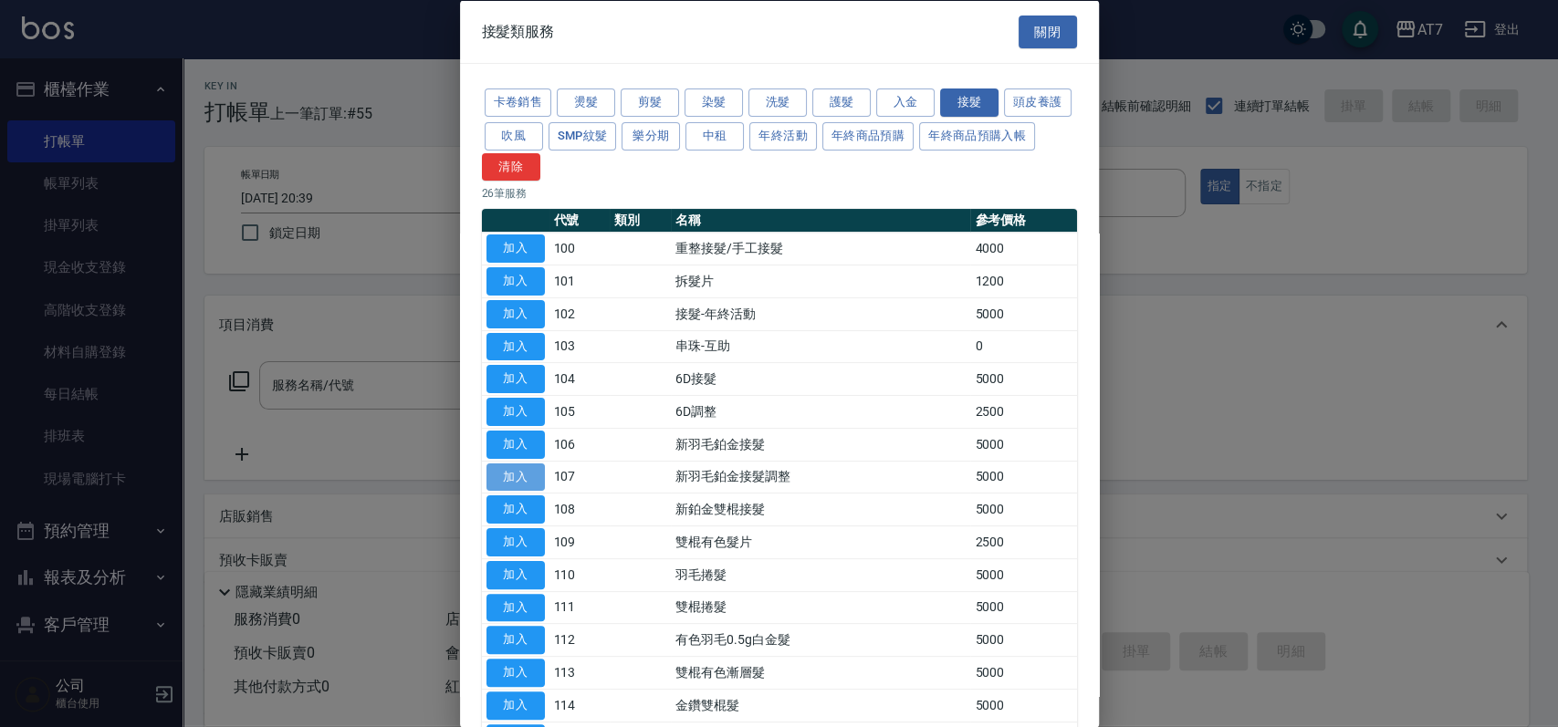
click at [540, 475] on button "加入" at bounding box center [515, 477] width 58 height 28
type input "新羽毛鉑金接髮調整(107)"
type input "500"
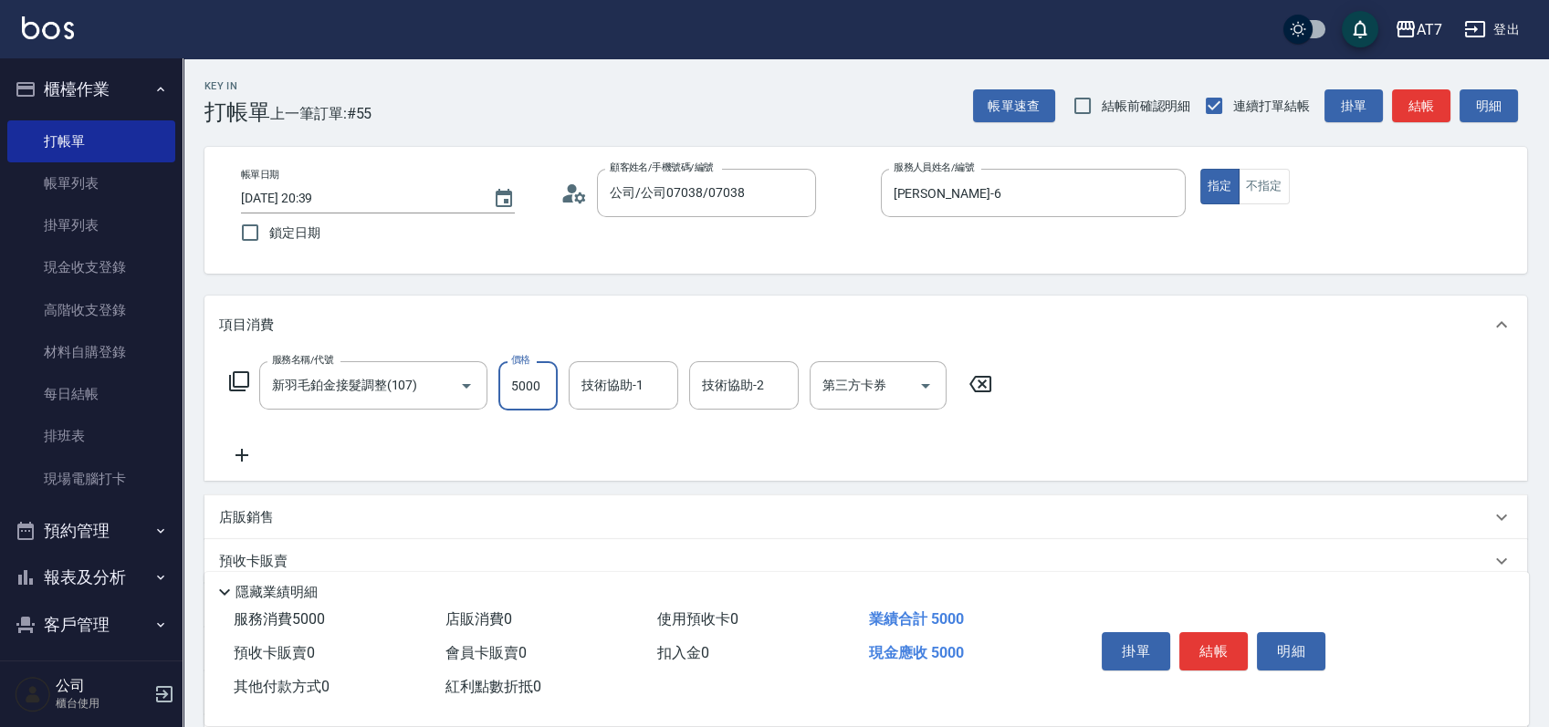
click at [506, 384] on input "5000" at bounding box center [527, 385] width 59 height 49
type input "3"
type input "0"
type input "30"
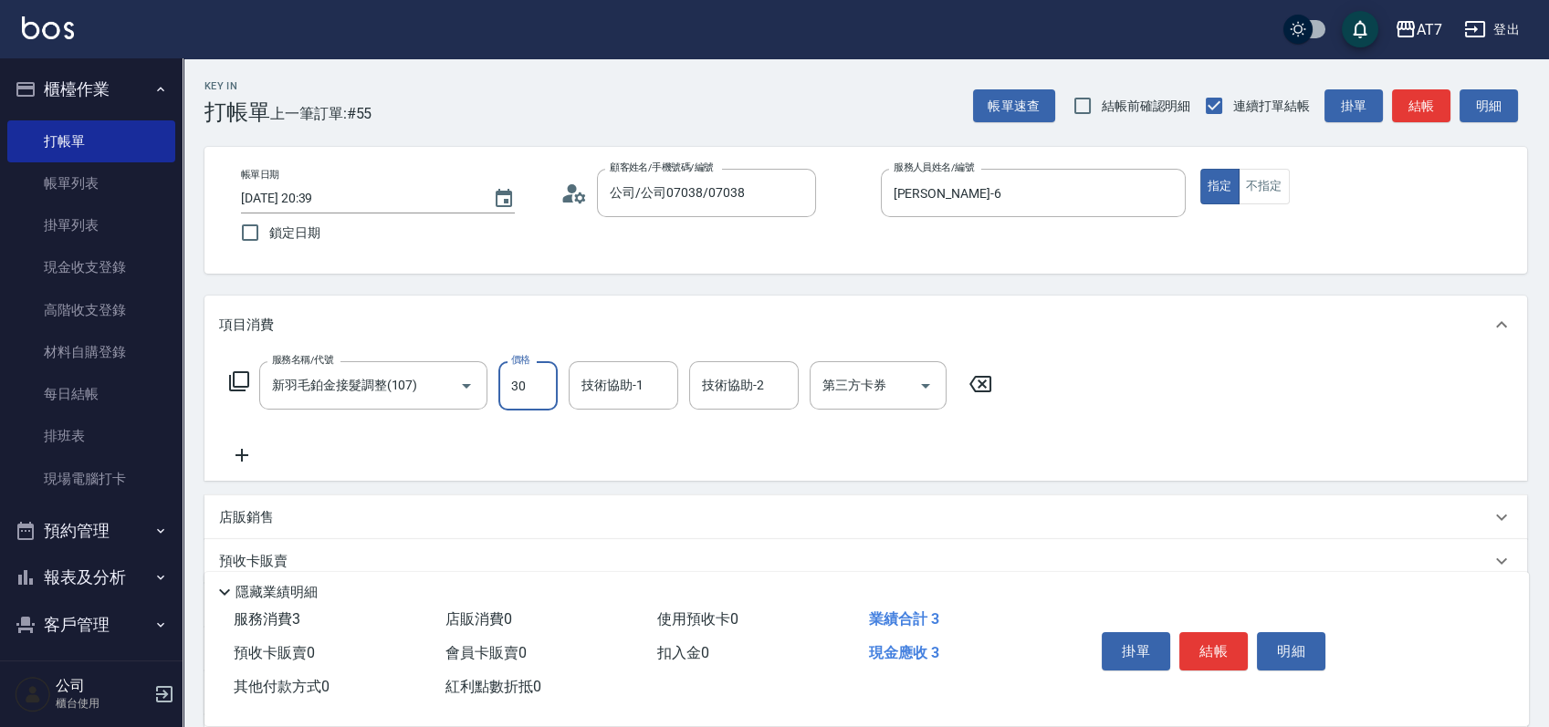
type input "300"
type input "3000"
click at [659, 388] on icon "Clear" at bounding box center [659, 386] width 18 height 18
click at [237, 381] on icon at bounding box center [239, 381] width 22 height 22
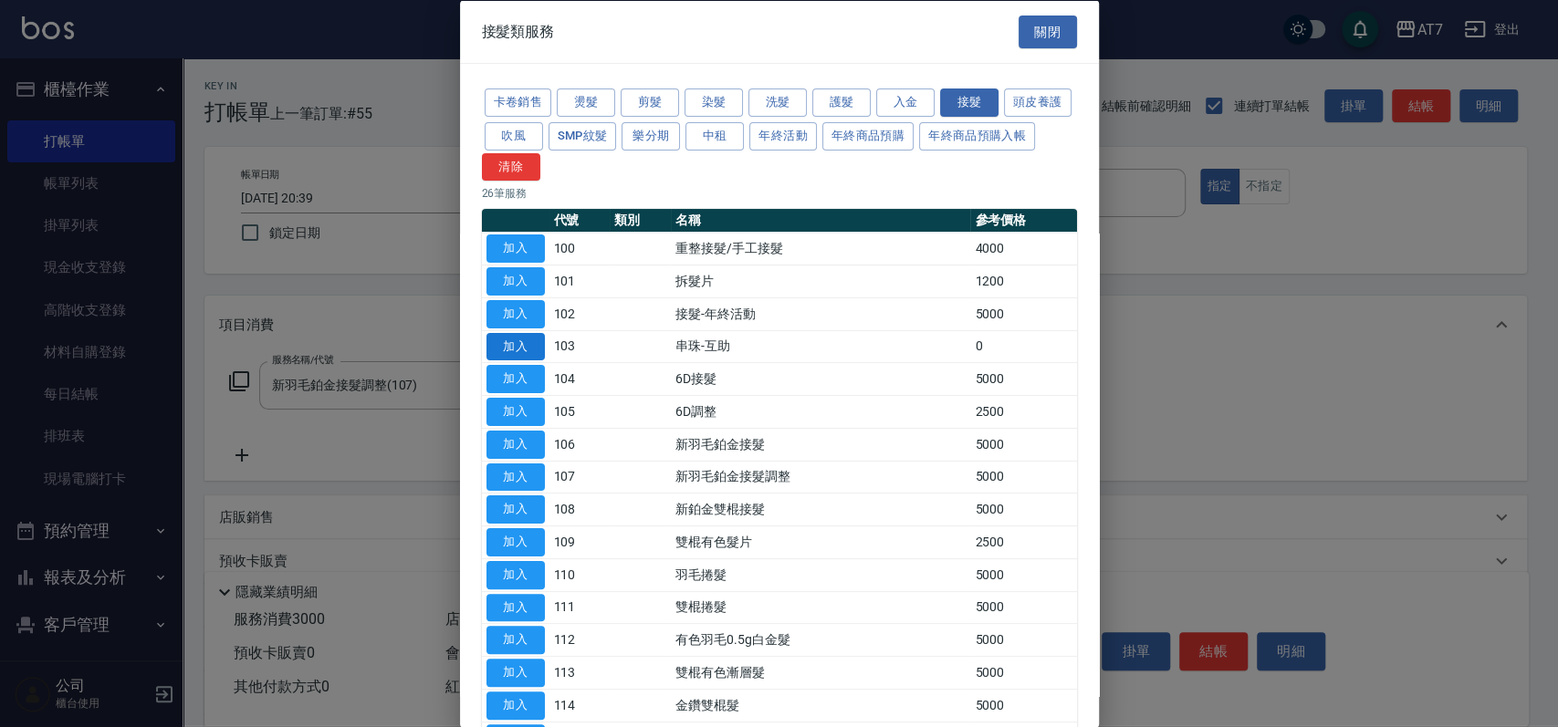
click at [516, 343] on button "加入" at bounding box center [515, 346] width 58 height 28
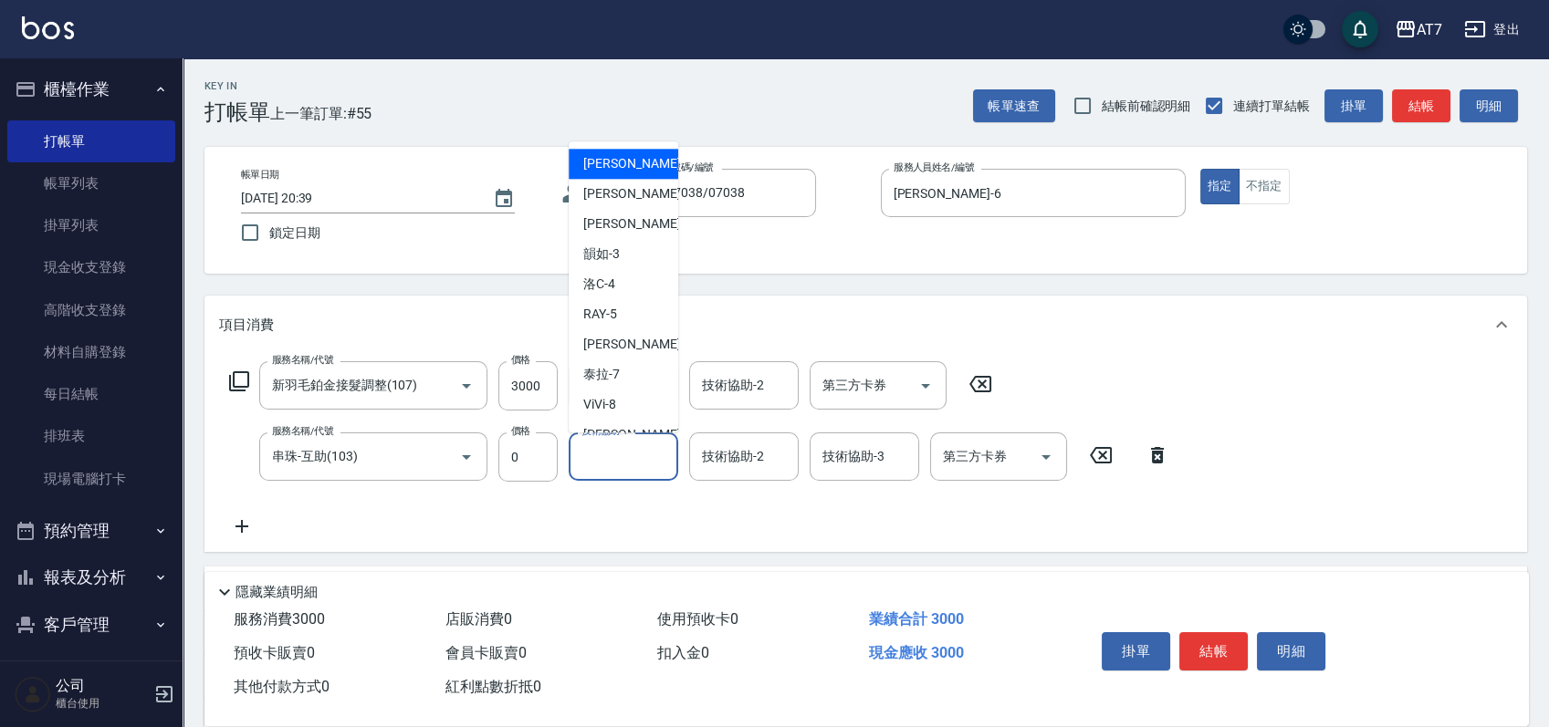
click at [614, 461] on input "技術協助-1" at bounding box center [623, 457] width 93 height 32
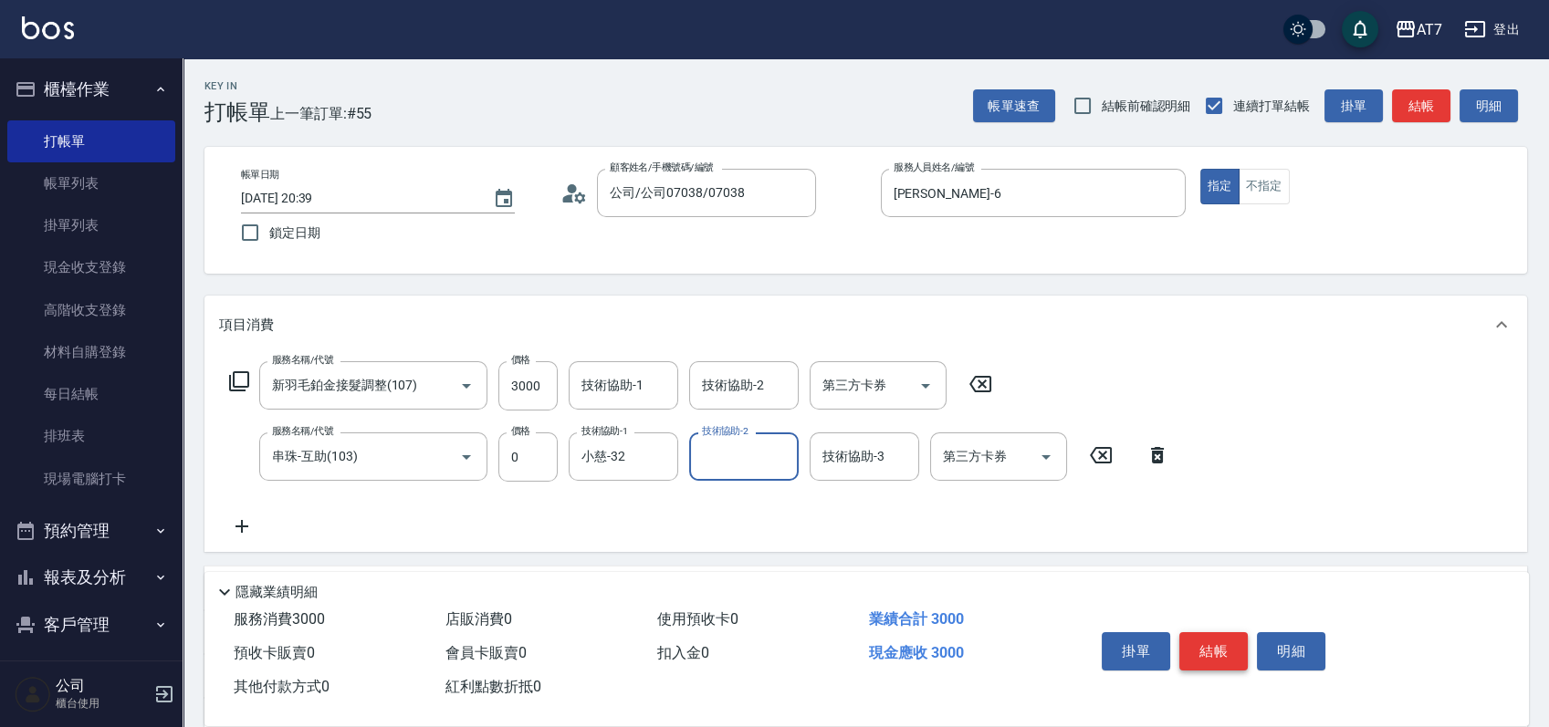
click at [1224, 651] on button "結帳" at bounding box center [1213, 651] width 68 height 38
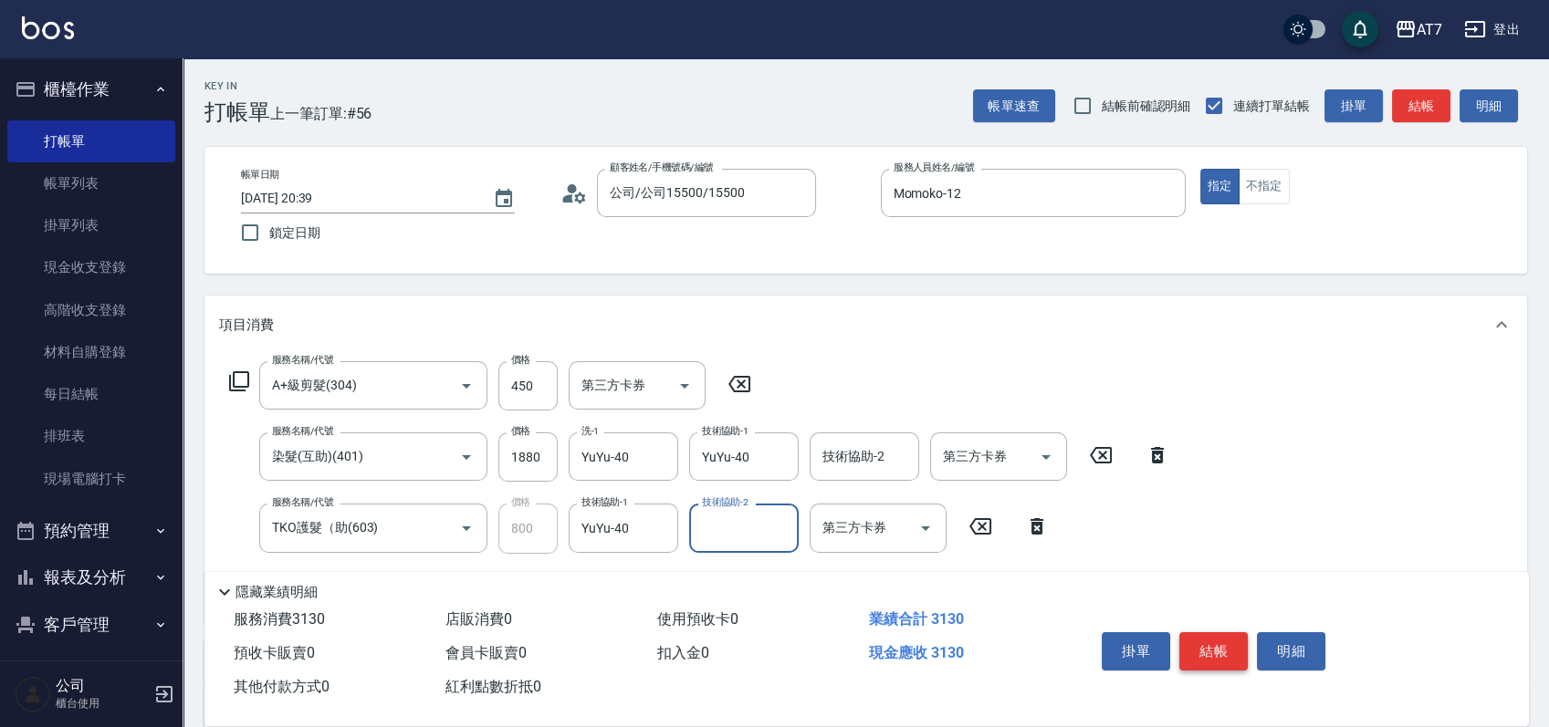
scroll to position [346, 0]
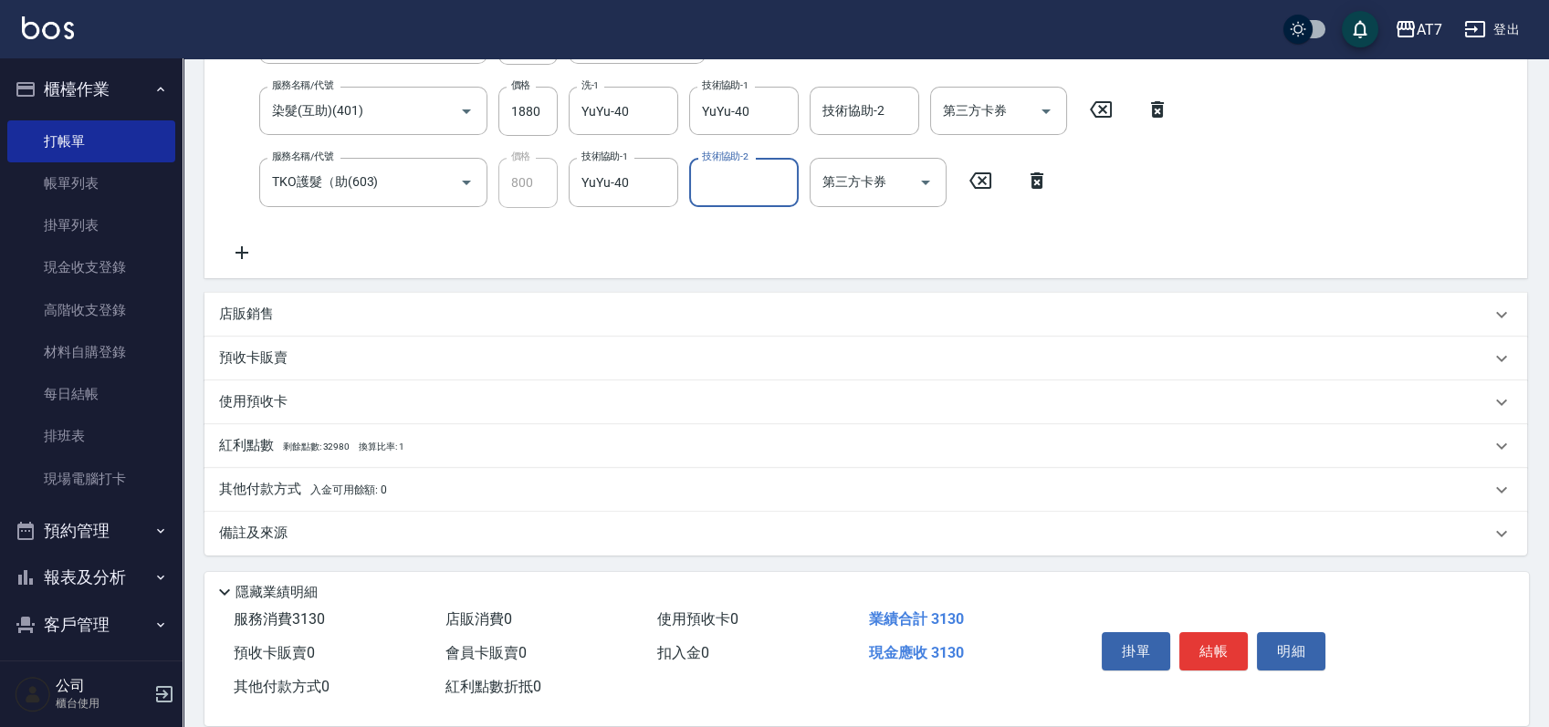
click at [958, 300] on div "店販銷售" at bounding box center [865, 315] width 1322 height 44
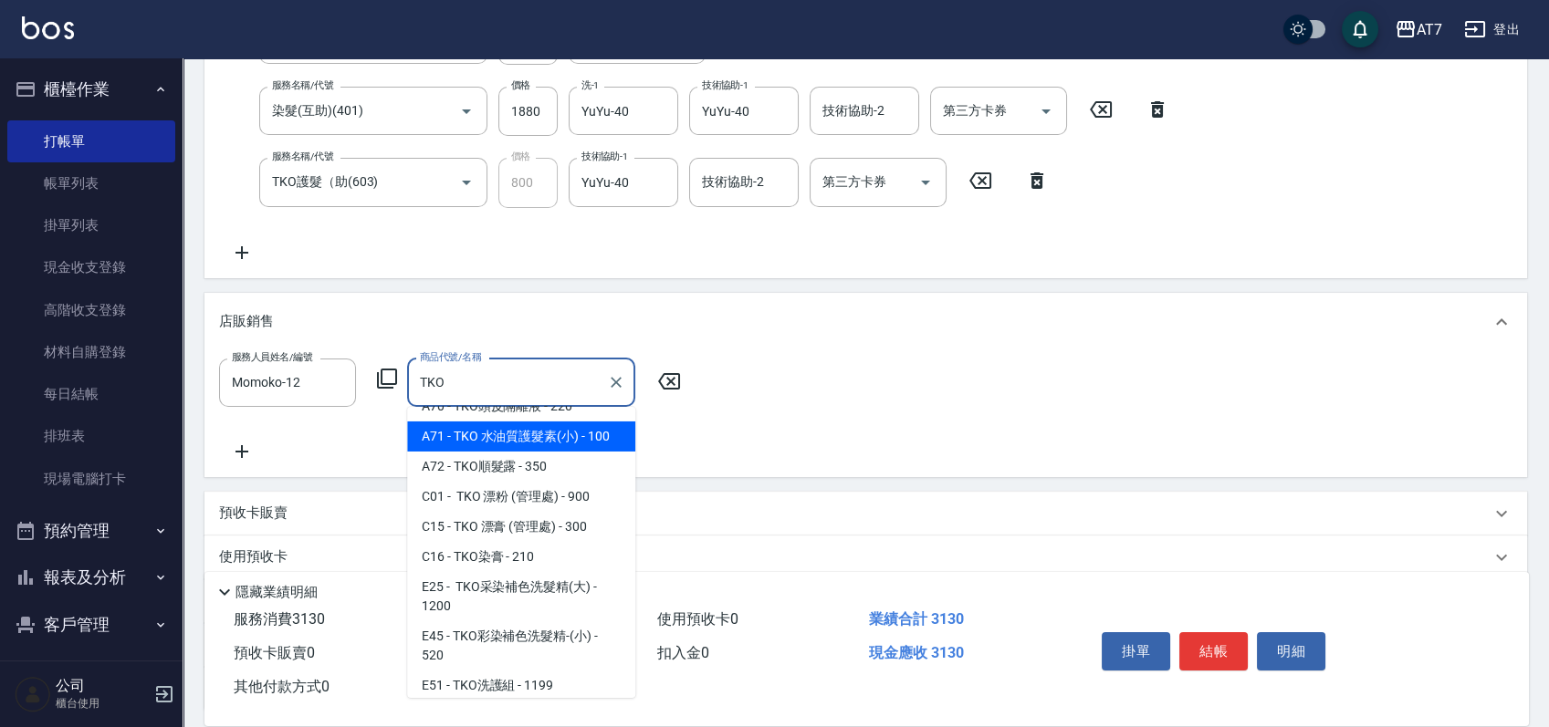
scroll to position [121, 0]
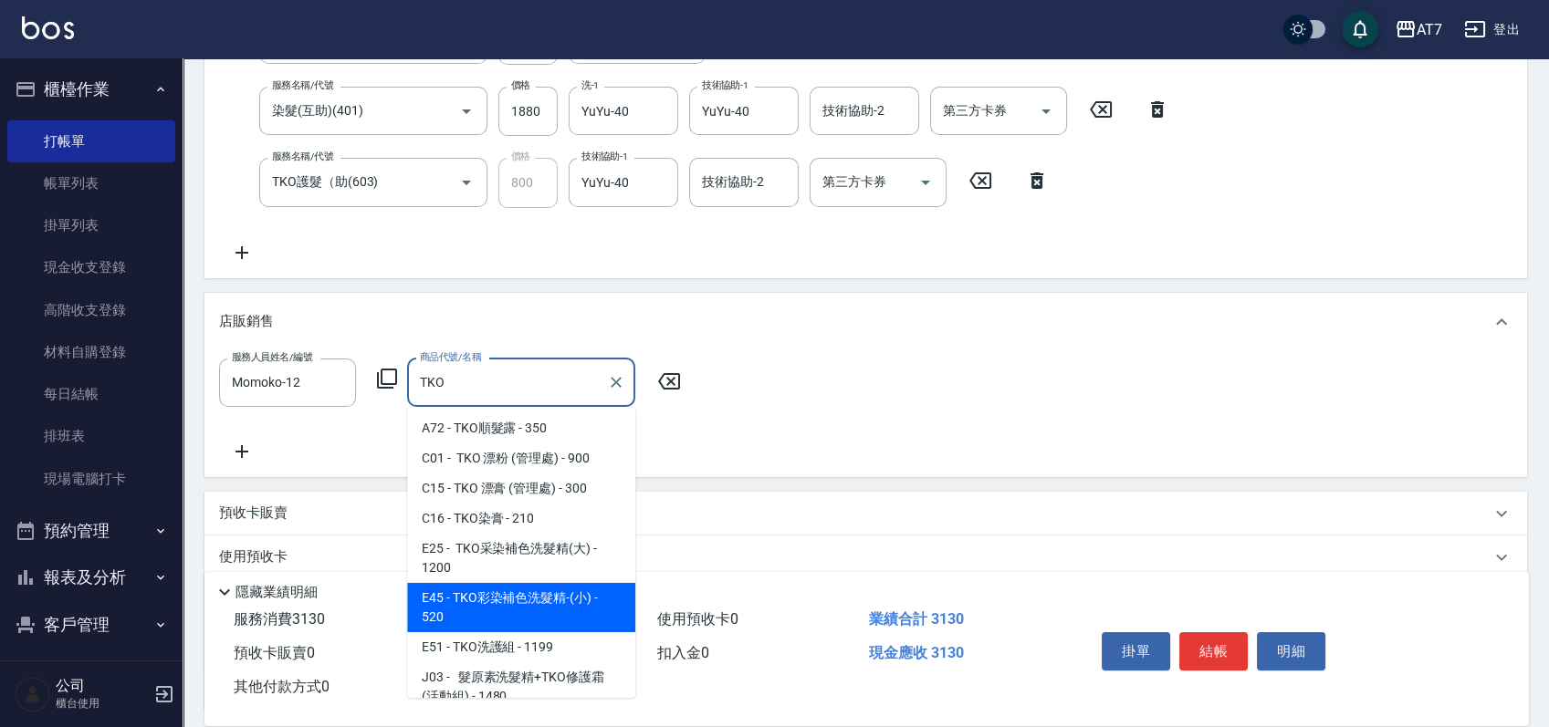
click at [549, 595] on span "E45 - TKO彩染補色洗髮精-(小) - 520" at bounding box center [521, 607] width 228 height 49
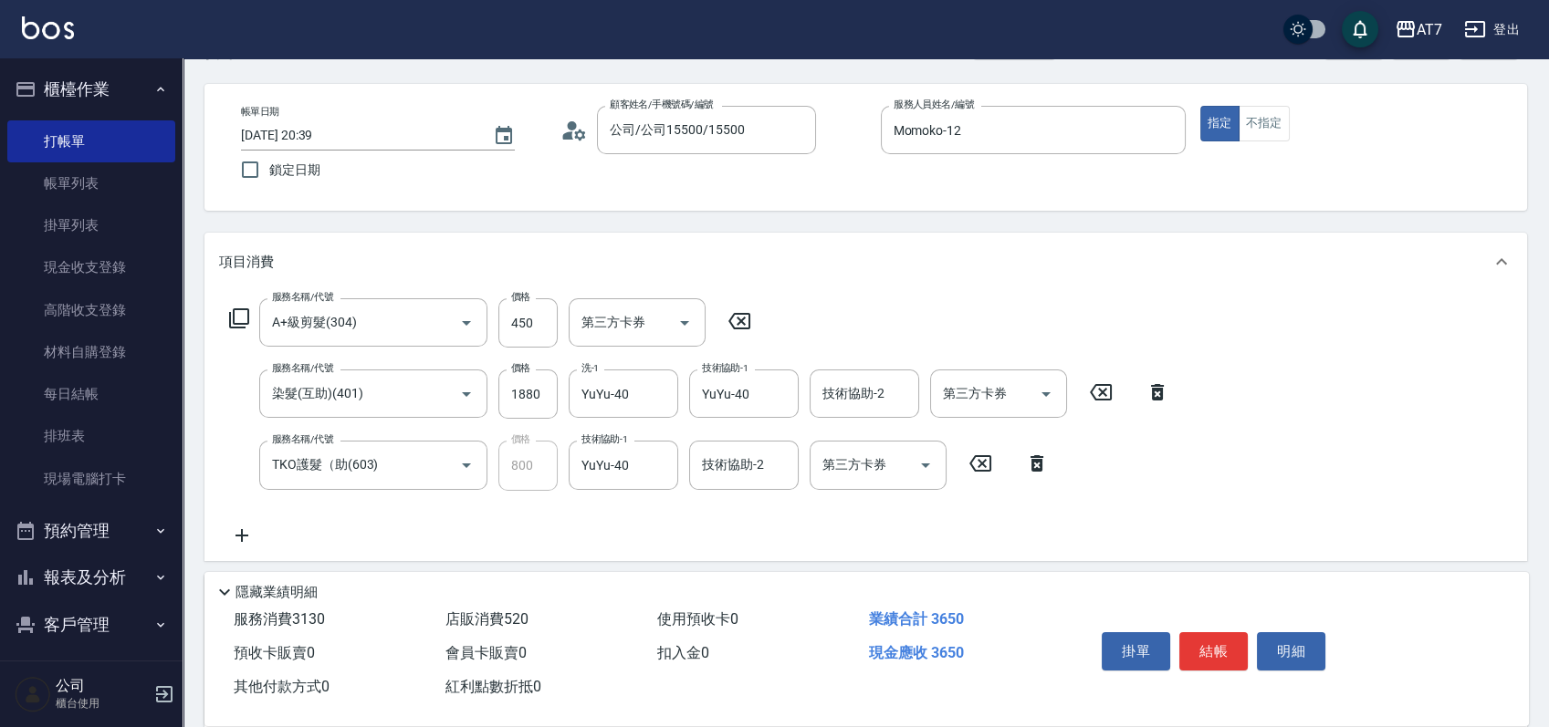
scroll to position [0, 0]
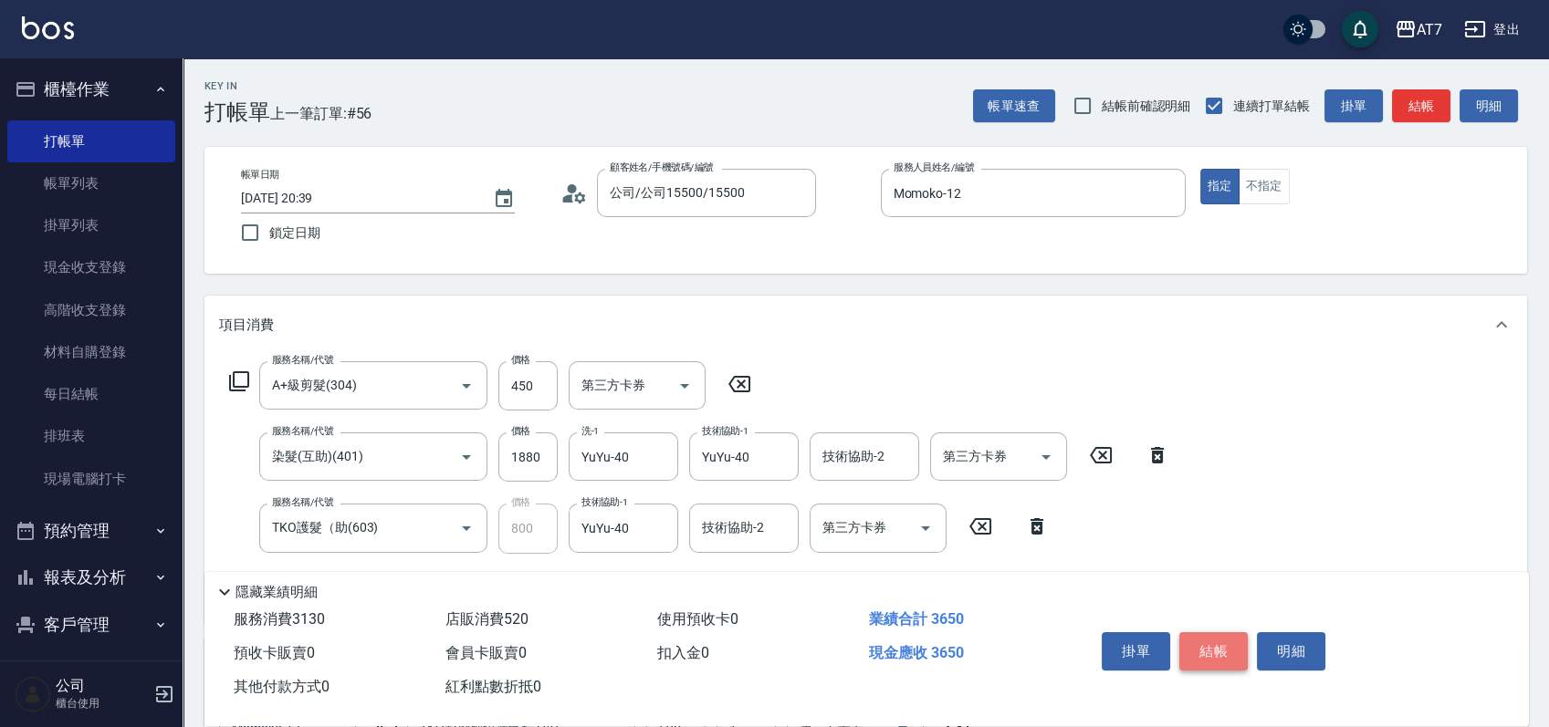
click at [1220, 653] on button "結帳" at bounding box center [1213, 651] width 68 height 38
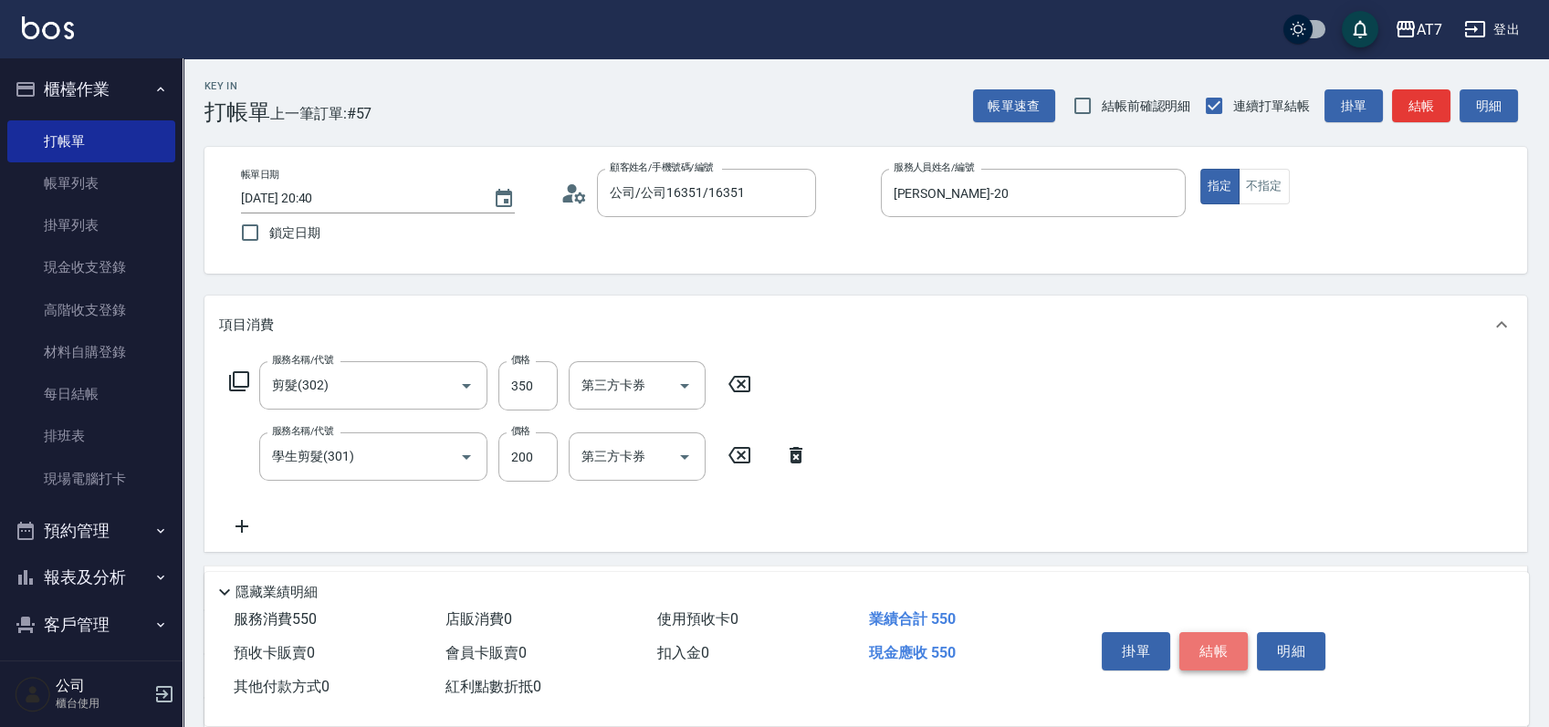
click at [1219, 654] on button "結帳" at bounding box center [1213, 651] width 68 height 38
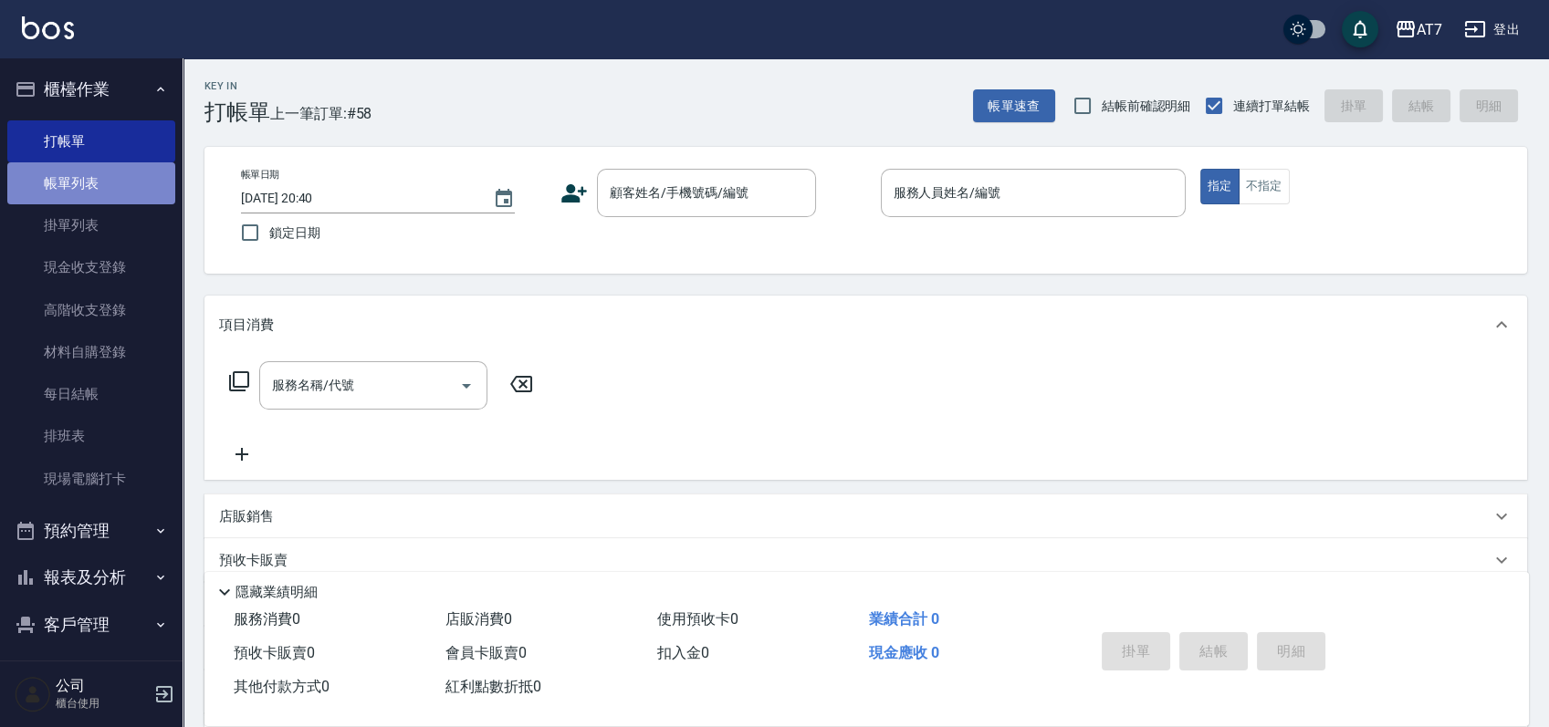
click at [107, 180] on link "帳單列表" at bounding box center [91, 183] width 168 height 42
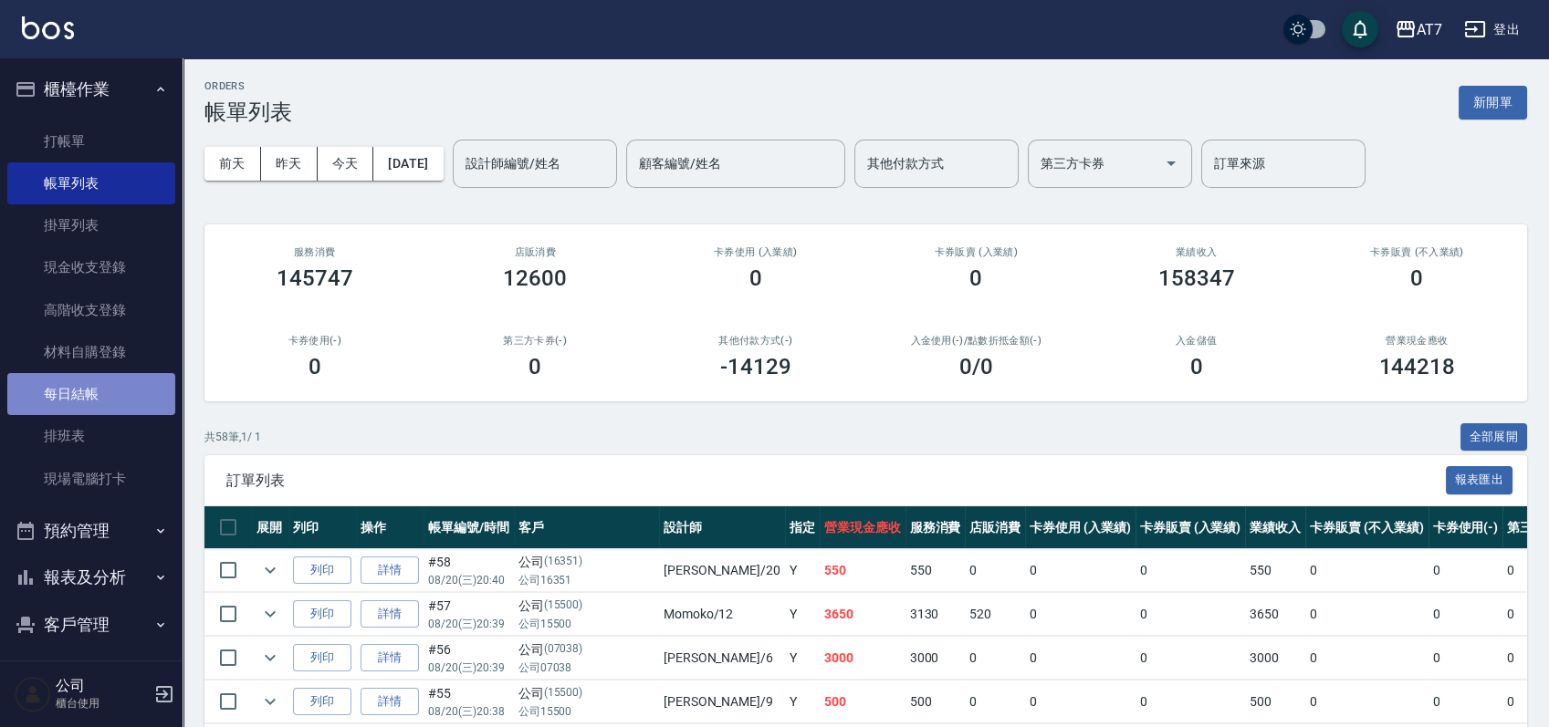
click at [105, 385] on link "每日結帳" at bounding box center [91, 394] width 168 height 42
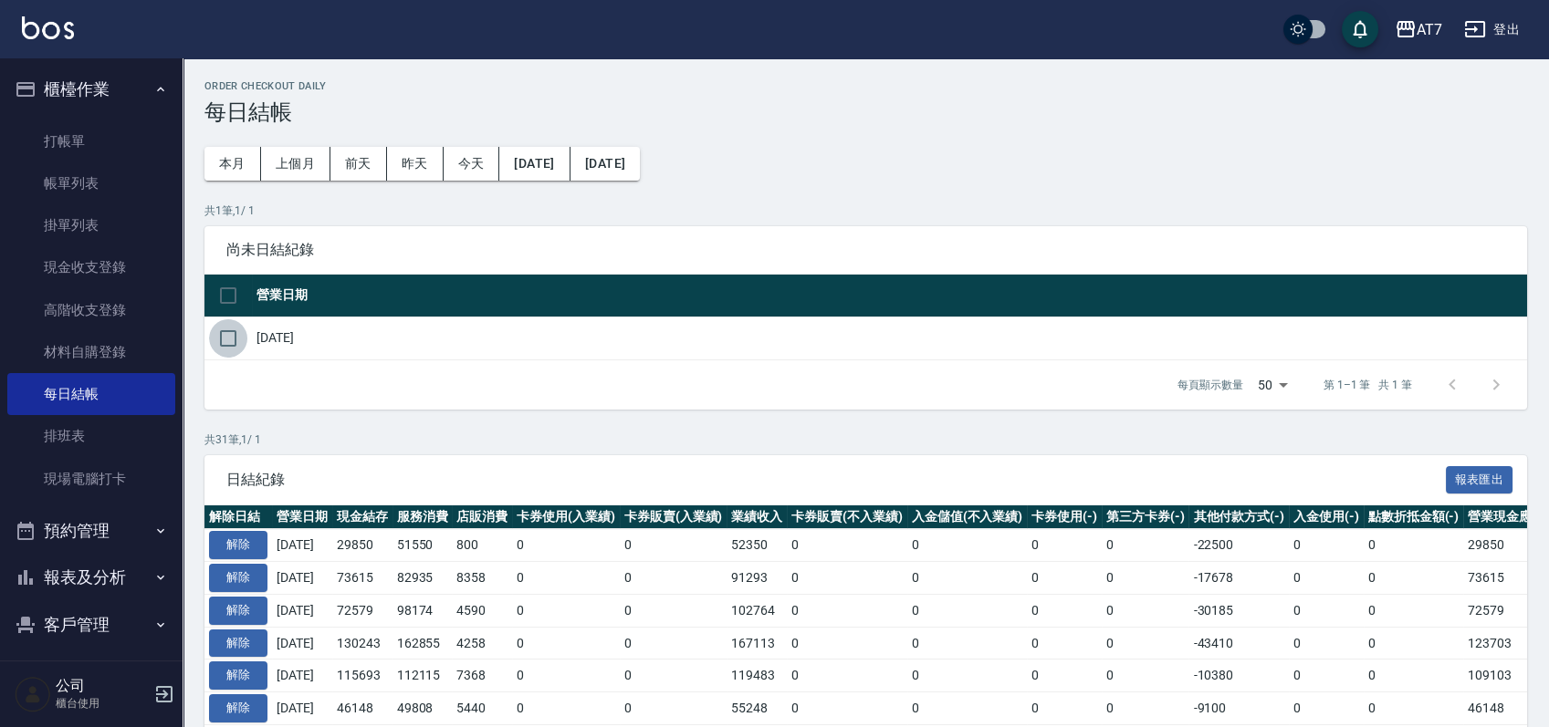
click at [235, 337] on input "checkbox" at bounding box center [228, 338] width 38 height 38
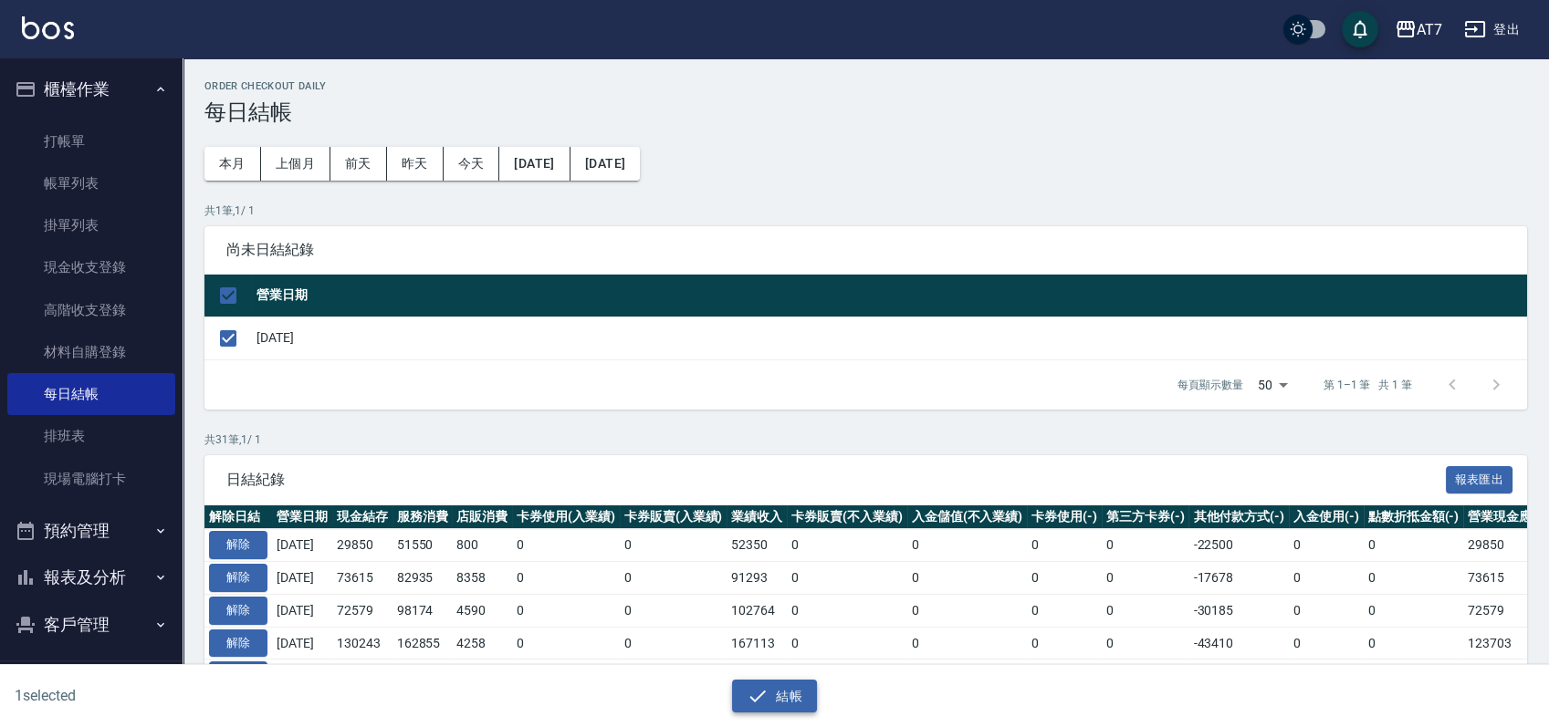
click at [772, 687] on button "結帳" at bounding box center [774, 697] width 85 height 34
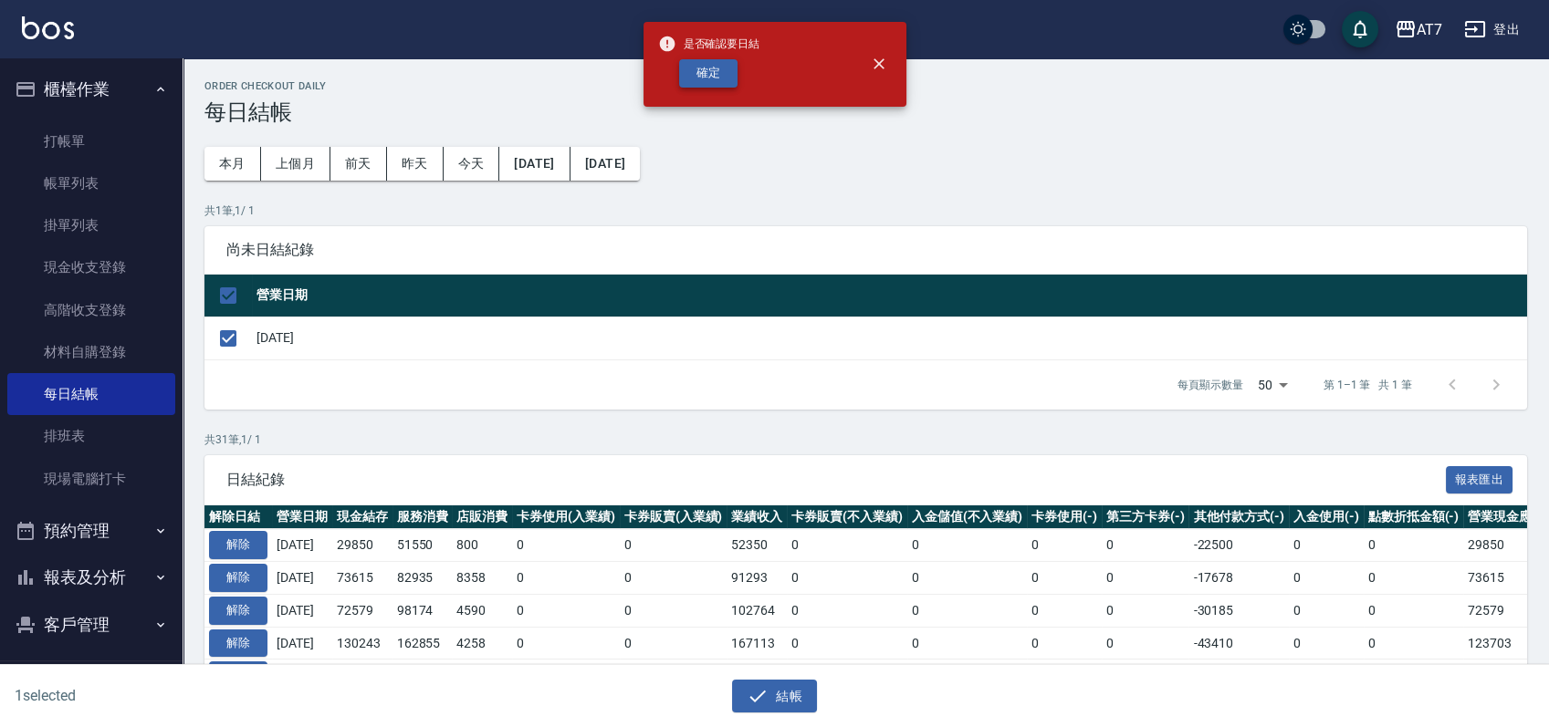
click at [703, 72] on button "確定" at bounding box center [708, 73] width 58 height 28
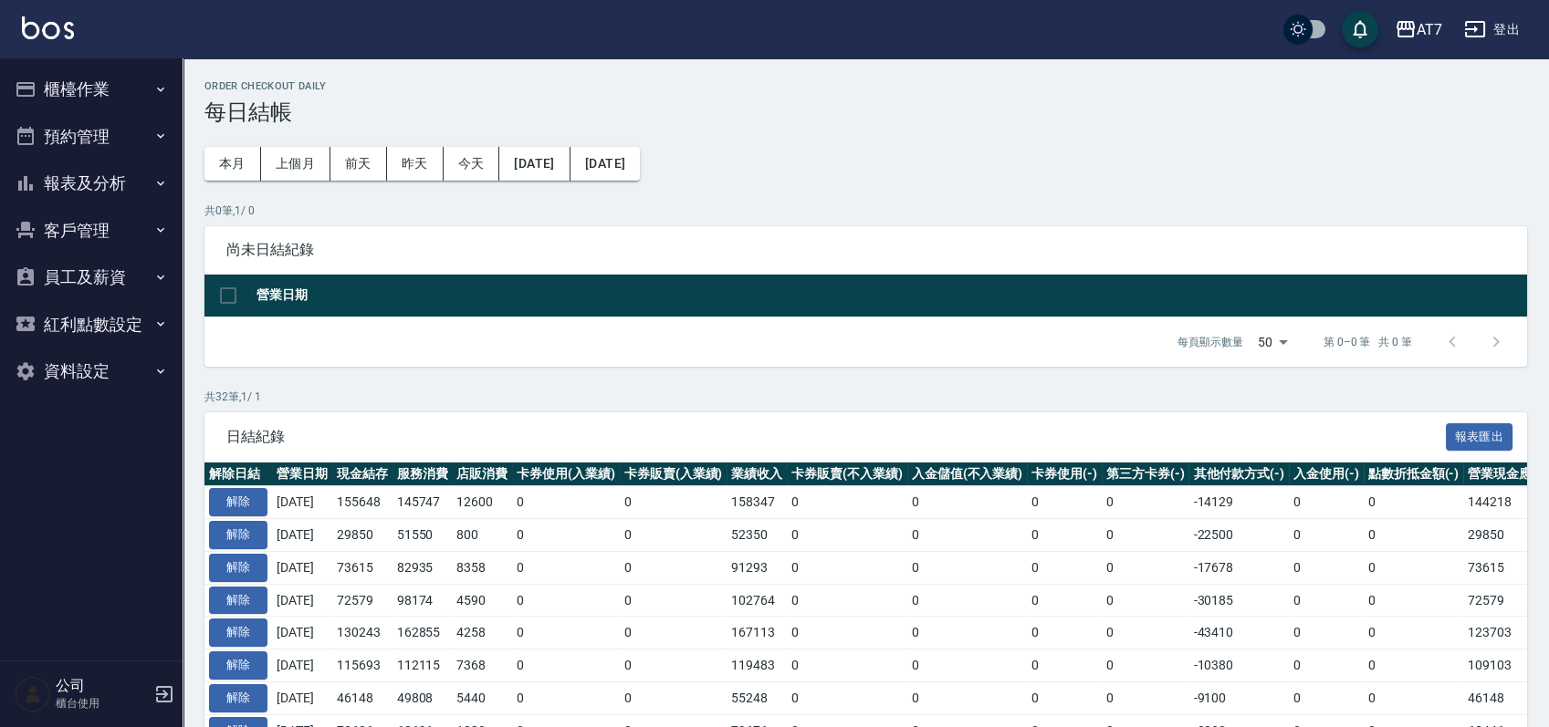
click at [113, 199] on button "報表及分析" at bounding box center [91, 183] width 168 height 47
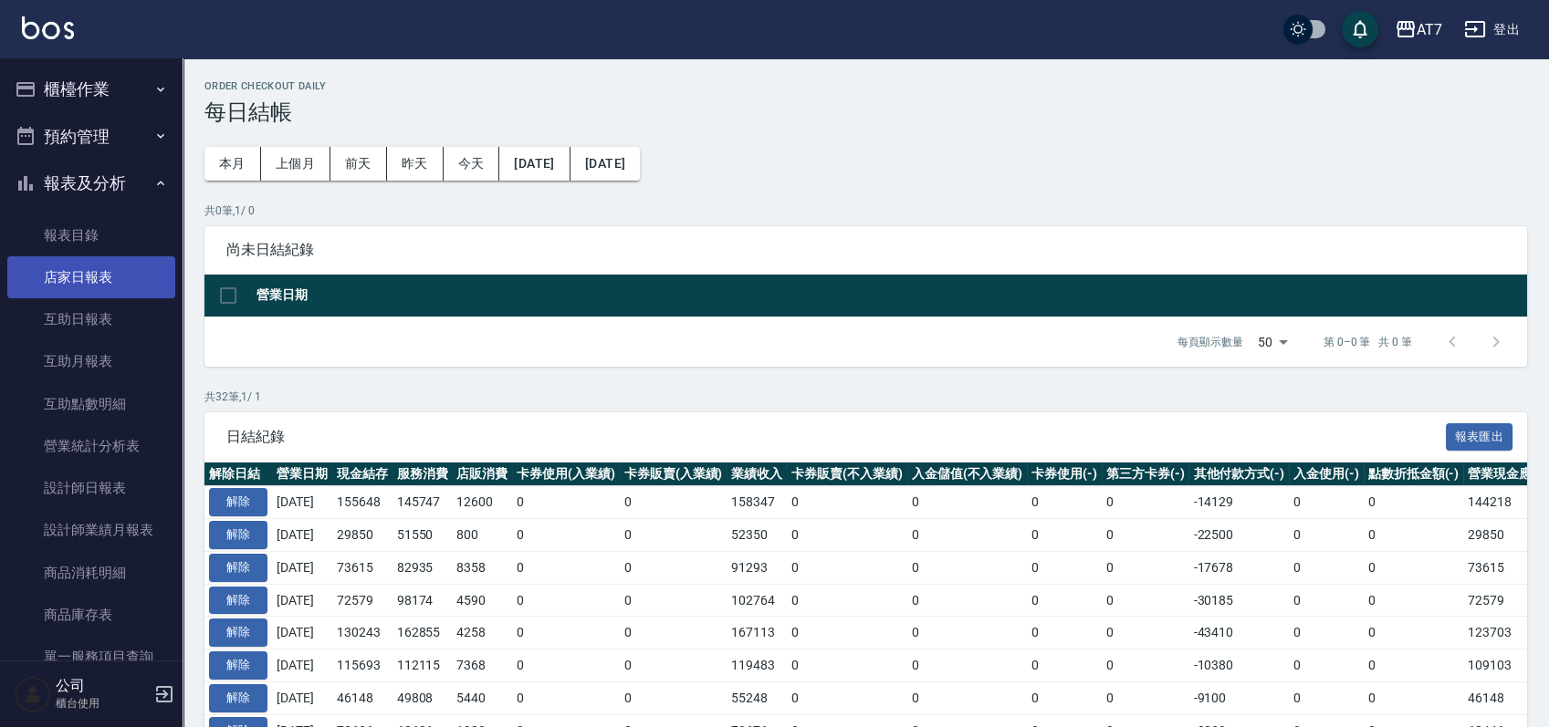
click at [103, 266] on link "店家日報表" at bounding box center [91, 277] width 168 height 42
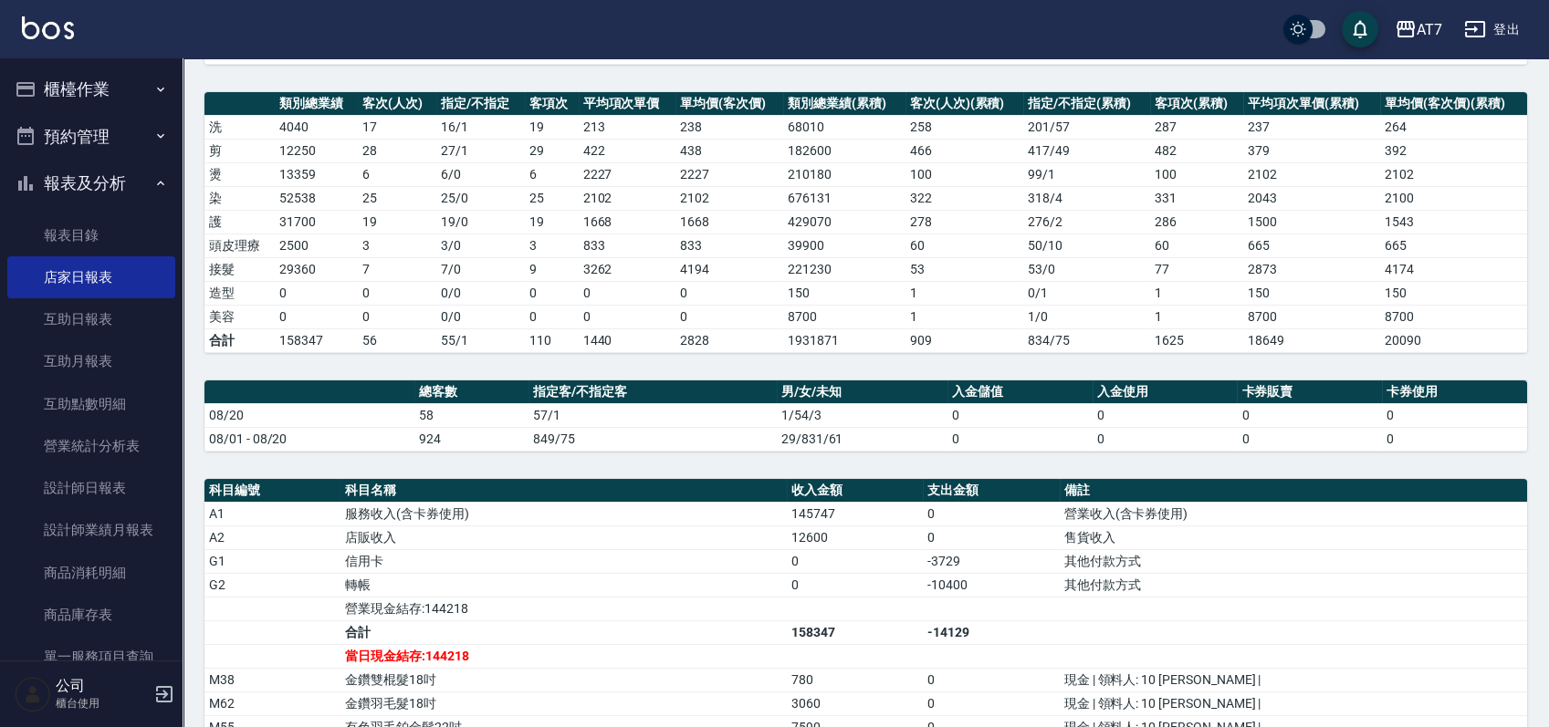
scroll to position [365, 0]
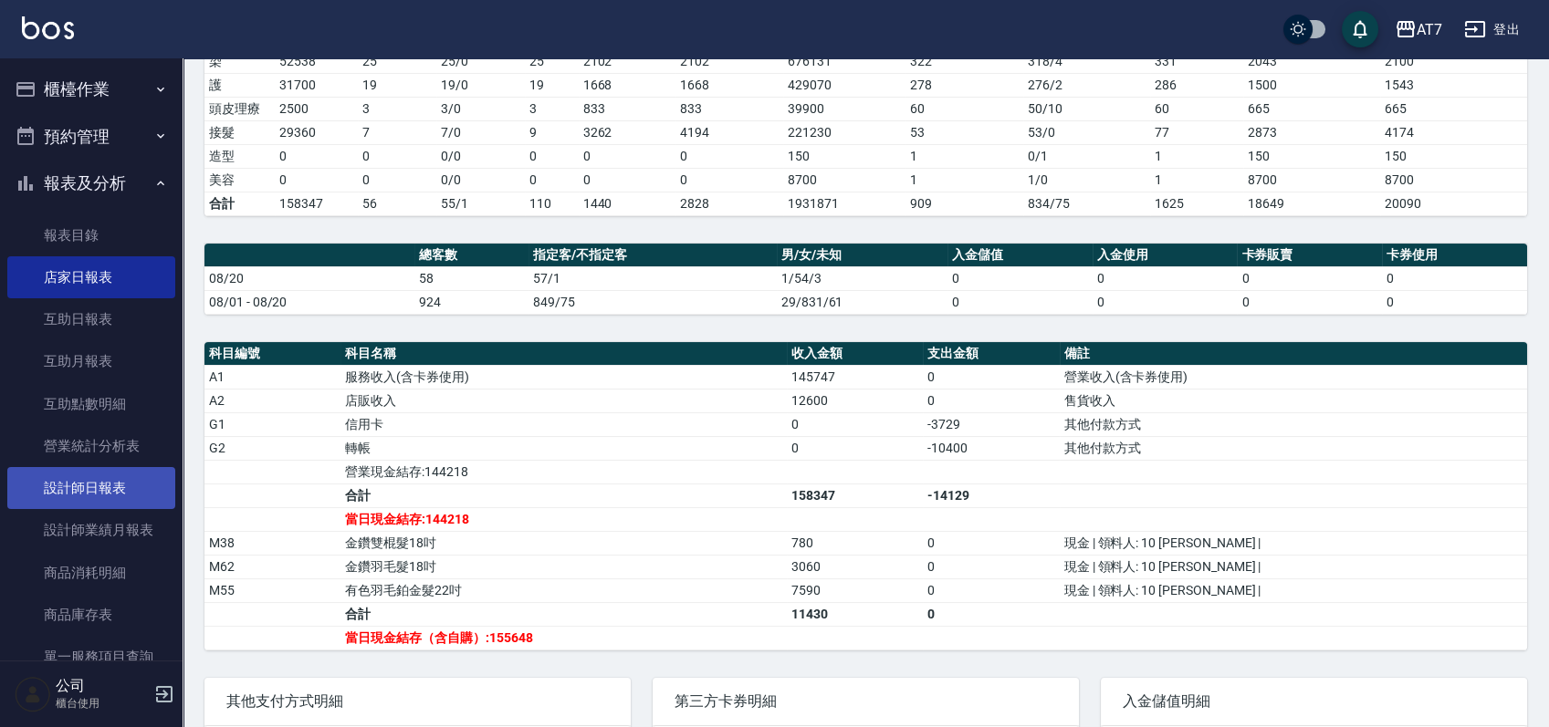
click at [101, 496] on link "設計師日報表" at bounding box center [91, 488] width 168 height 42
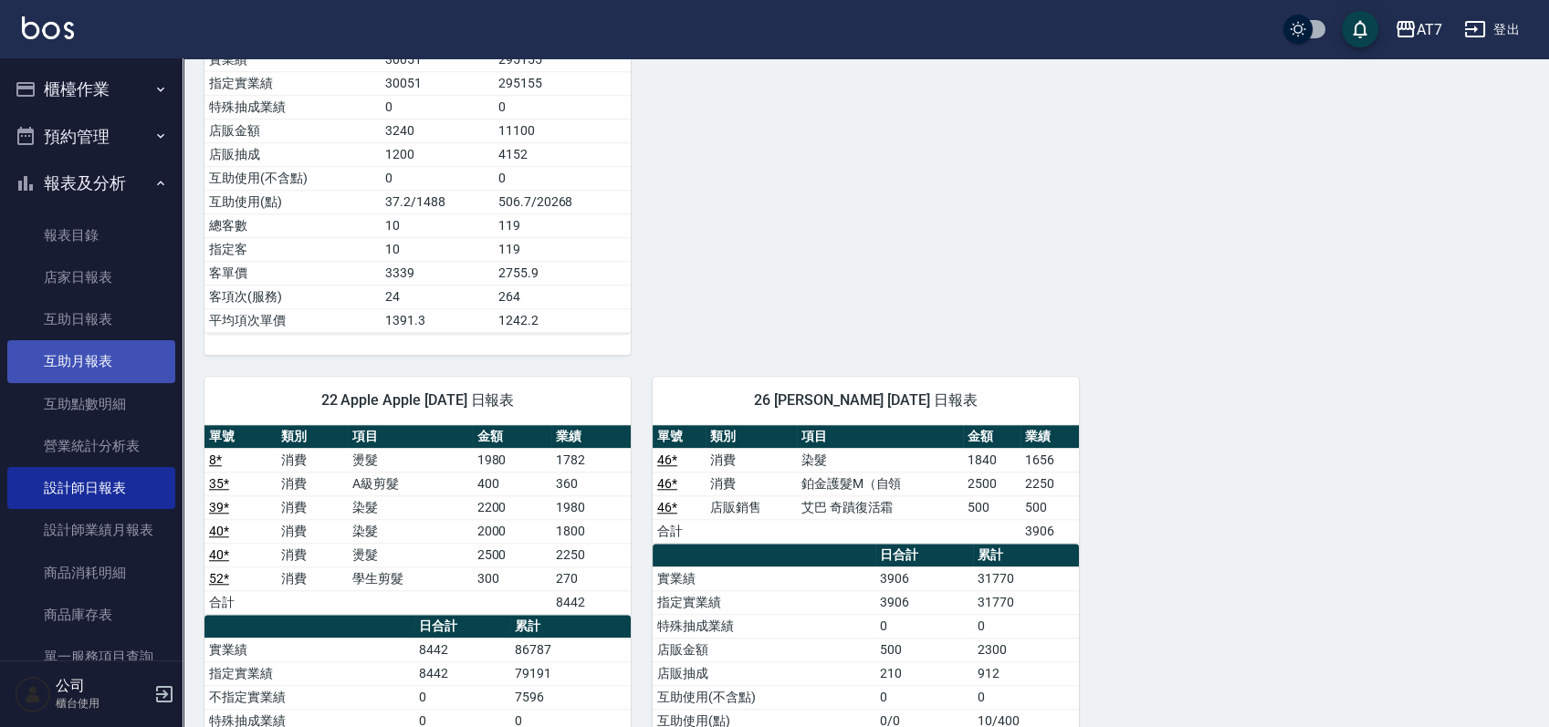
scroll to position [3251, 0]
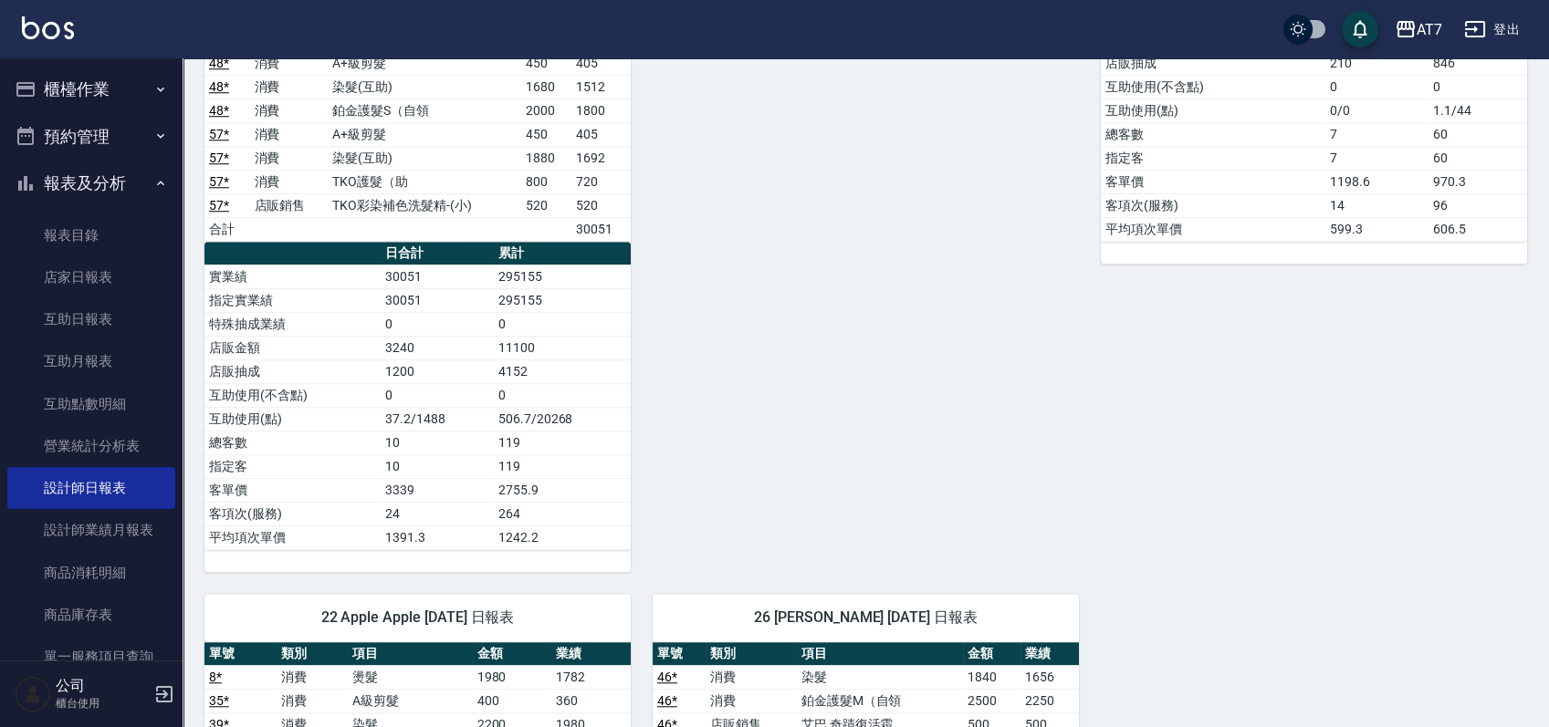
click at [115, 73] on button "櫃檯作業" at bounding box center [91, 89] width 168 height 47
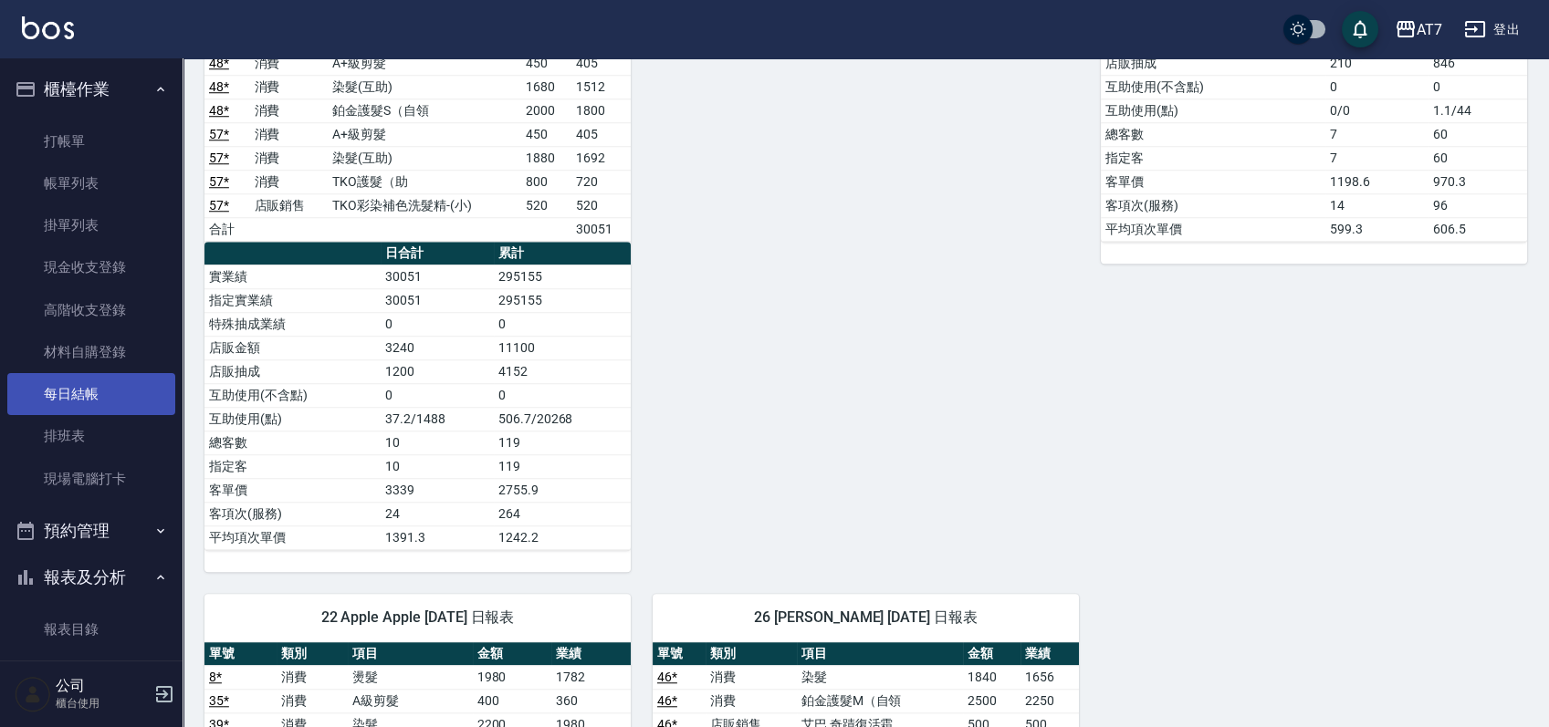
click at [89, 388] on link "每日結帳" at bounding box center [91, 394] width 168 height 42
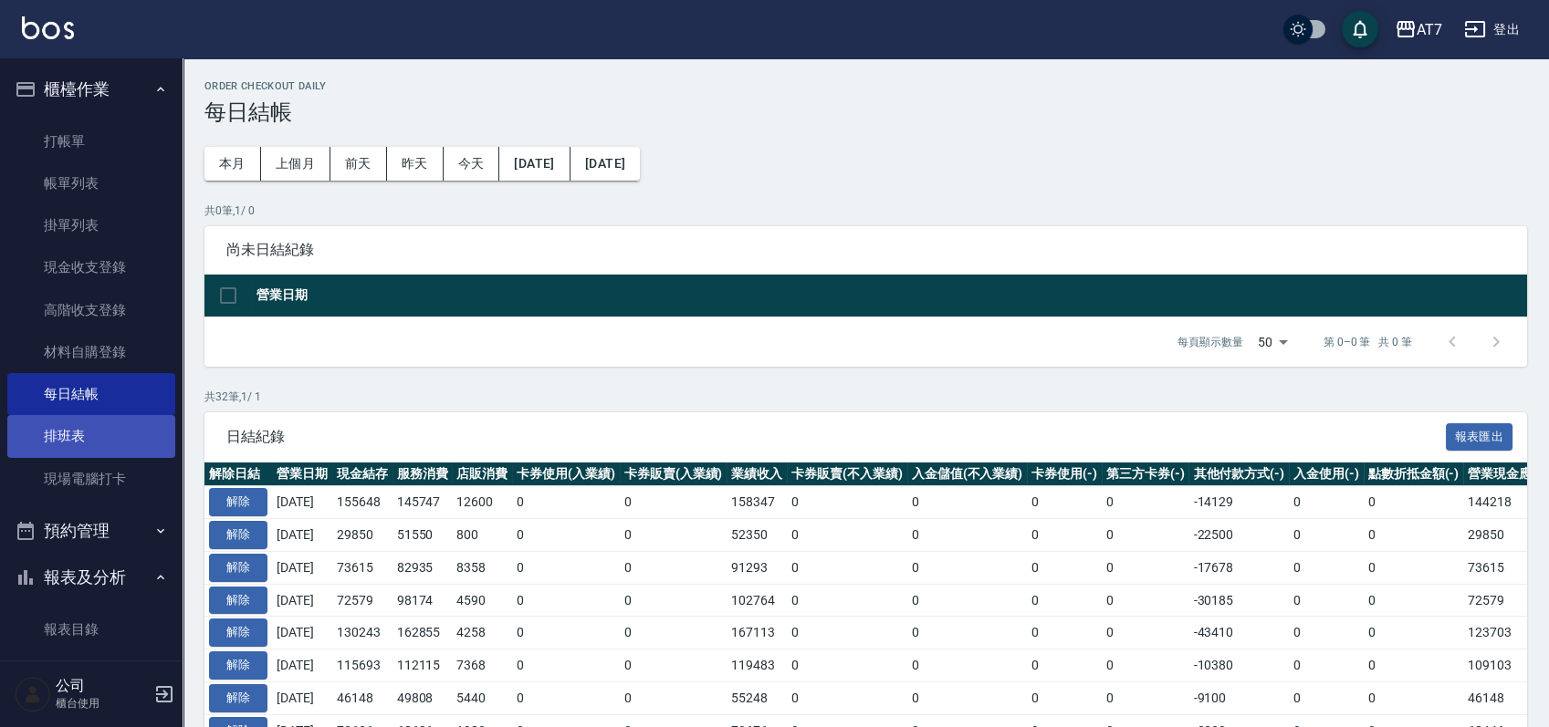
scroll to position [243, 0]
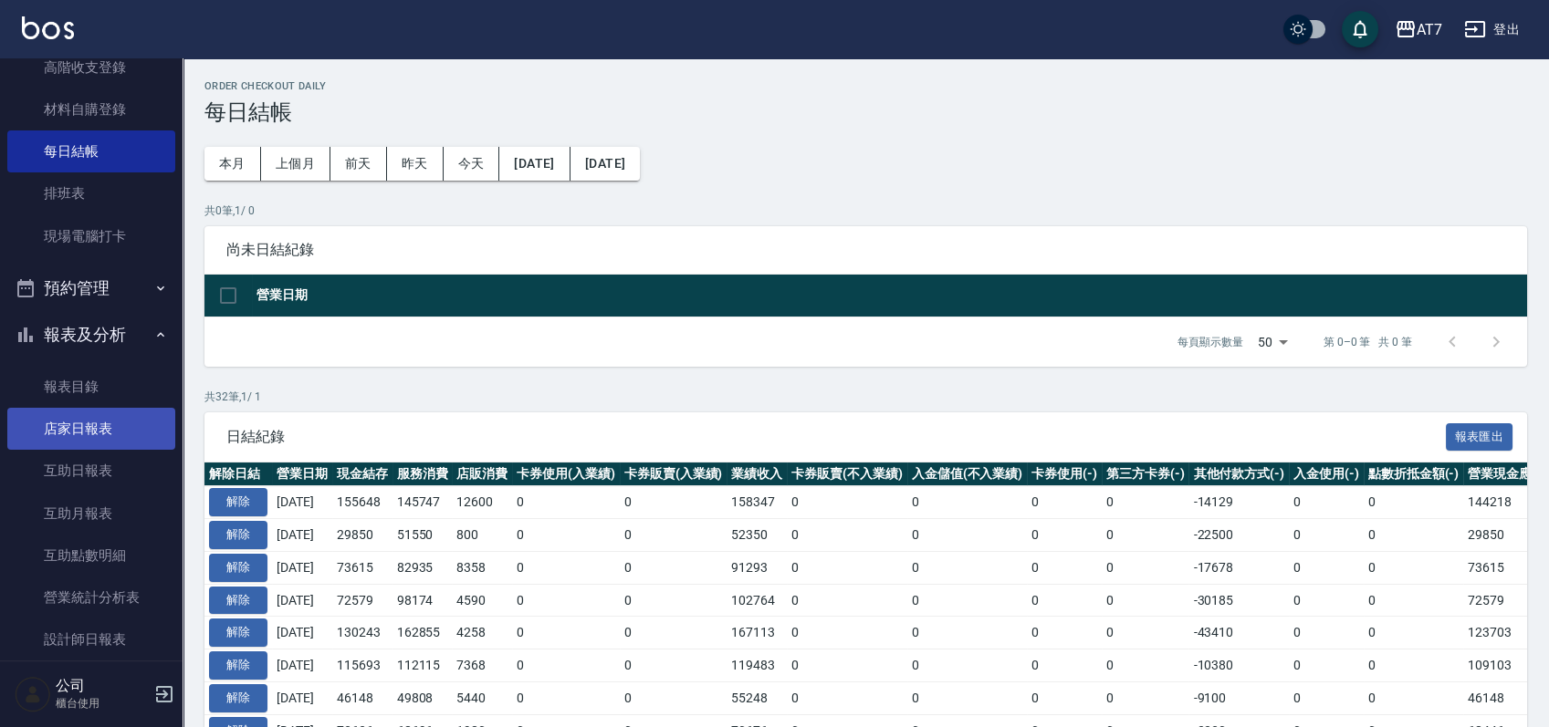
click at [114, 440] on link "店家日報表" at bounding box center [91, 429] width 168 height 42
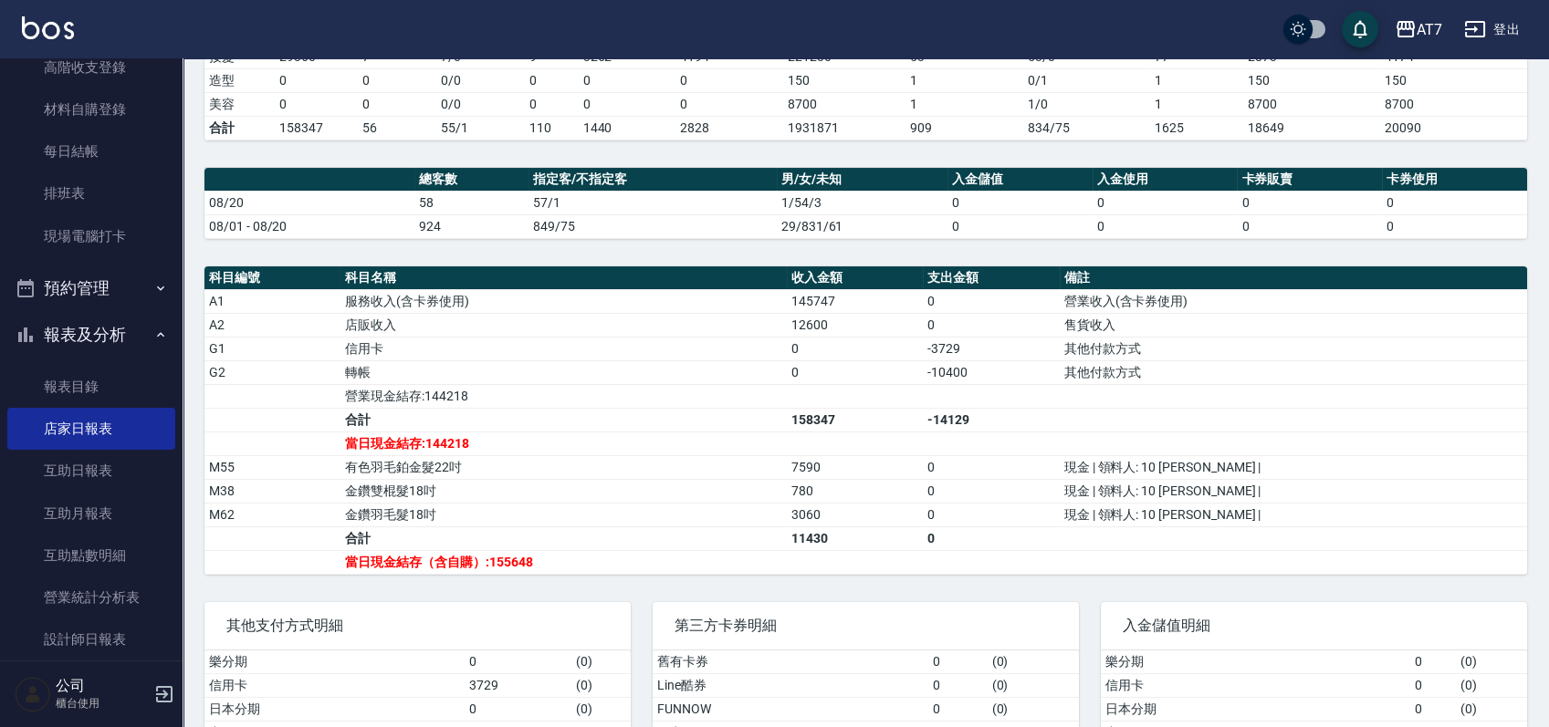
scroll to position [486, 0]
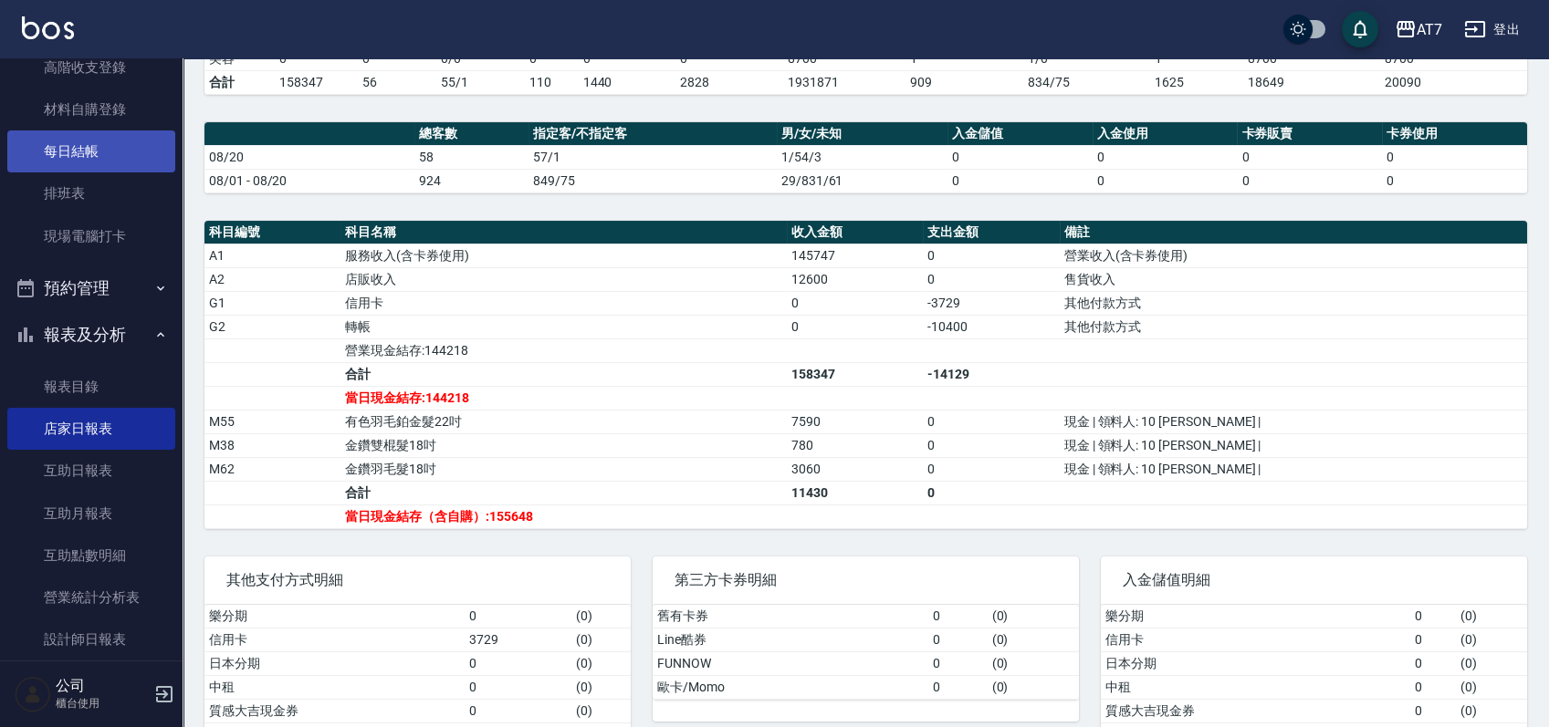
click at [114, 148] on link "每日結帳" at bounding box center [91, 151] width 168 height 42
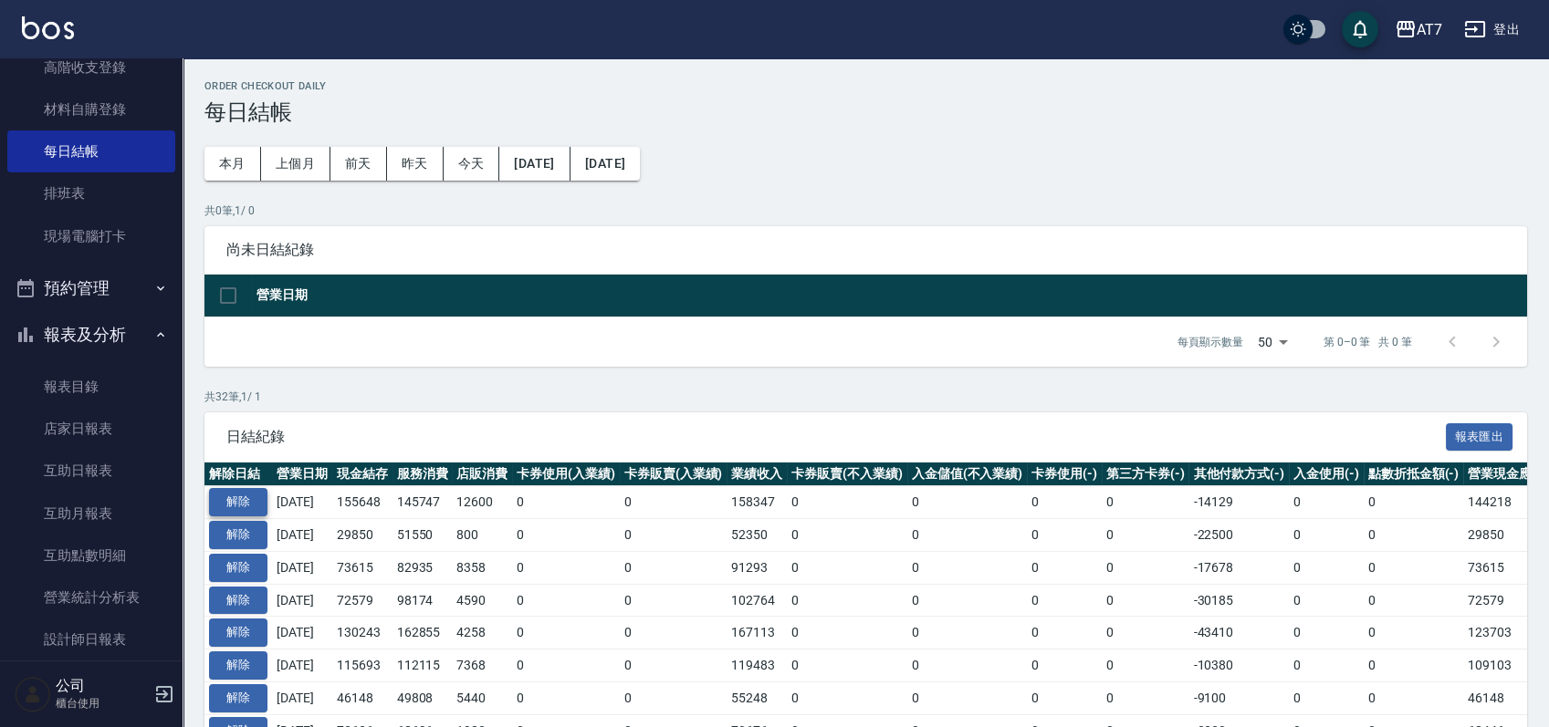
click at [252, 491] on button "解除" at bounding box center [238, 502] width 58 height 28
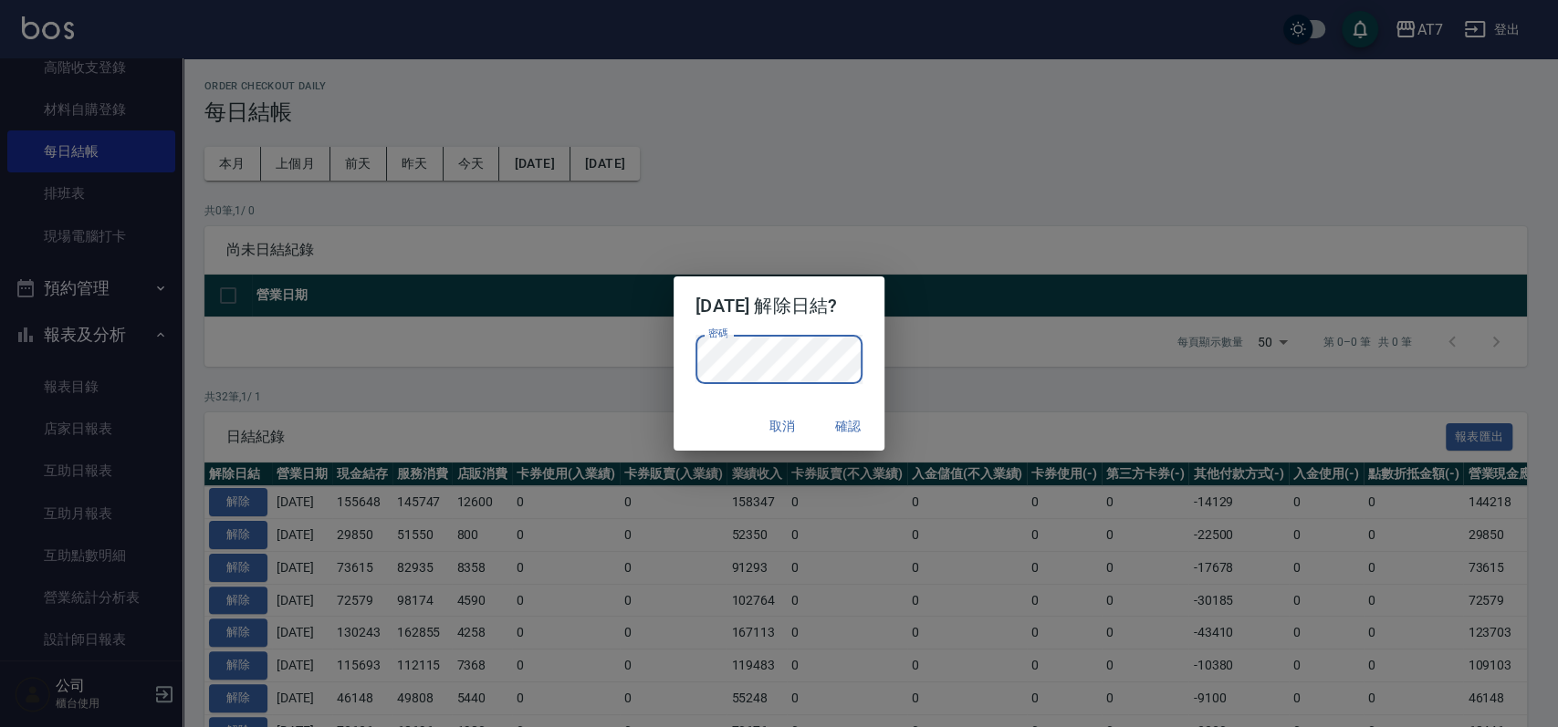
click at [703, 433] on div "取消 確認" at bounding box center [778, 426] width 211 height 48
click at [848, 427] on button "確認" at bounding box center [848, 427] width 58 height 34
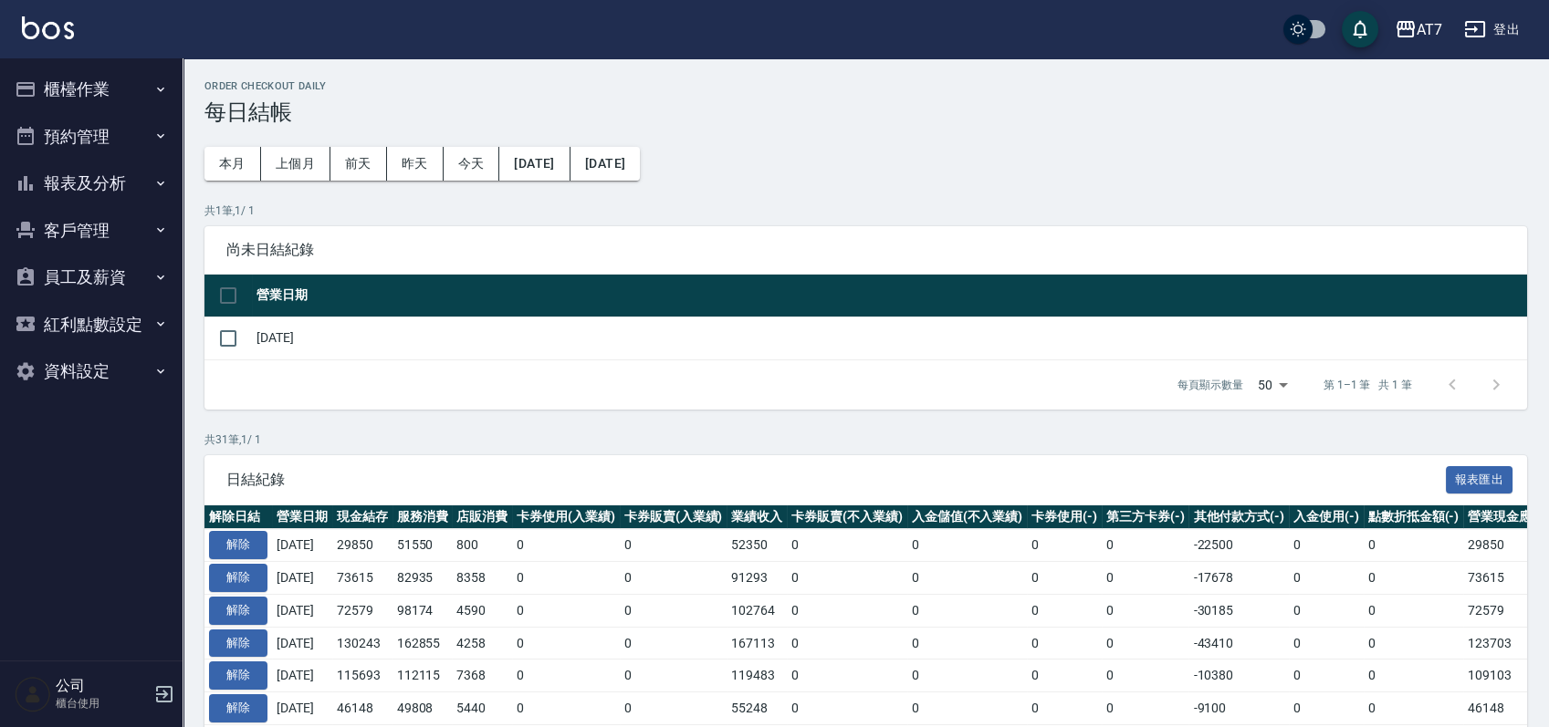
click at [89, 96] on button "櫃檯作業" at bounding box center [91, 89] width 168 height 47
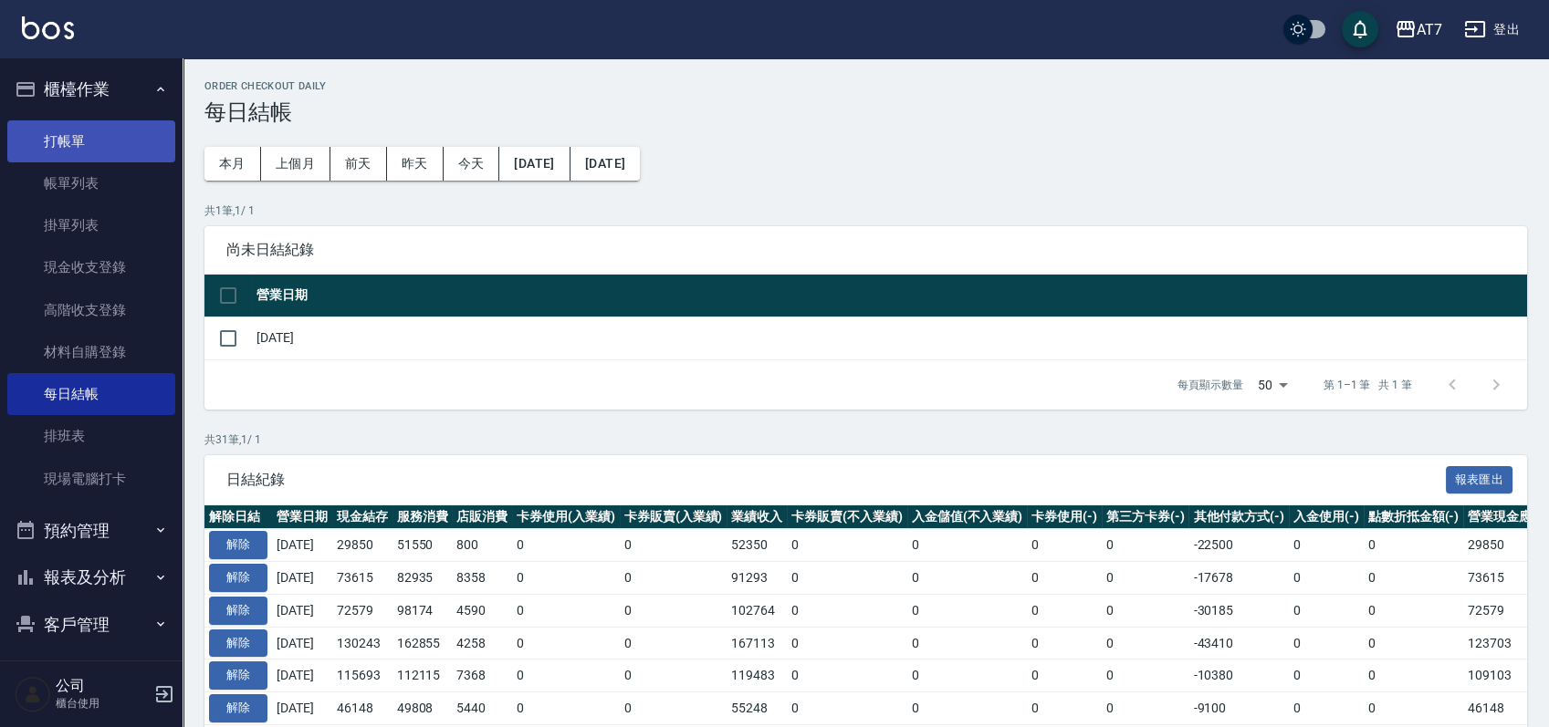
click at [85, 129] on link "打帳單" at bounding box center [91, 141] width 168 height 42
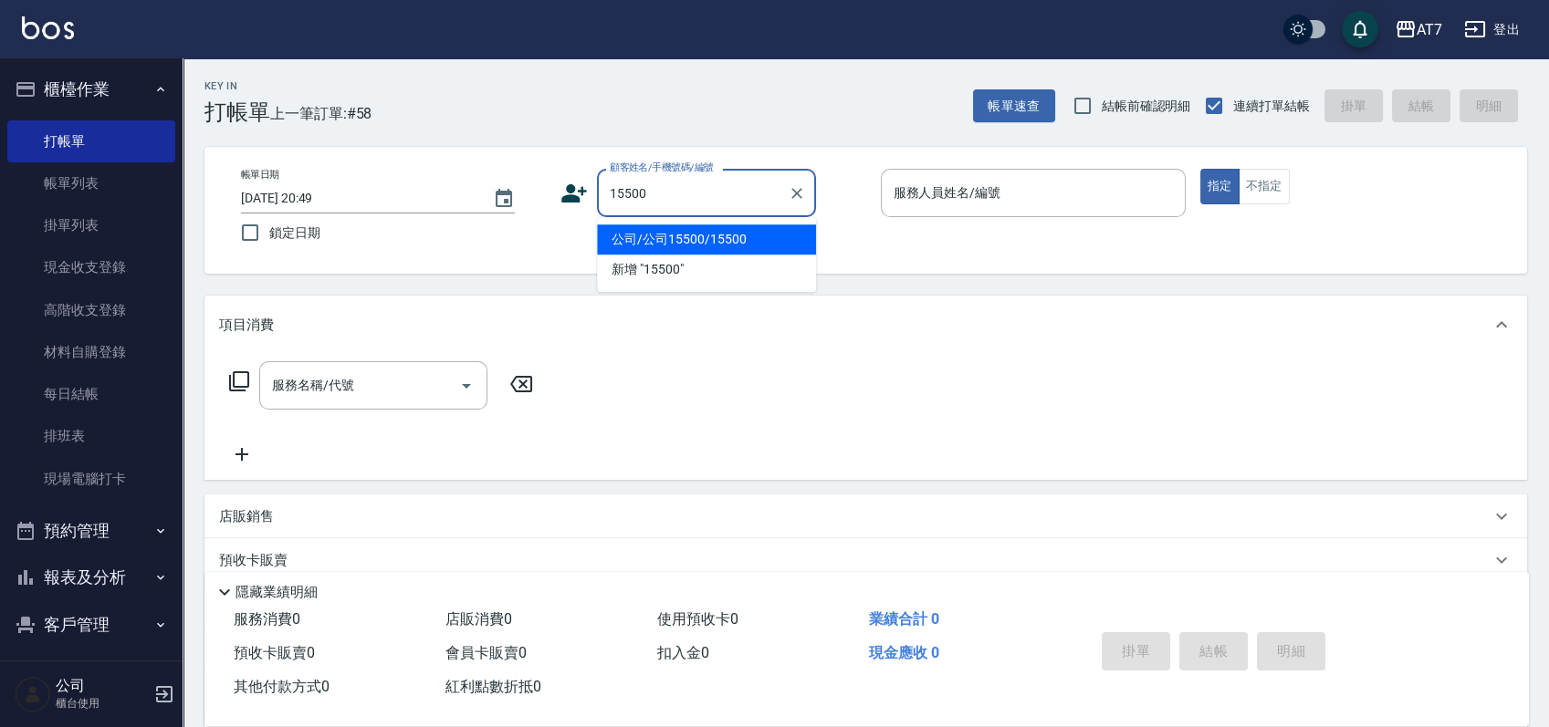
type input "公司/公司15500/15500"
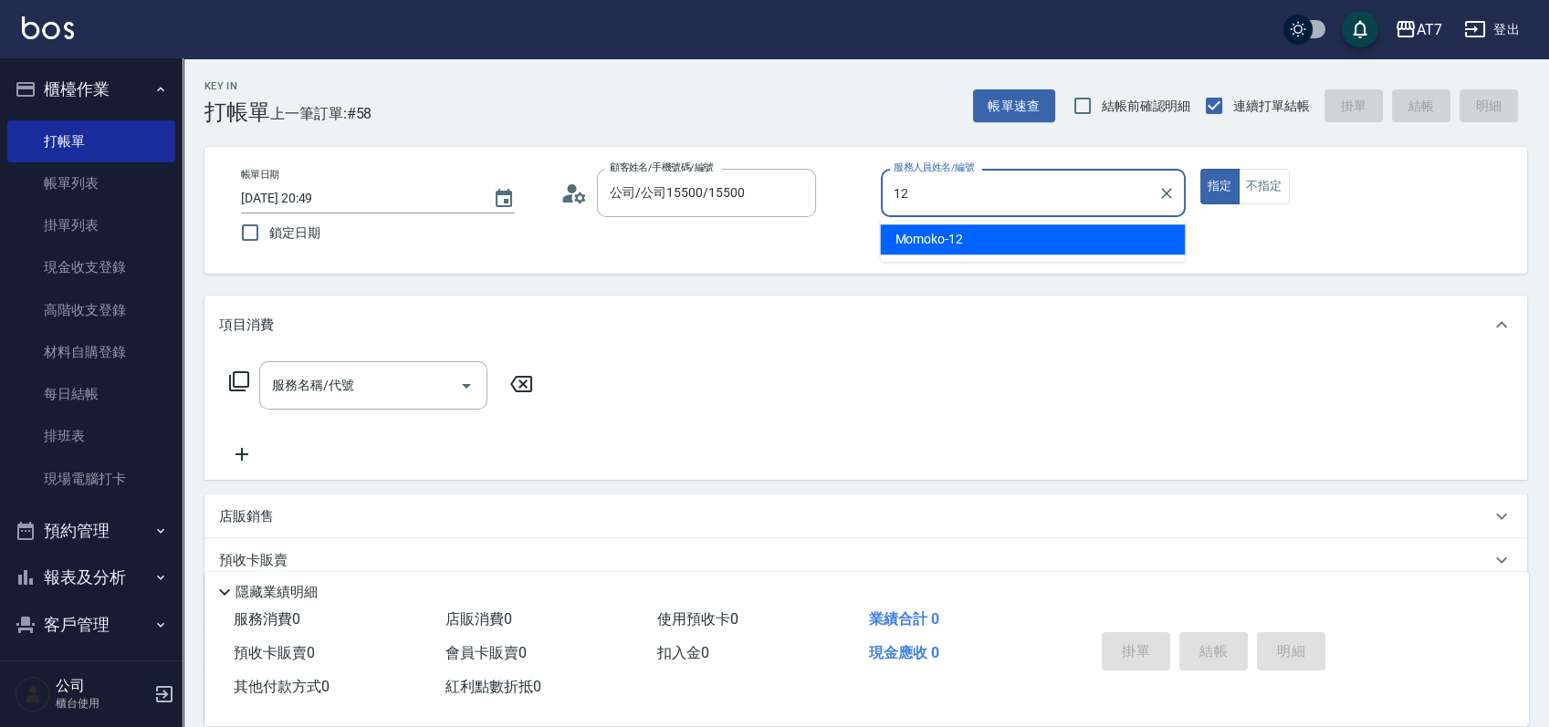
type input "Momoko-12"
type button "true"
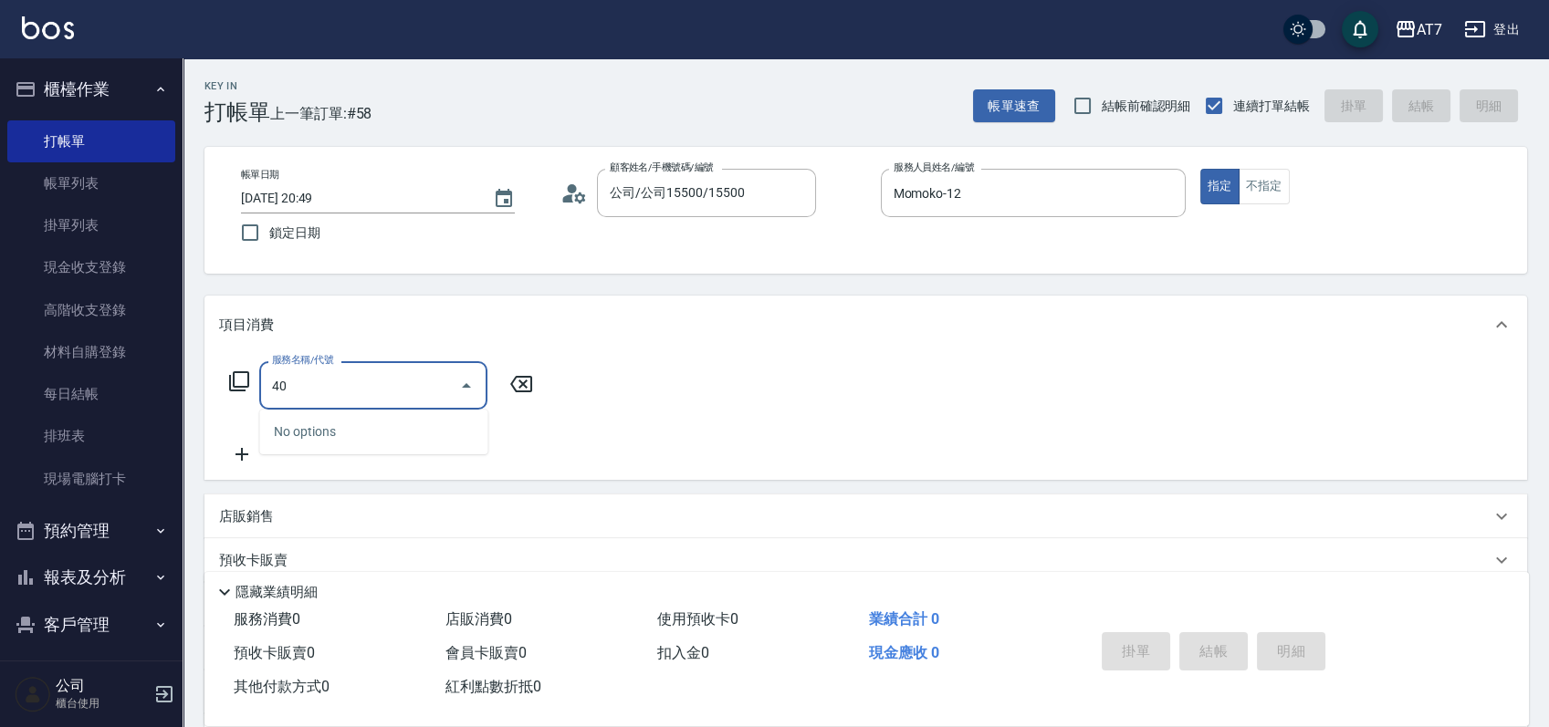
type input "401"
type input "150"
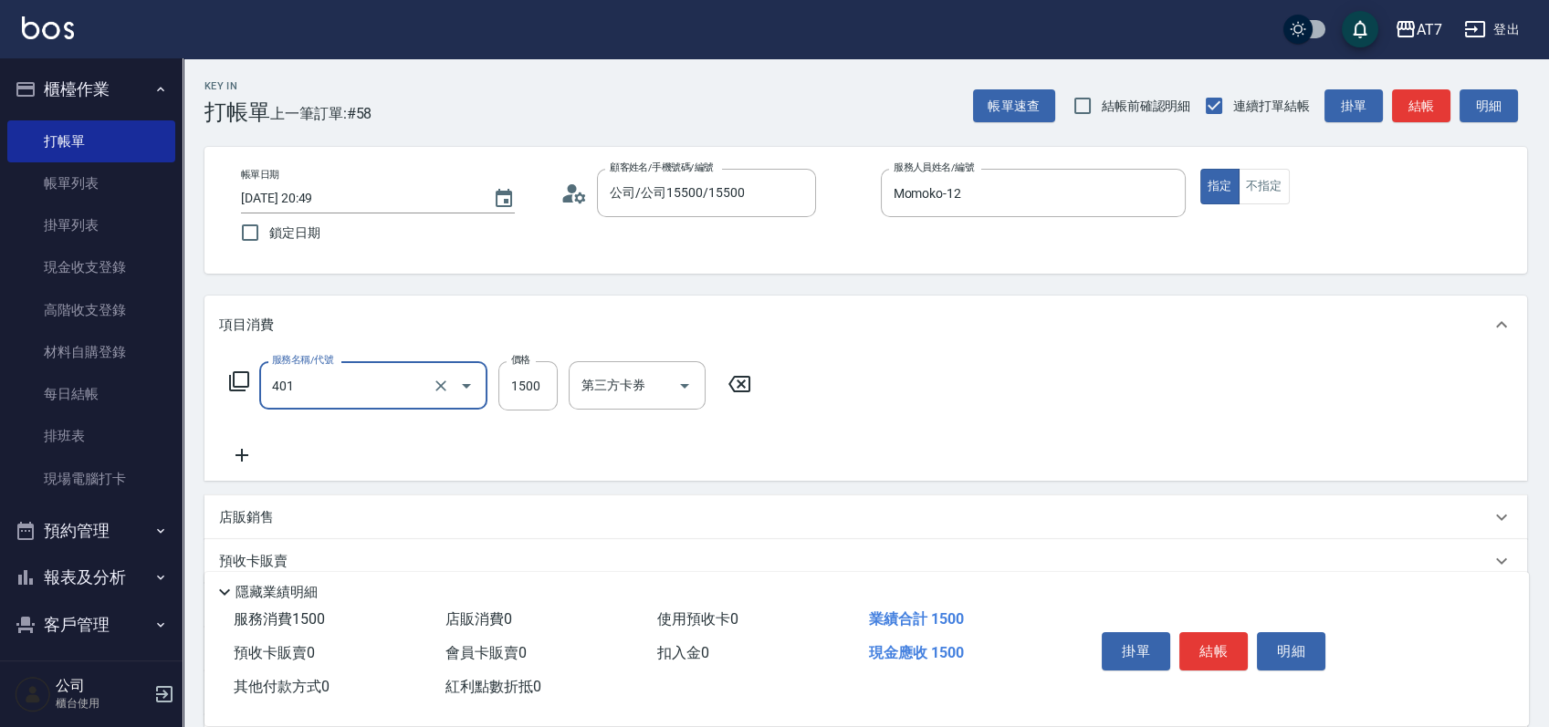
type input "染髮(互助)(401)"
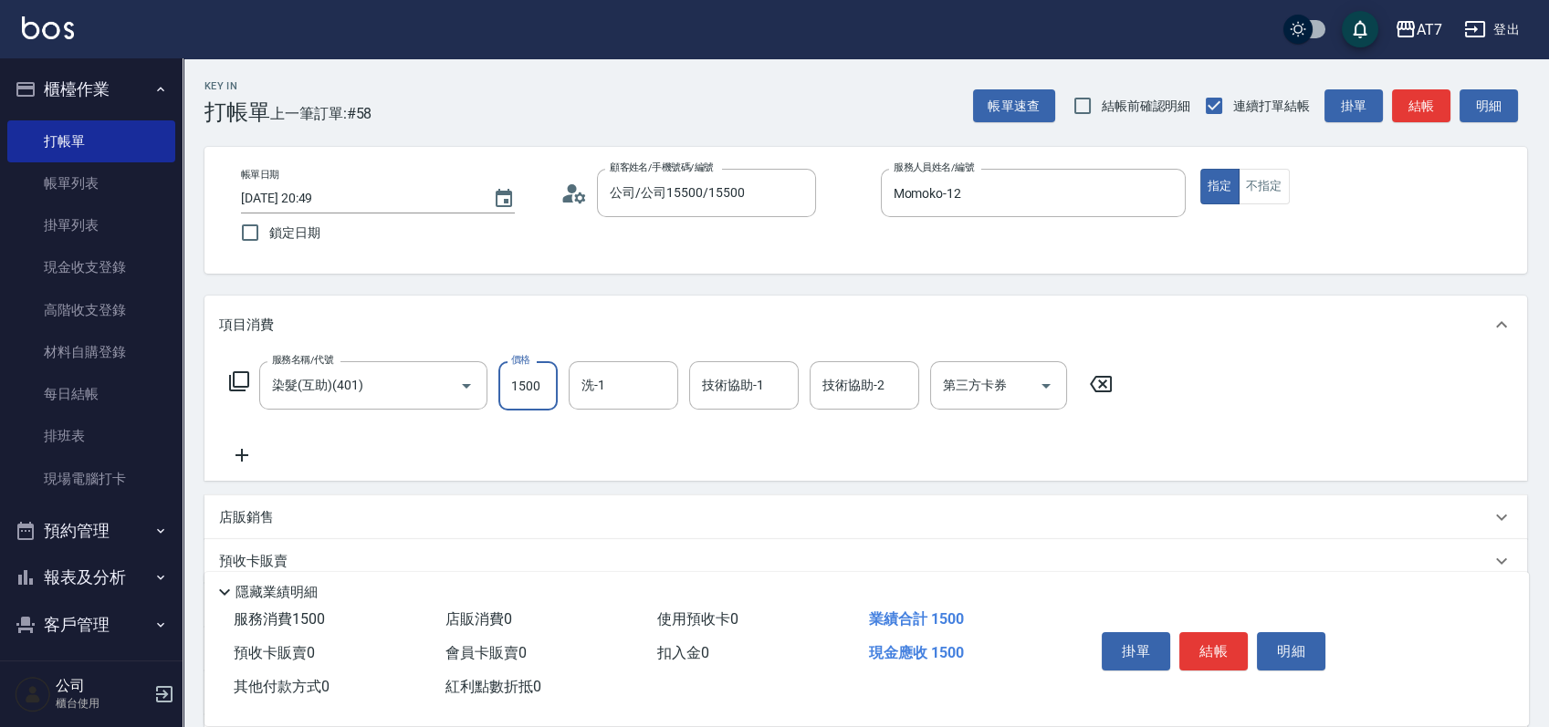
type input "1"
type input "0"
type input "168"
type input "10"
type input "1680"
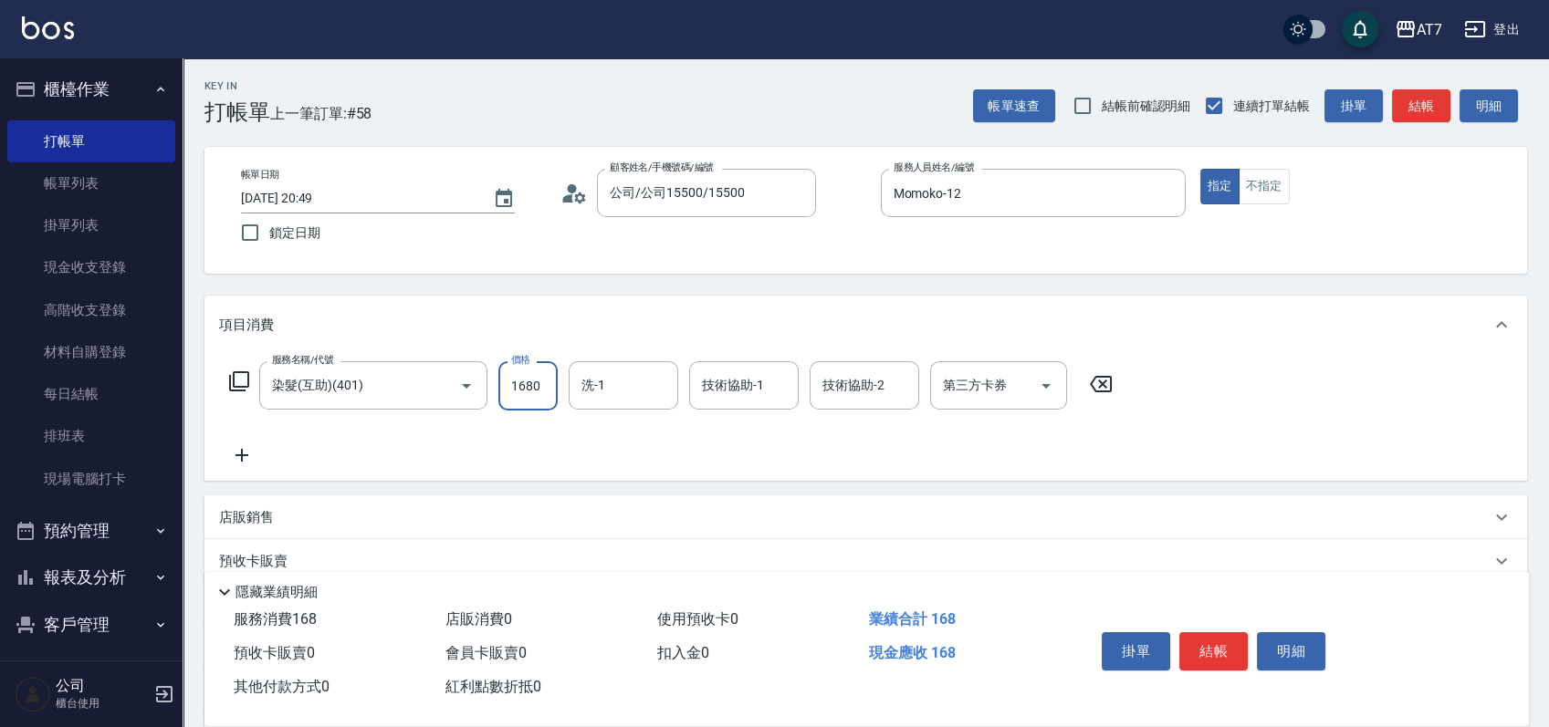
type input "160"
type input "1680"
type input "YuYu-40"
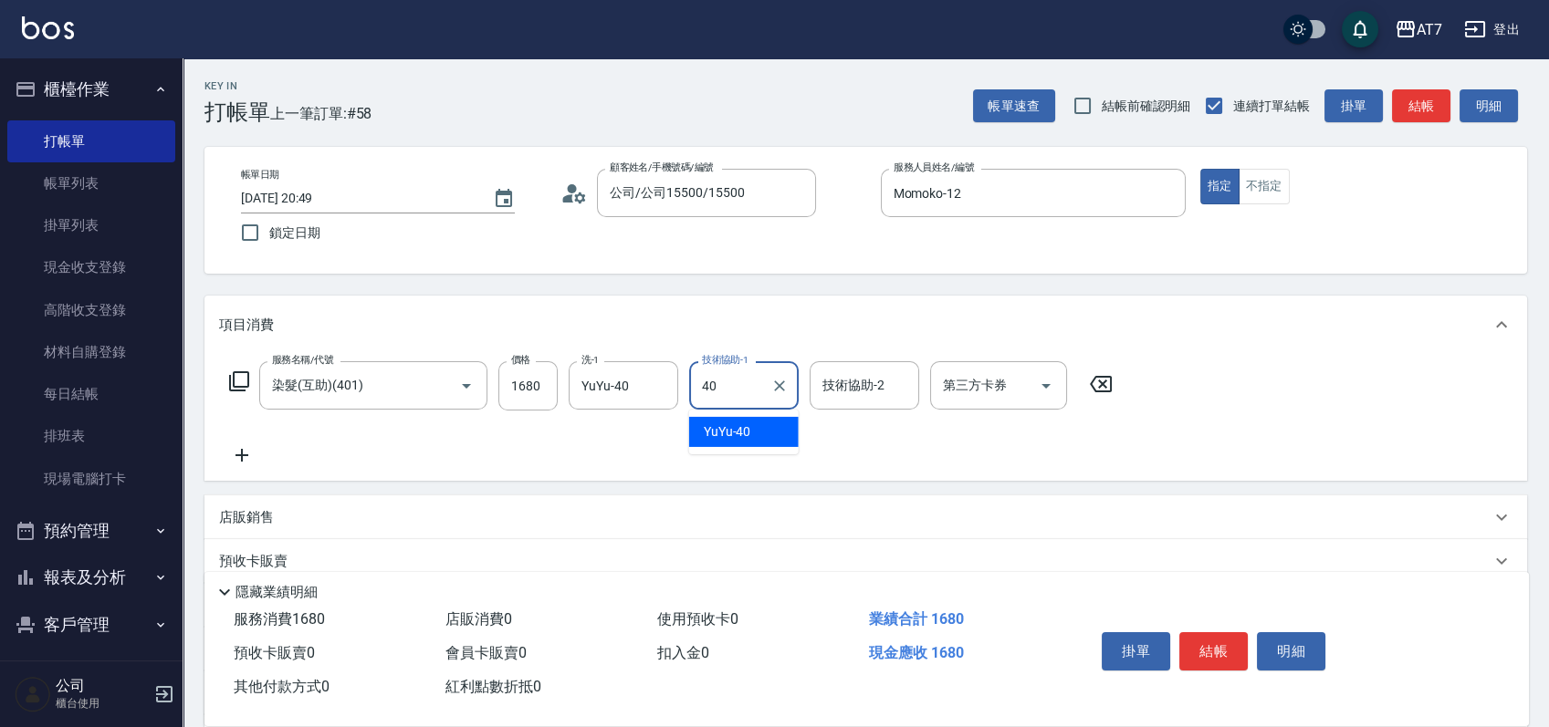
type input "YuYu-40"
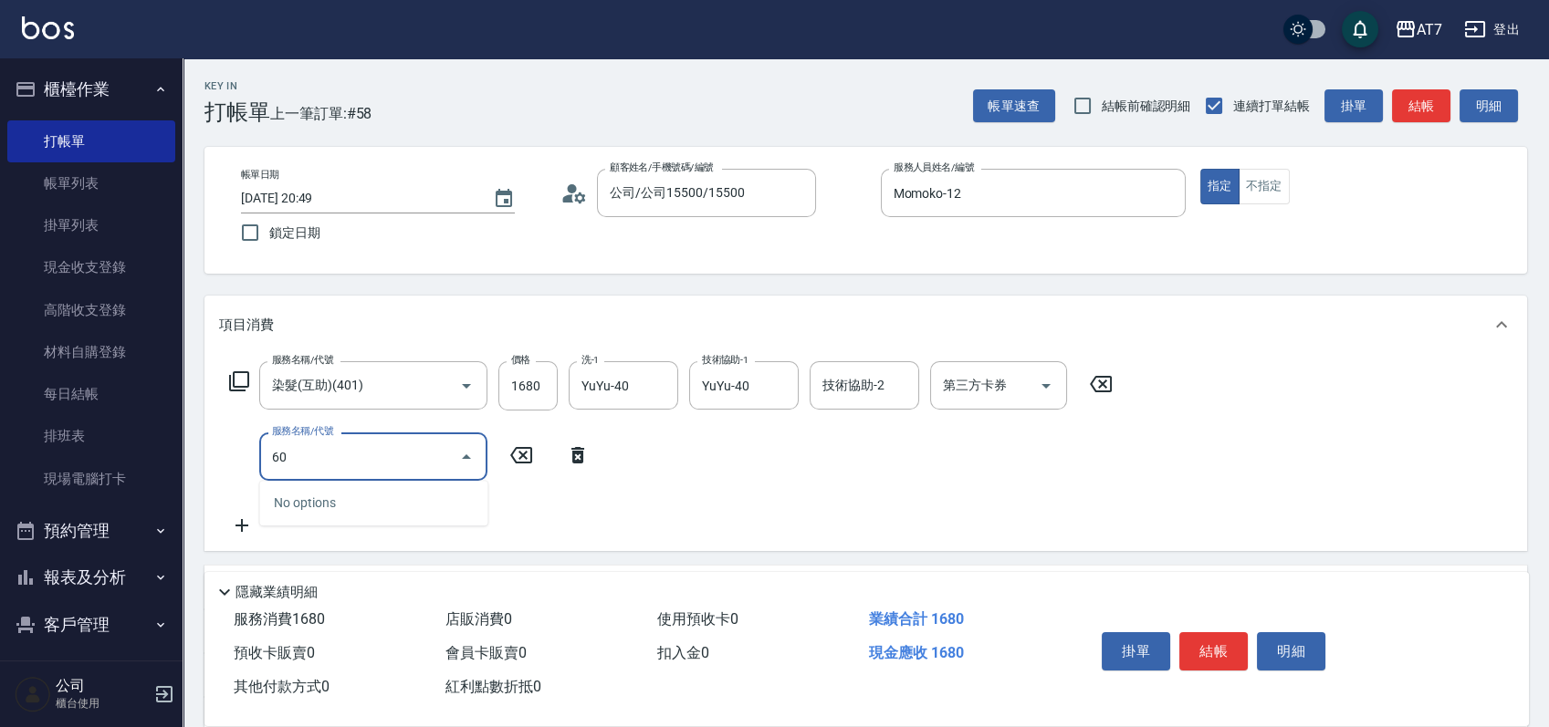
type input "608"
type input "360"
type input "鉑金護髮S（自領(608)"
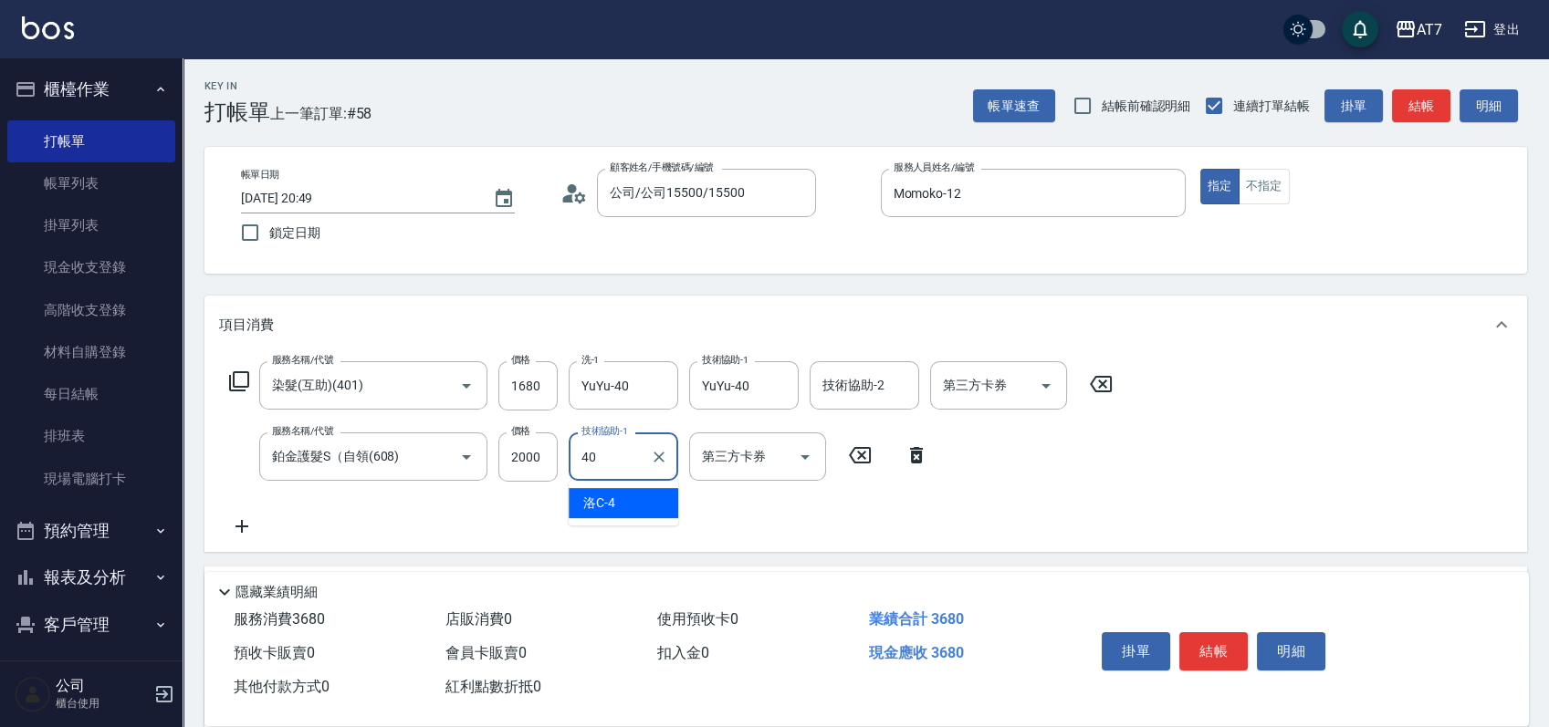
type input "YuYu-40"
click at [1195, 634] on button "結帳" at bounding box center [1213, 651] width 68 height 38
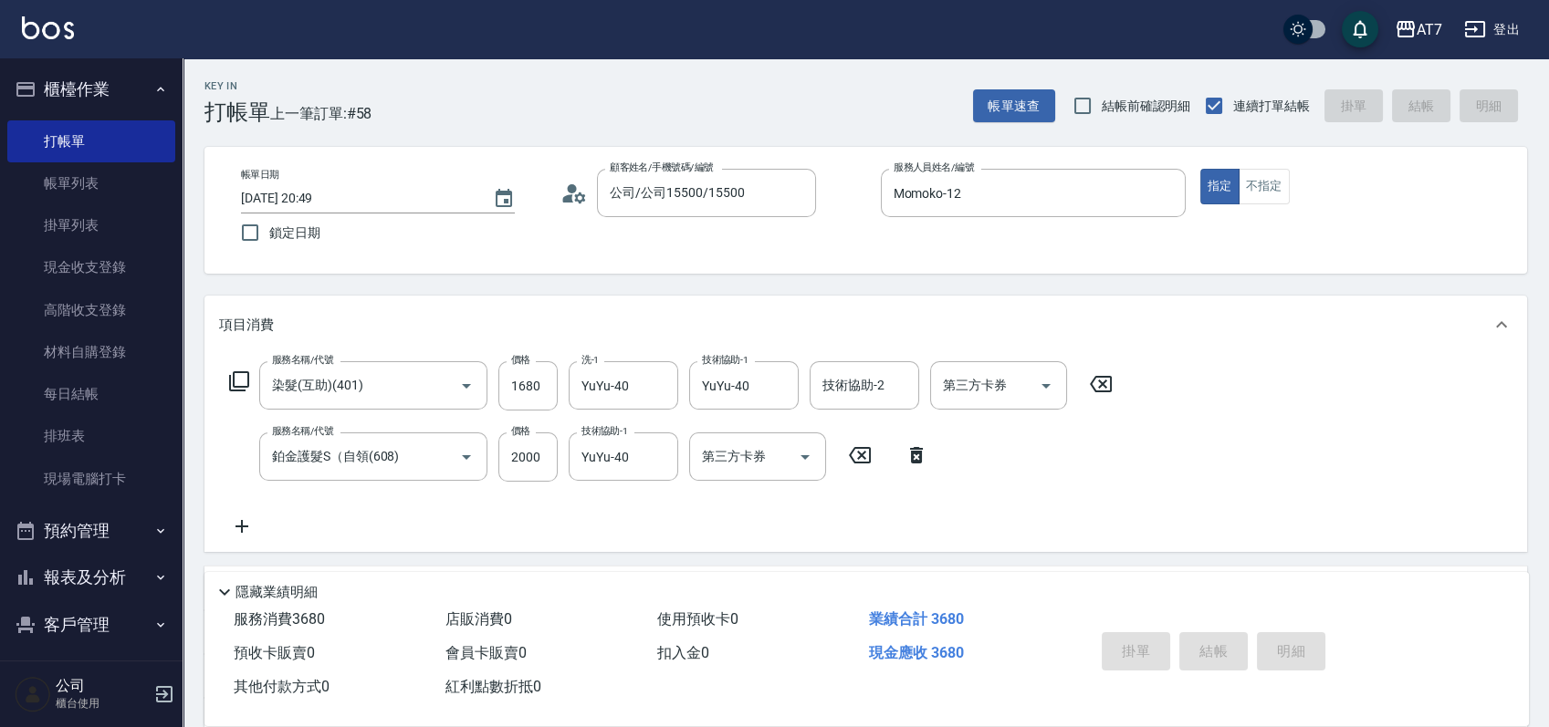
type input "0"
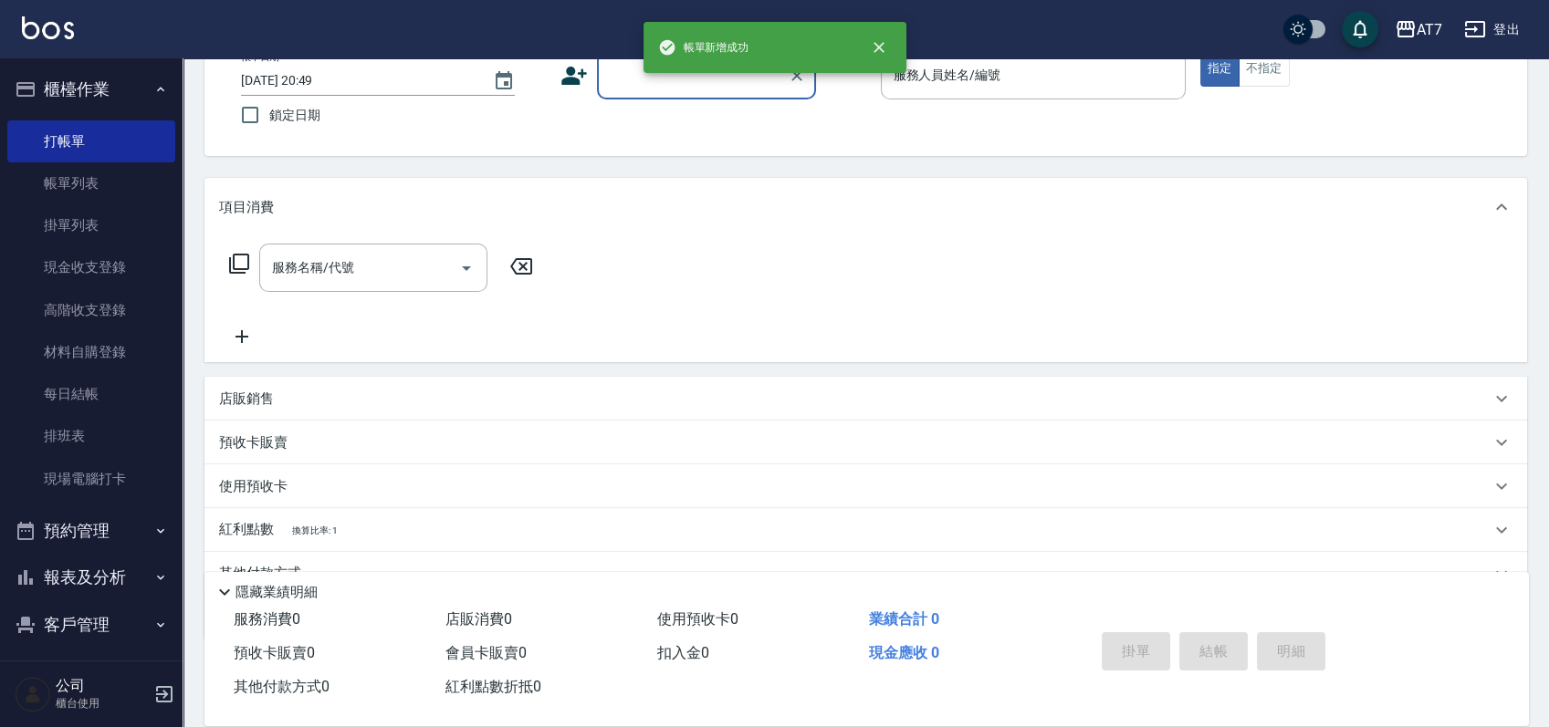
scroll to position [203, 0]
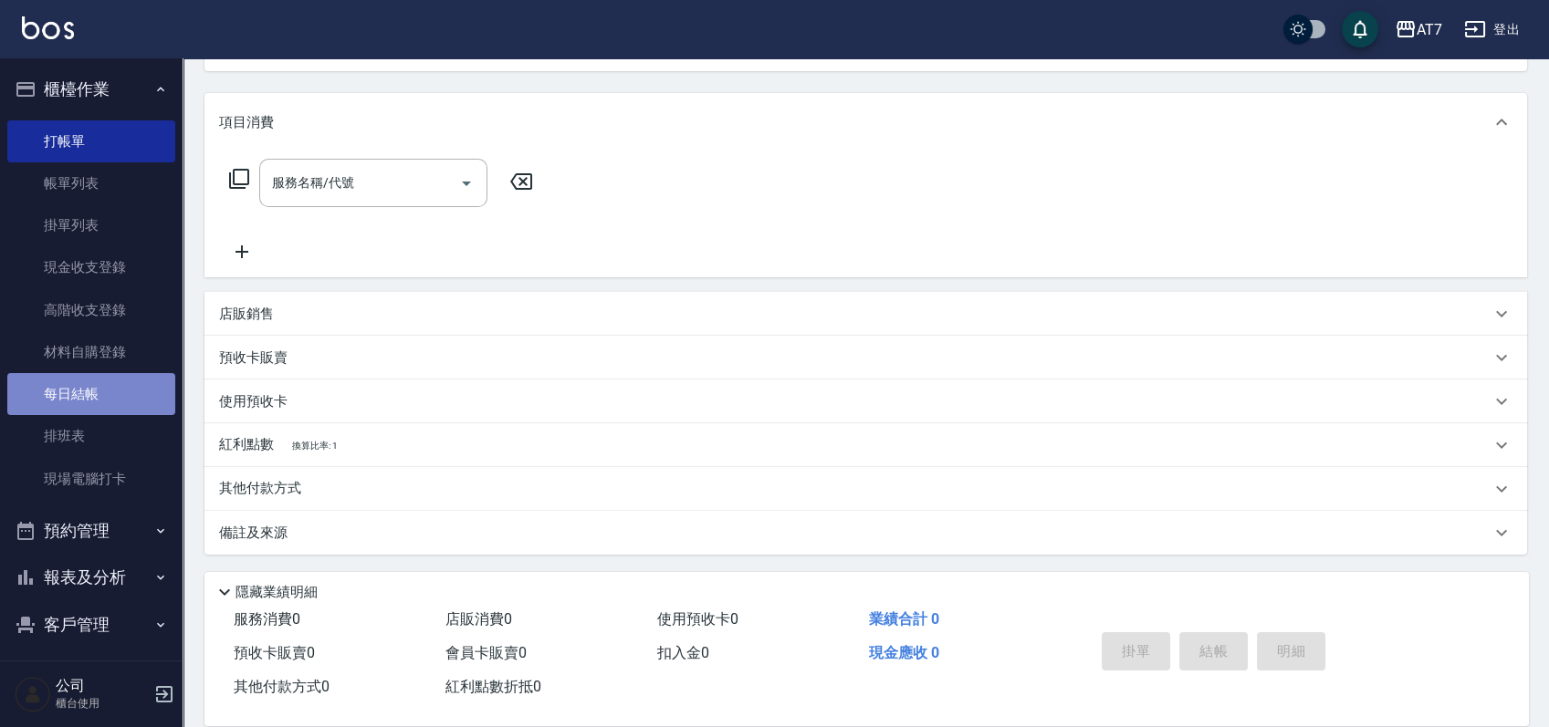
click at [121, 387] on link "每日結帳" at bounding box center [91, 394] width 168 height 42
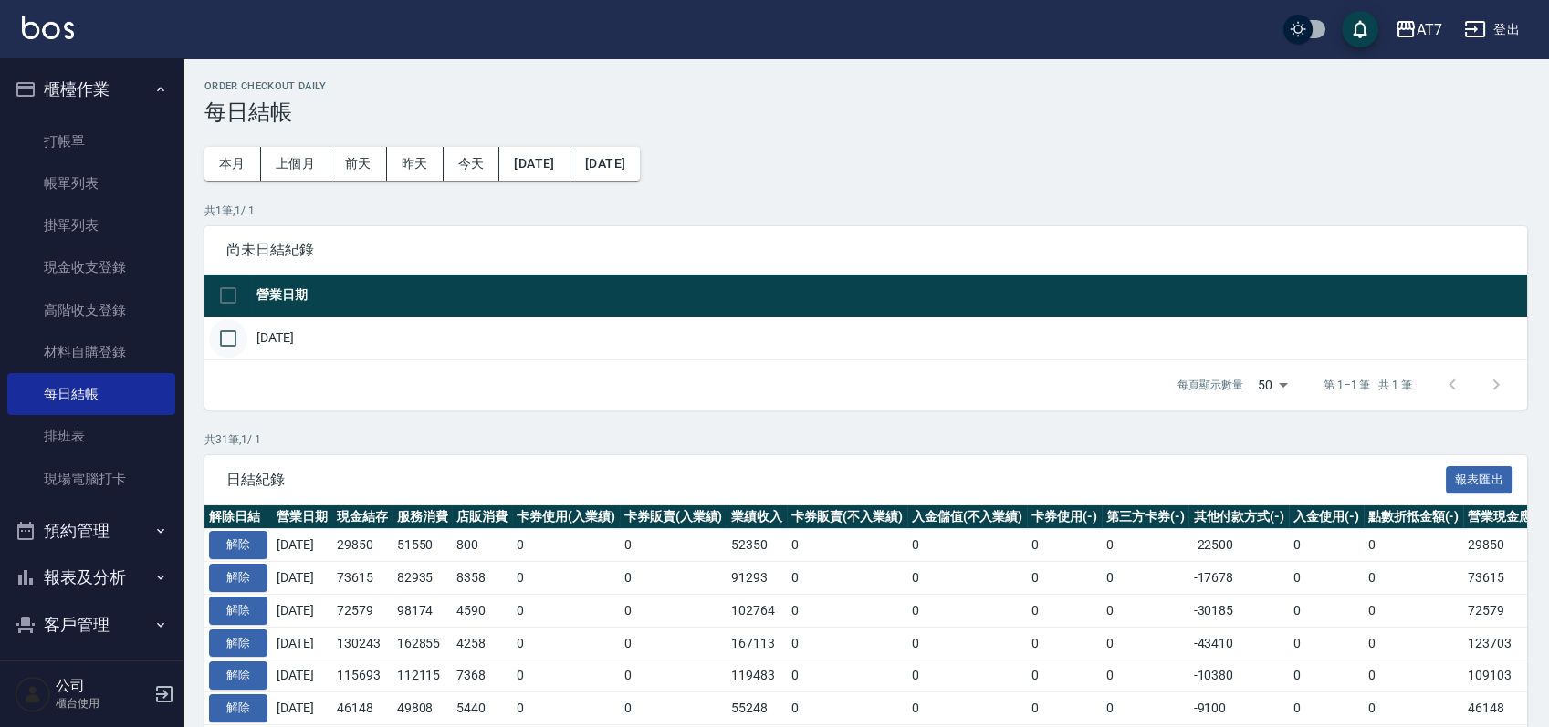
click at [235, 332] on input "checkbox" at bounding box center [228, 338] width 38 height 38
checkbox input "true"
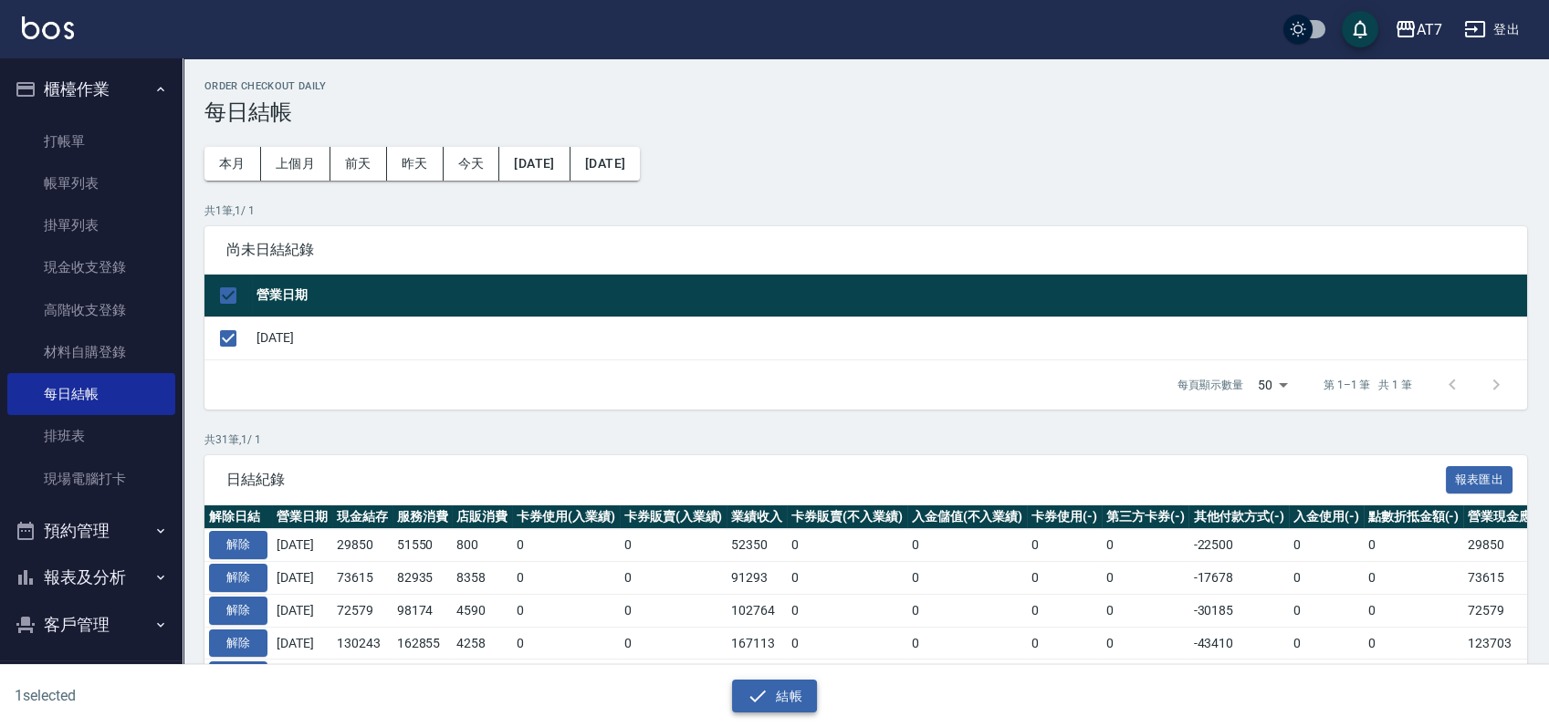
click at [779, 680] on button "結帳" at bounding box center [774, 697] width 85 height 34
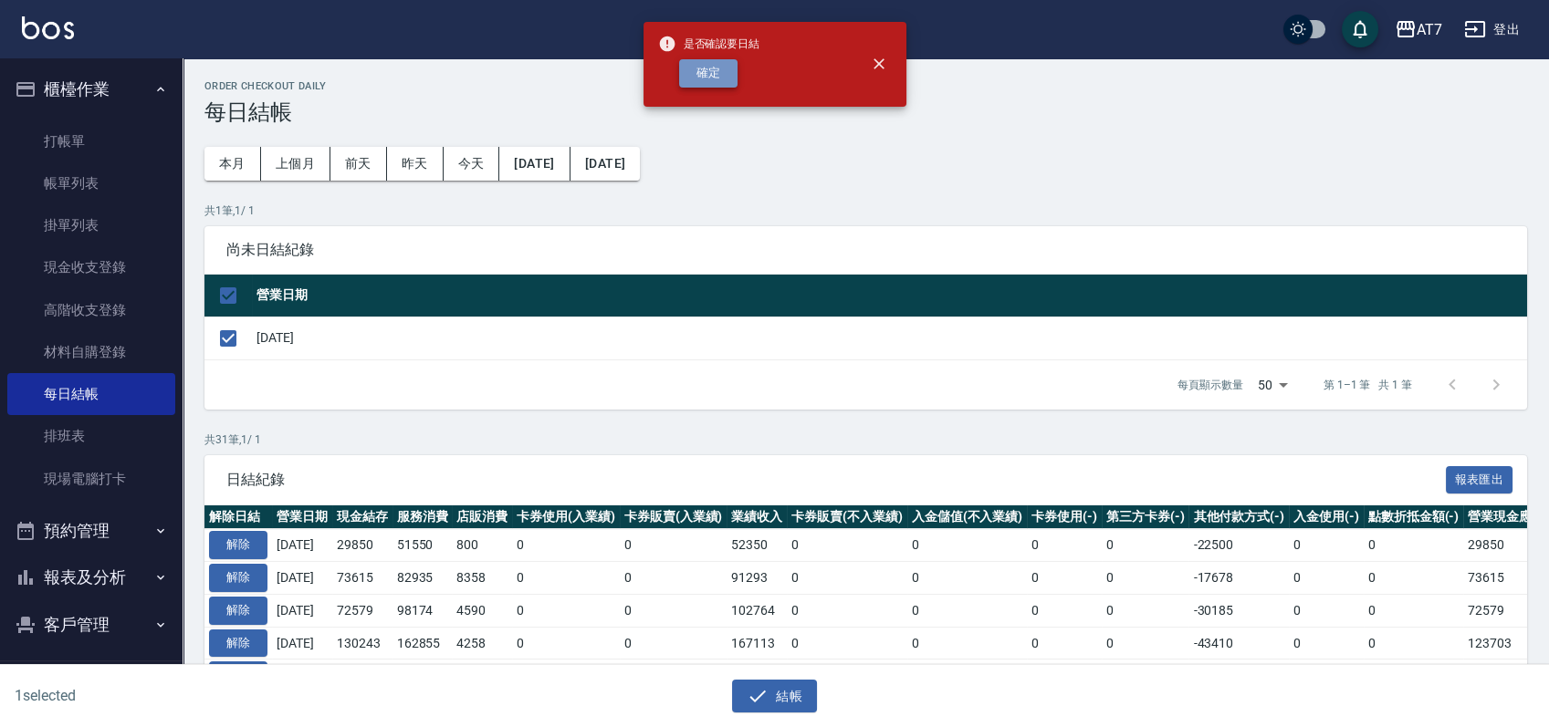
click at [729, 78] on button "確定" at bounding box center [708, 73] width 58 height 28
checkbox input "false"
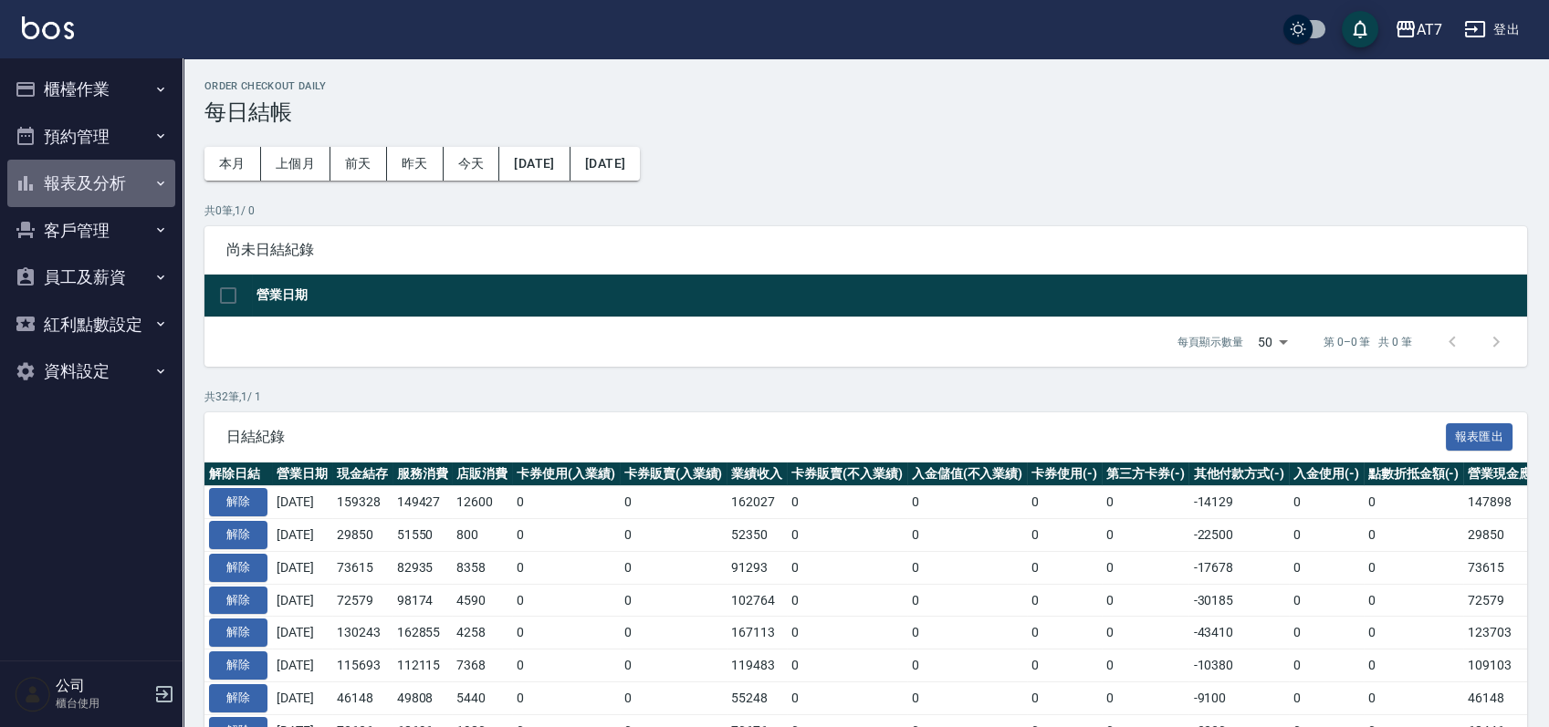
click at [118, 186] on button "報表及分析" at bounding box center [91, 183] width 168 height 47
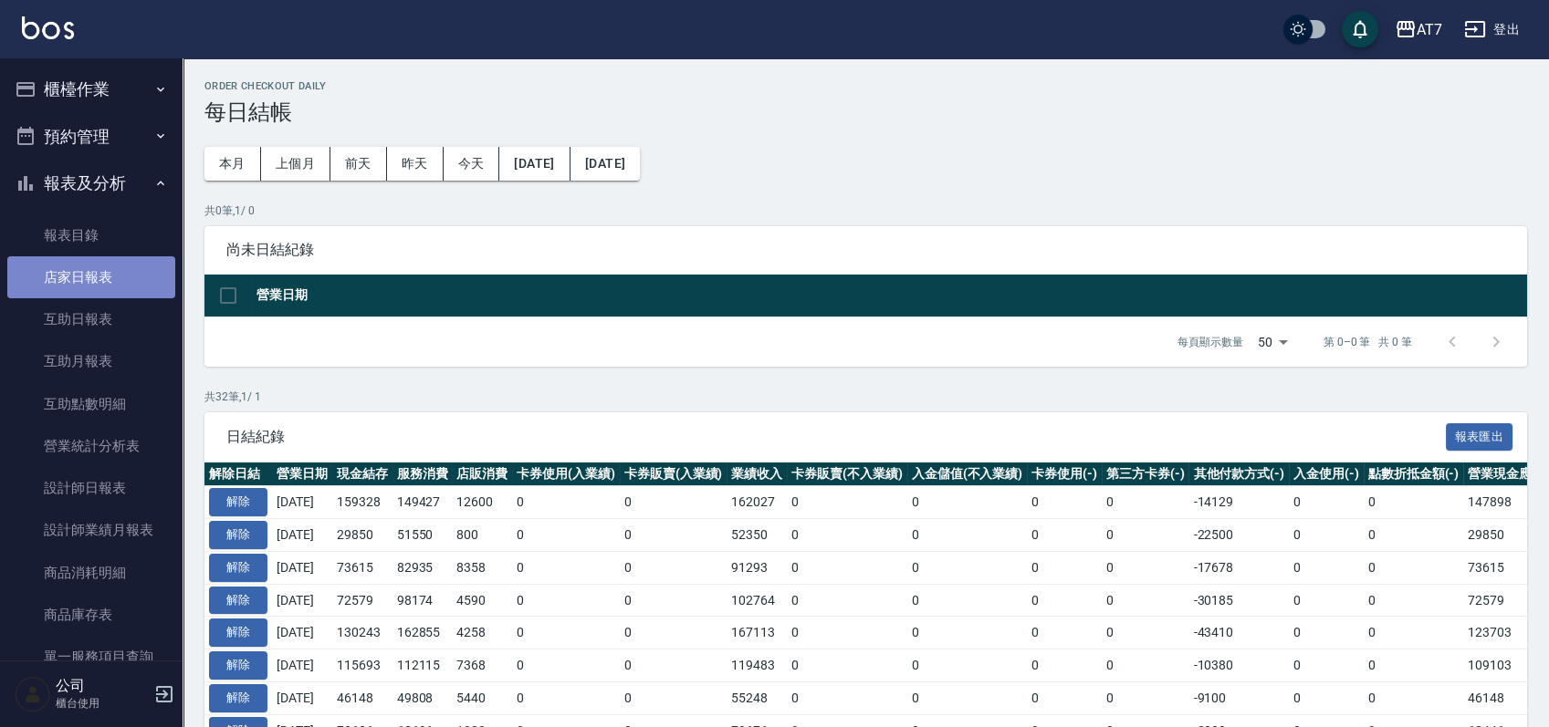
click at [95, 273] on link "店家日報表" at bounding box center [91, 277] width 168 height 42
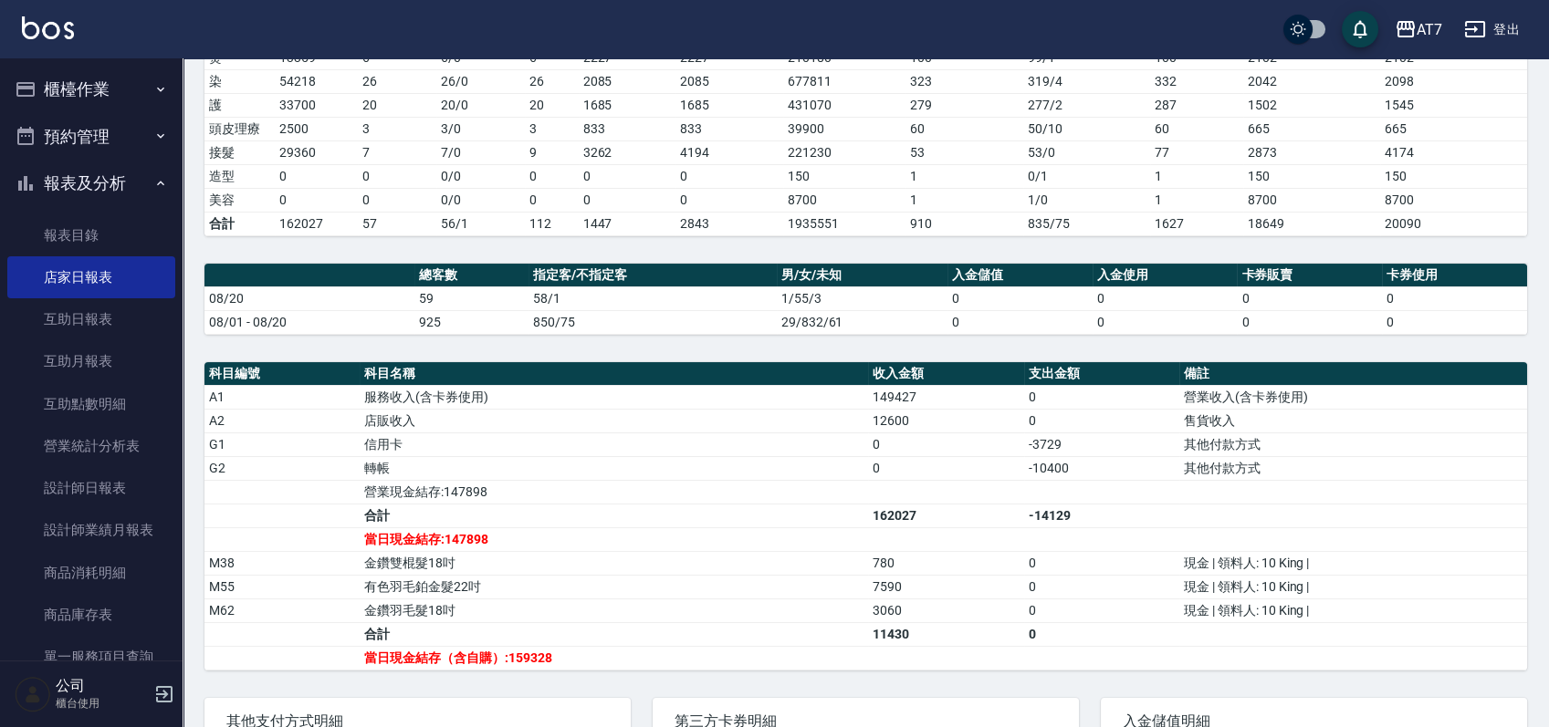
scroll to position [365, 0]
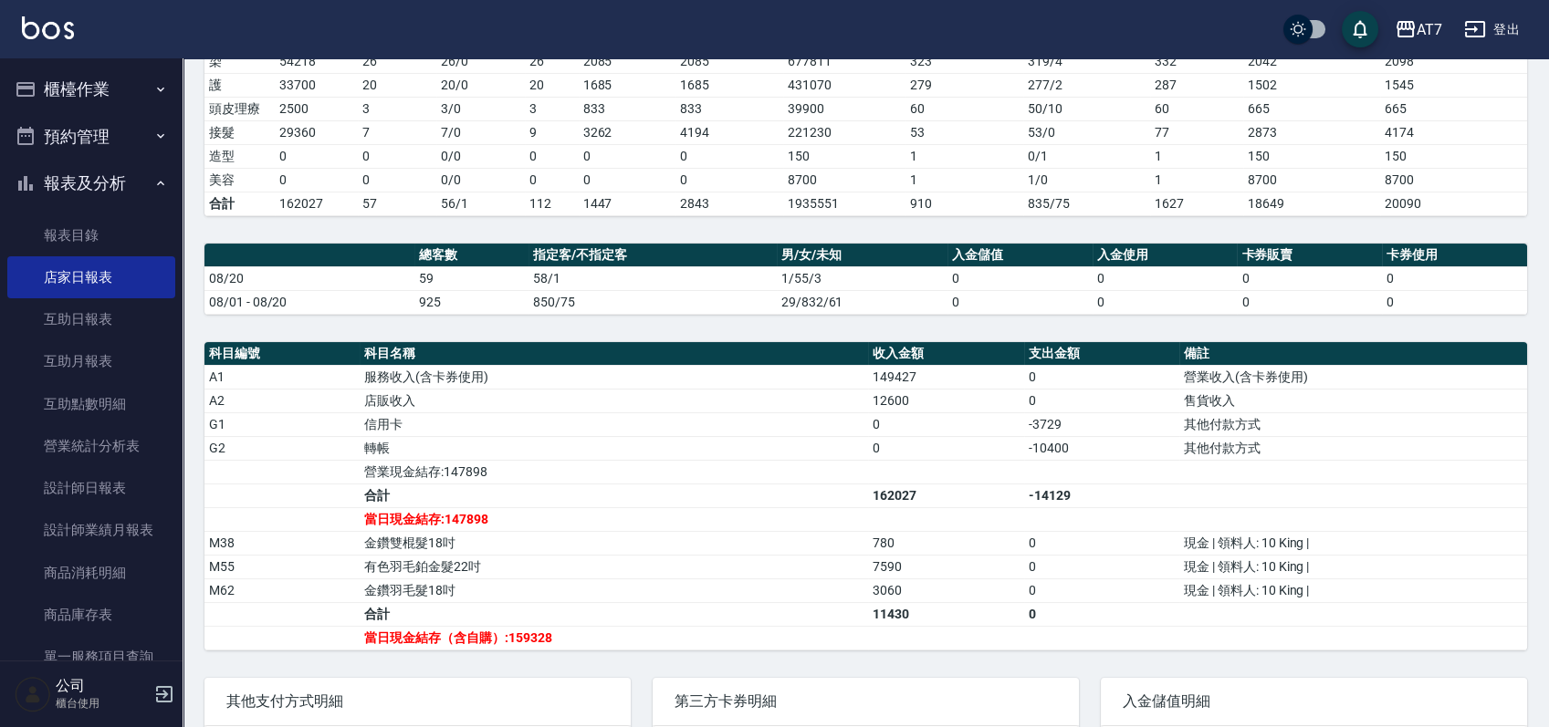
click at [68, 69] on button "櫃檯作業" at bounding box center [91, 89] width 168 height 47
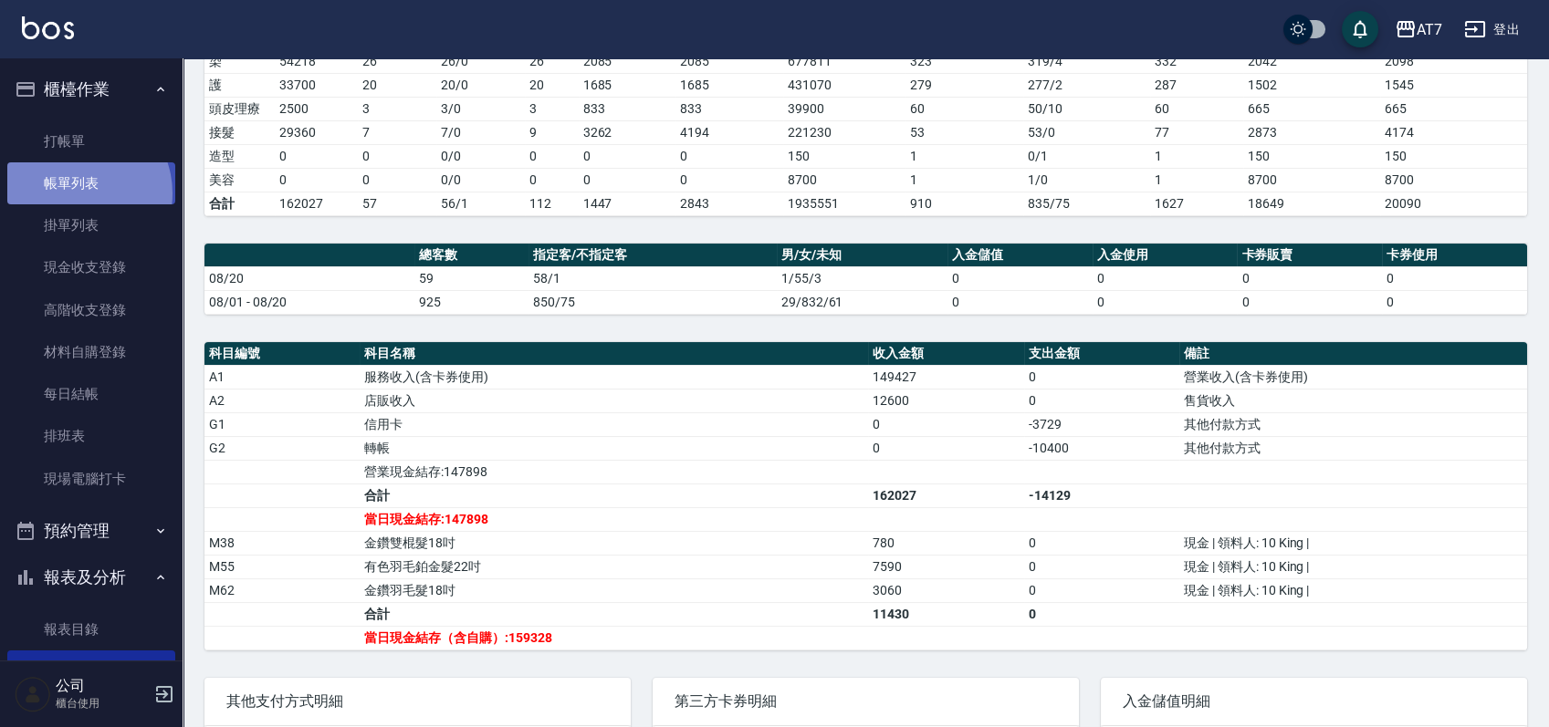
click at [74, 193] on link "帳單列表" at bounding box center [91, 183] width 168 height 42
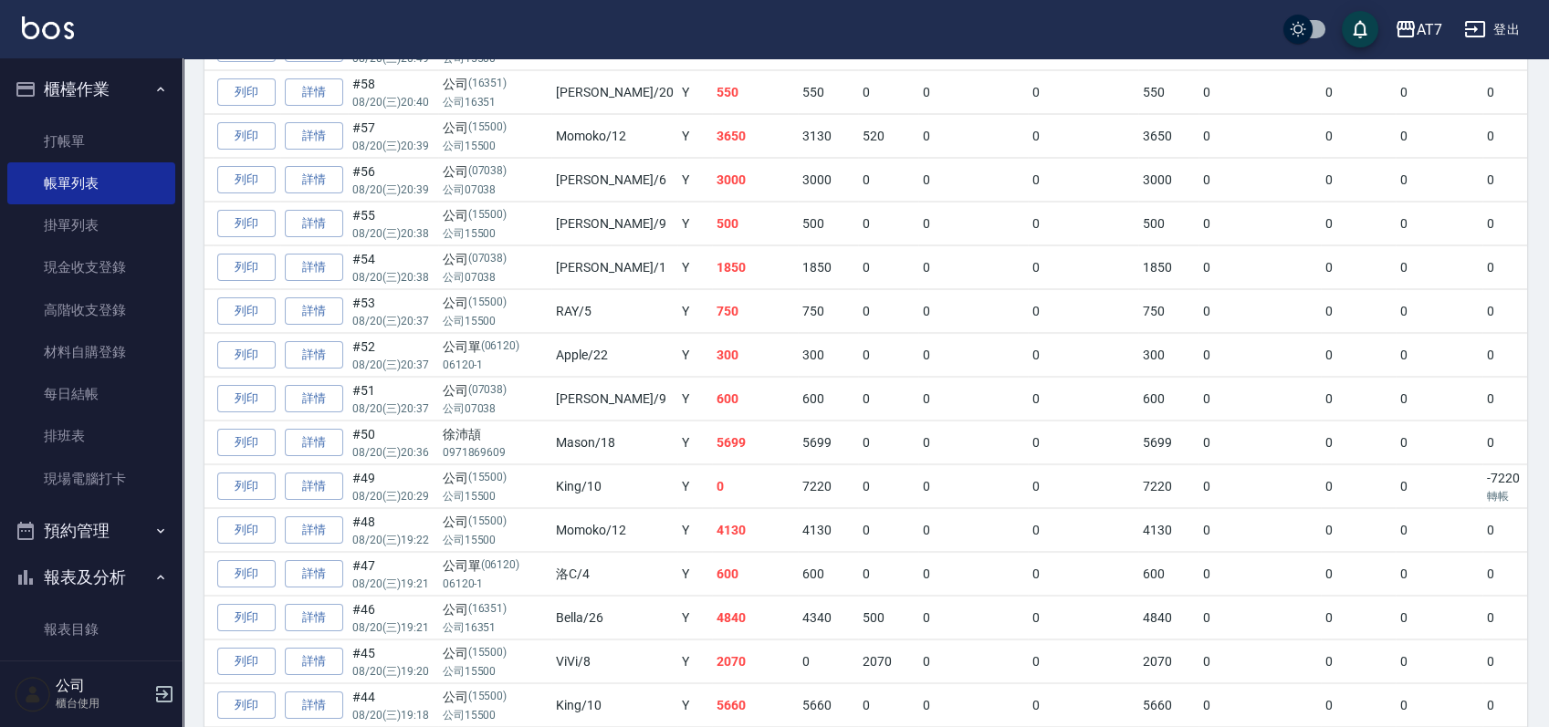
scroll to position [415, 0]
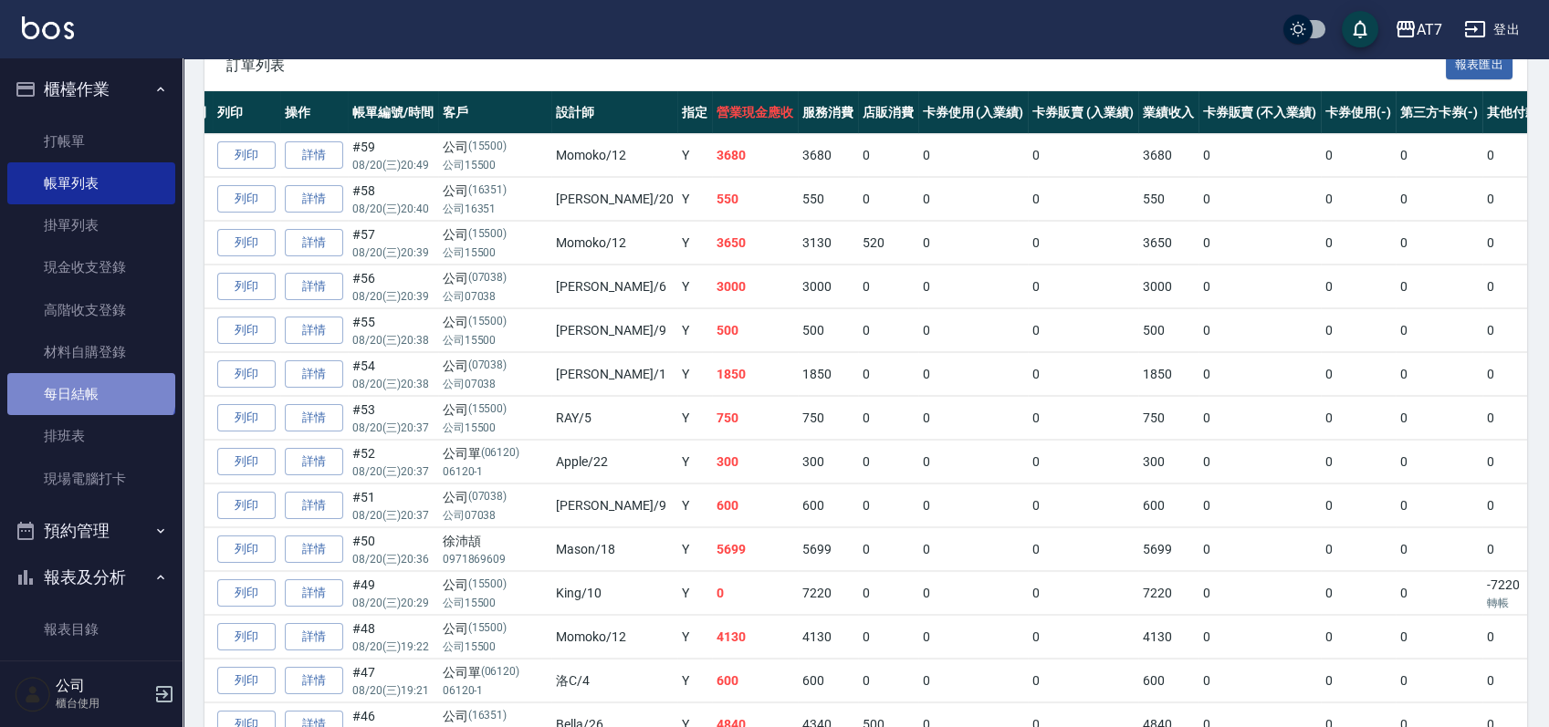
click at [89, 389] on link "每日結帳" at bounding box center [91, 394] width 168 height 42
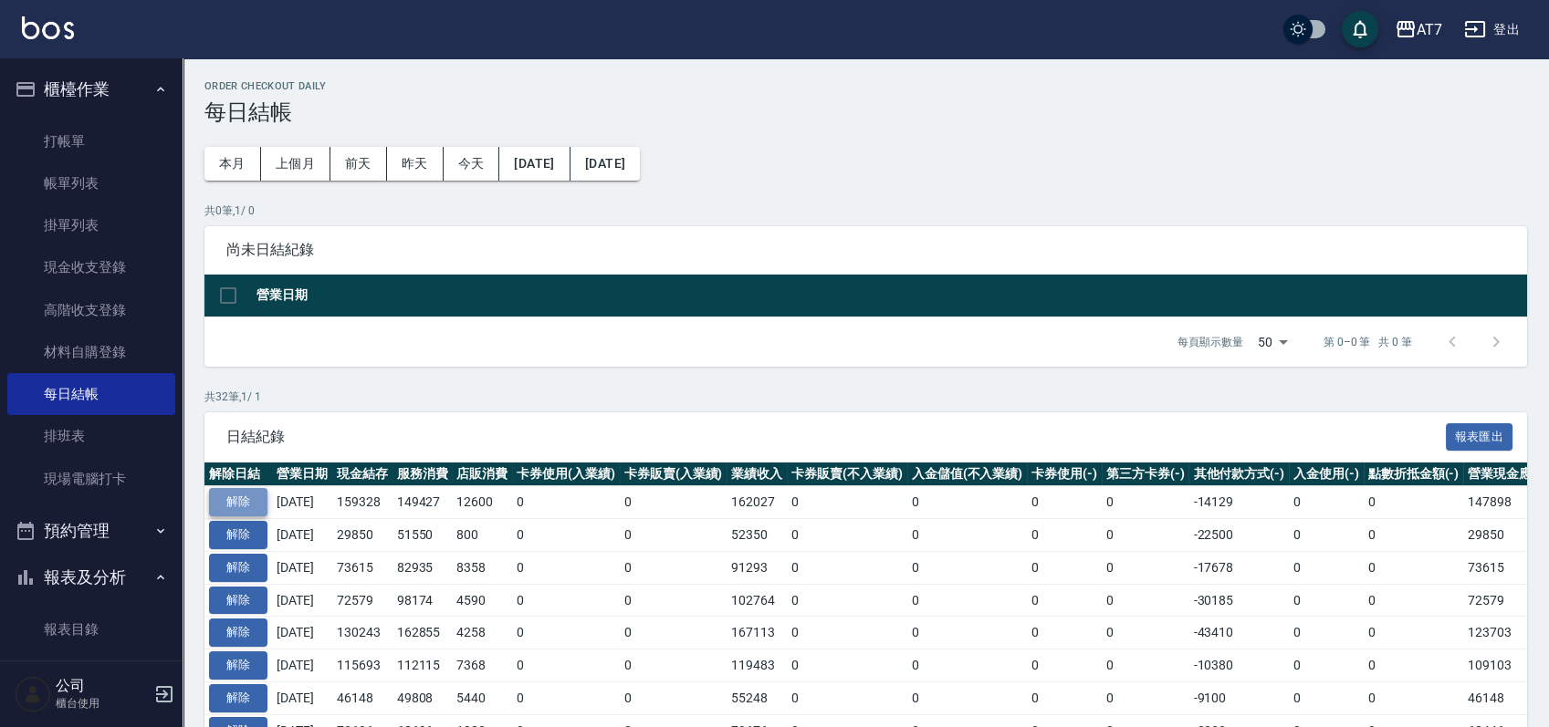
click at [241, 500] on button "解除" at bounding box center [238, 502] width 58 height 28
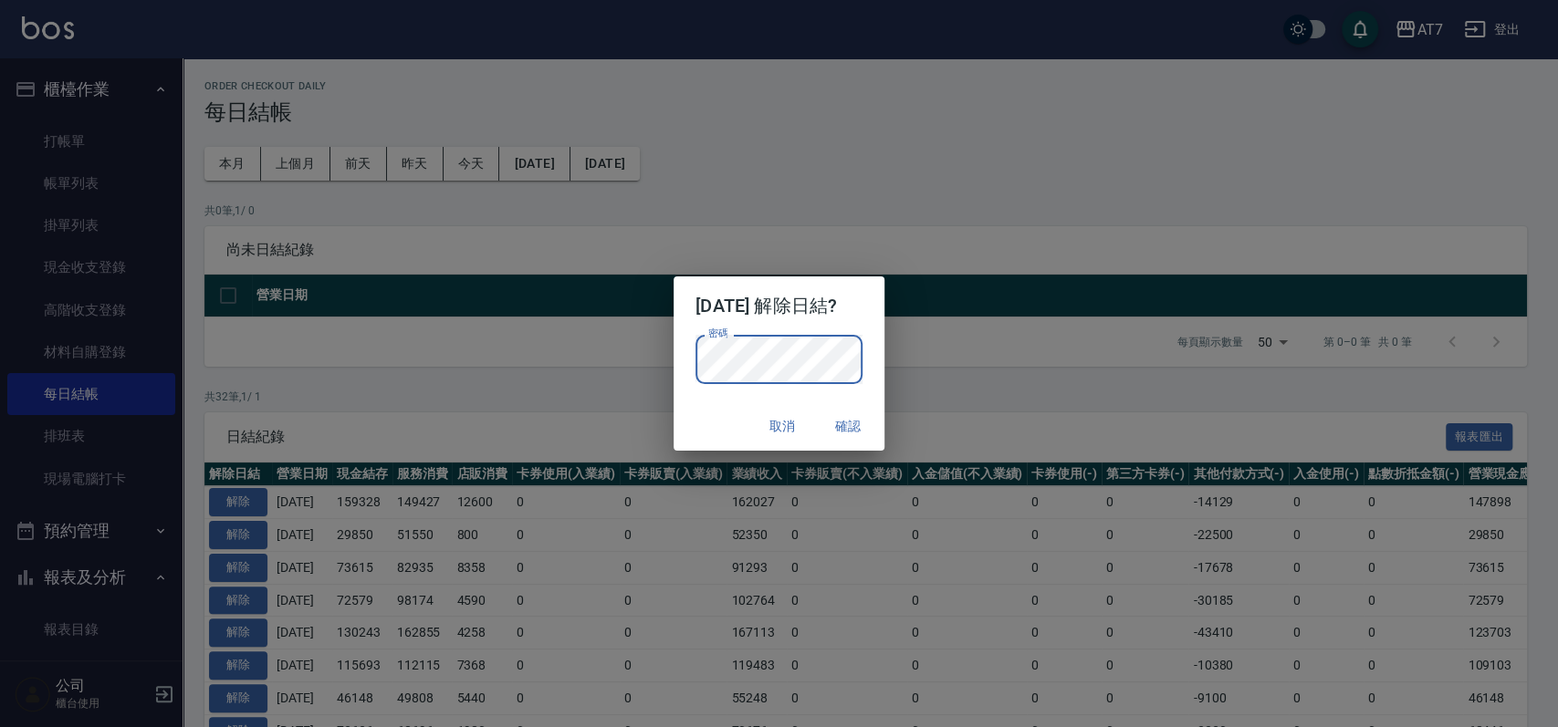
click at [1007, 388] on div "[DATE] 解除日結? 密碼 密碼 取消 確認" at bounding box center [779, 363] width 1558 height 727
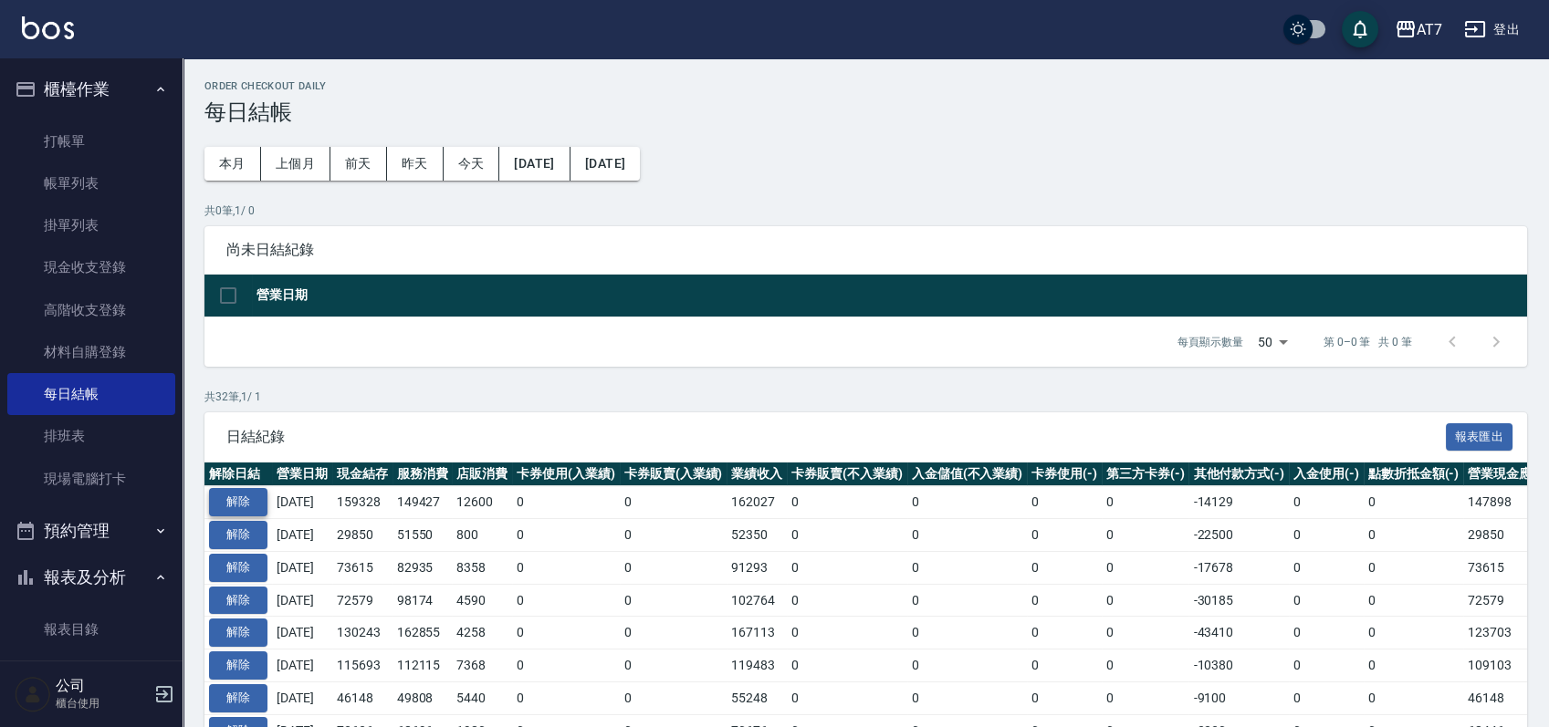
click at [257, 498] on button "解除" at bounding box center [238, 502] width 58 height 28
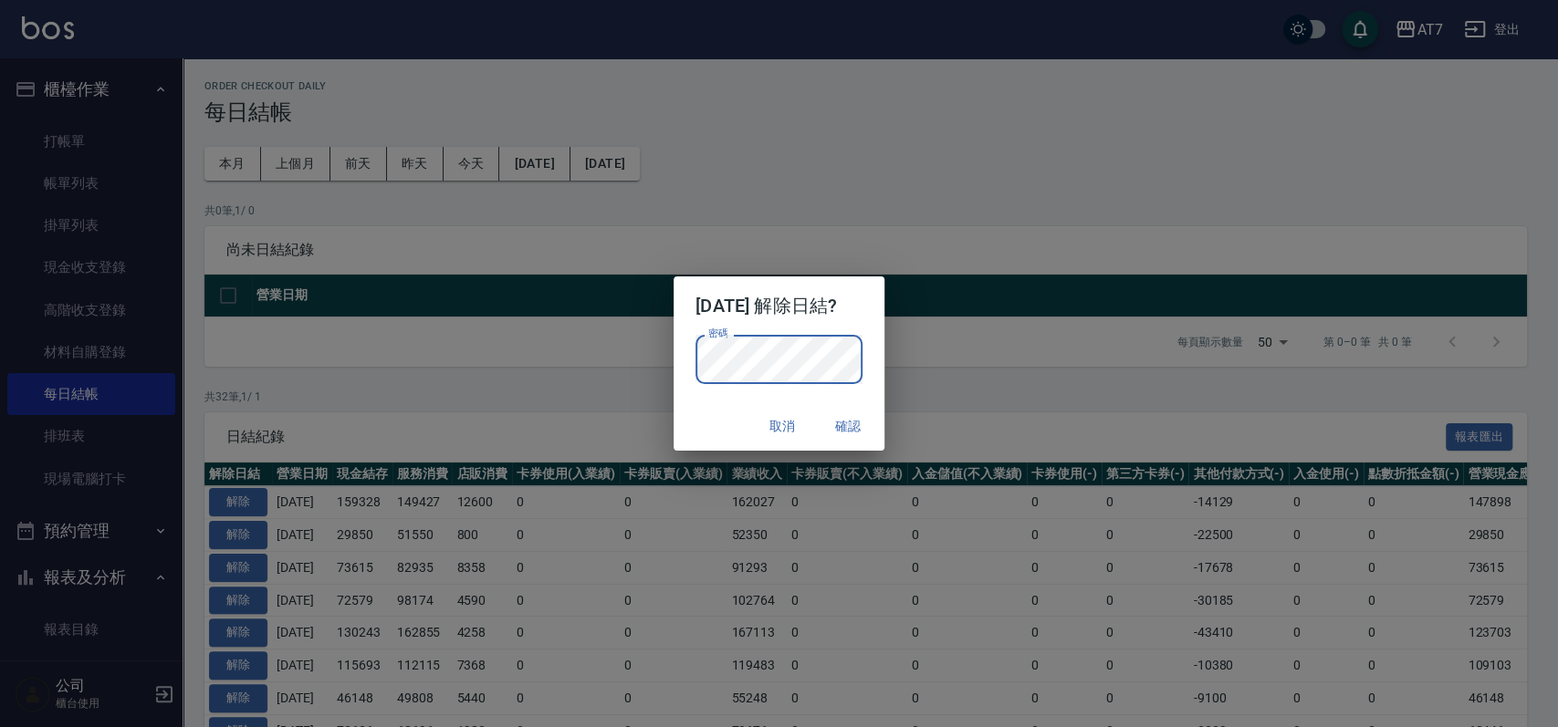
click at [727, 423] on div "取消 確認" at bounding box center [778, 426] width 211 height 48
click at [871, 430] on button "確認" at bounding box center [848, 427] width 58 height 34
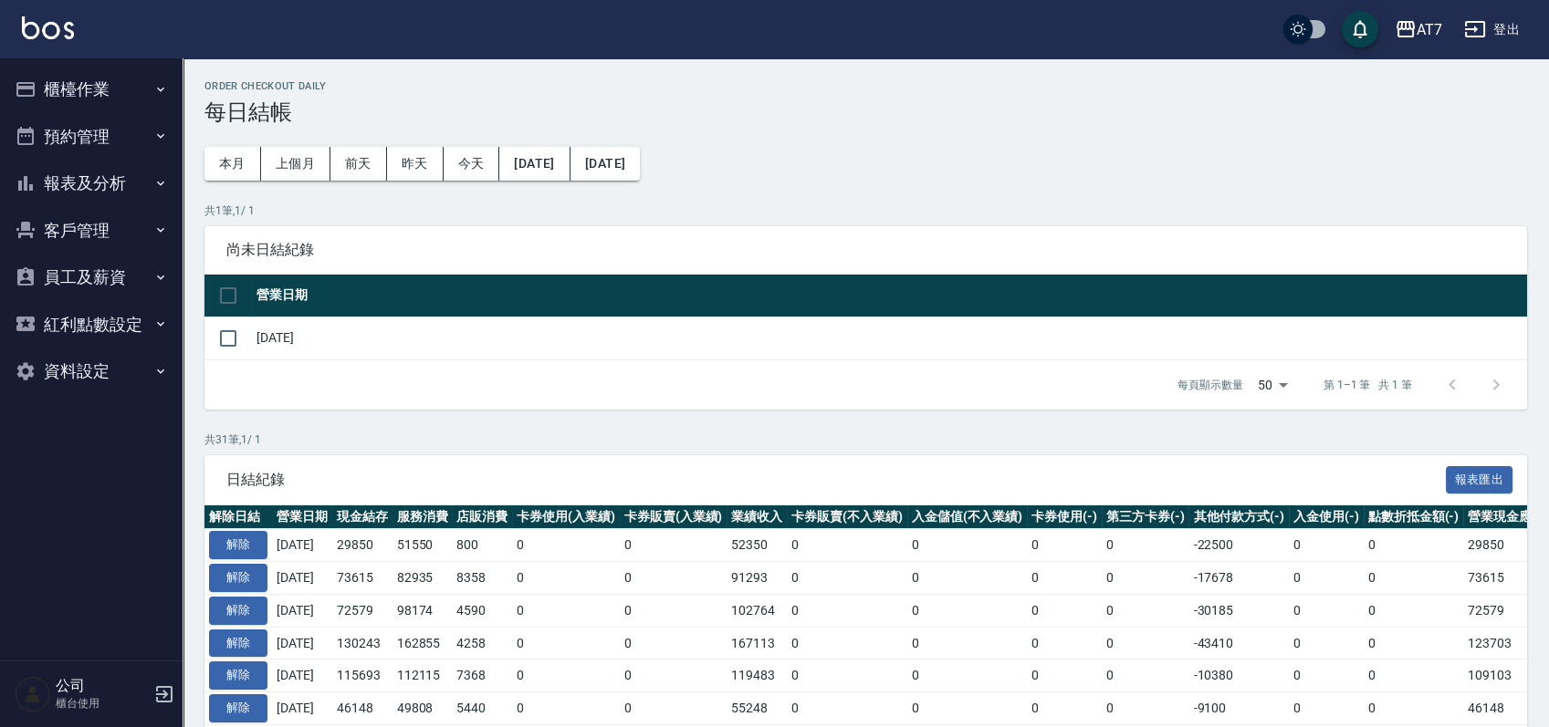
click at [113, 78] on button "櫃檯作業" at bounding box center [91, 89] width 168 height 47
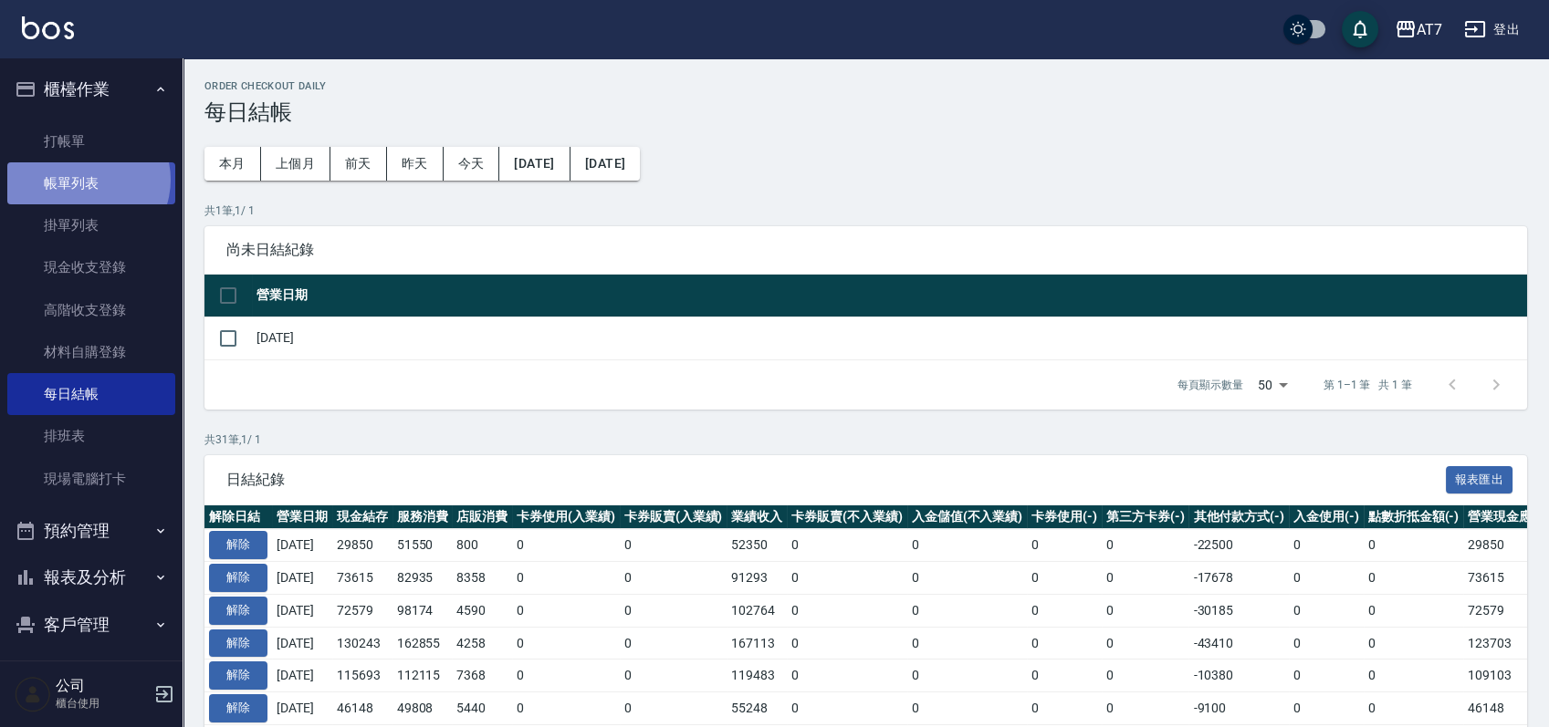
click at [85, 180] on link "帳單列表" at bounding box center [91, 183] width 168 height 42
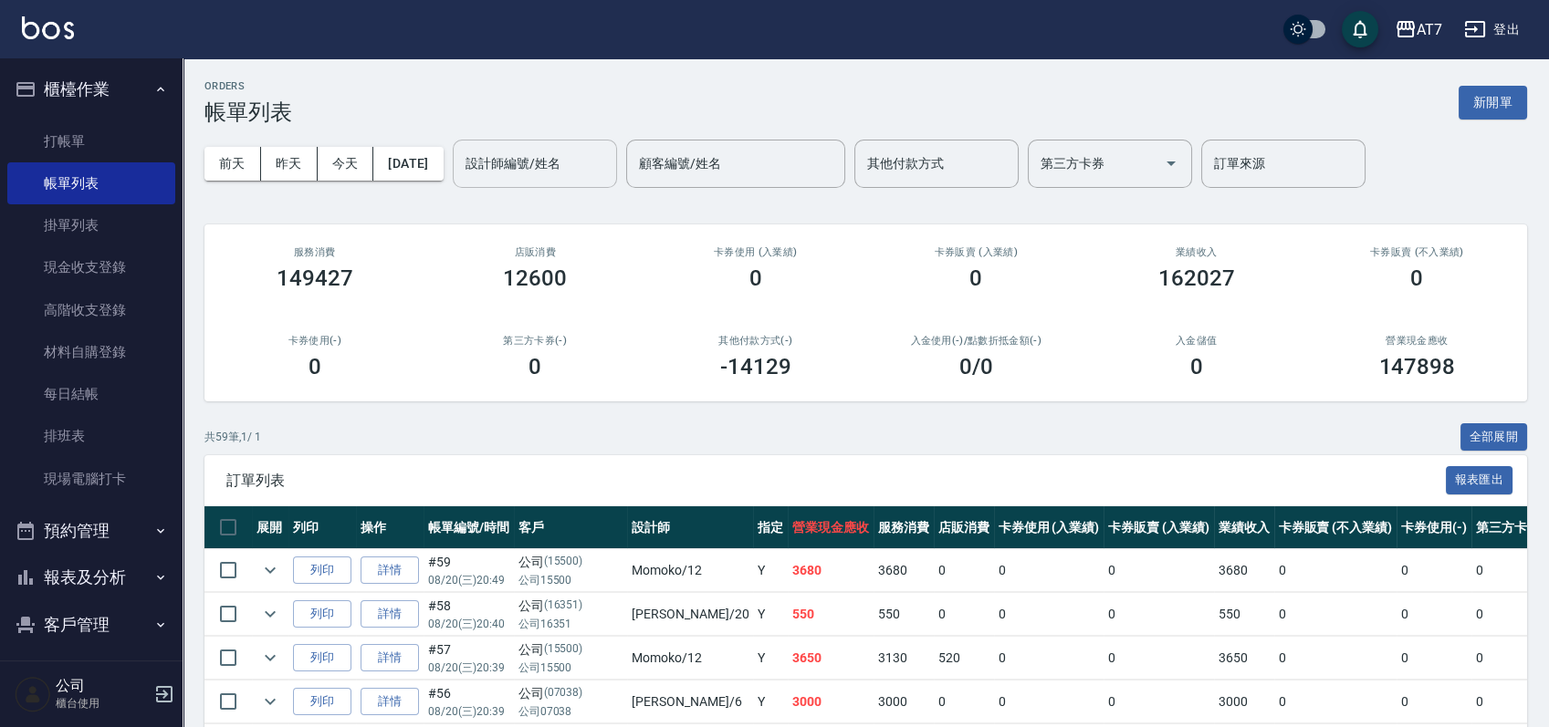
click at [593, 157] on input "設計師編號/姓名" at bounding box center [535, 164] width 148 height 32
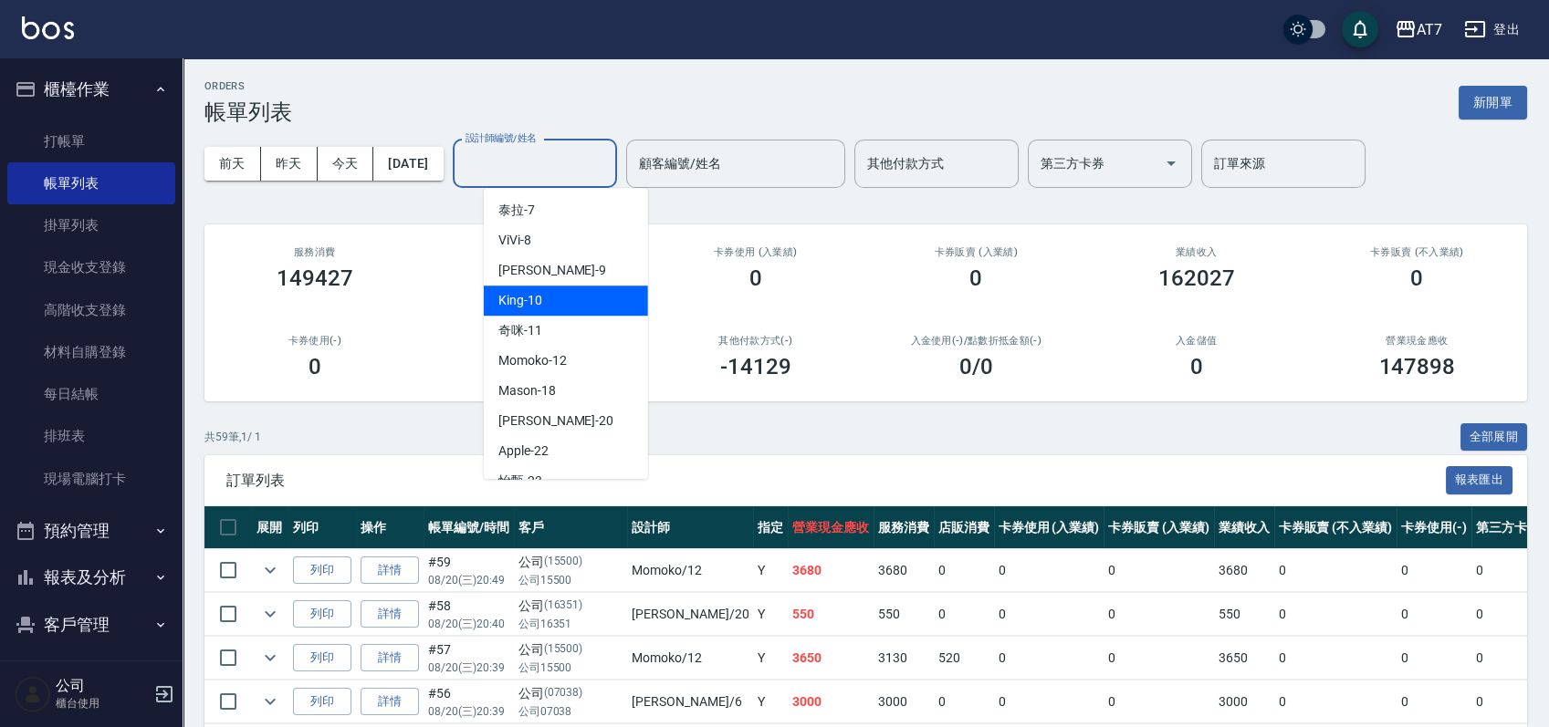
scroll to position [243, 0]
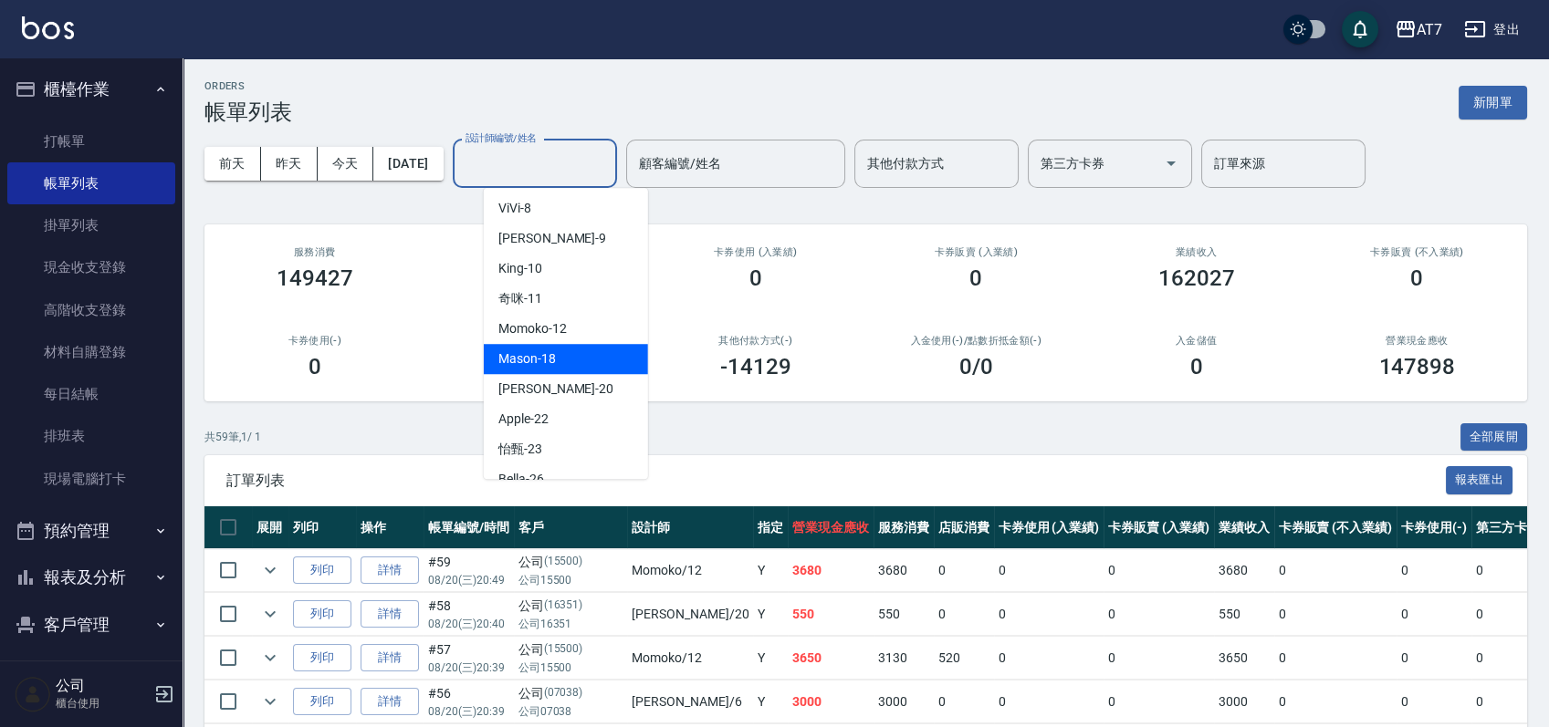
click at [569, 361] on div "Mason -18" at bounding box center [566, 359] width 164 height 30
type input "Mason-18"
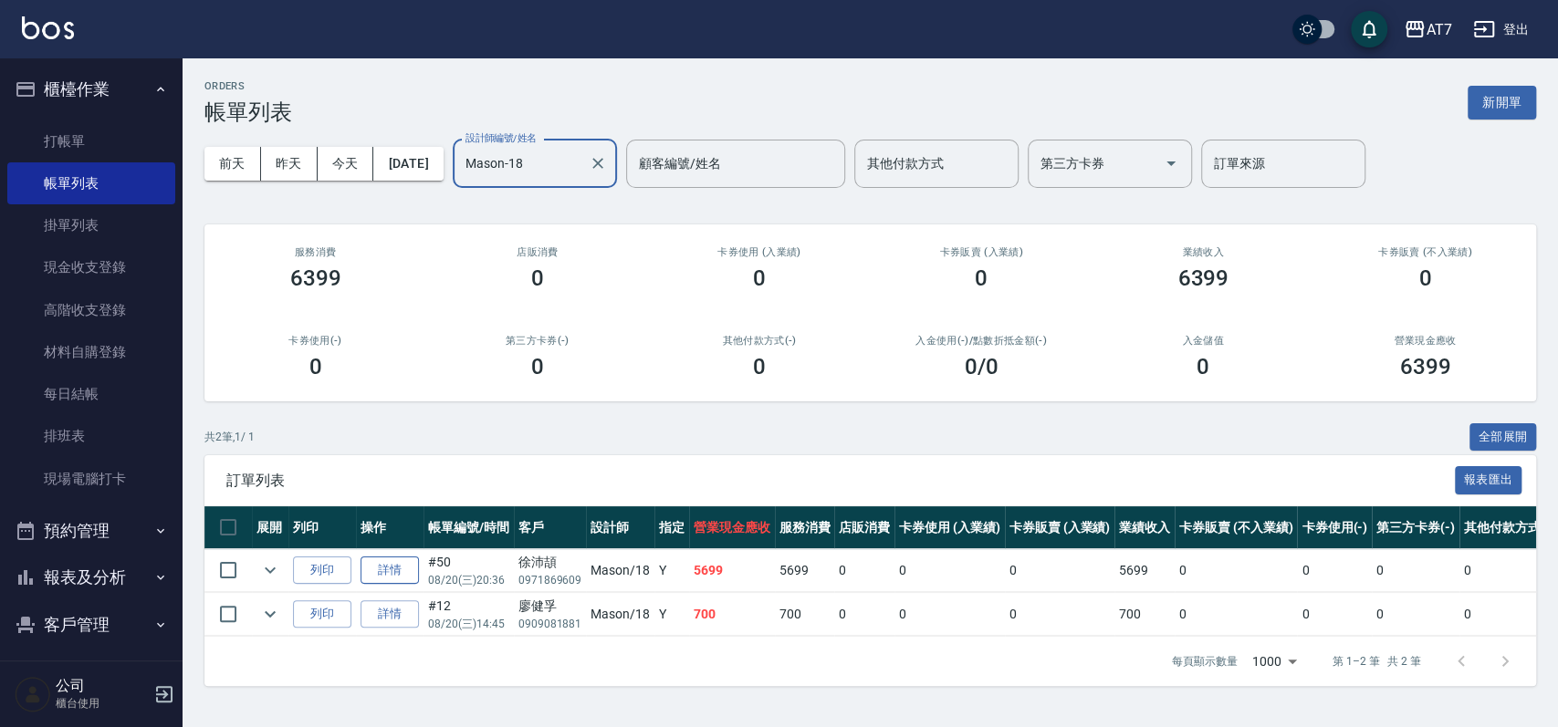
click at [387, 570] on link "詳情" at bounding box center [389, 571] width 58 height 28
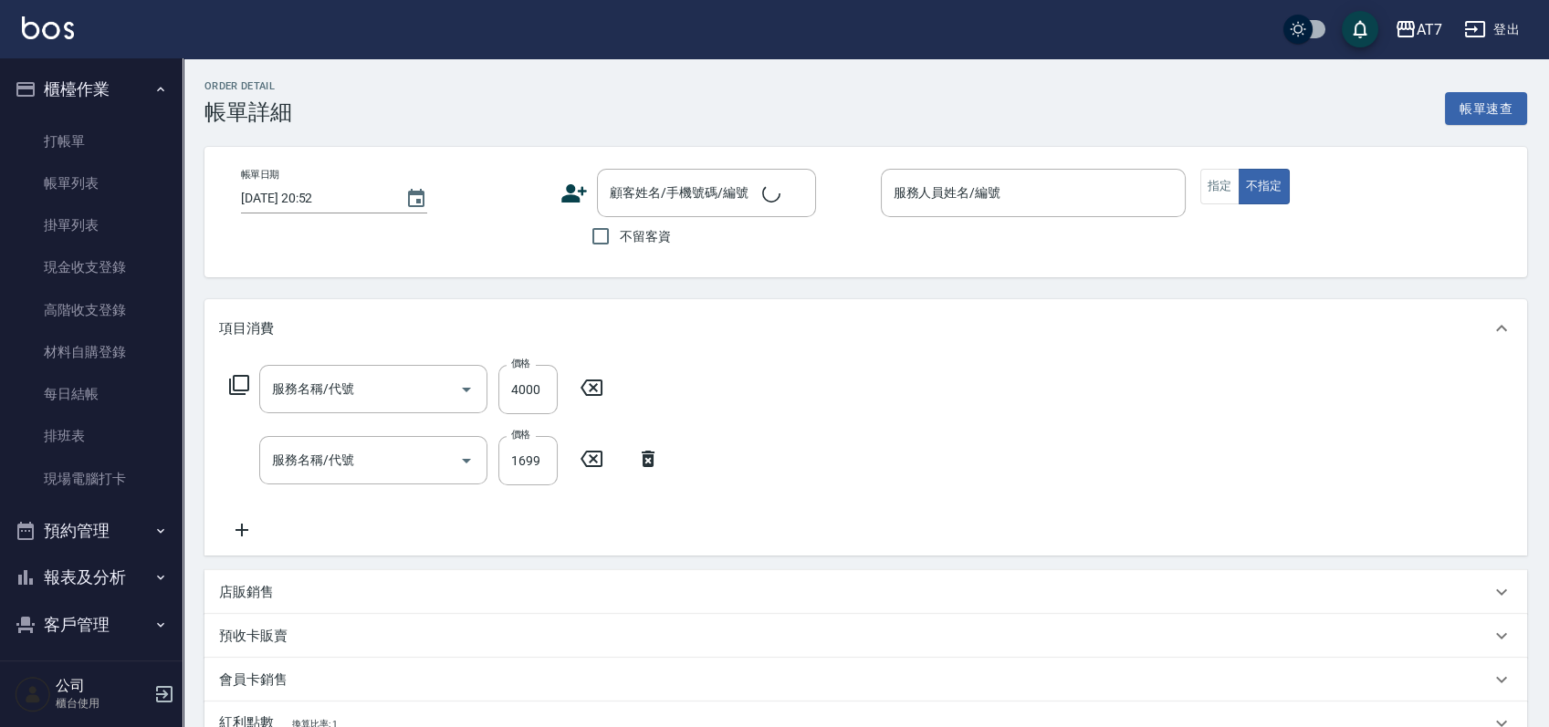
type input "[DATE] 20:36"
type input "Mason-18"
type input "560"
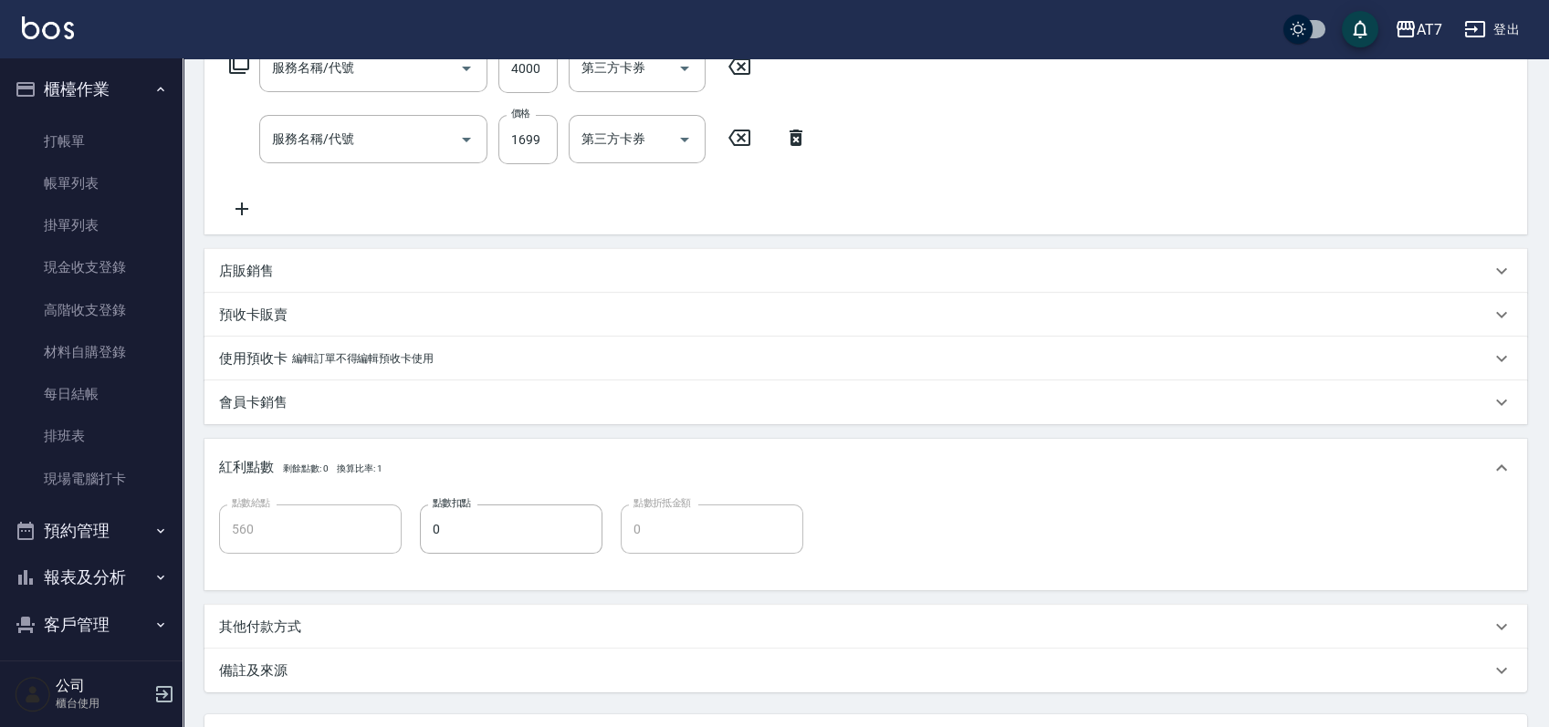
type input "鉑金護髮L（自領(610)"
type input "染髮(400)"
type input "徐沛頡/0971869609/null"
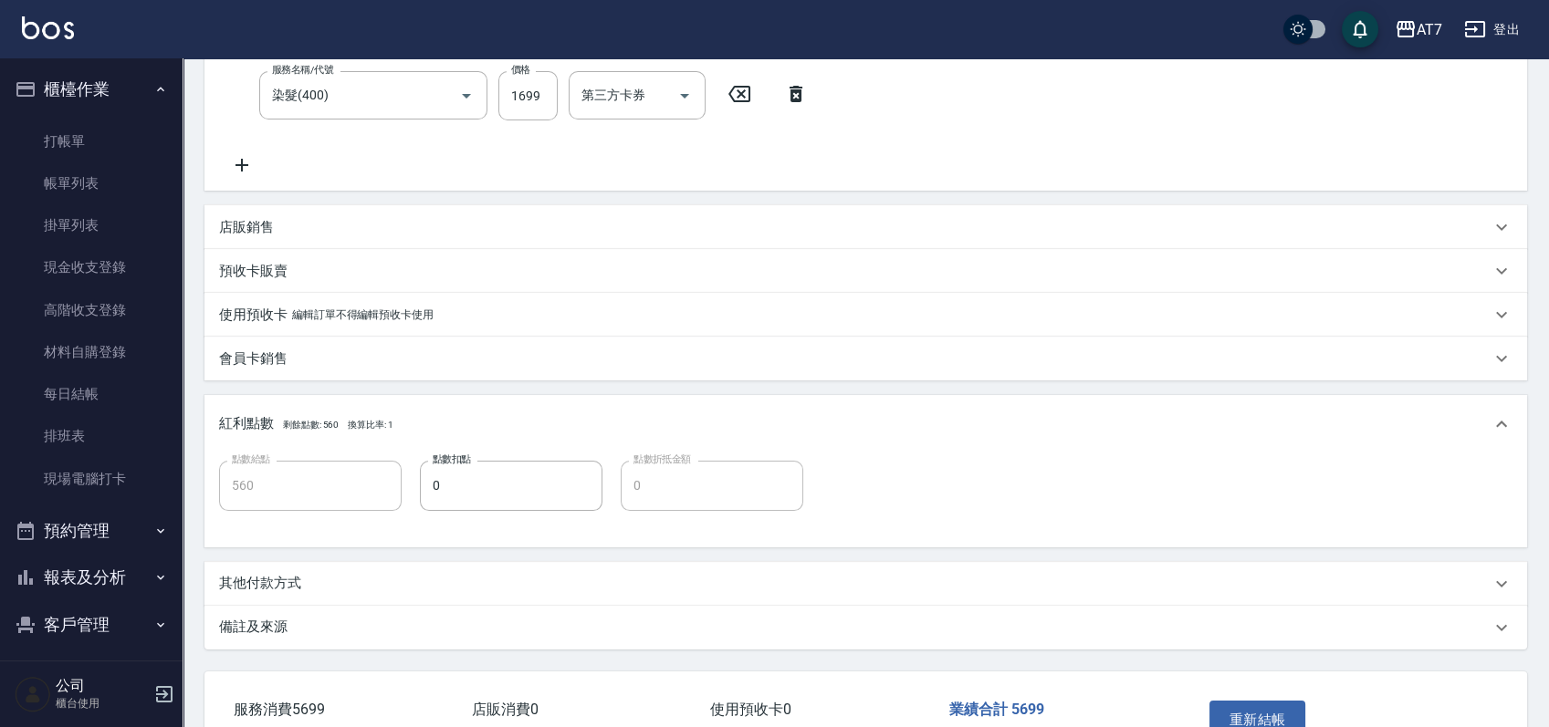
scroll to position [481, 0]
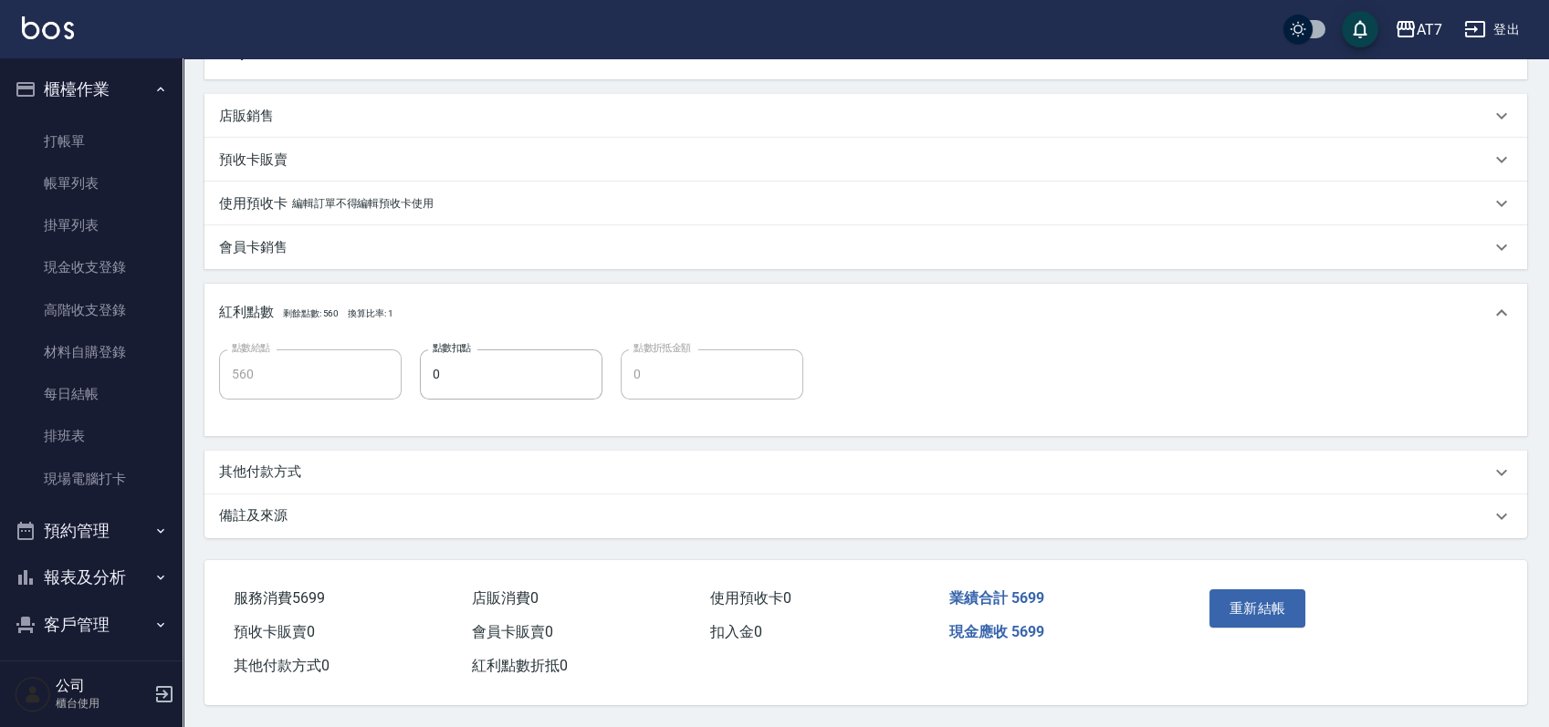
click at [407, 463] on div "其他付款方式" at bounding box center [854, 472] width 1271 height 19
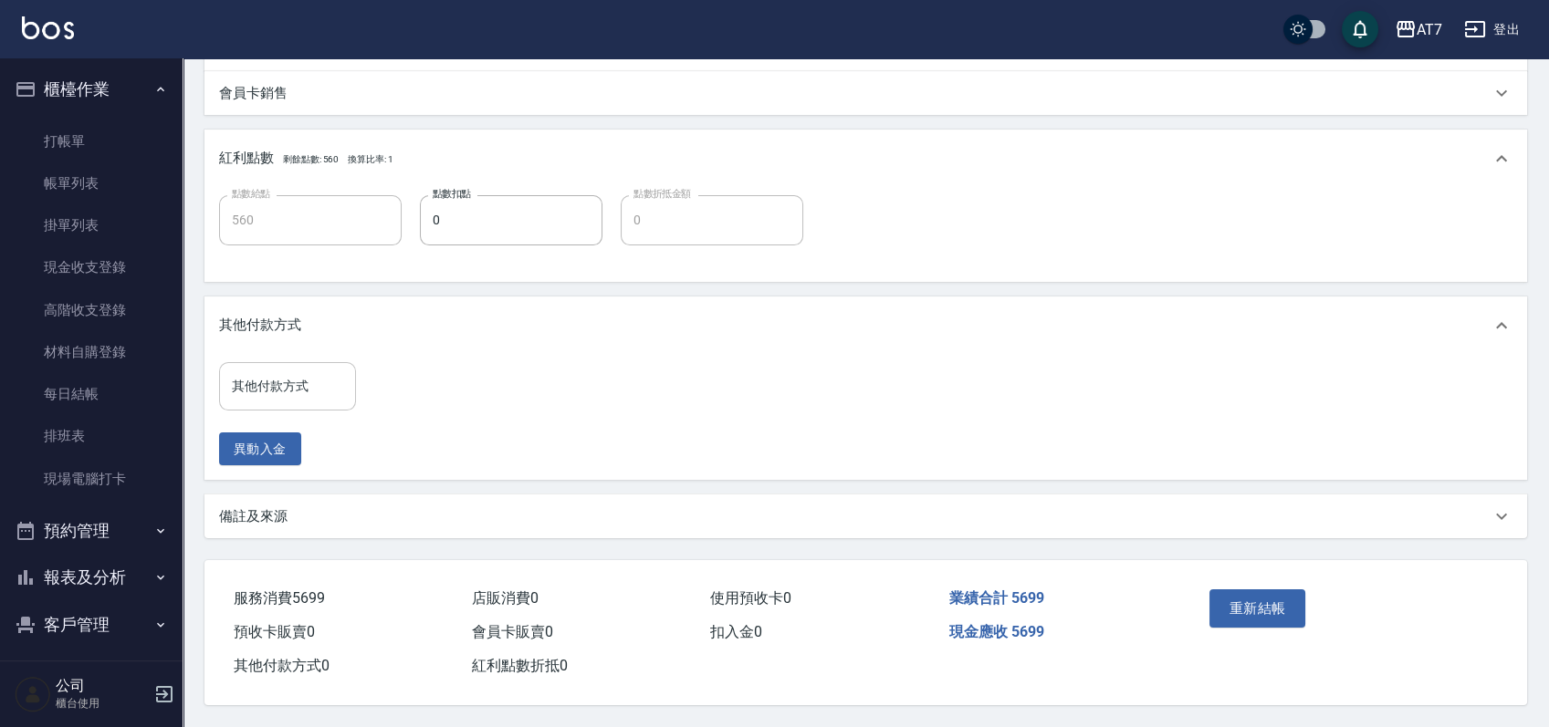
scroll to position [635, 0]
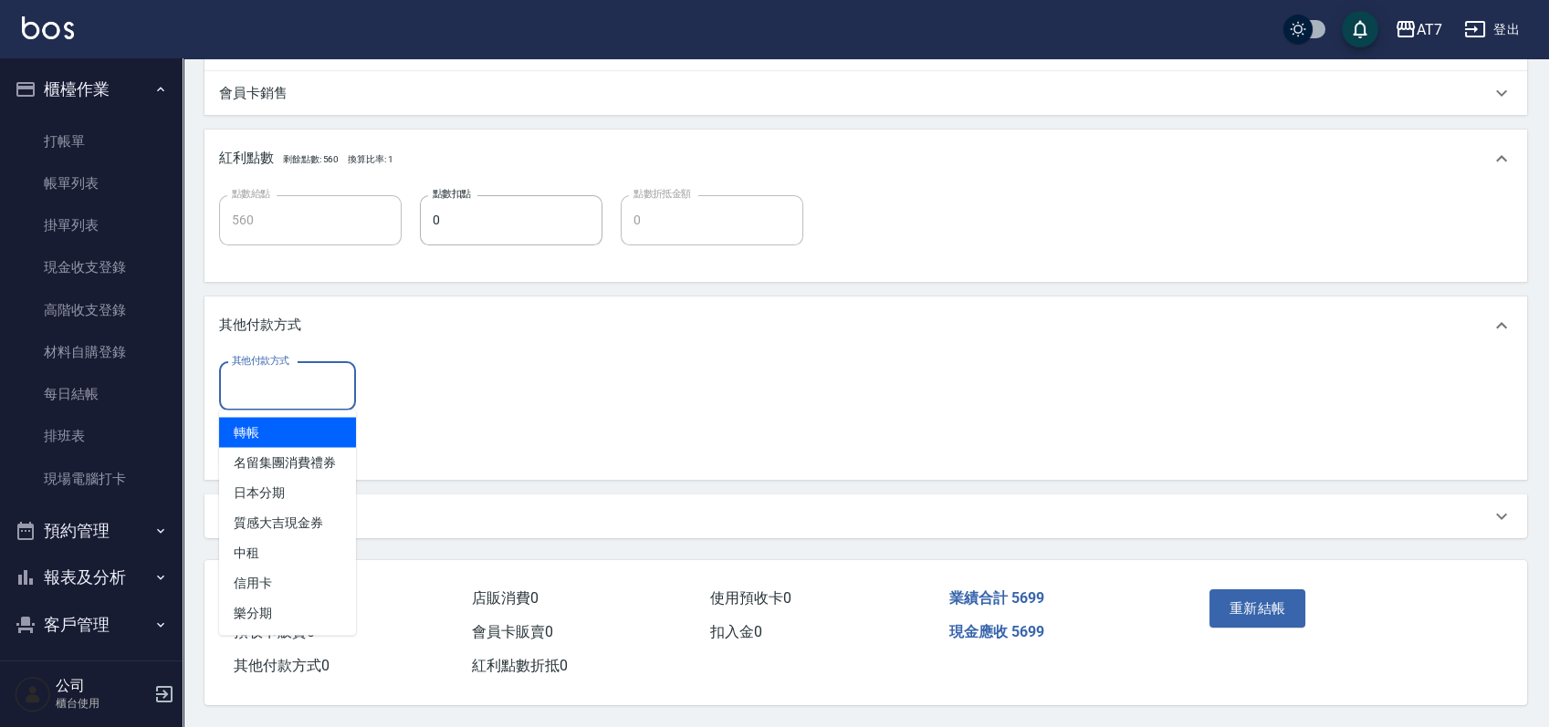
click at [311, 374] on input "其他付款方式" at bounding box center [287, 386] width 120 height 32
click at [303, 420] on span "轉帳" at bounding box center [287, 432] width 137 height 30
type input "轉帳"
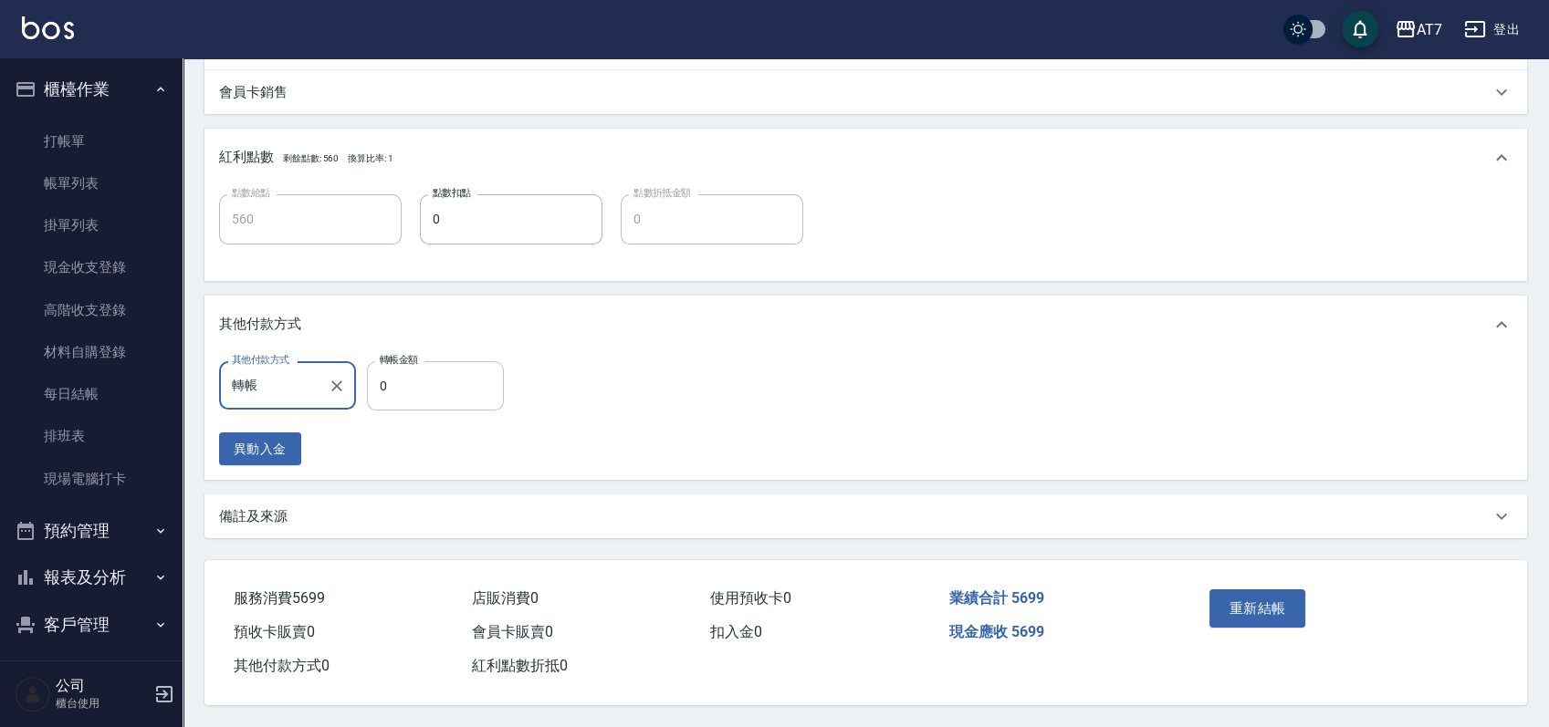
click at [371, 376] on input "0" at bounding box center [435, 385] width 137 height 49
type input "569"
type input "0"
type input "5699"
click at [1255, 591] on button "重新結帳" at bounding box center [1257, 609] width 97 height 38
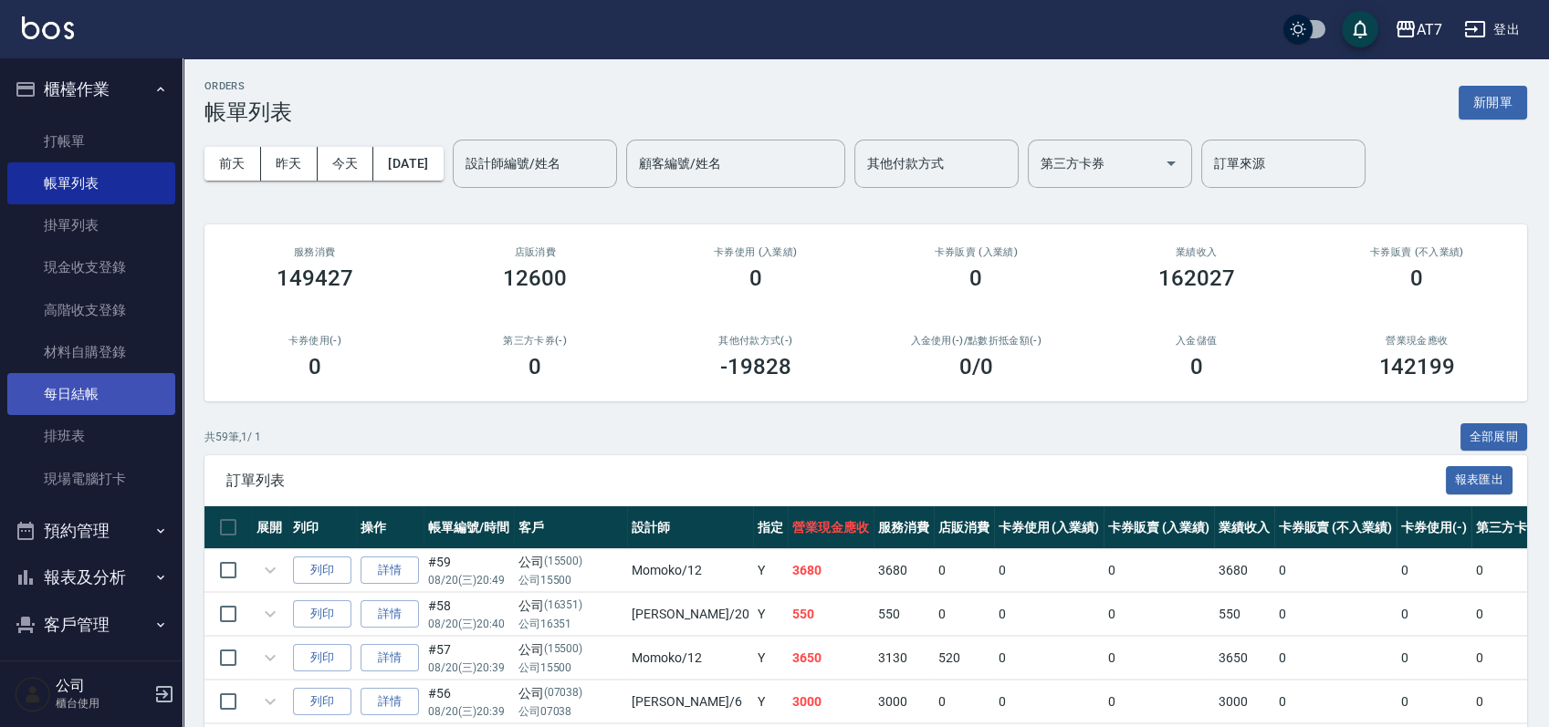
click at [139, 395] on link "每日結帳" at bounding box center [91, 394] width 168 height 42
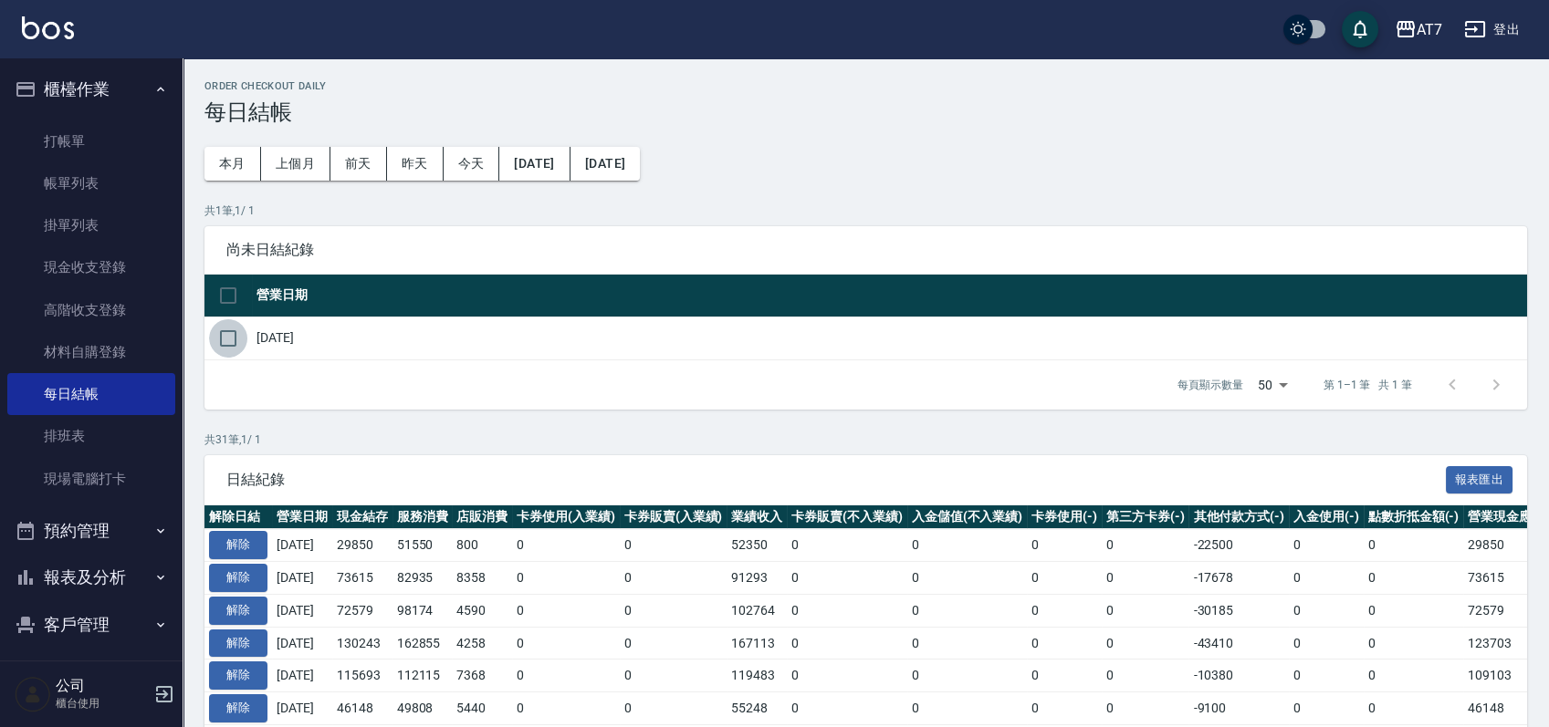
click at [229, 339] on input "checkbox" at bounding box center [228, 338] width 38 height 38
checkbox input "true"
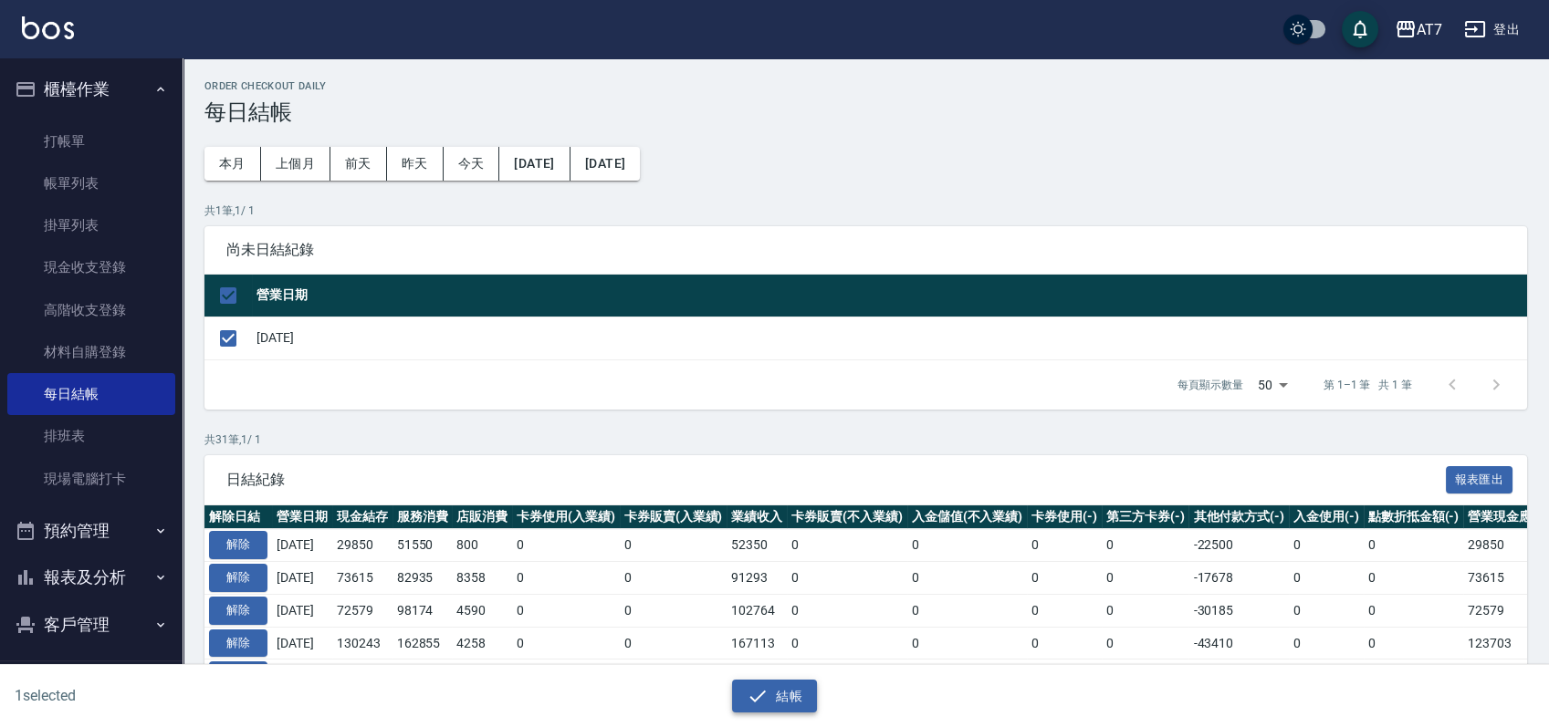
click at [751, 699] on icon "button" at bounding box center [757, 696] width 22 height 22
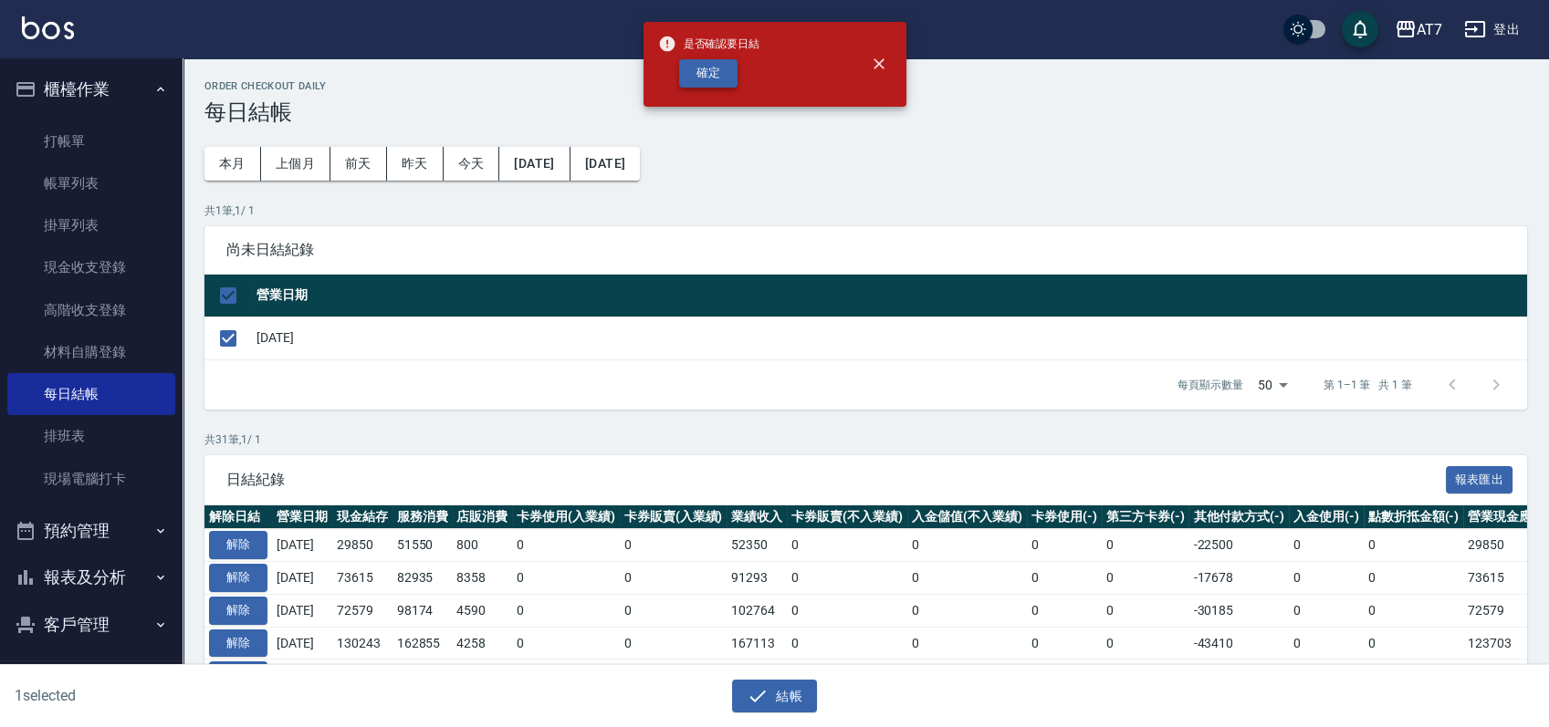
click at [715, 67] on button "確定" at bounding box center [708, 73] width 58 height 28
checkbox input "false"
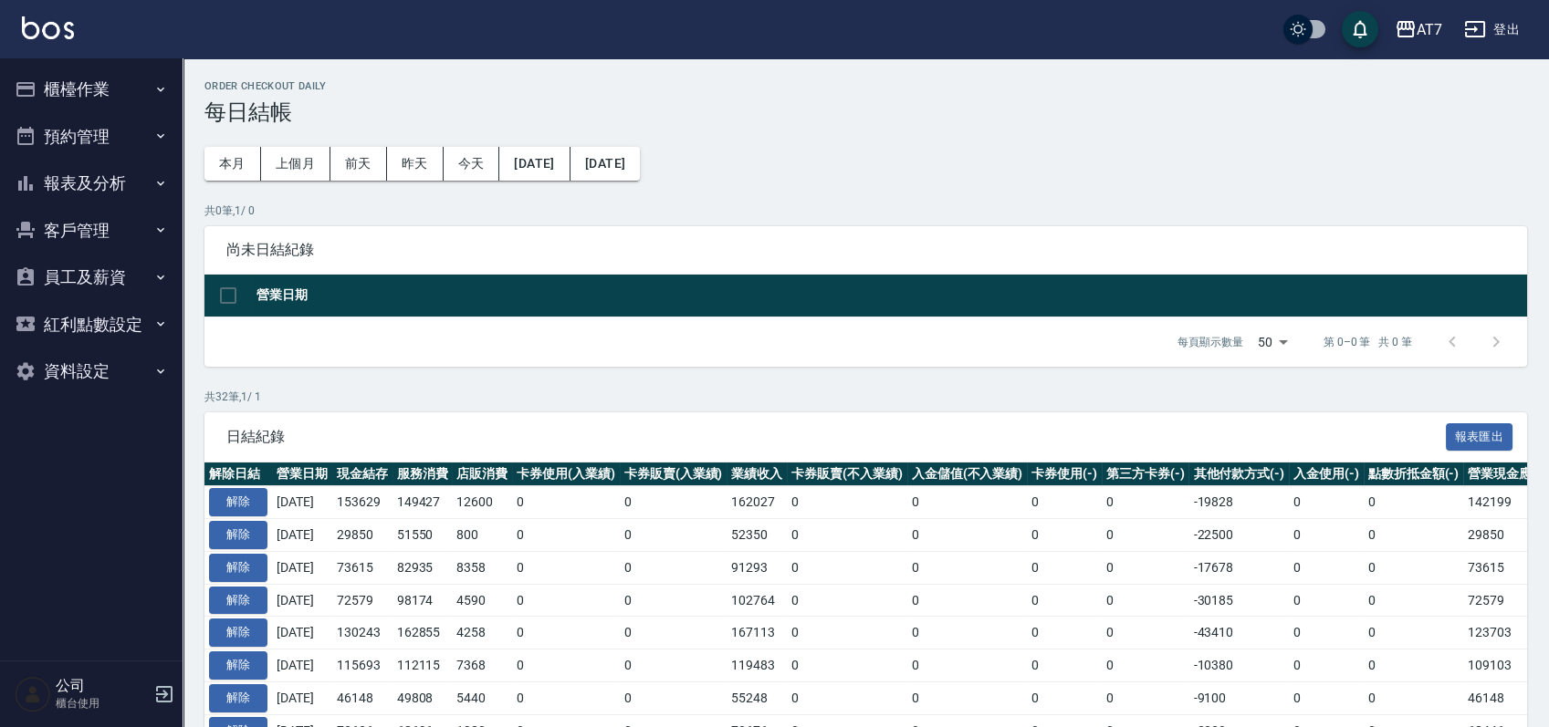
click at [123, 81] on button "櫃檯作業" at bounding box center [91, 89] width 168 height 47
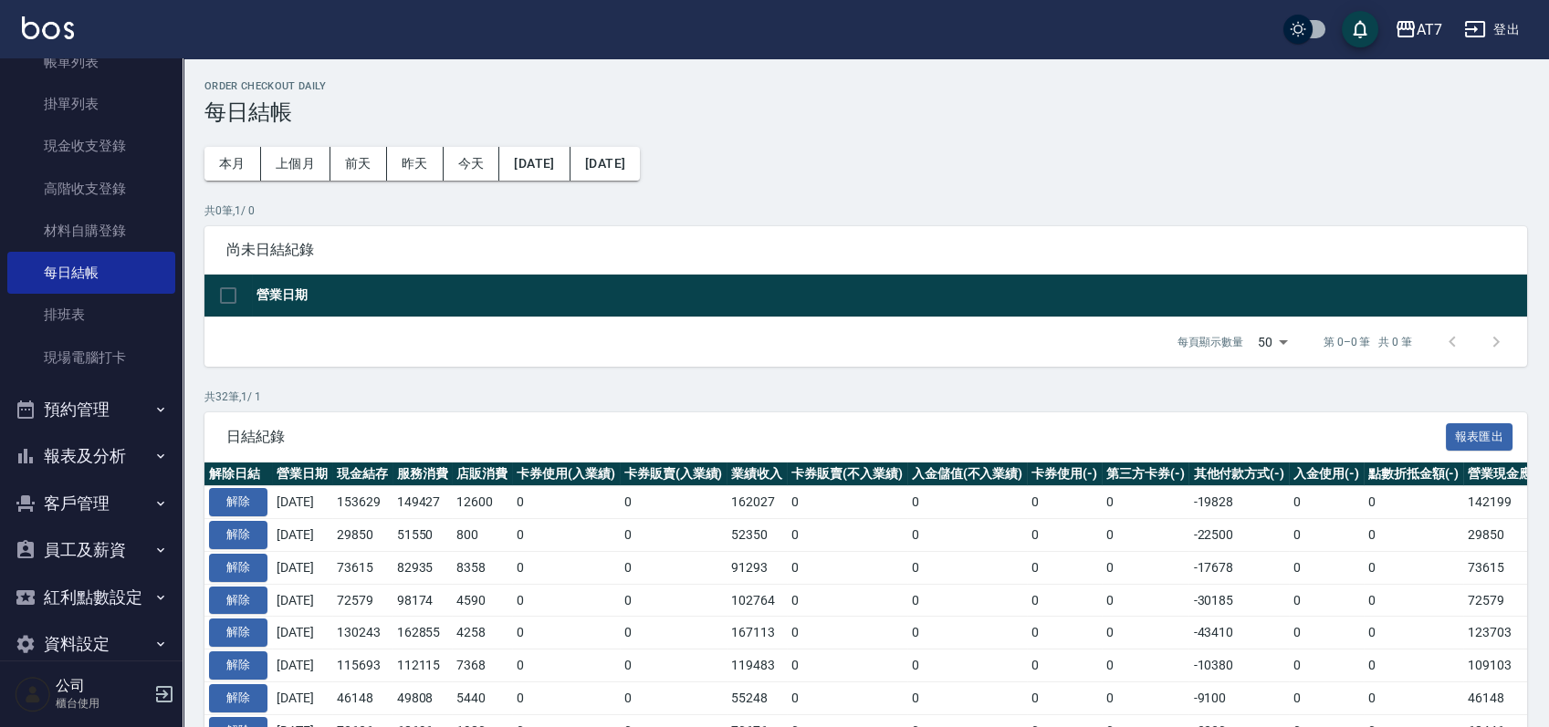
click at [110, 454] on button "報表及分析" at bounding box center [91, 456] width 168 height 47
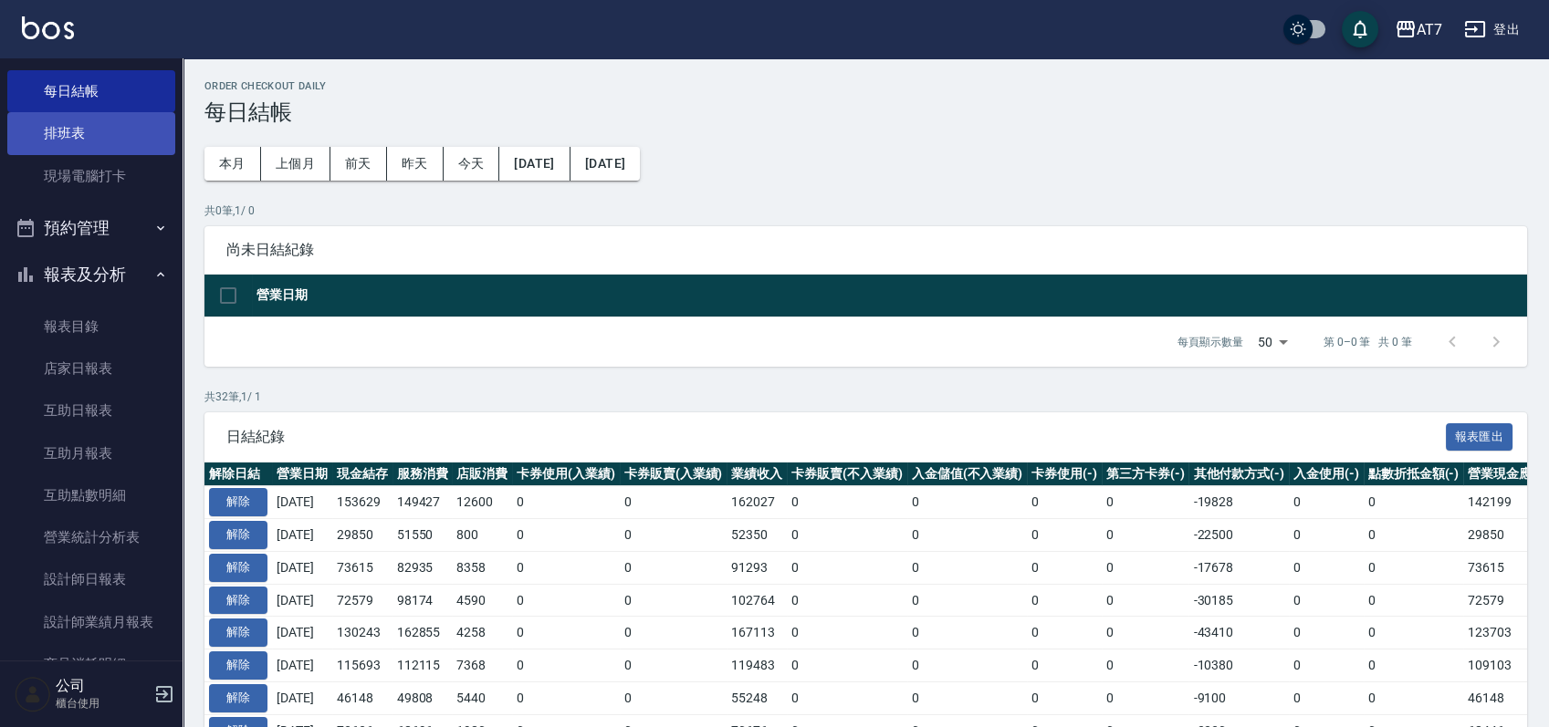
scroll to position [486, 0]
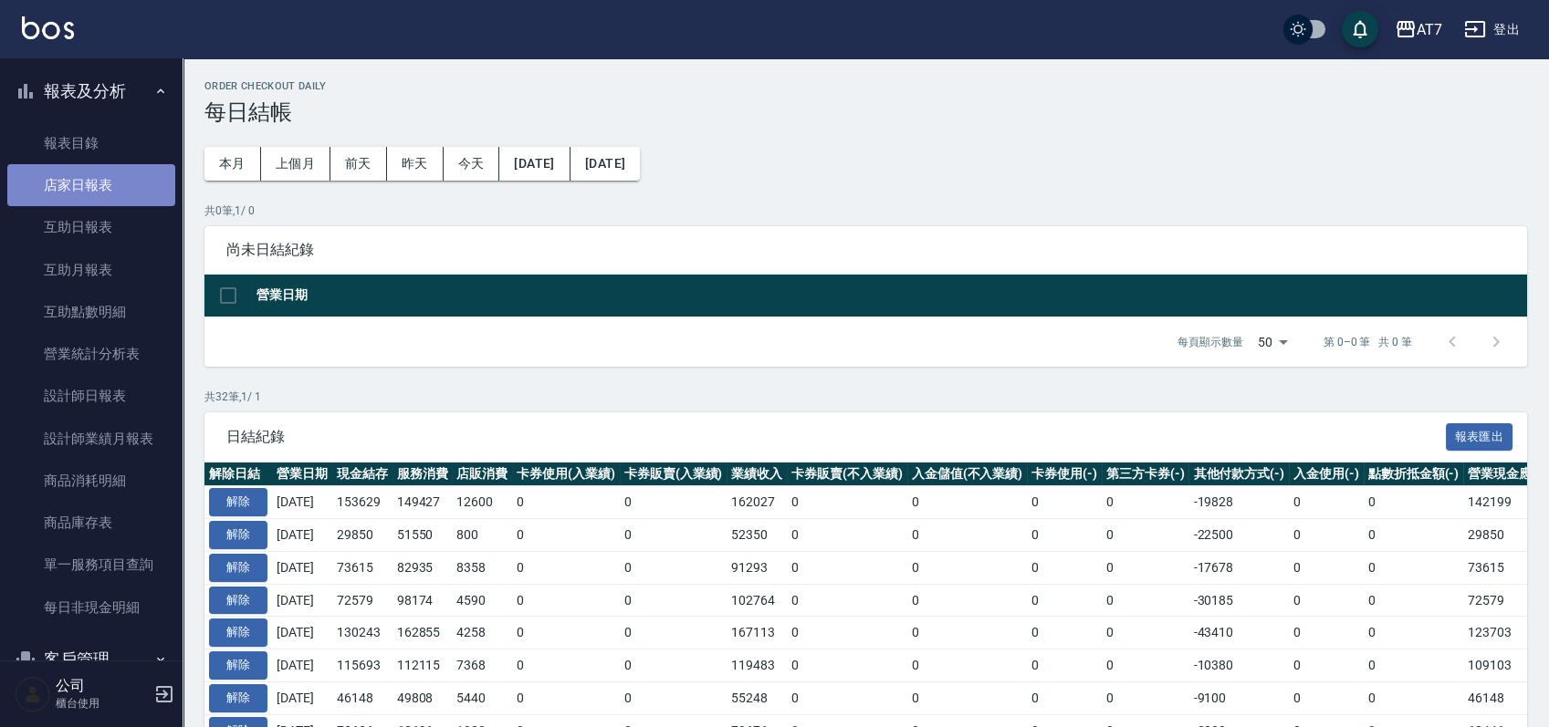
click at [130, 182] on link "店家日報表" at bounding box center [91, 185] width 168 height 42
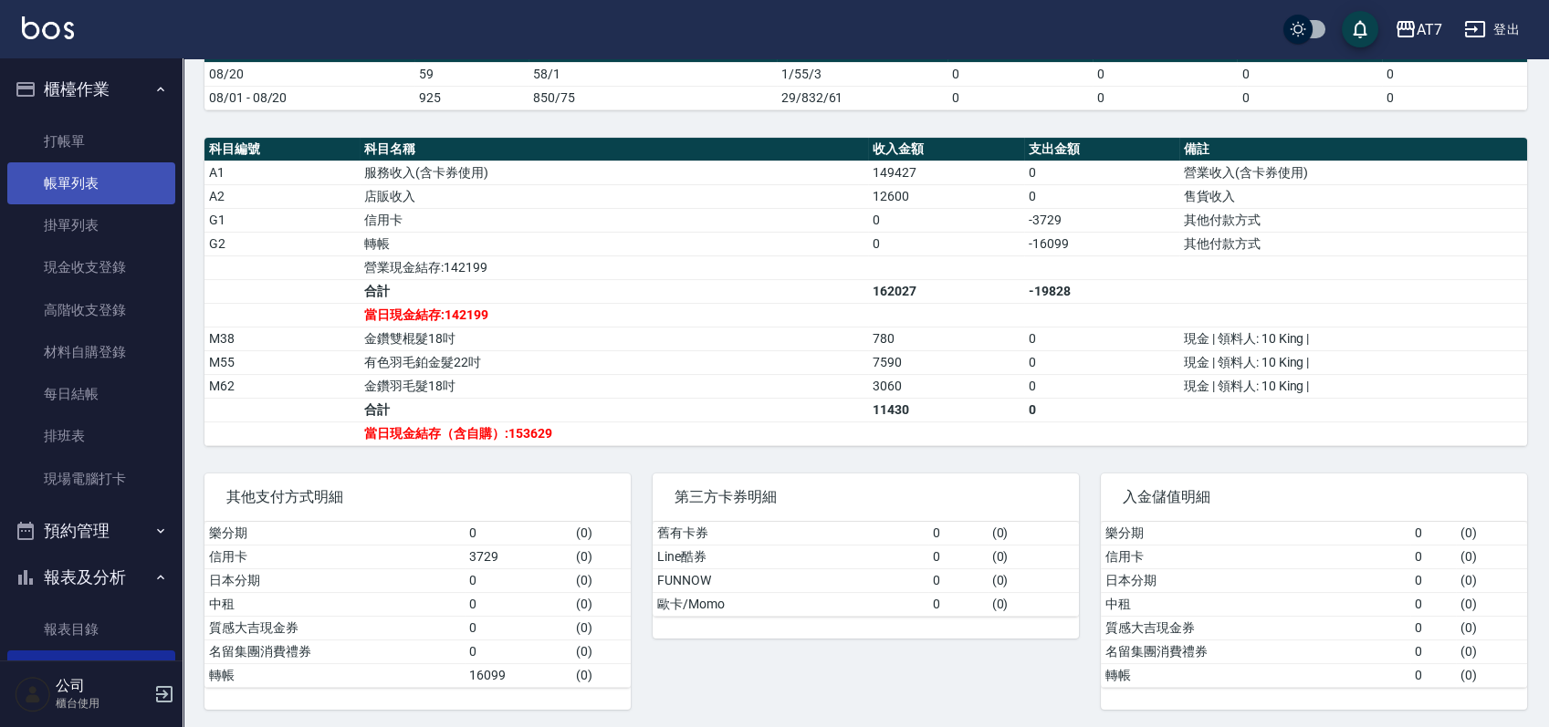
click at [110, 195] on link "帳單列表" at bounding box center [91, 183] width 168 height 42
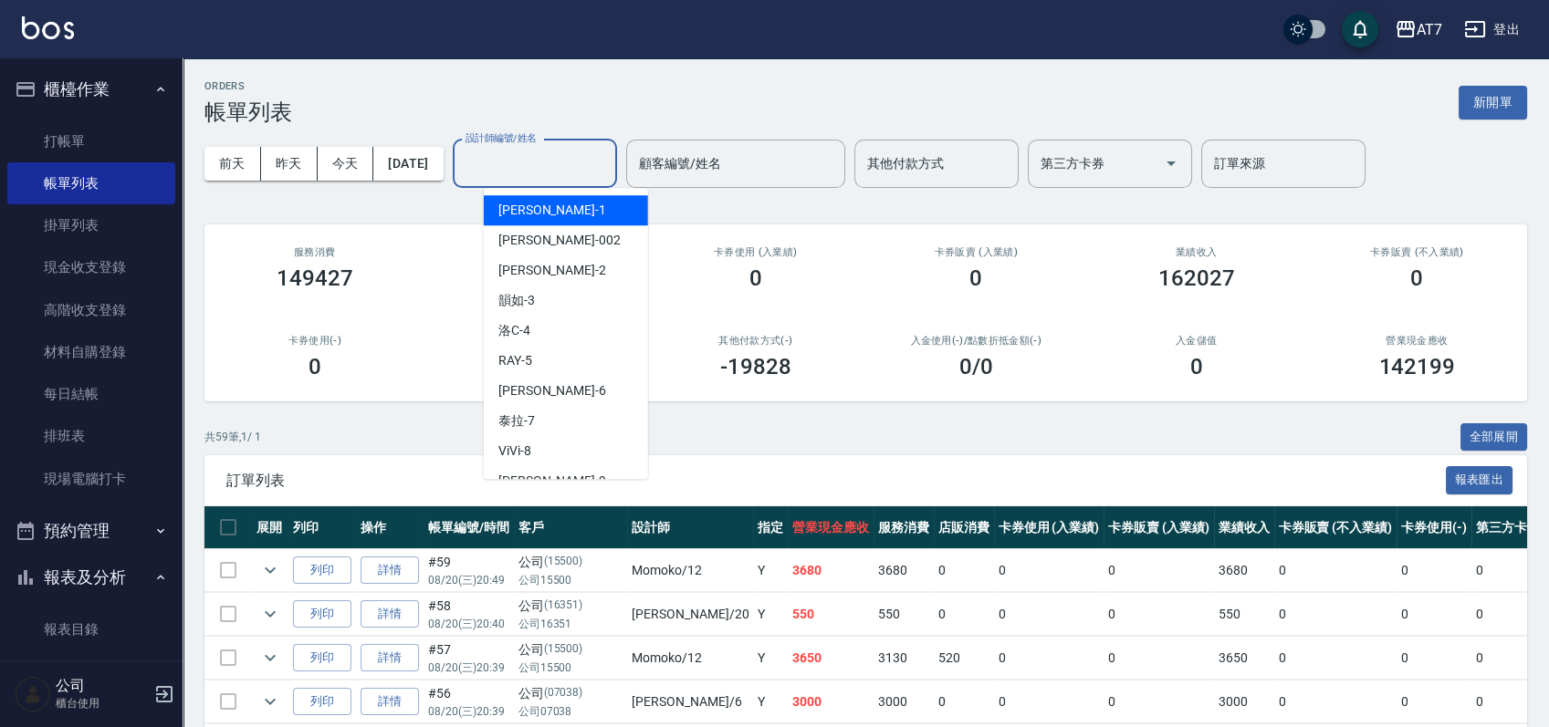
click at [546, 172] on input "設計師編號/姓名" at bounding box center [535, 164] width 148 height 32
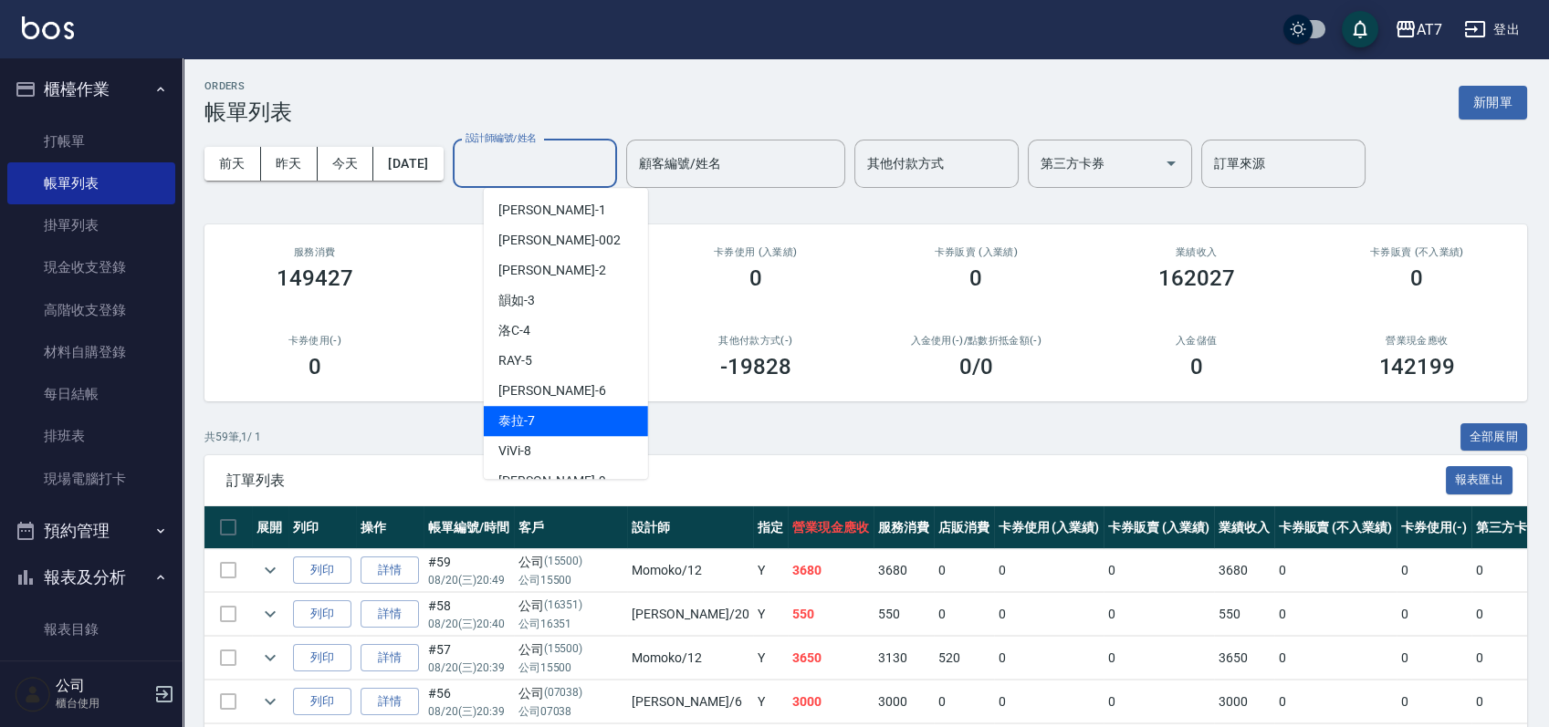
scroll to position [121, 0]
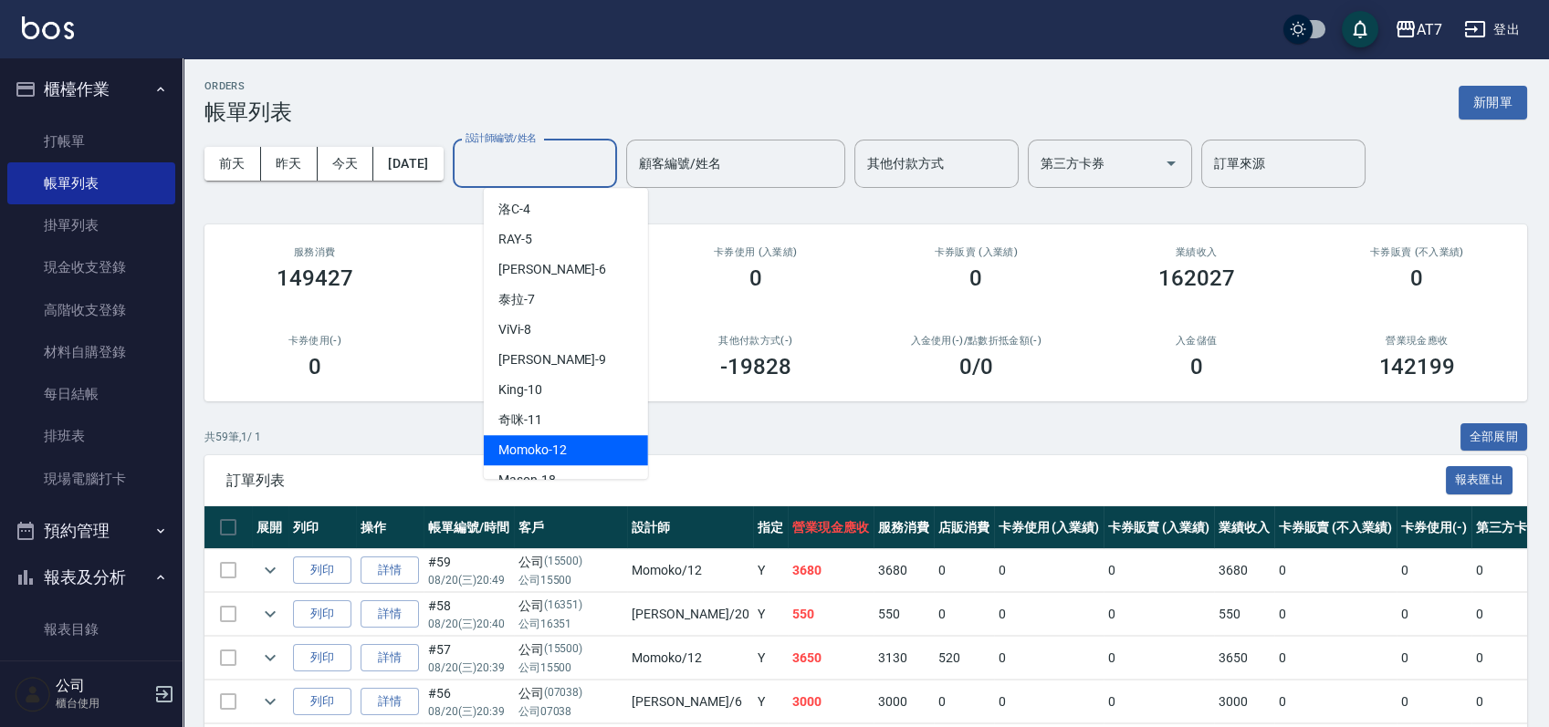
click at [543, 447] on span "Momoko -12" at bounding box center [532, 450] width 68 height 19
type input "Momoko-12"
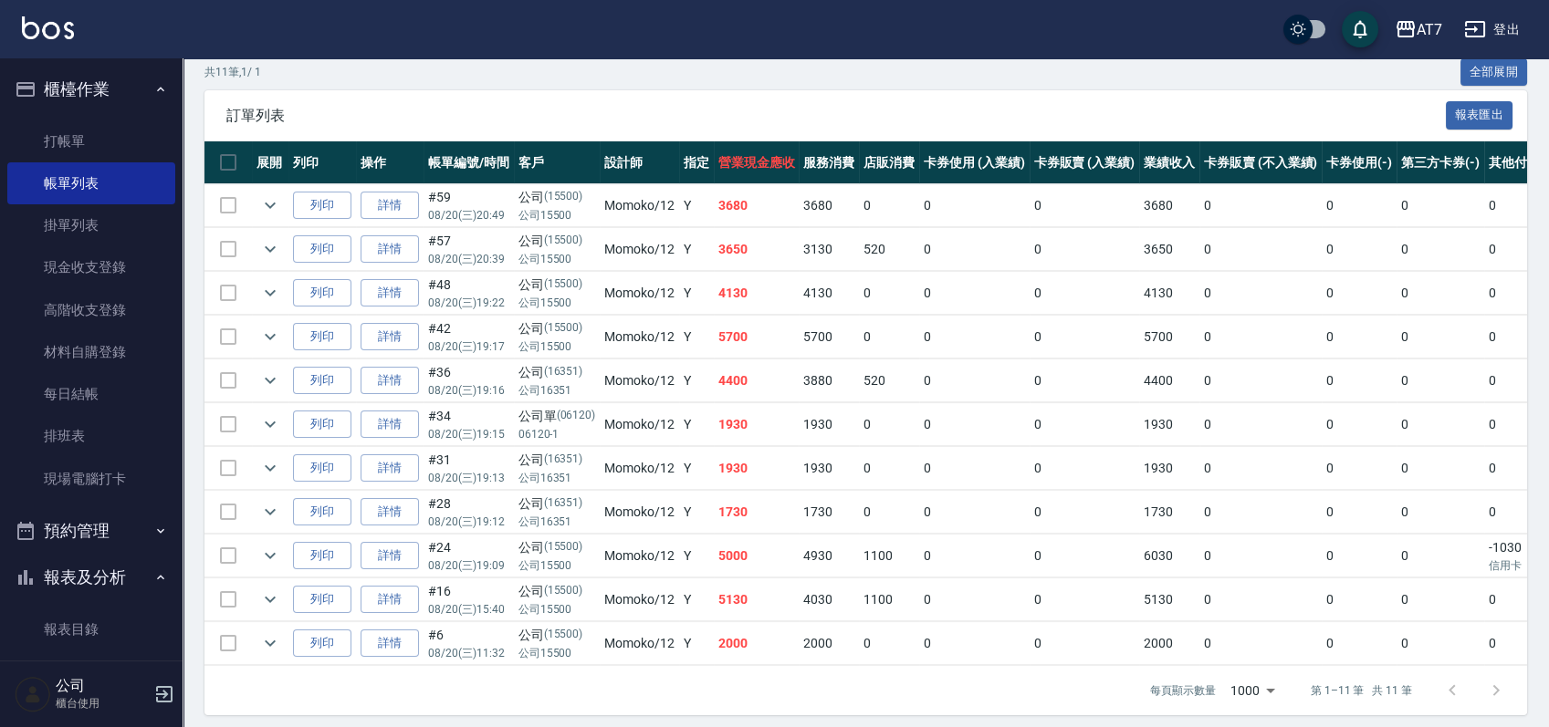
scroll to position [0, 0]
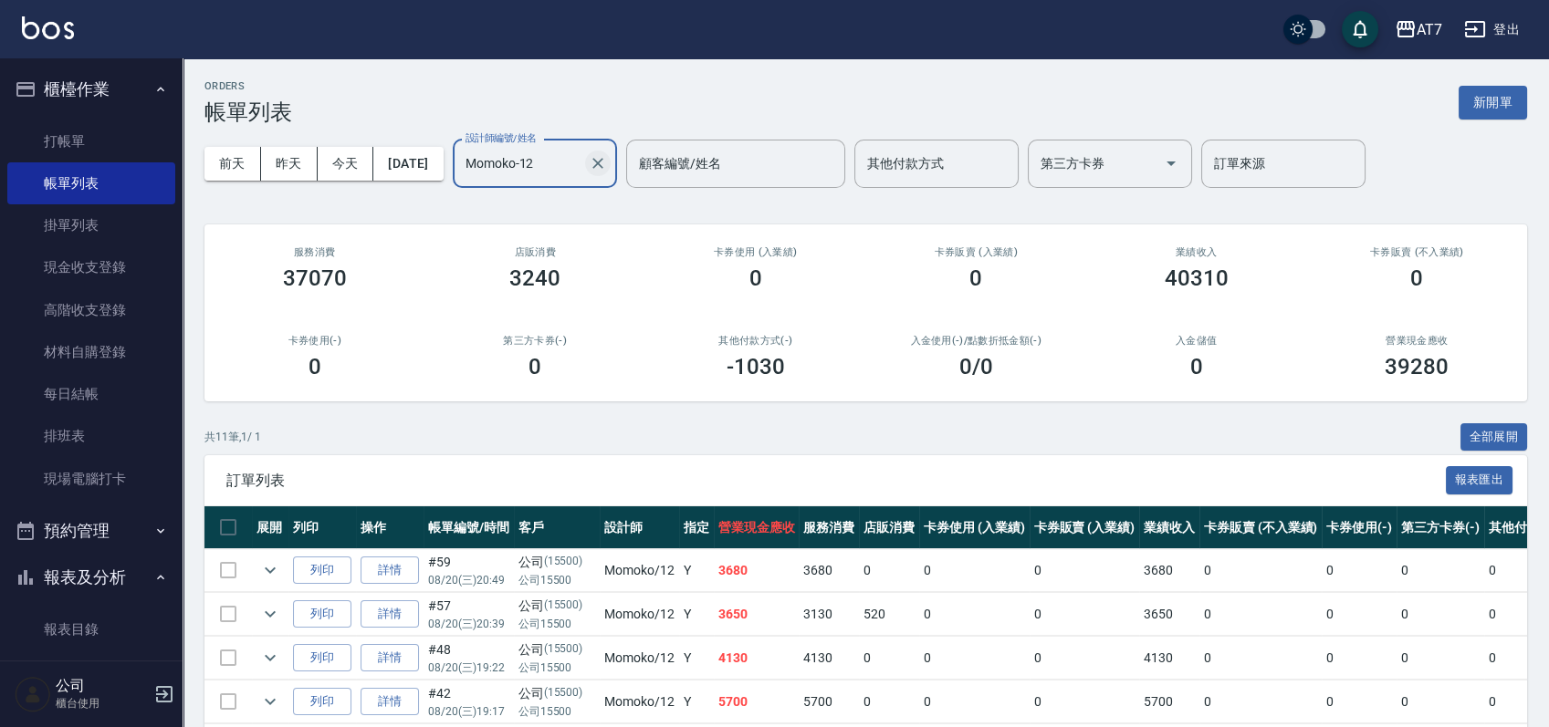
click at [607, 162] on icon "Clear" at bounding box center [598, 163] width 18 height 18
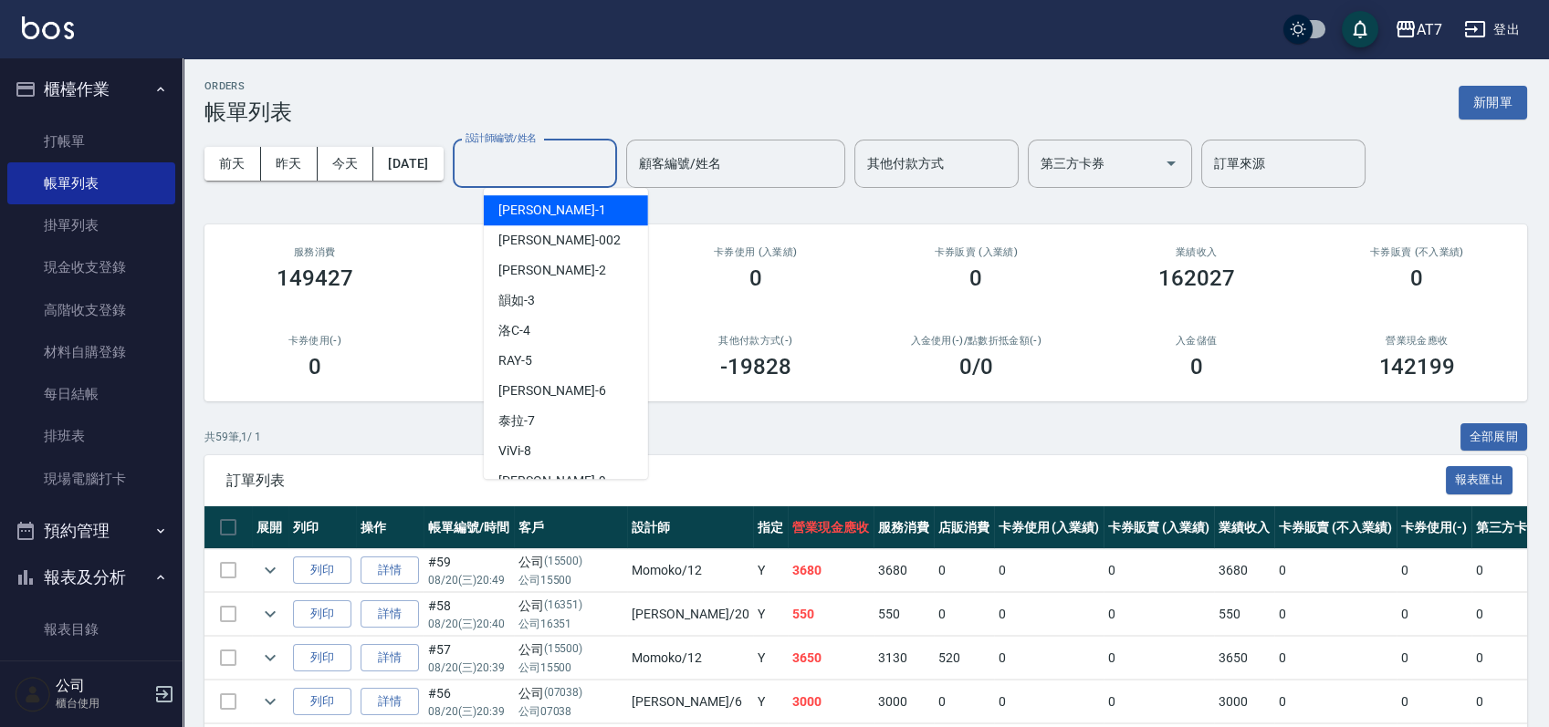
click at [576, 168] on input "設計師編號/姓名" at bounding box center [535, 164] width 148 height 32
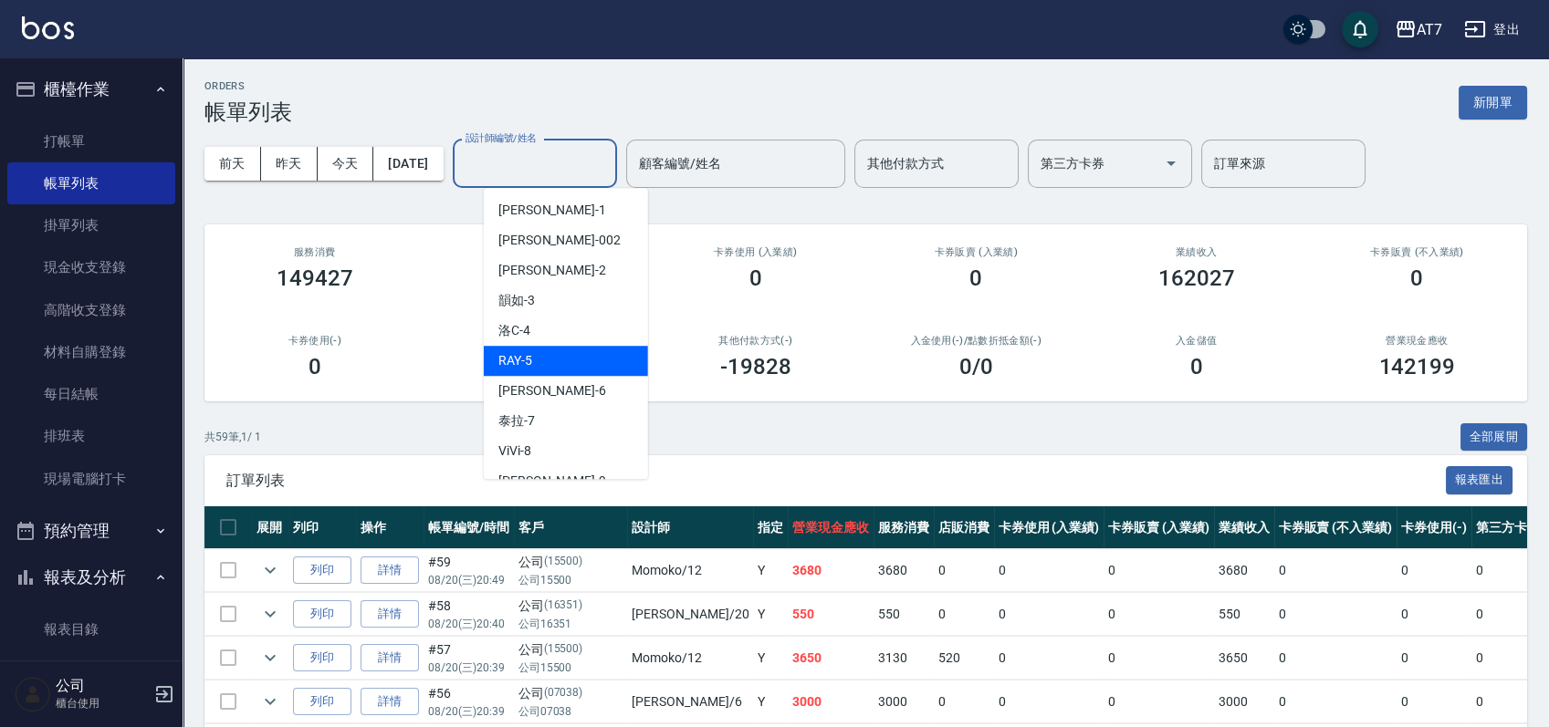
click at [570, 360] on div "[PERSON_NAME] -5" at bounding box center [566, 361] width 164 height 30
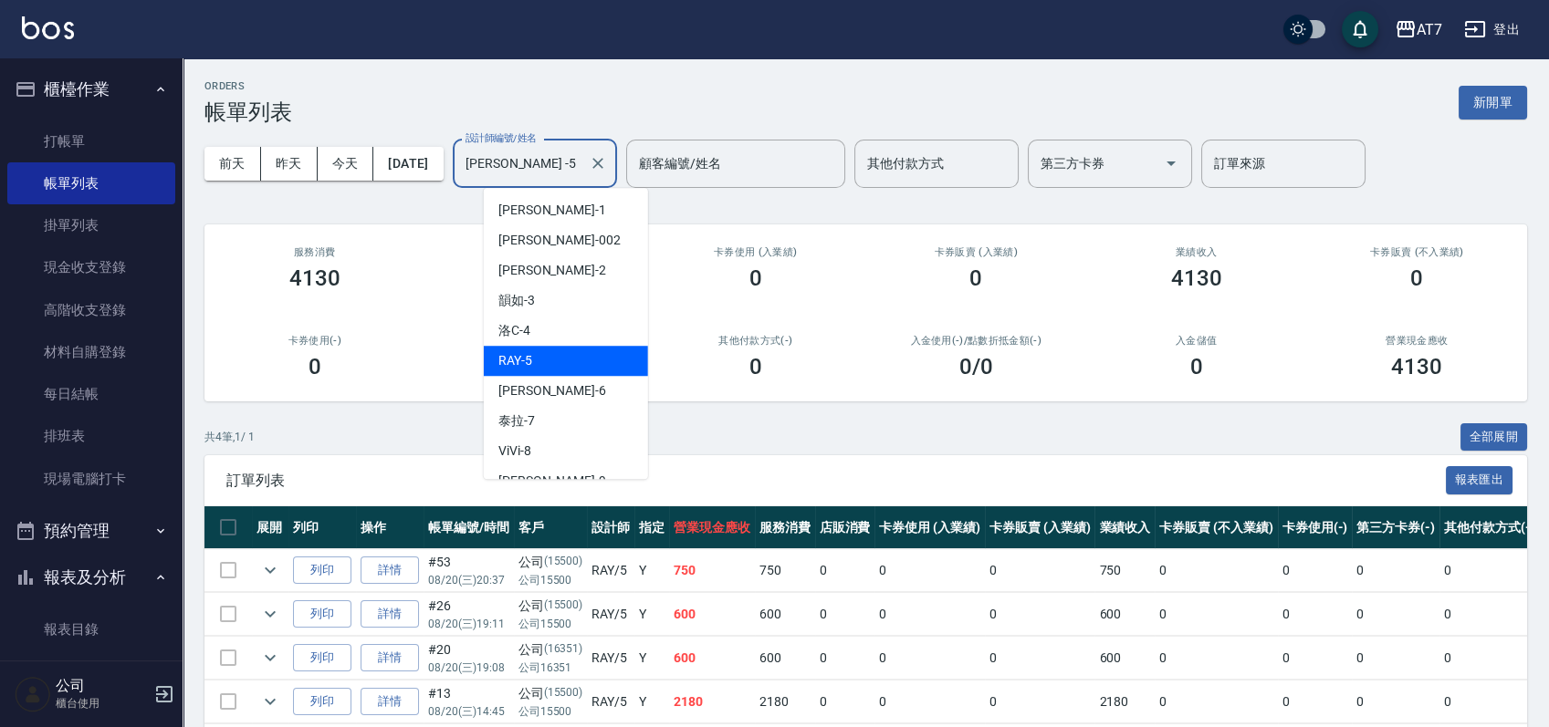
click at [560, 170] on input "[PERSON_NAME] -5" at bounding box center [521, 164] width 120 height 32
click at [586, 335] on div "洛C -4" at bounding box center [566, 331] width 164 height 30
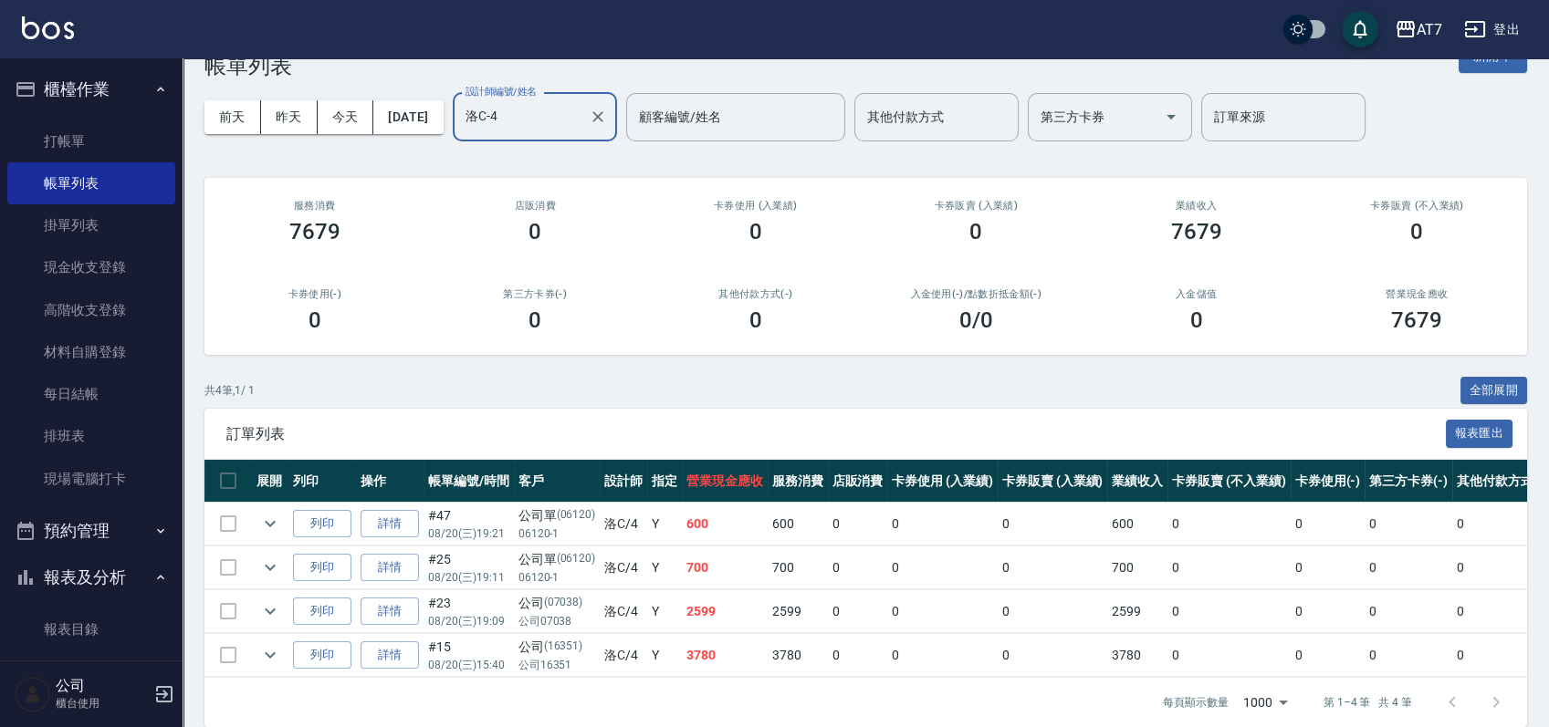
scroll to position [86, 0]
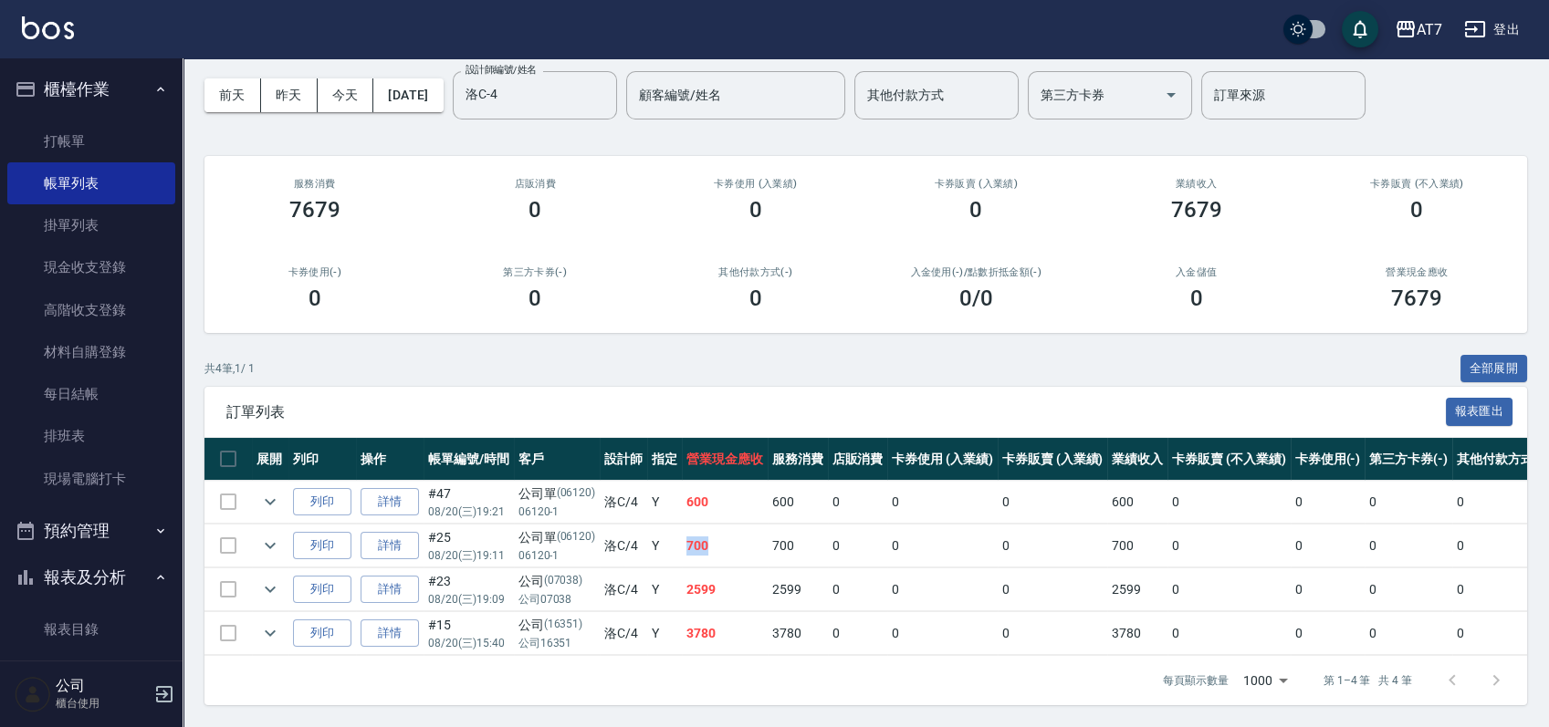
drag, startPoint x: 672, startPoint y: 537, endPoint x: 724, endPoint y: 524, distance: 53.8
click at [724, 525] on tr "列印 詳情 #25 08/20 (三) 19:11 公司單 (06120) 06120-1 洛C /4 Y 700 700 0 0 0 700 0 0 0 0…" at bounding box center [1012, 546] width 1616 height 43
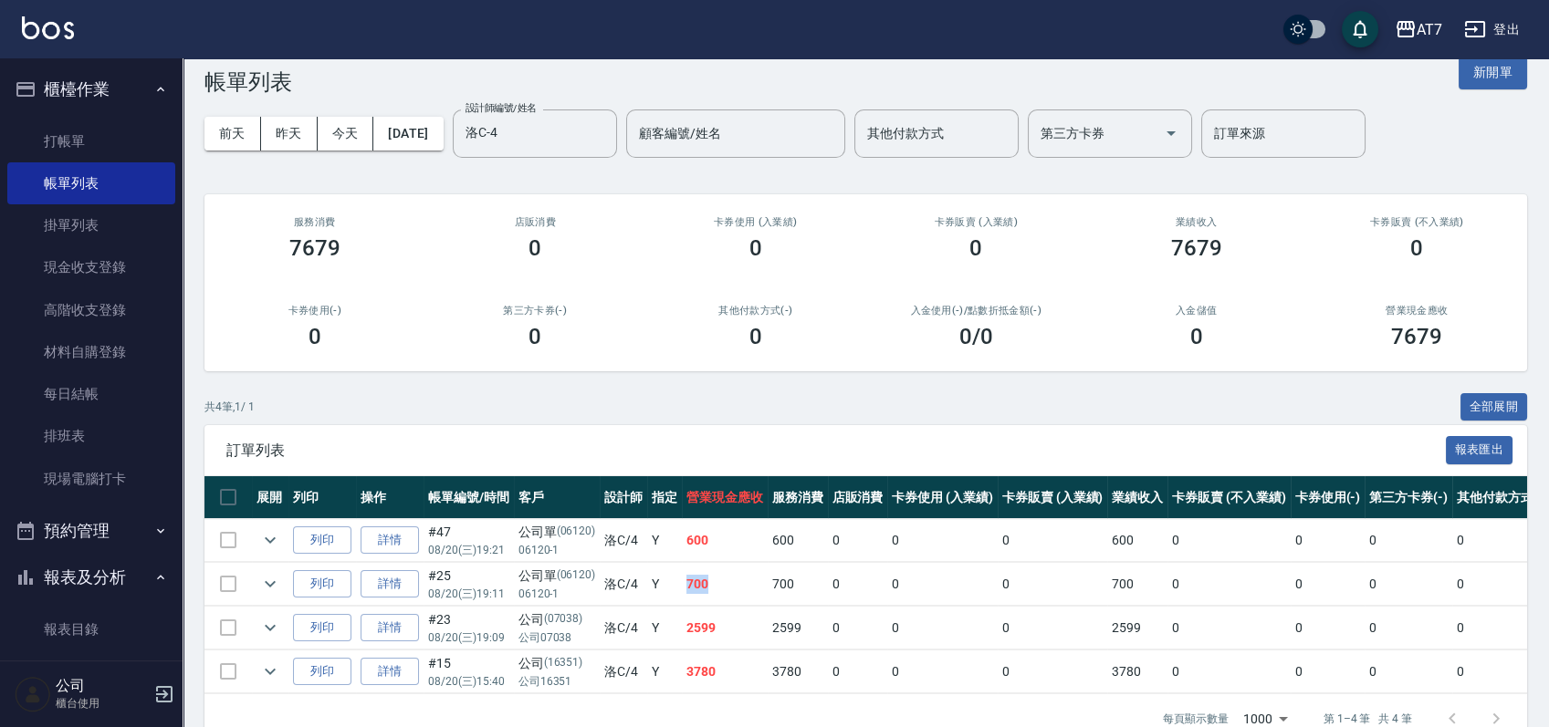
scroll to position [0, 0]
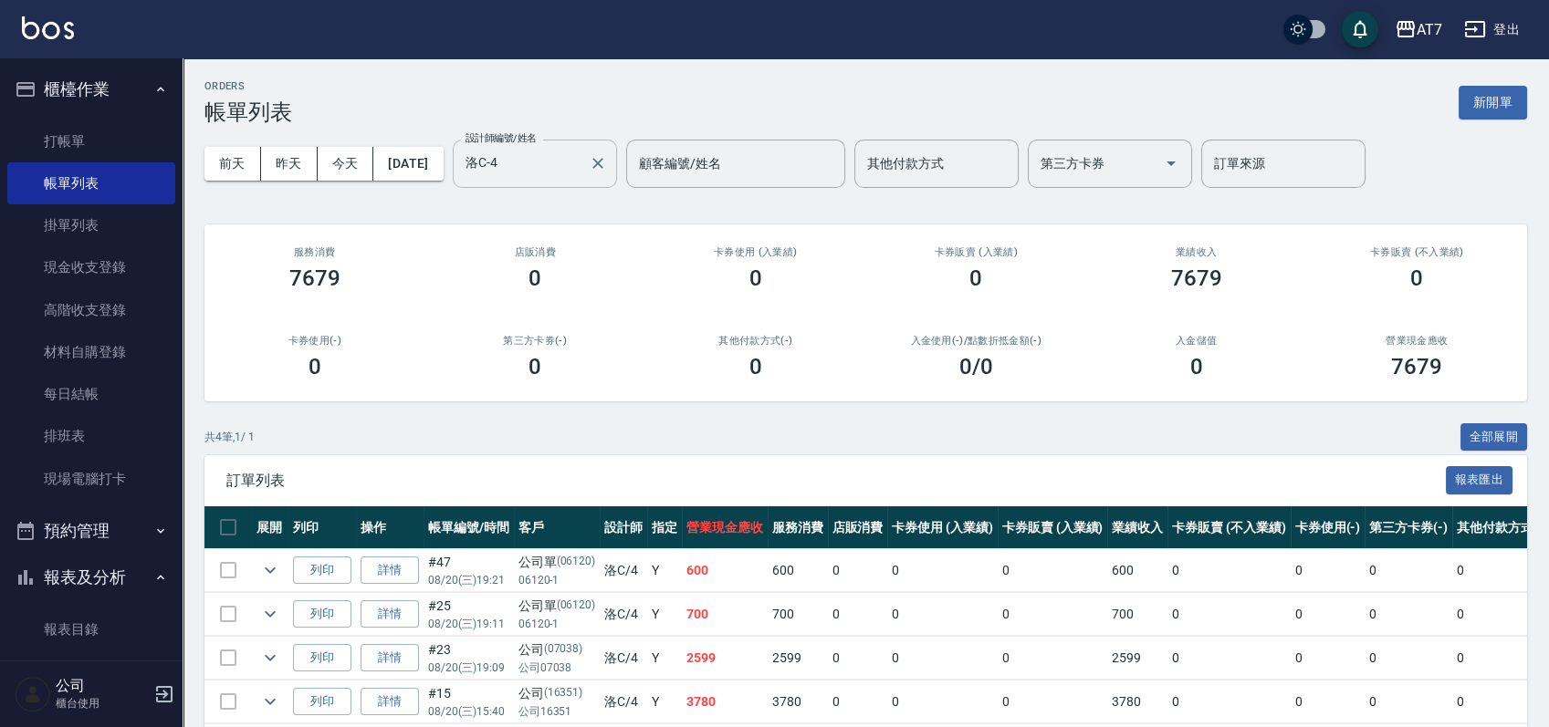
click at [581, 157] on input "洛C-4" at bounding box center [521, 164] width 120 height 32
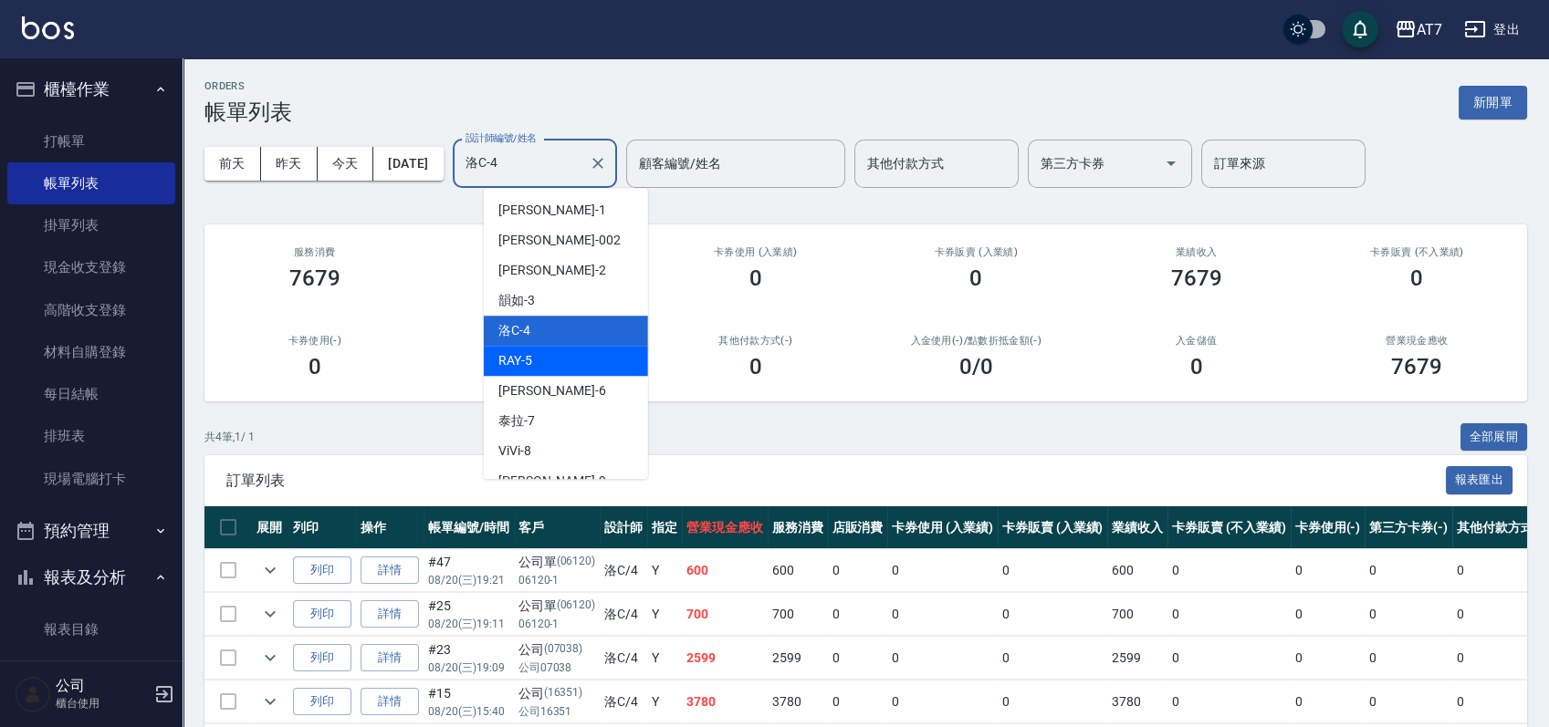
click at [548, 355] on div "[PERSON_NAME] -5" at bounding box center [566, 361] width 164 height 30
type input "[PERSON_NAME] -5"
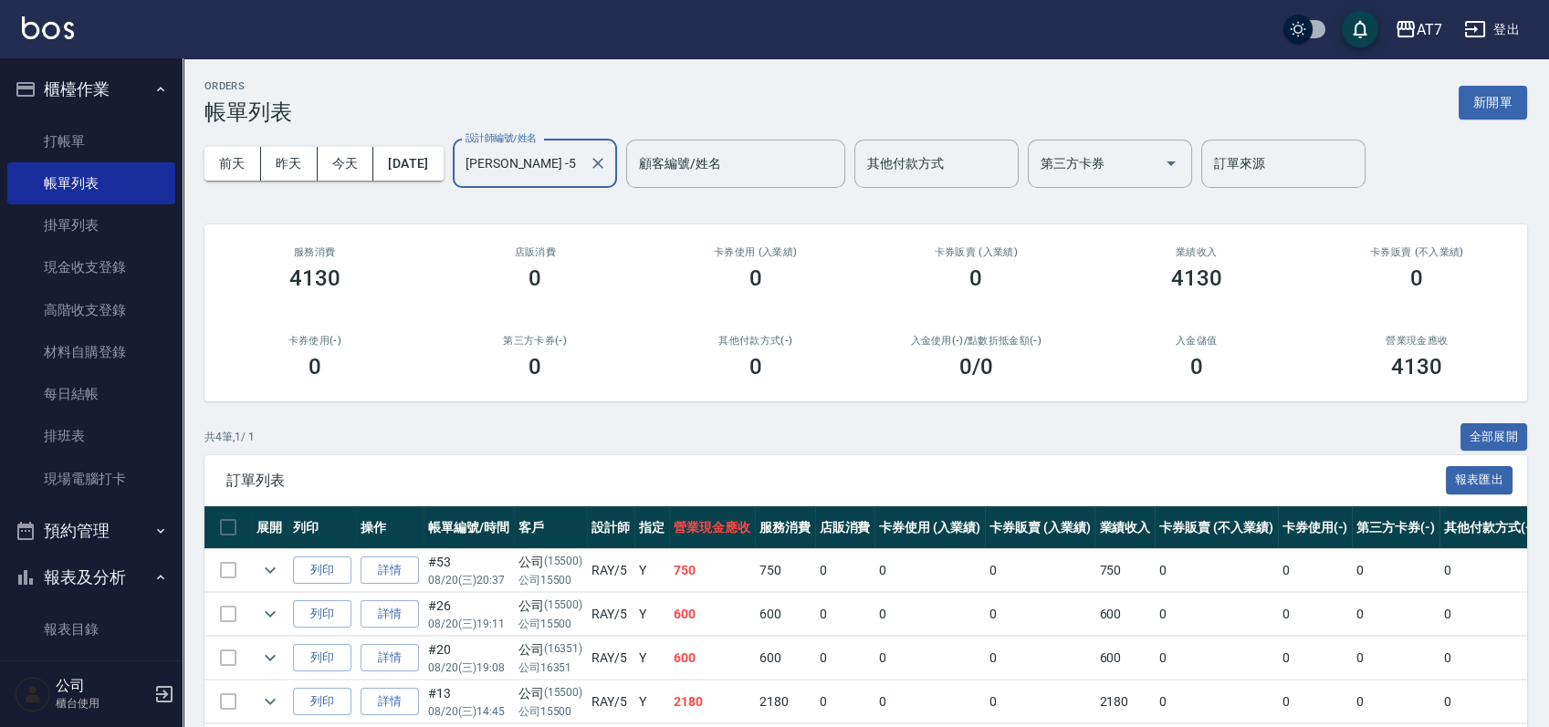
scroll to position [86, 0]
